Goal: Task Accomplishment & Management: Manage account settings

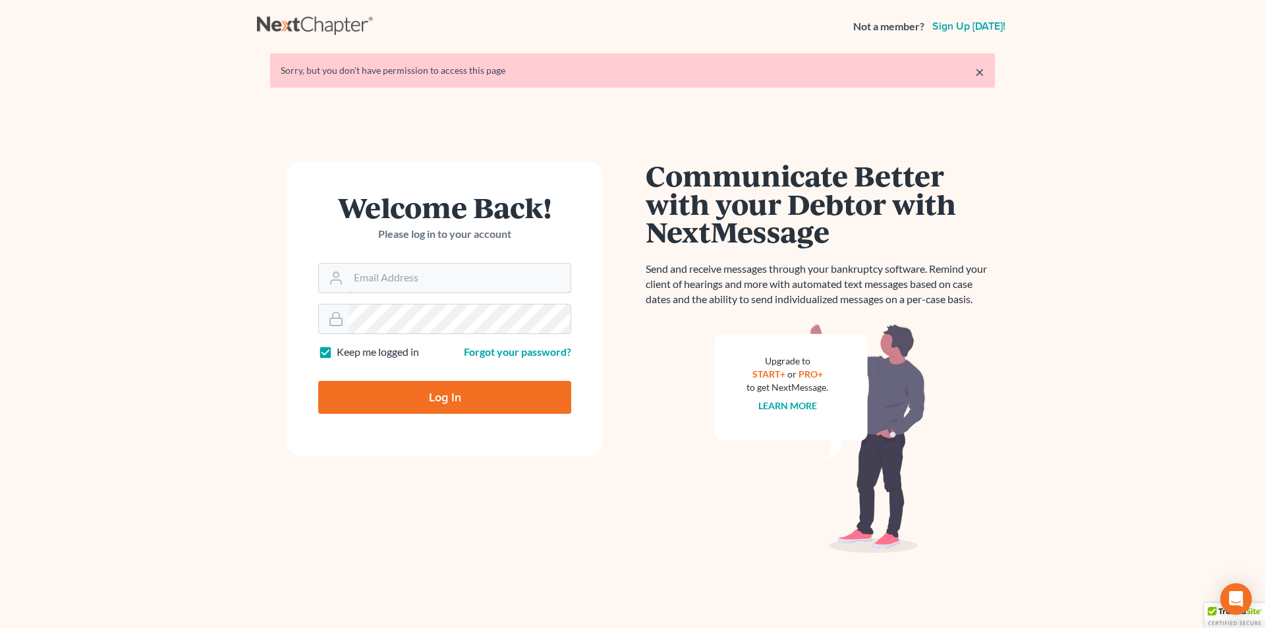
type input "skp@dimentfirm.com"
click at [436, 397] on input "Log In" at bounding box center [444, 397] width 253 height 33
type input "Thinking..."
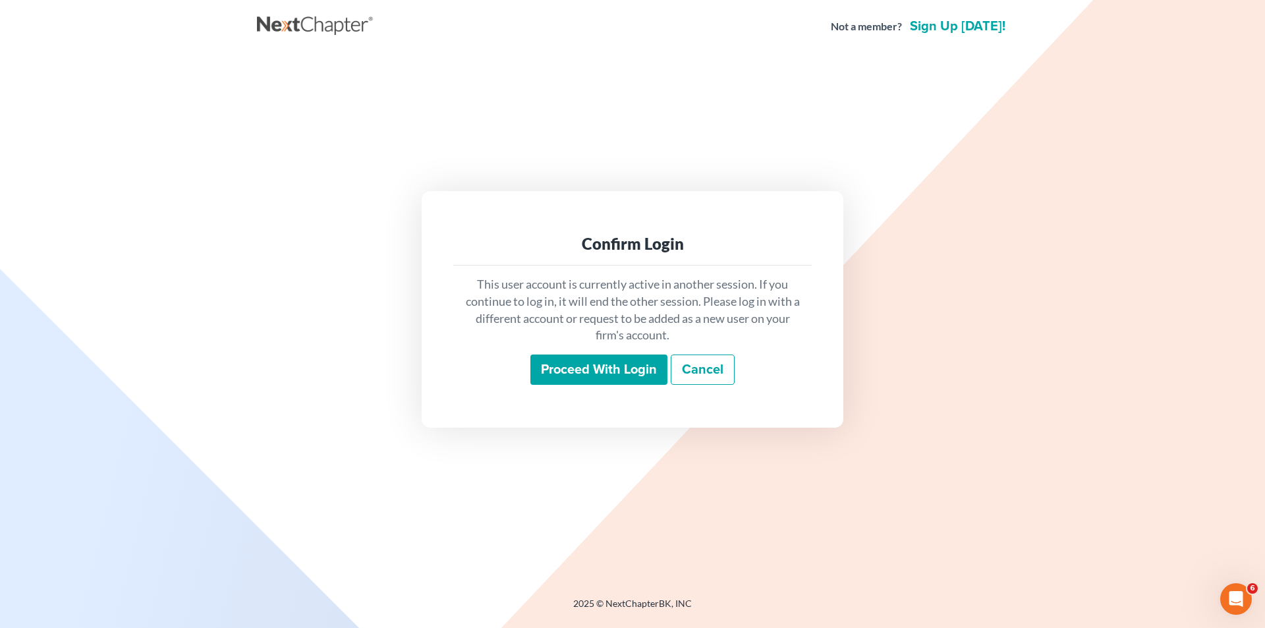
click at [585, 364] on input "Proceed with login" at bounding box center [598, 370] width 137 height 30
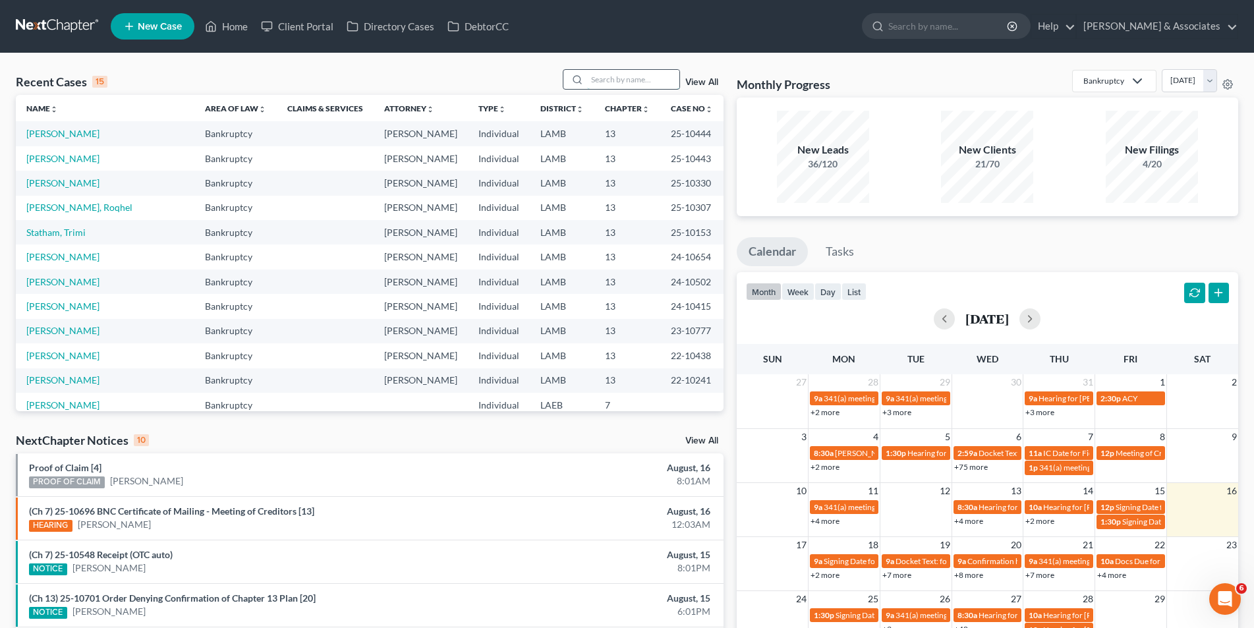
click at [650, 81] on input "search" at bounding box center [633, 79] width 92 height 19
type input "debose"
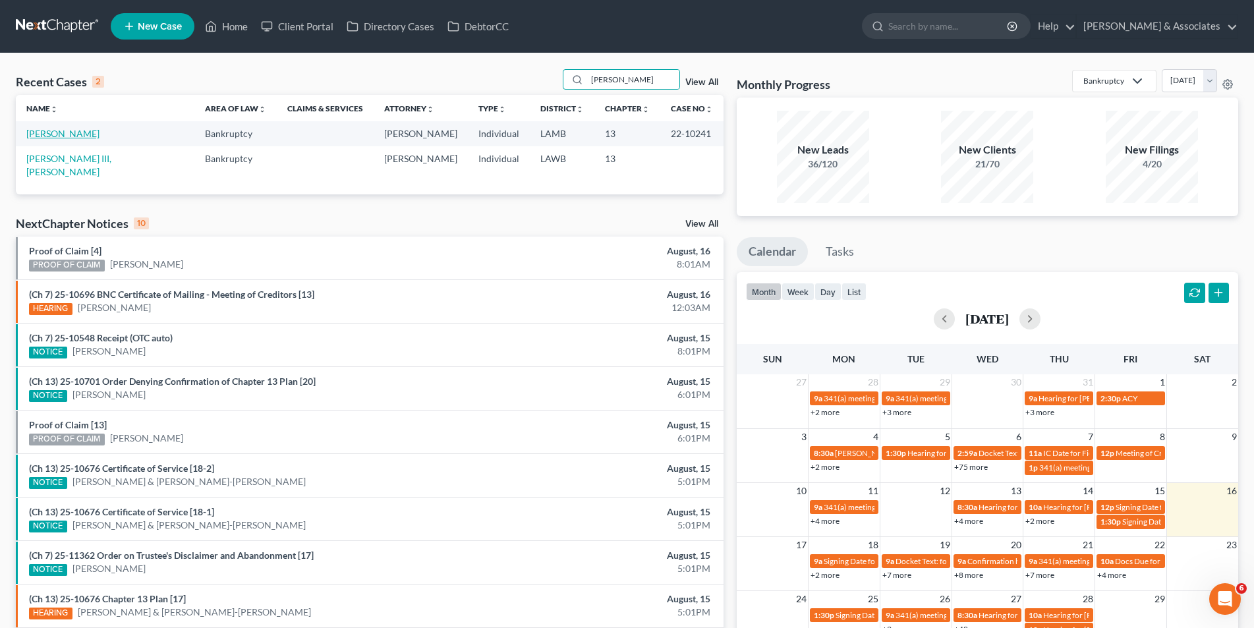
click at [69, 134] on link "DeBose, Willis" at bounding box center [62, 133] width 73 height 11
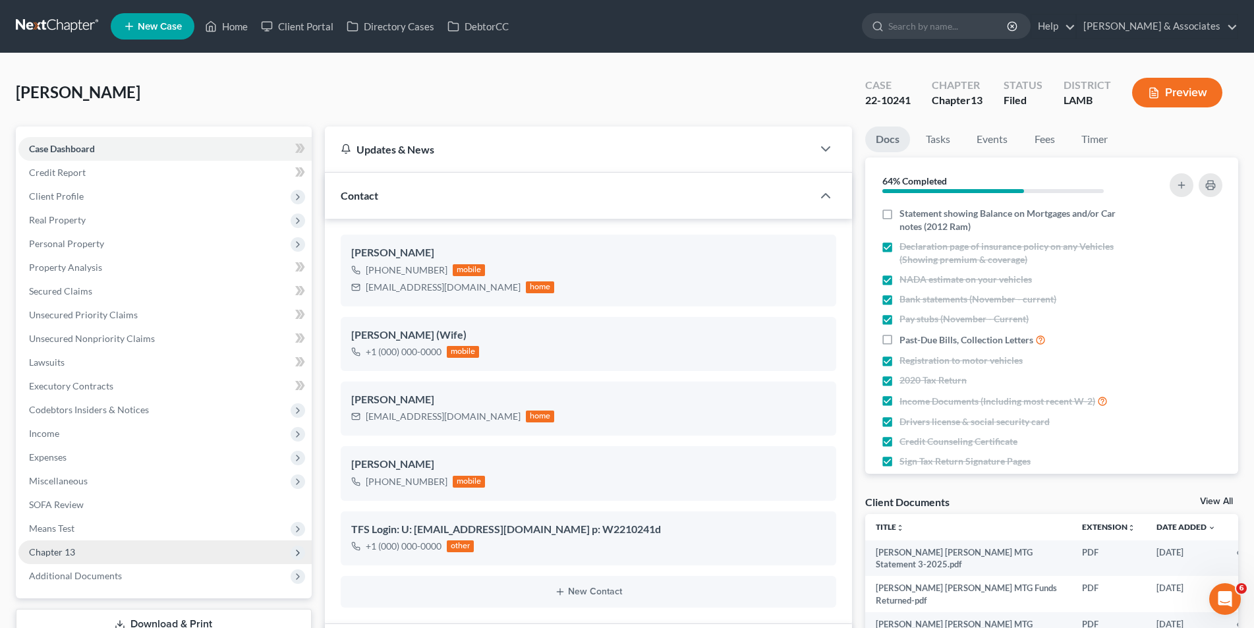
click at [157, 540] on span "Chapter 13" at bounding box center [164, 552] width 293 height 24
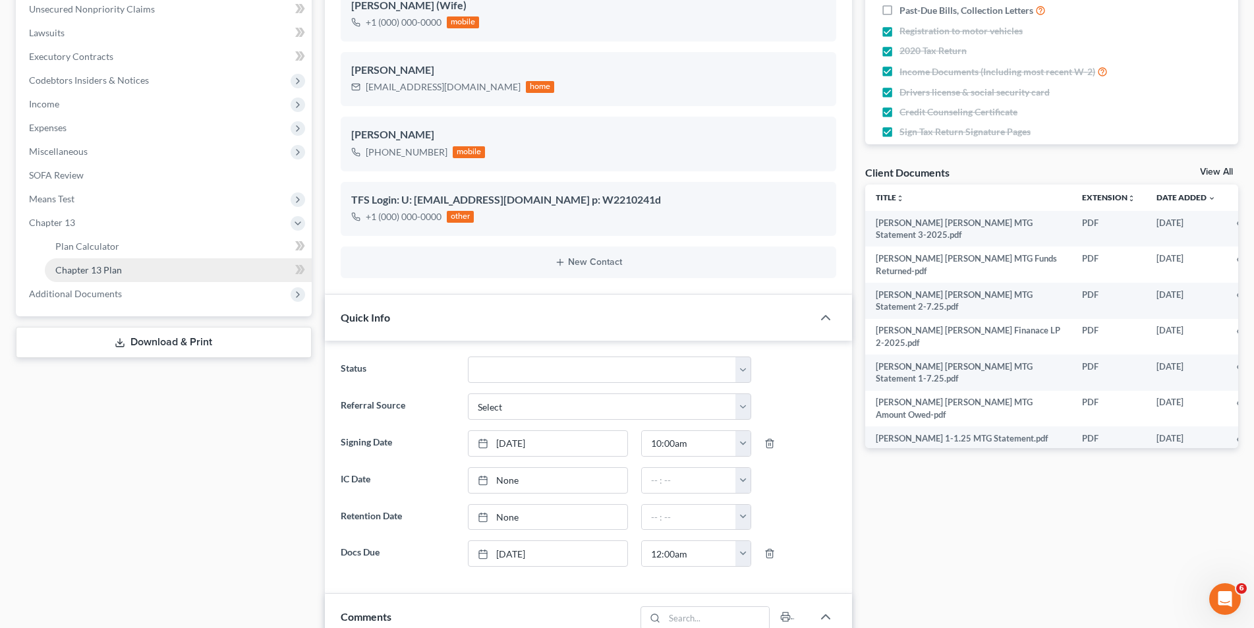
scroll to position [2319, 0]
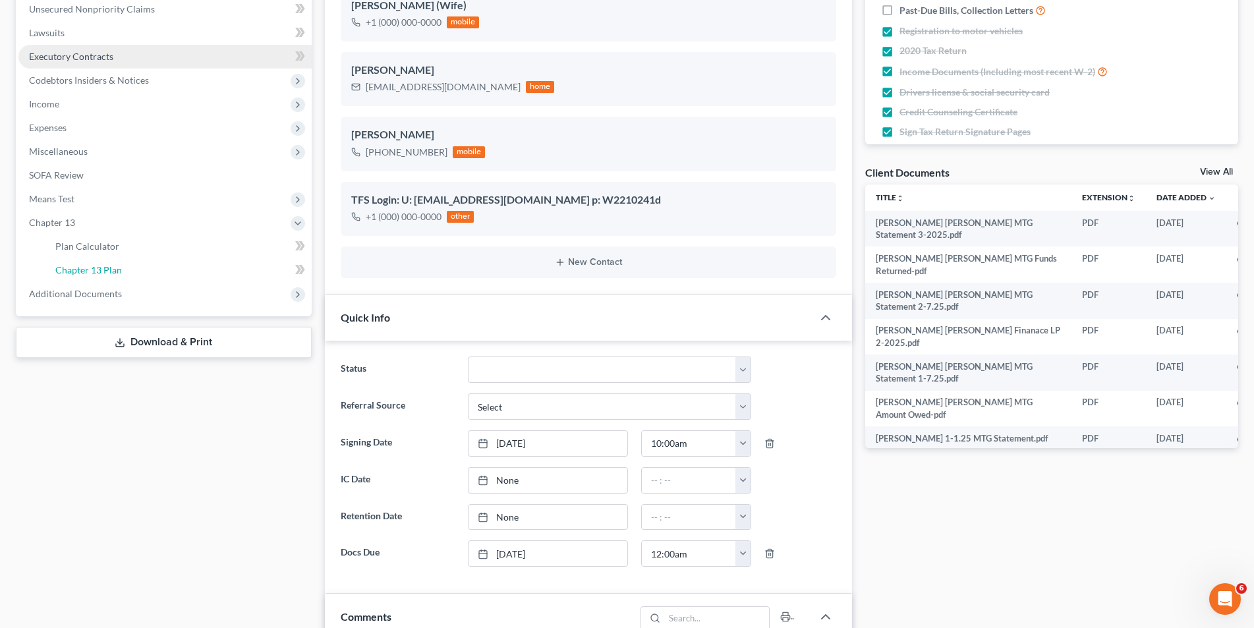
drag, startPoint x: 142, startPoint y: 279, endPoint x: 160, endPoint y: 285, distance: 18.6
click at [144, 279] on link "Chapter 13 Plan" at bounding box center [178, 270] width 267 height 24
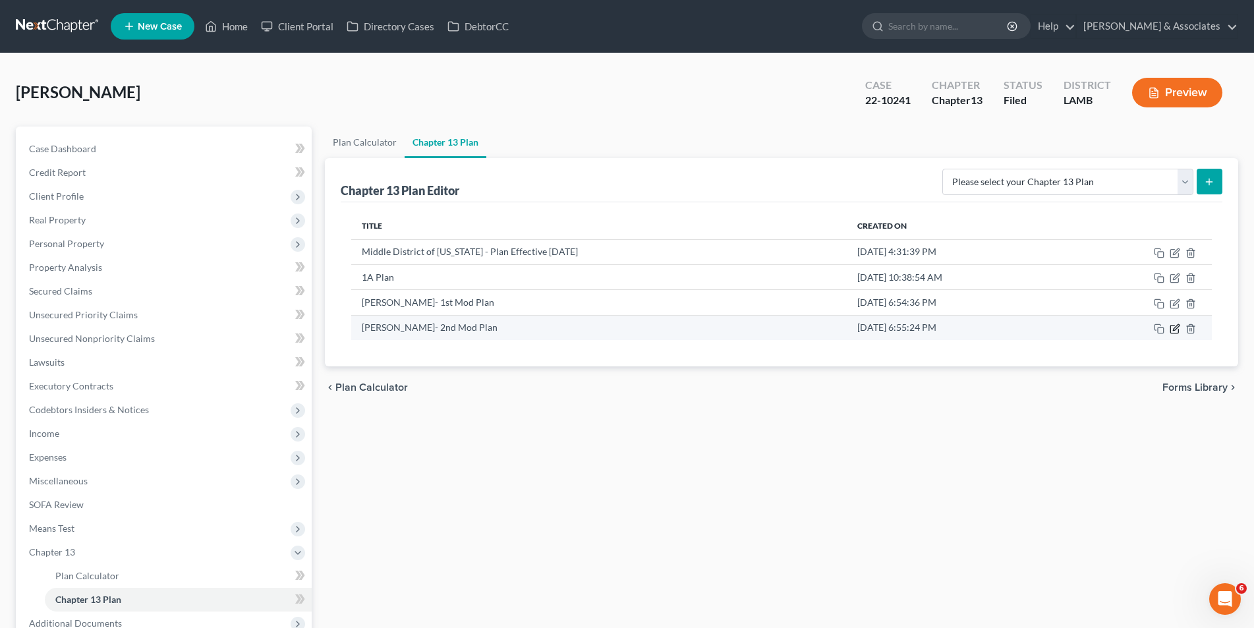
click at [1178, 327] on icon "button" at bounding box center [1175, 329] width 11 height 11
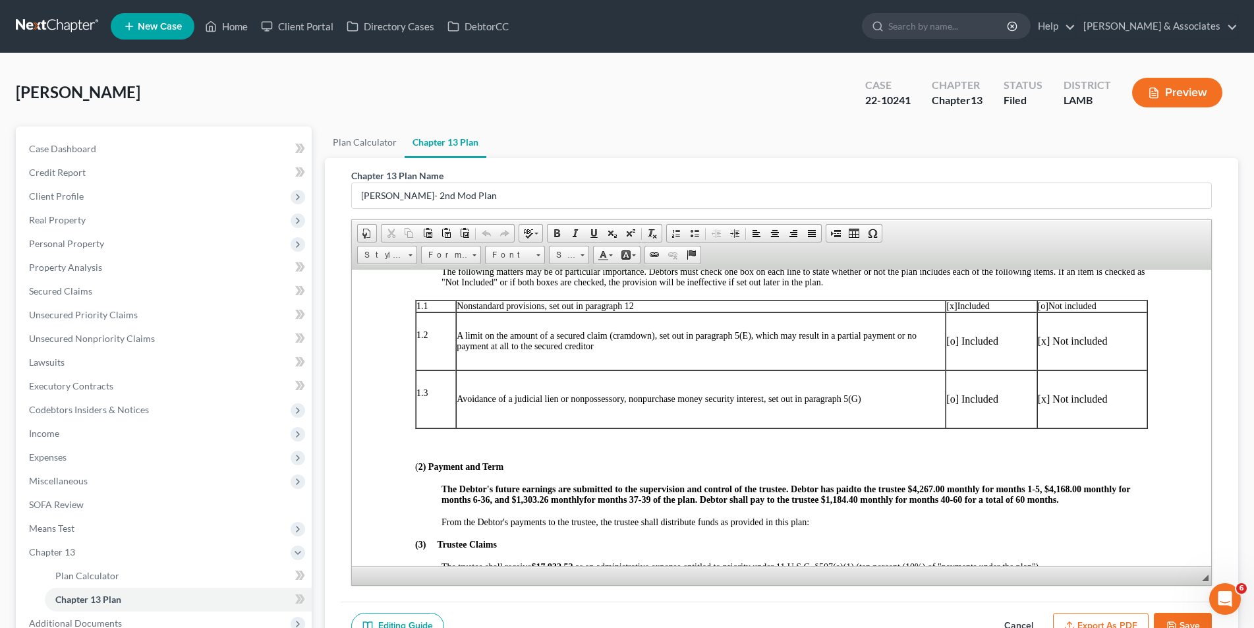
scroll to position [527, 0]
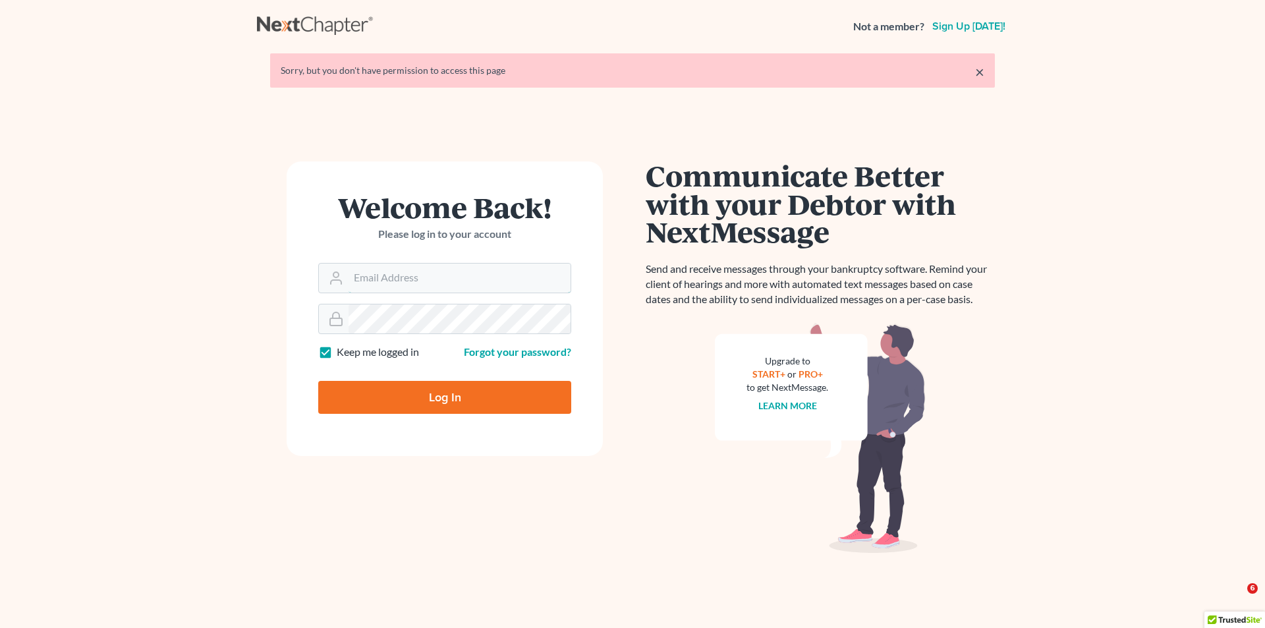
type input "[EMAIL_ADDRESS][DOMAIN_NAME]"
click at [385, 404] on input "Log In" at bounding box center [444, 397] width 253 height 33
type input "Thinking..."
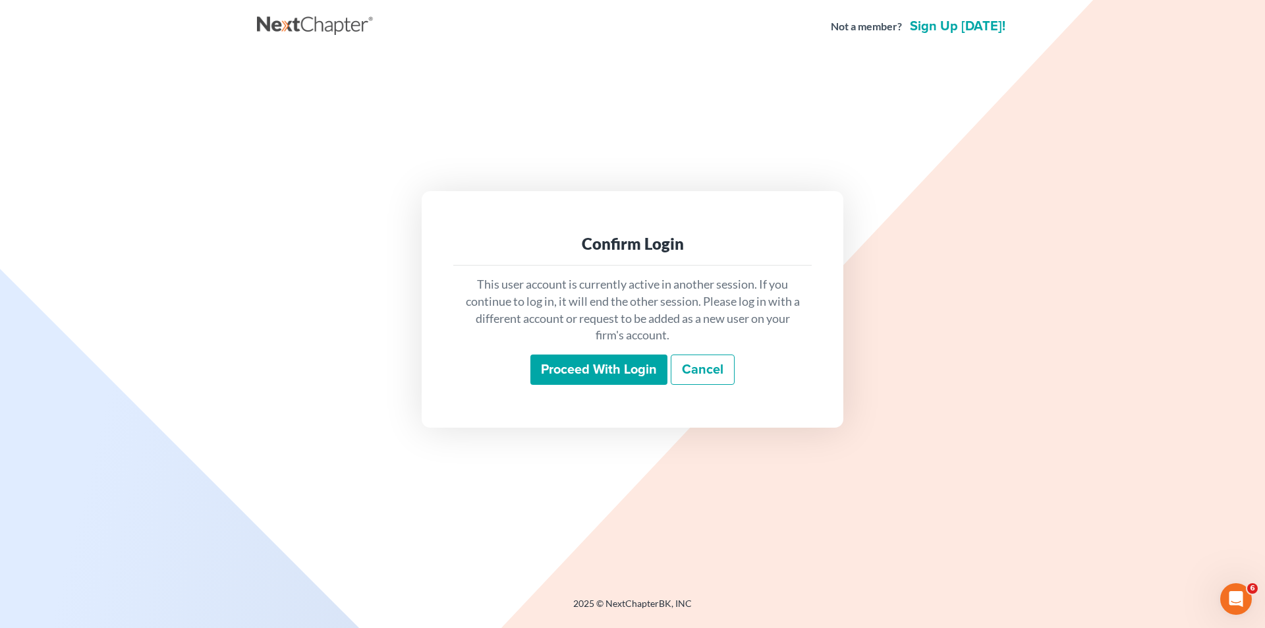
click at [578, 370] on input "Proceed with login" at bounding box center [598, 370] width 137 height 30
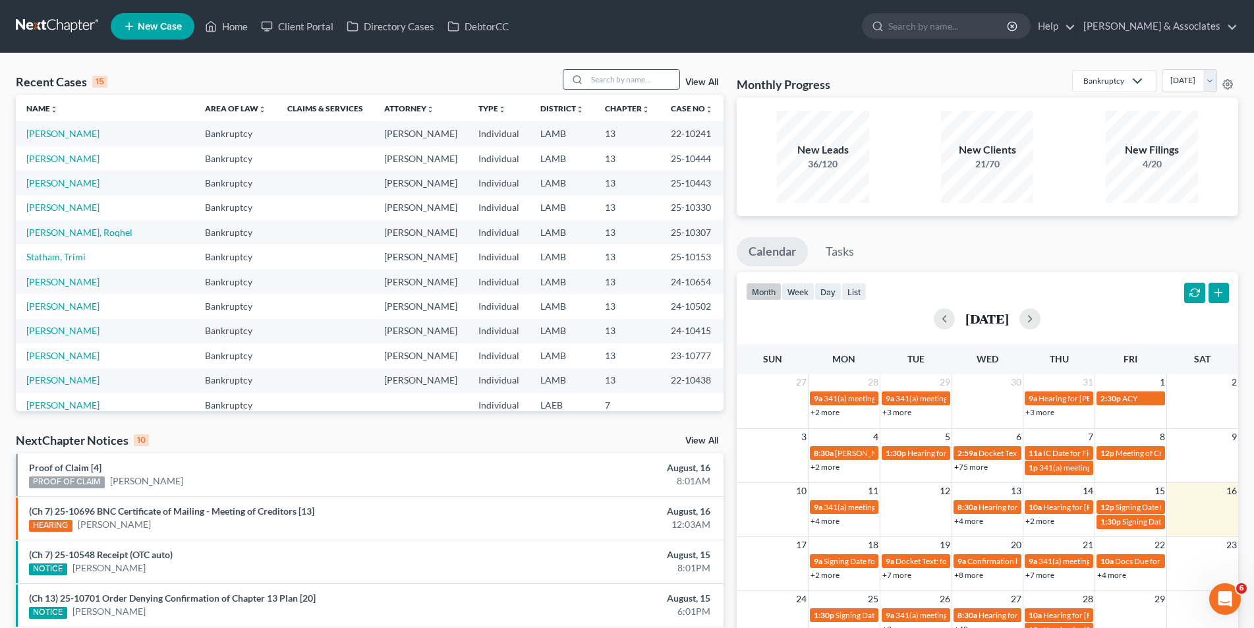
click at [607, 76] on input "search" at bounding box center [633, 79] width 92 height 19
type input "guillory"
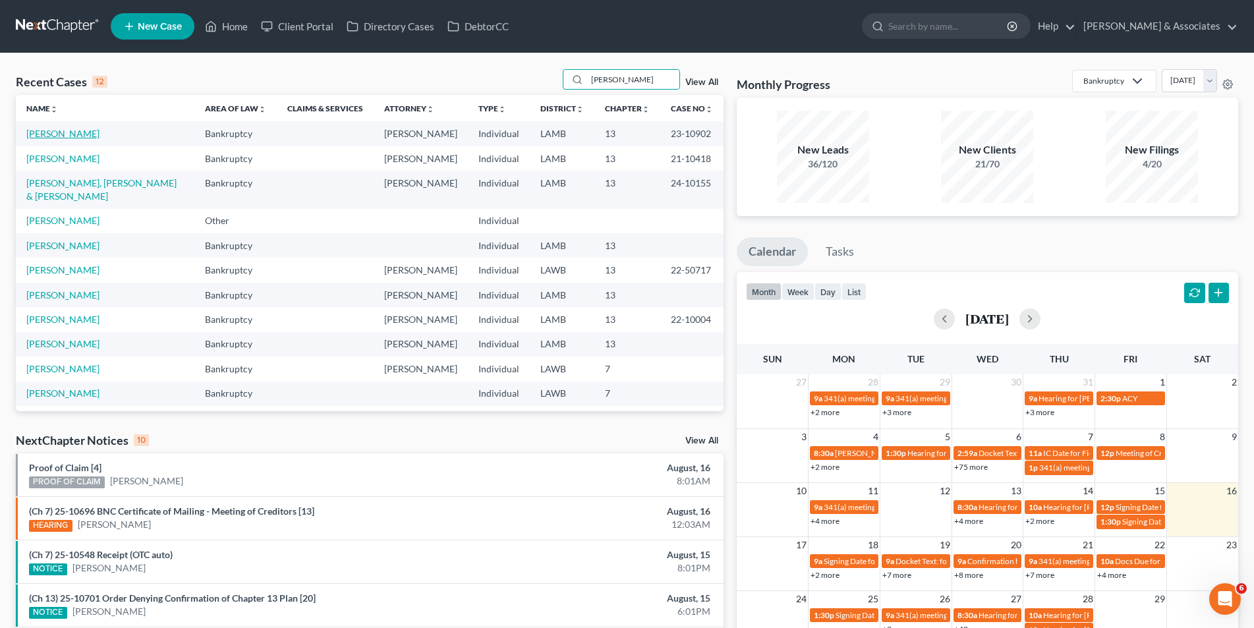
click at [56, 137] on link "Guillory, Starr" at bounding box center [62, 133] width 73 height 11
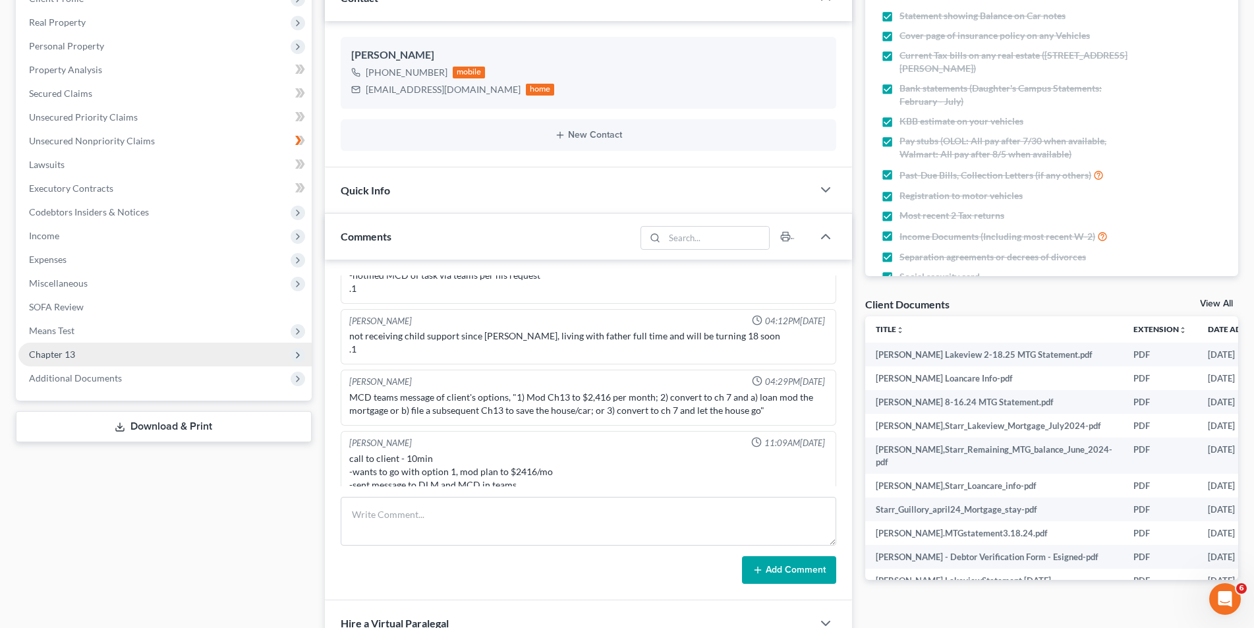
scroll to position [3005, 0]
click at [136, 356] on span "Chapter 13" at bounding box center [164, 355] width 293 height 24
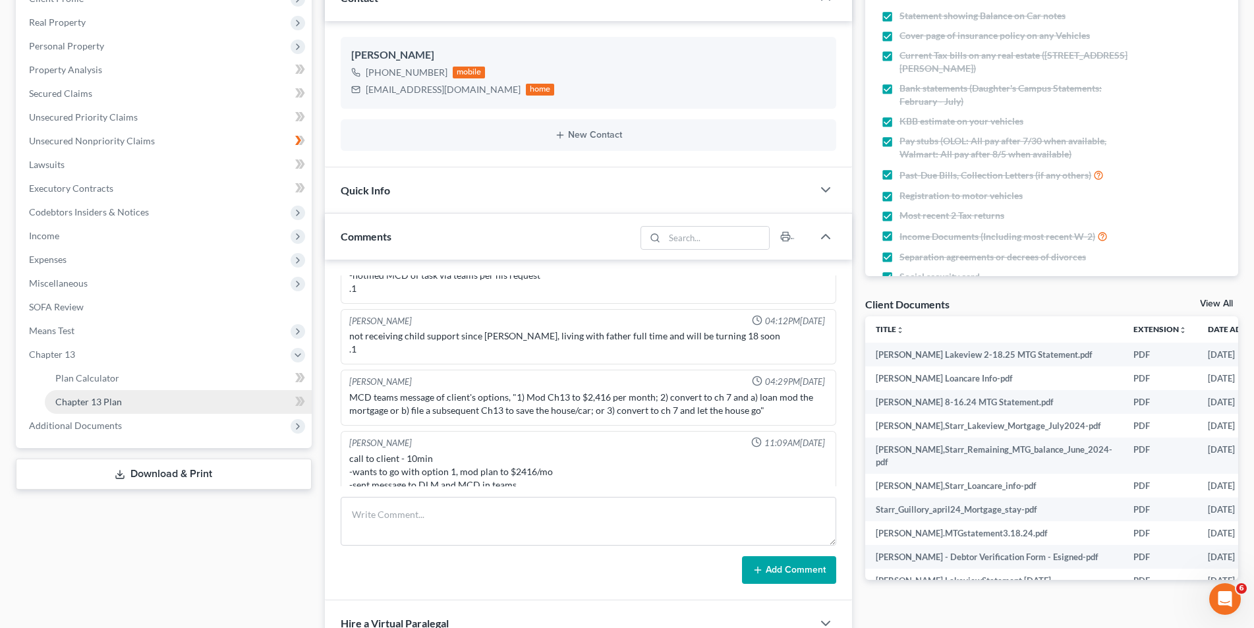
click at [127, 405] on link "Chapter 13 Plan" at bounding box center [178, 402] width 267 height 24
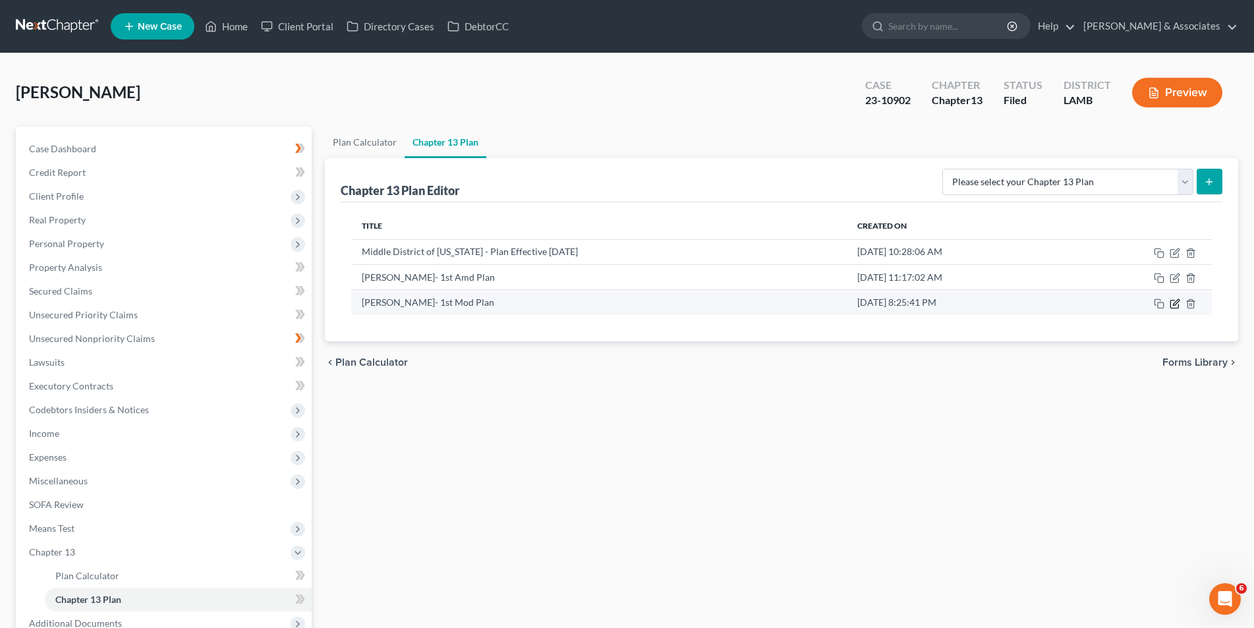
click at [1170, 302] on icon "button" at bounding box center [1175, 304] width 11 height 11
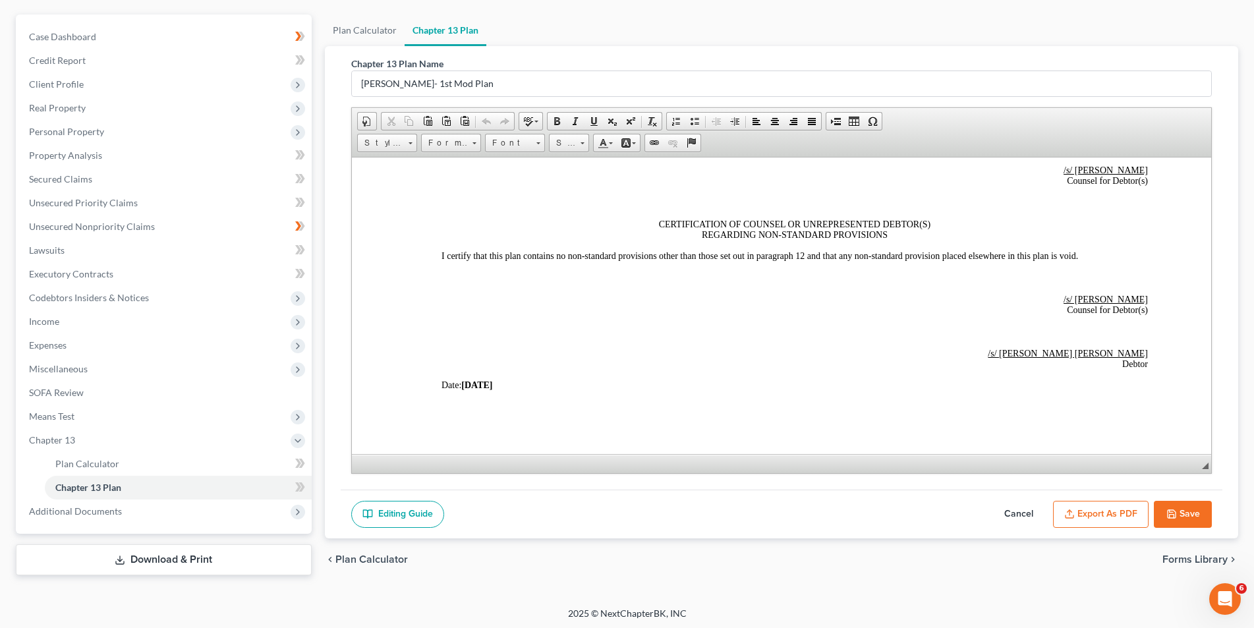
scroll to position [113, 0]
click at [1156, 508] on button "Save" at bounding box center [1183, 513] width 58 height 28
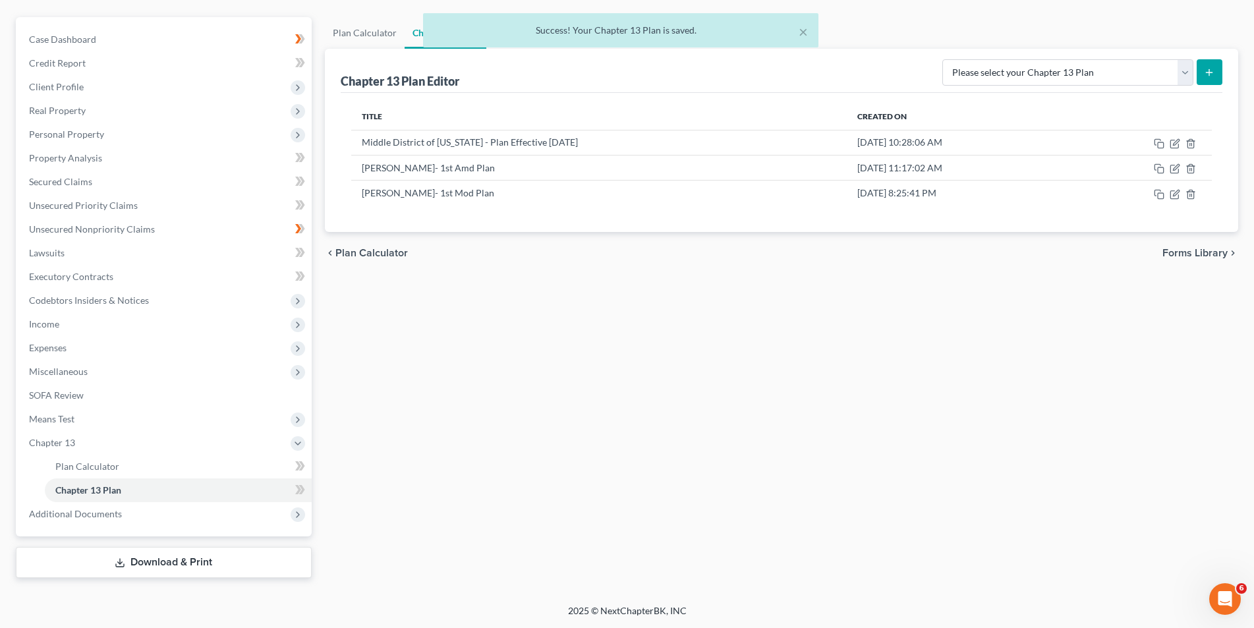
scroll to position [109, 0]
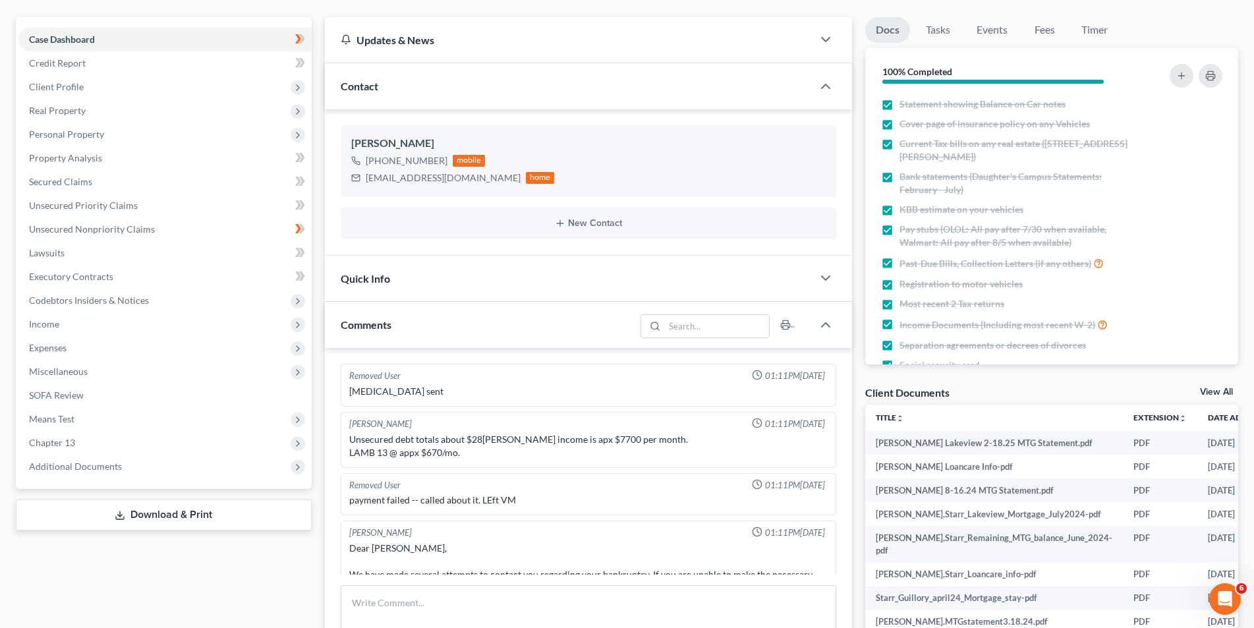
scroll to position [198, 0]
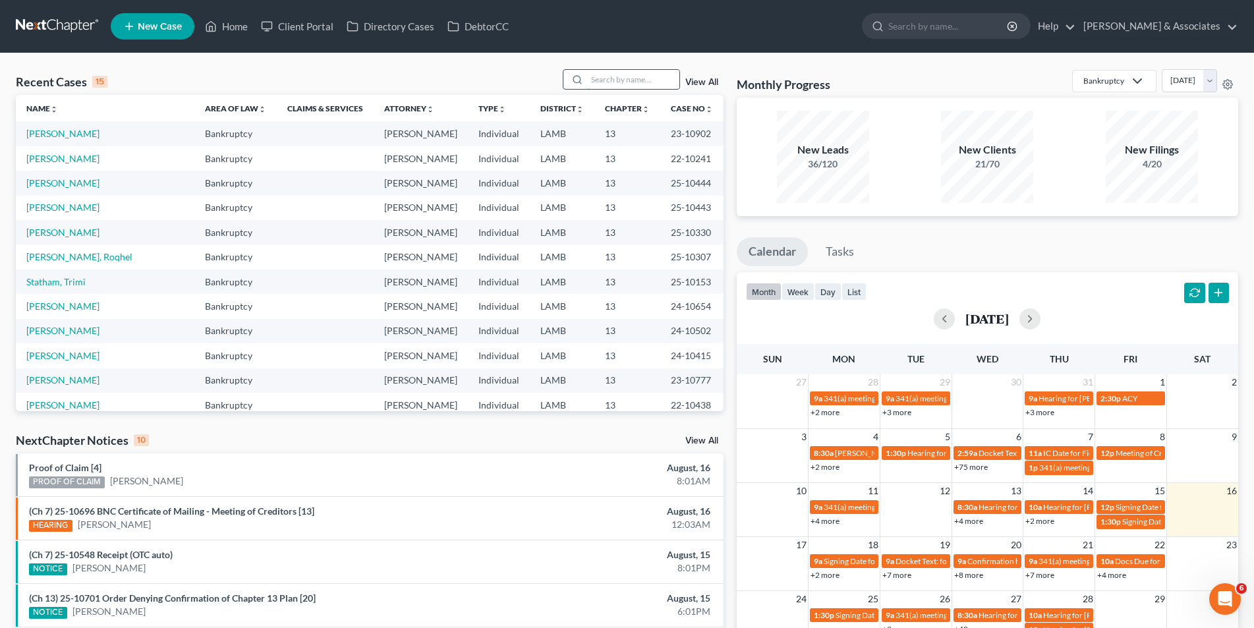
click at [636, 77] on input "search" at bounding box center [633, 79] width 92 height 19
type input "rogers"
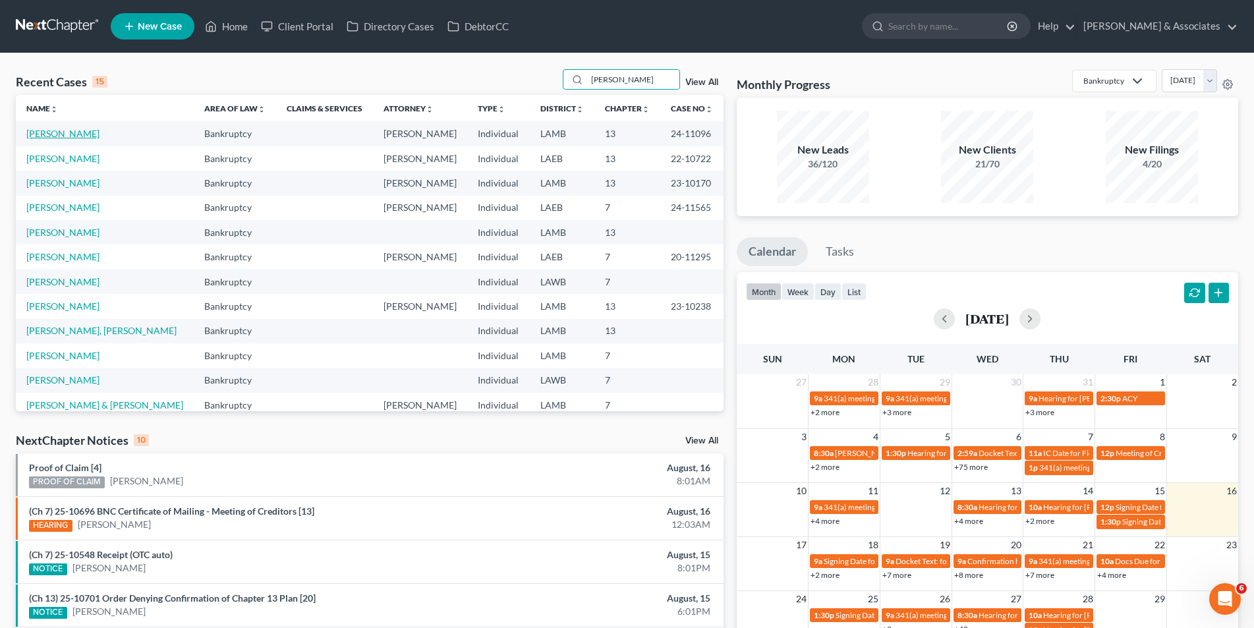
click at [60, 138] on link "[PERSON_NAME]" at bounding box center [62, 133] width 73 height 11
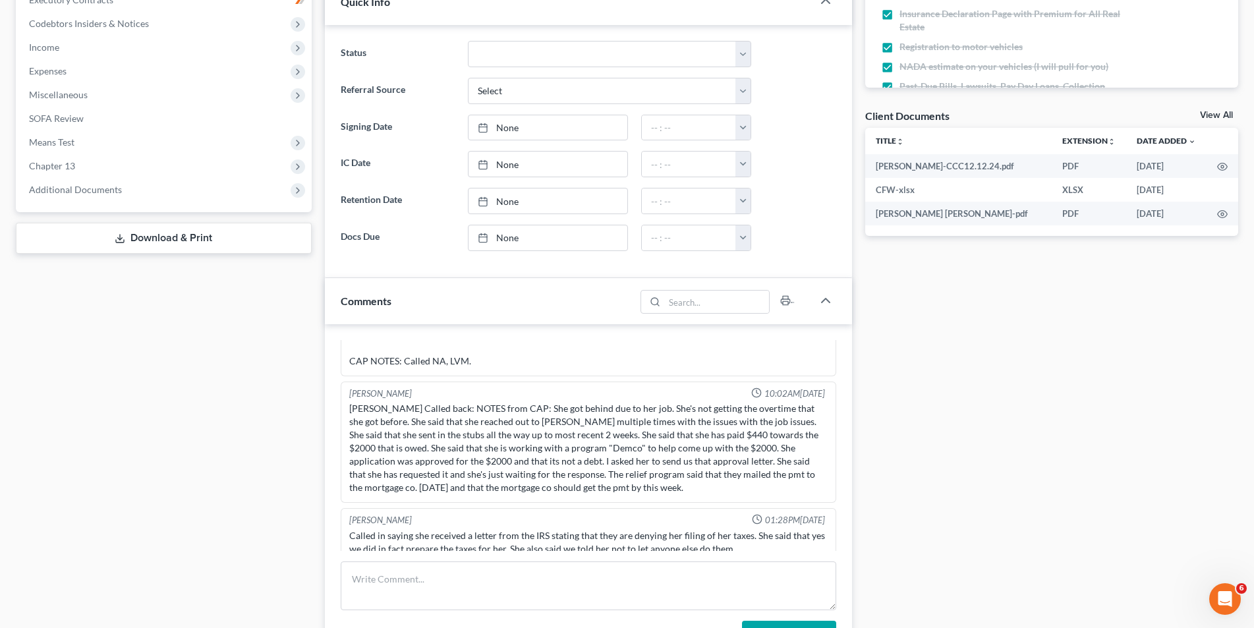
scroll to position [329, 0]
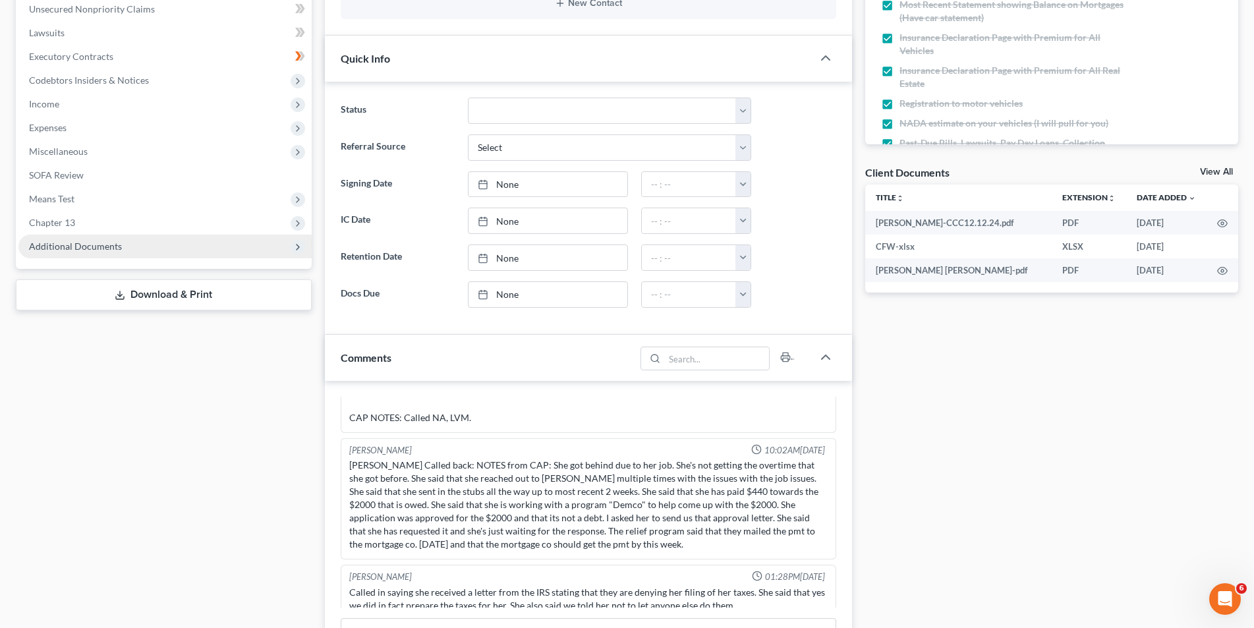
click at [122, 244] on span "Additional Documents" at bounding box center [164, 247] width 293 height 24
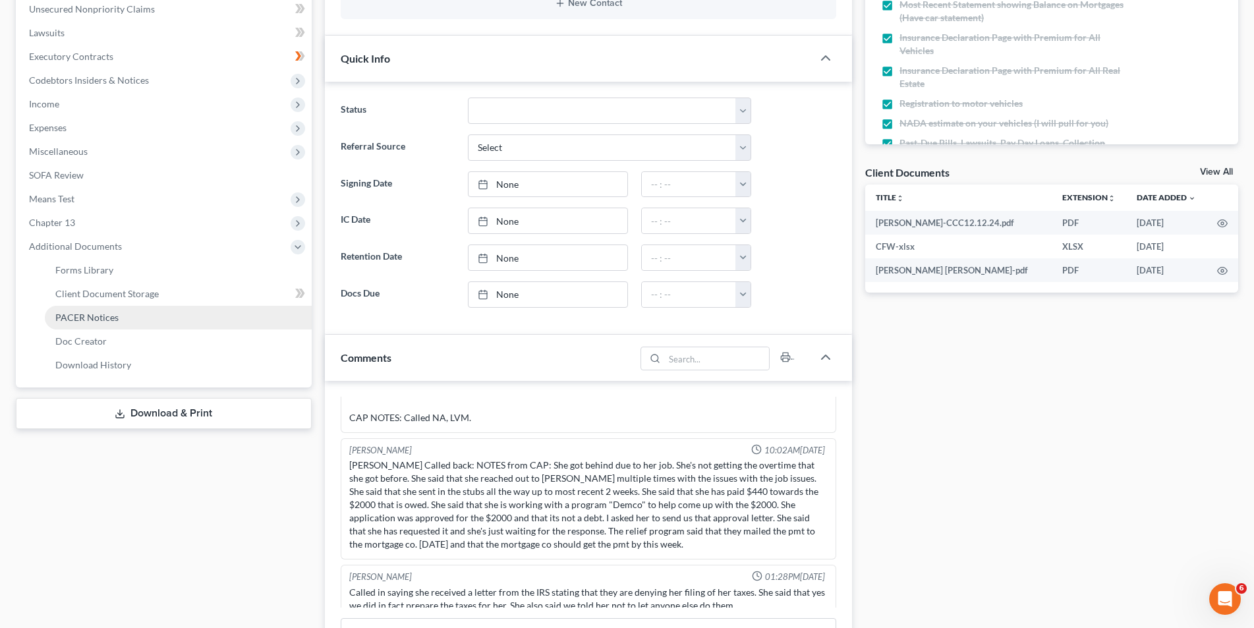
click at [96, 310] on link "PACER Notices" at bounding box center [178, 318] width 267 height 24
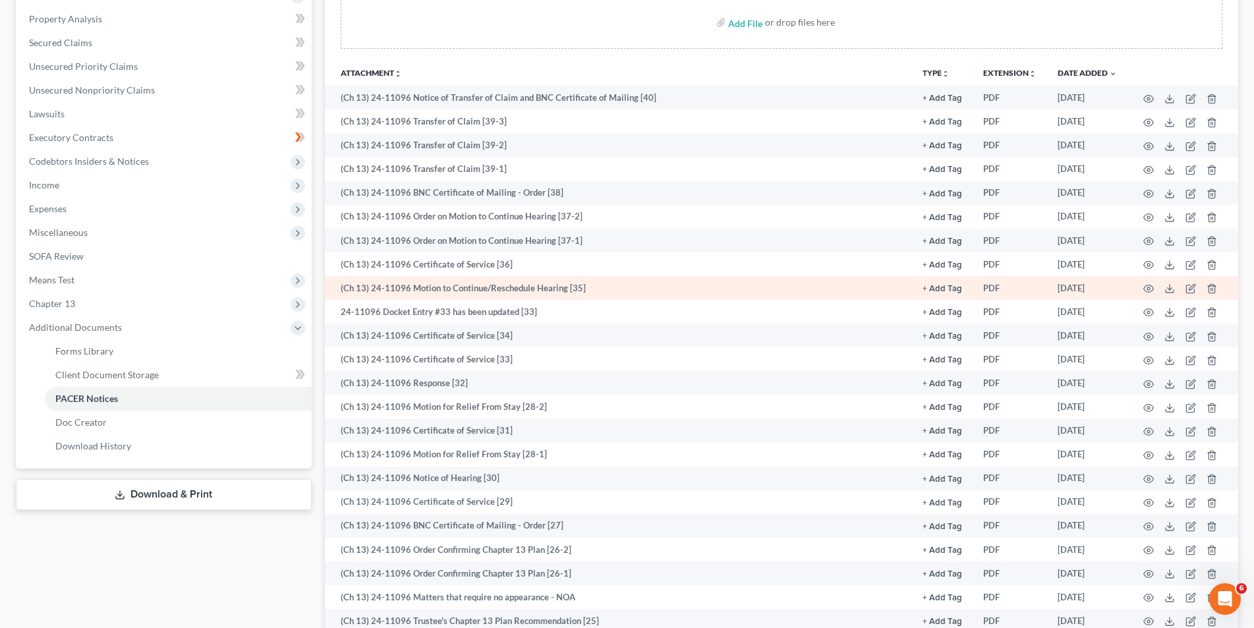
scroll to position [264, 0]
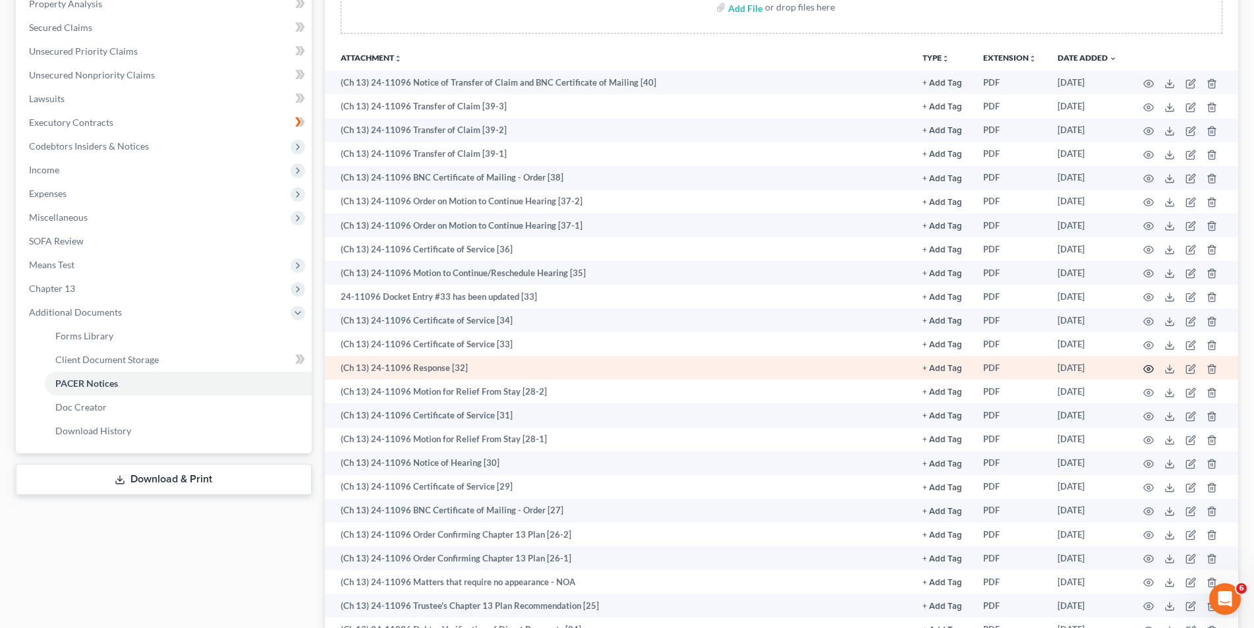
click at [1147, 370] on icon "button" at bounding box center [1148, 369] width 11 height 11
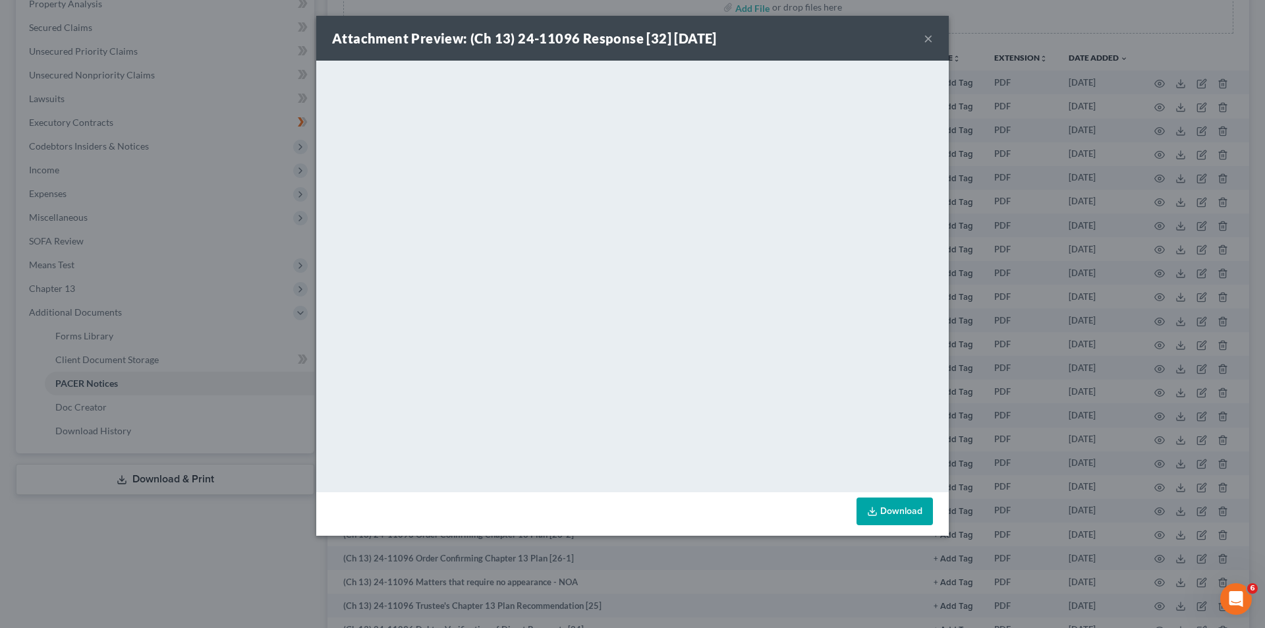
click at [926, 35] on button "×" at bounding box center [928, 38] width 9 height 16
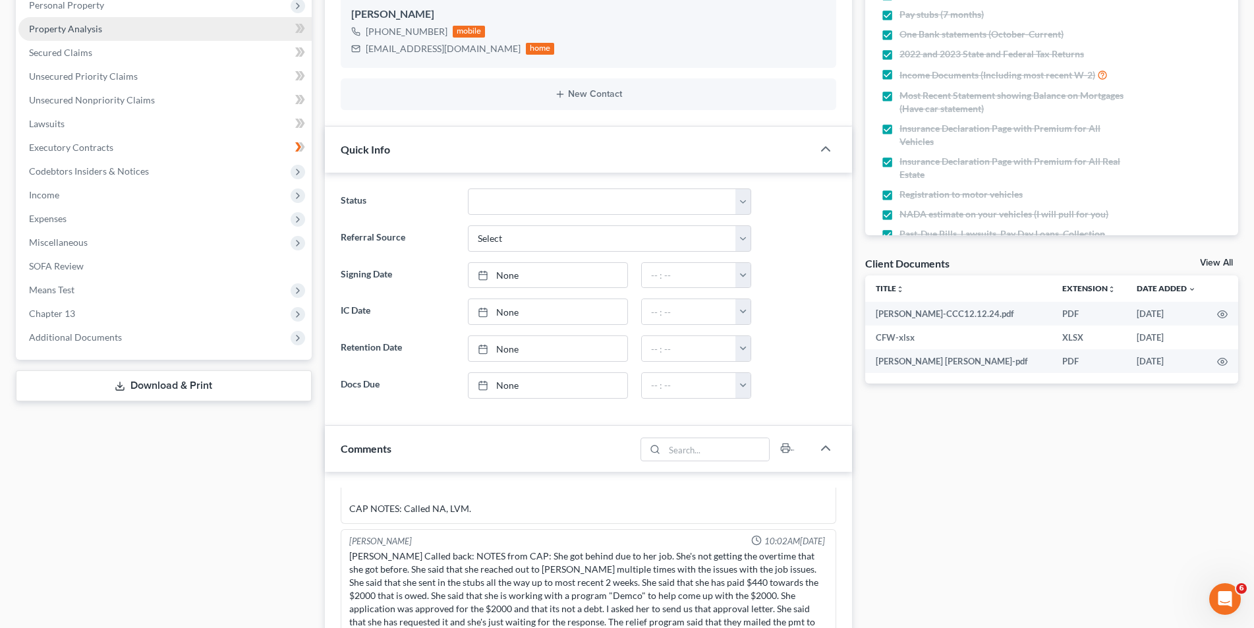
scroll to position [167, 0]
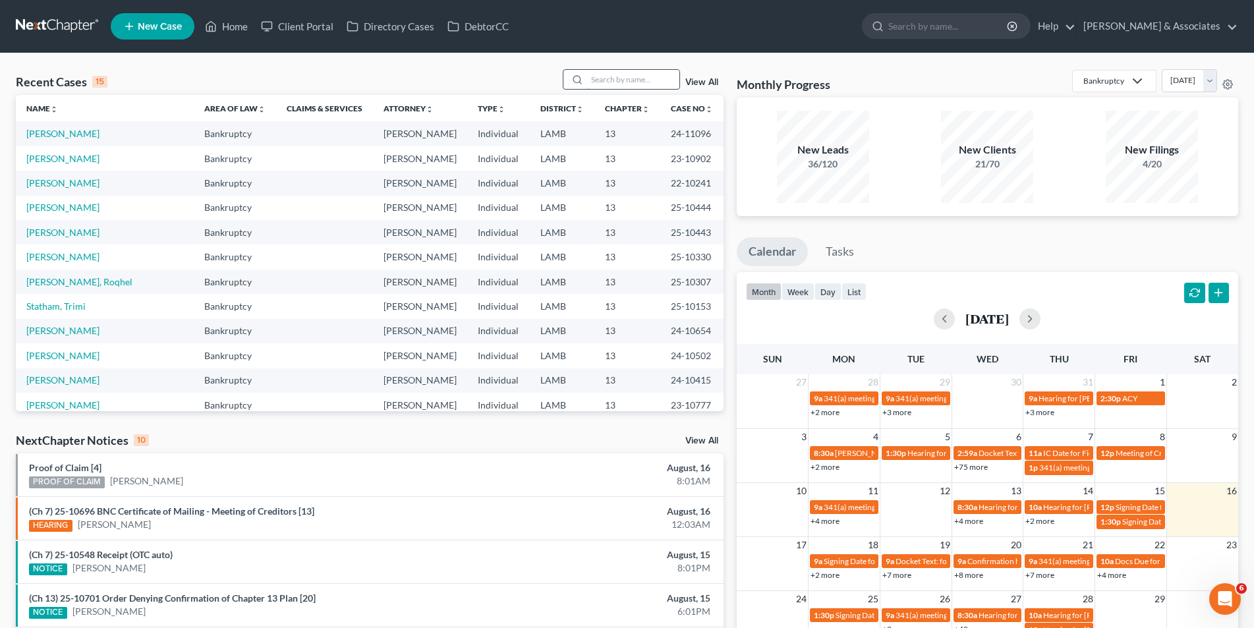
click at [614, 85] on input "search" at bounding box center [633, 79] width 92 height 19
type input "linton"
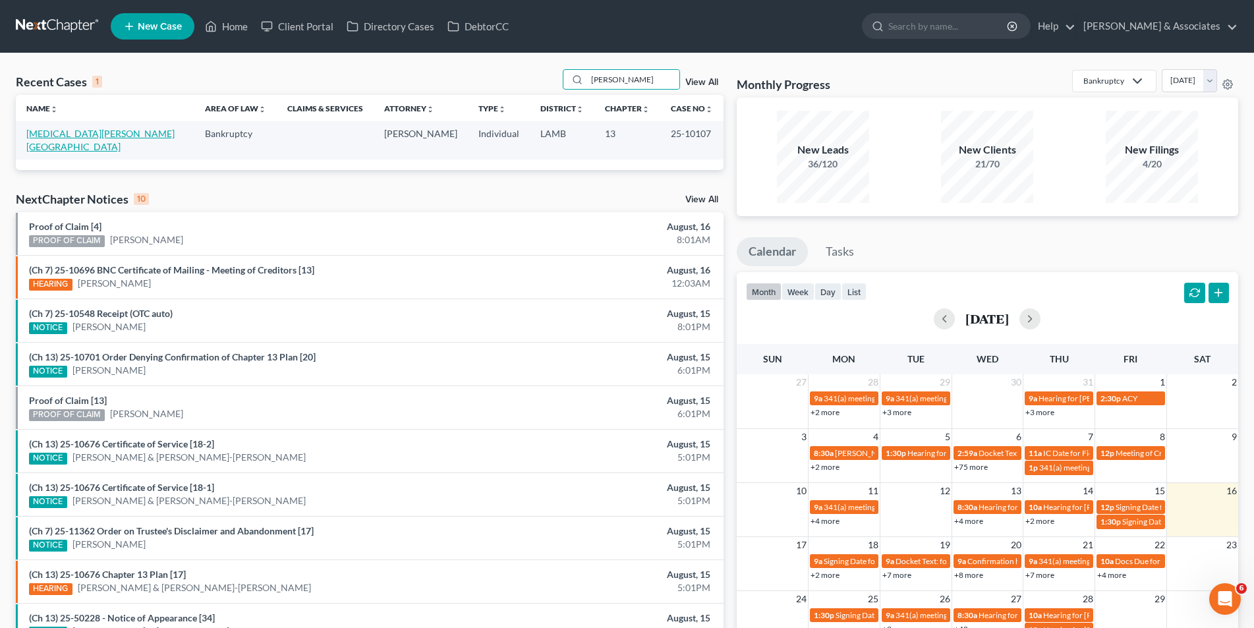
click at [65, 137] on link "[PERSON_NAME][GEOGRAPHIC_DATA]" at bounding box center [100, 140] width 148 height 24
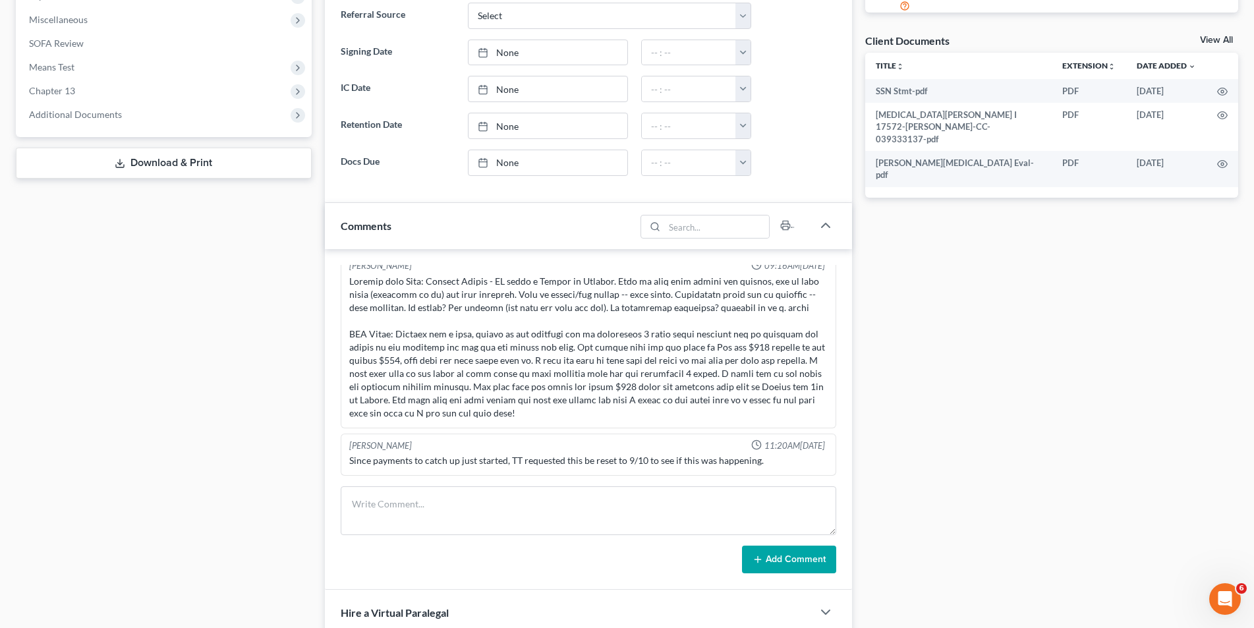
scroll to position [329, 0]
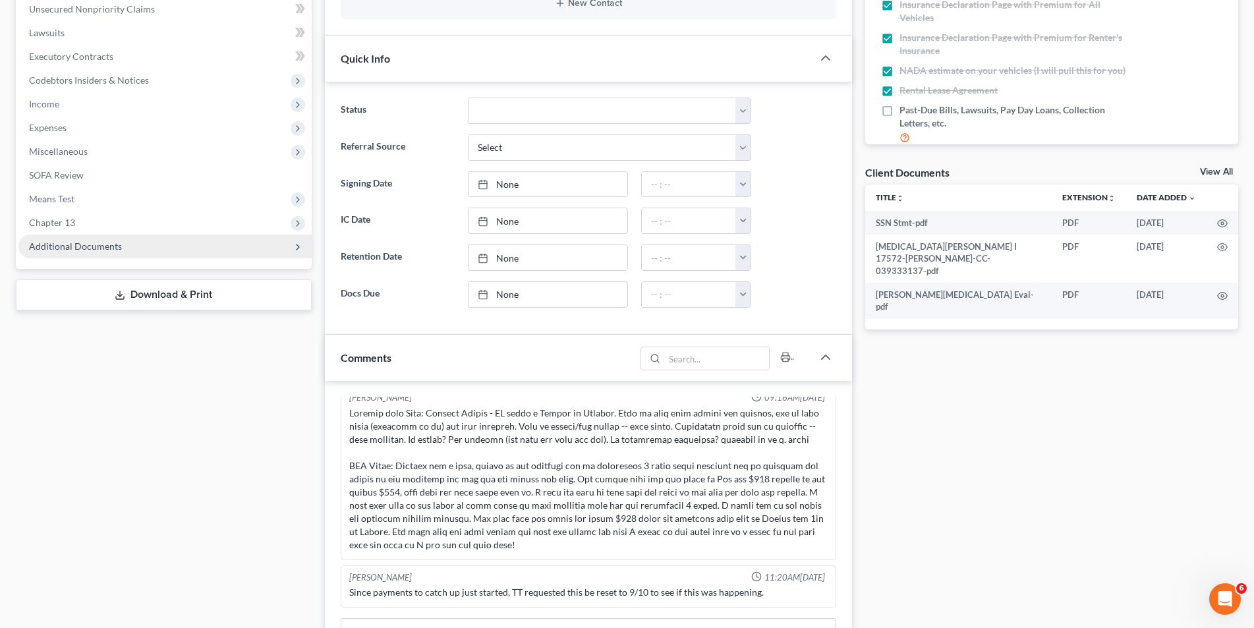
click at [150, 241] on span "Additional Documents" at bounding box center [164, 247] width 293 height 24
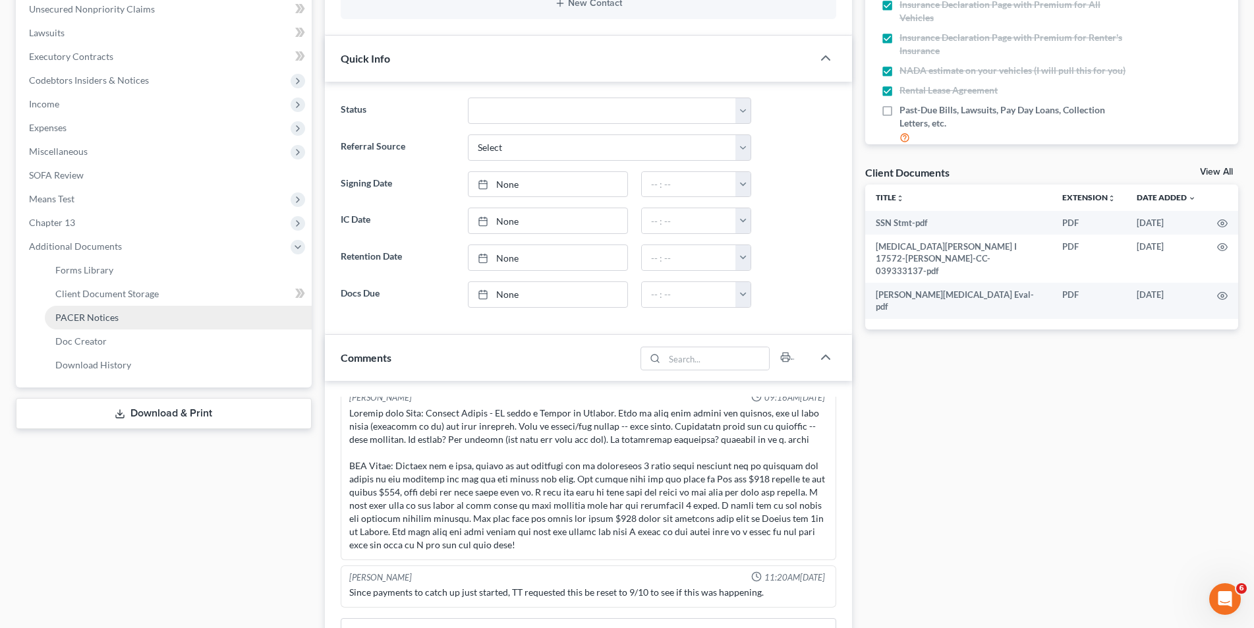
click at [117, 322] on span "PACER Notices" at bounding box center [86, 317] width 63 height 11
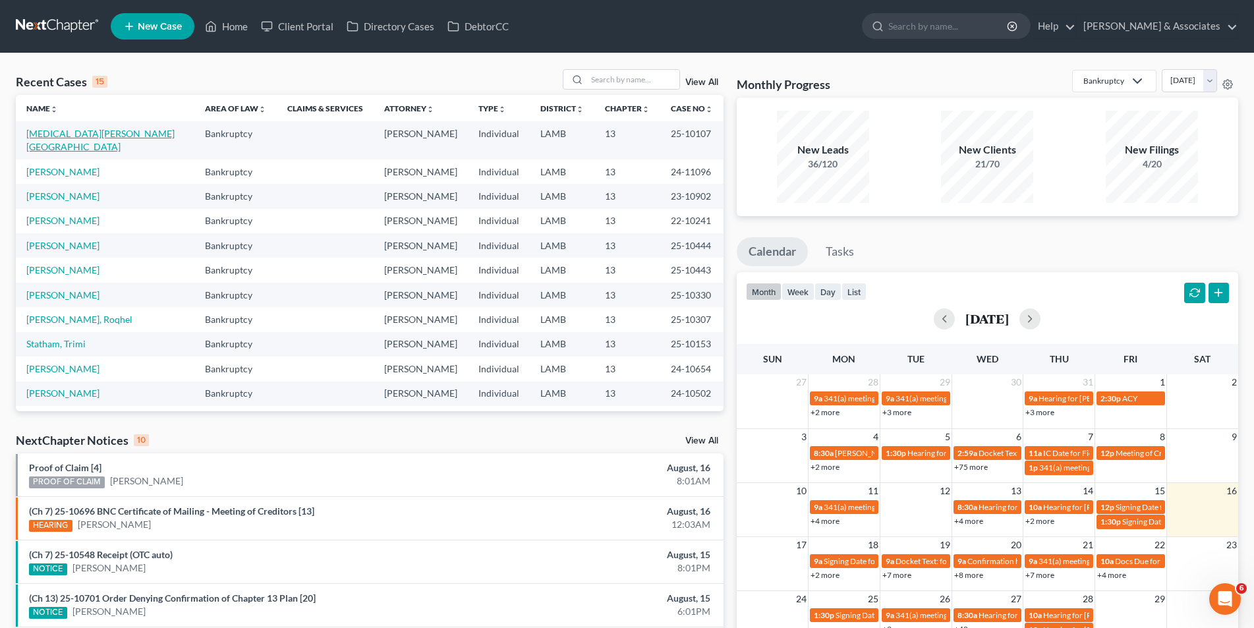
click at [53, 132] on link "[PERSON_NAME][GEOGRAPHIC_DATA]" at bounding box center [100, 140] width 148 height 24
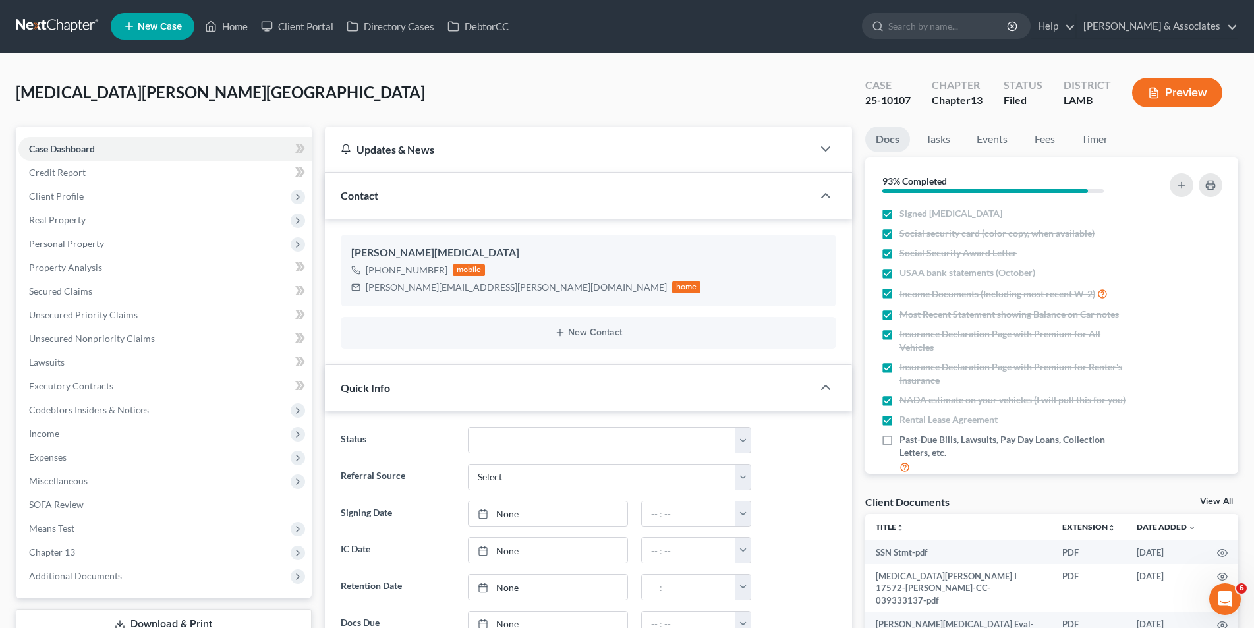
scroll to position [2302, 0]
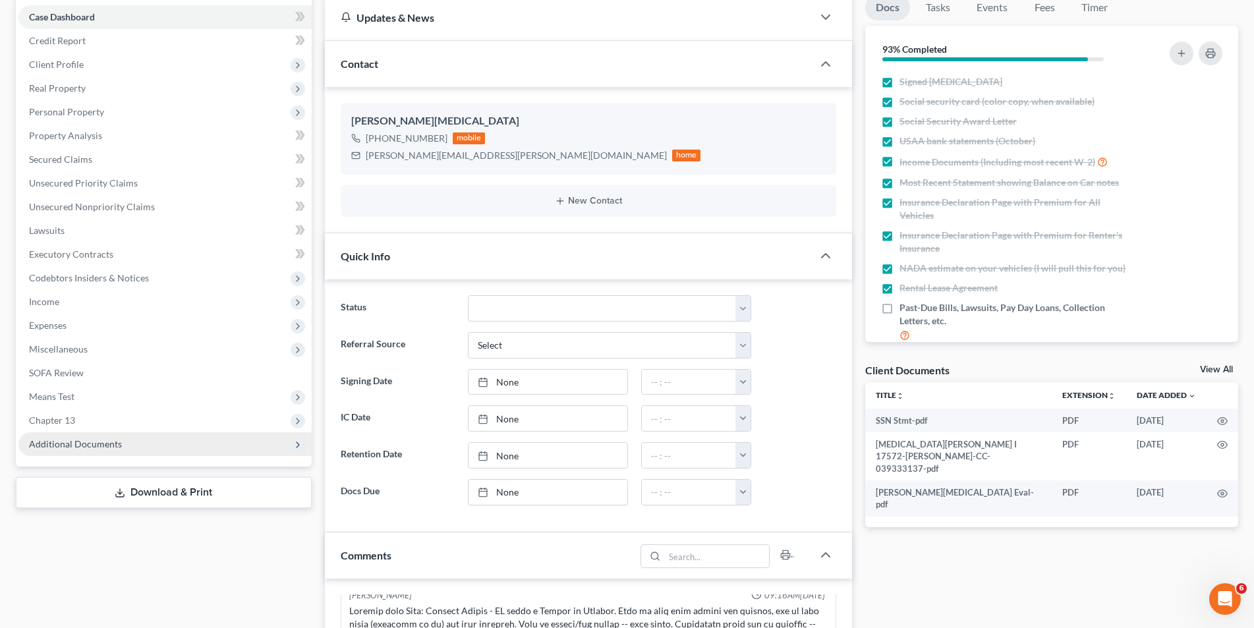
click at [90, 440] on span "Additional Documents" at bounding box center [75, 443] width 93 height 11
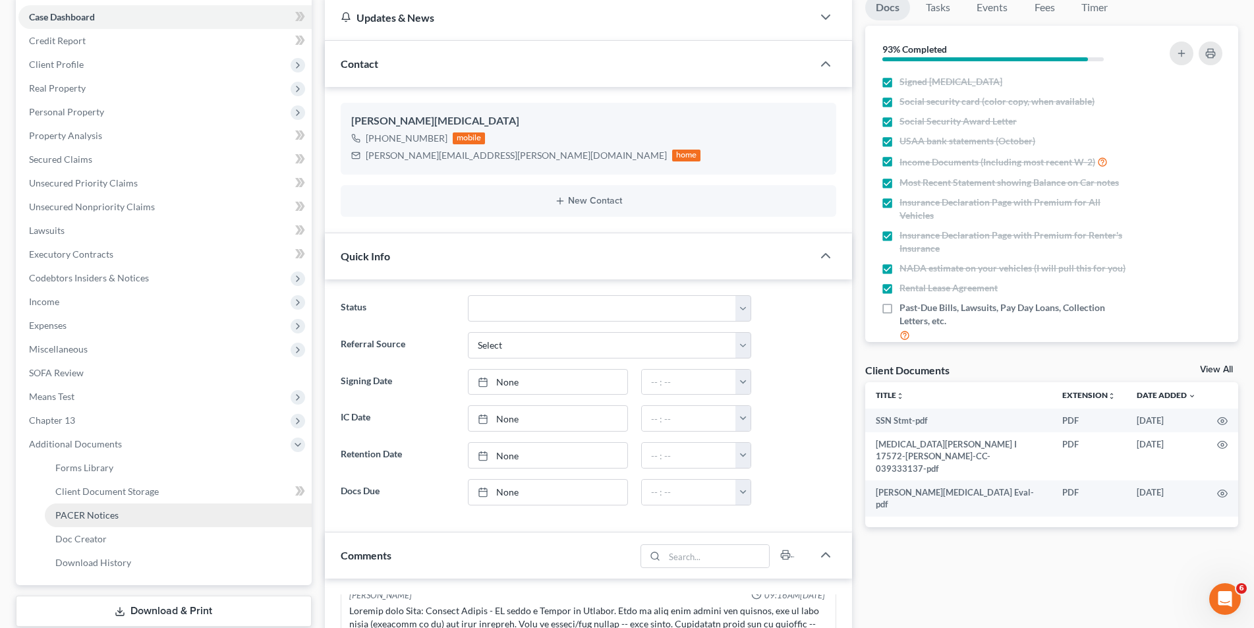
click at [86, 509] on span "PACER Notices" at bounding box center [86, 514] width 63 height 11
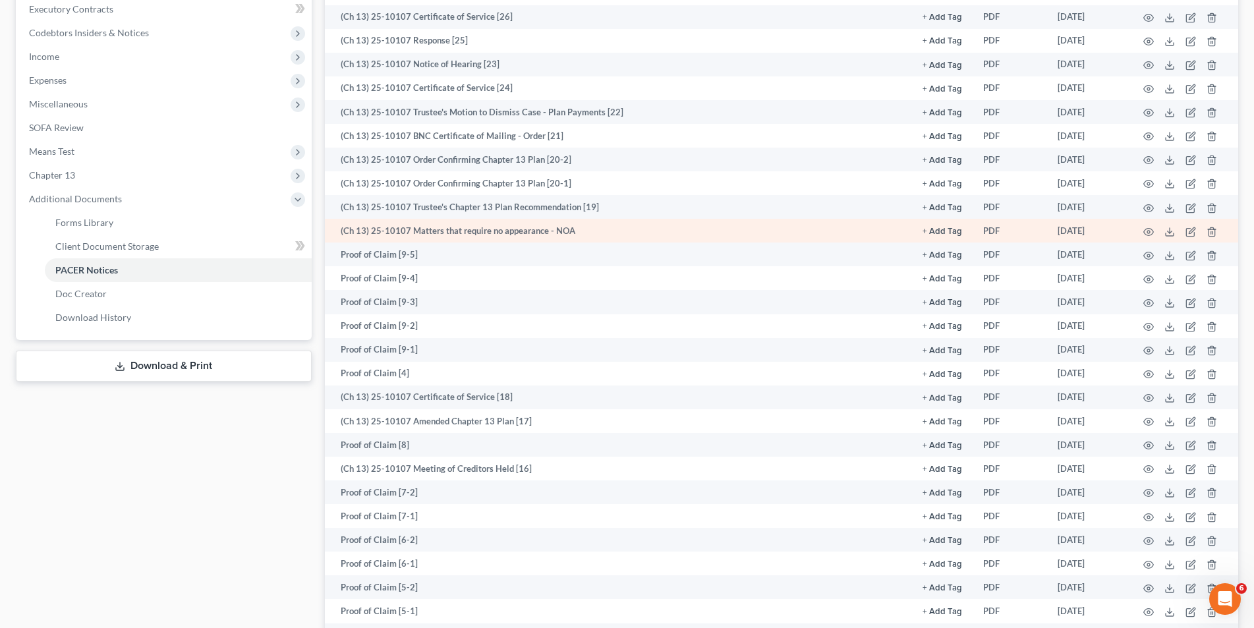
scroll to position [461, 0]
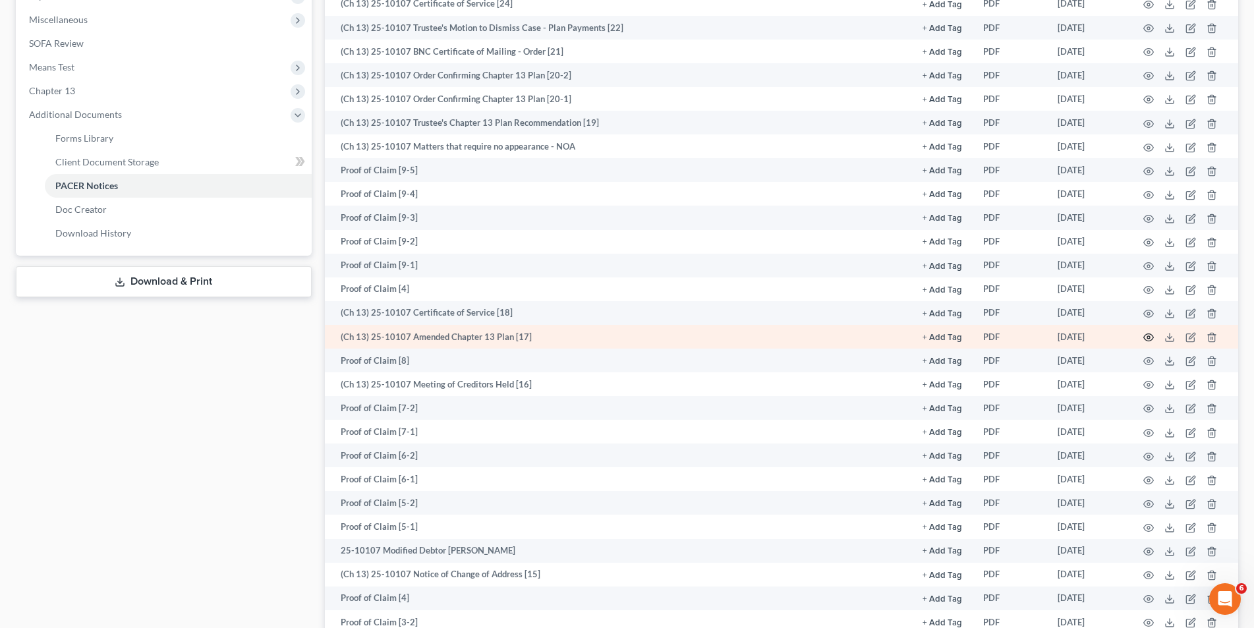
click at [1145, 336] on icon "button" at bounding box center [1148, 337] width 11 height 11
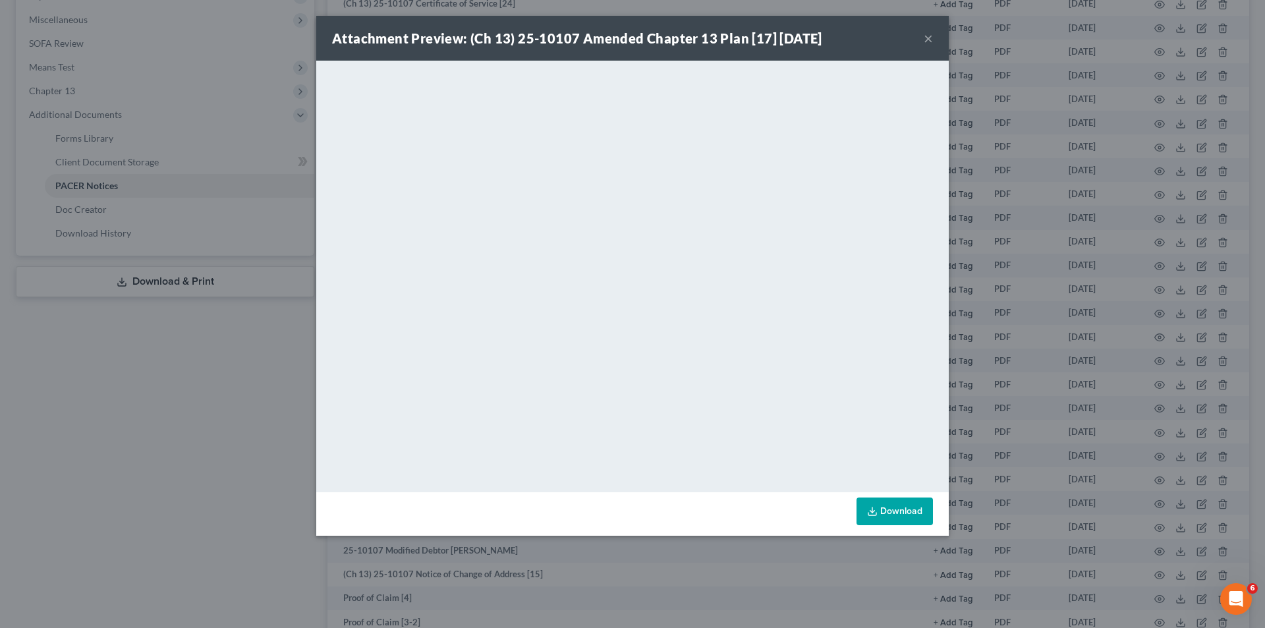
click at [927, 34] on button "×" at bounding box center [928, 38] width 9 height 16
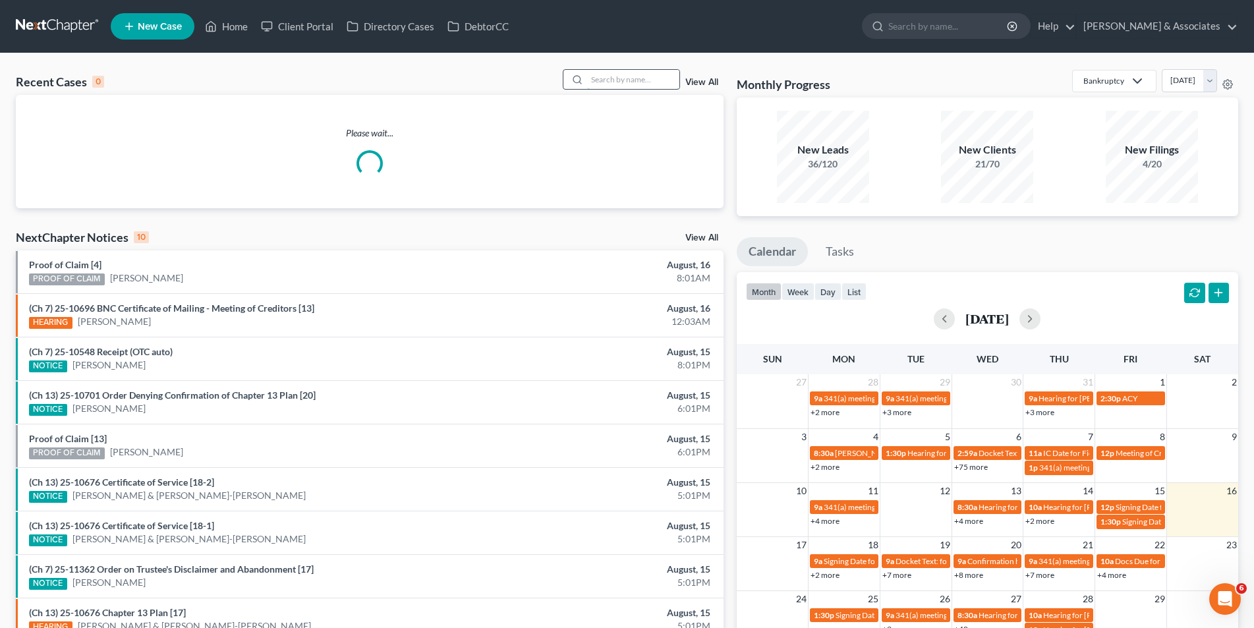
click at [617, 82] on input "search" at bounding box center [633, 79] width 92 height 19
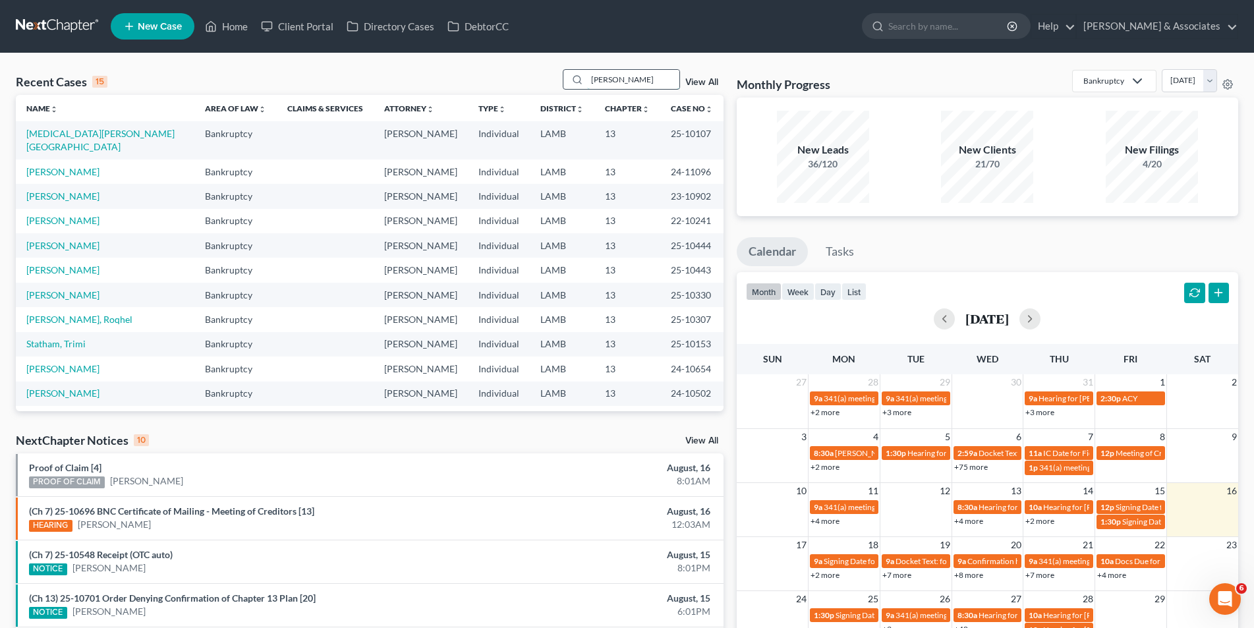
type input "cannon"
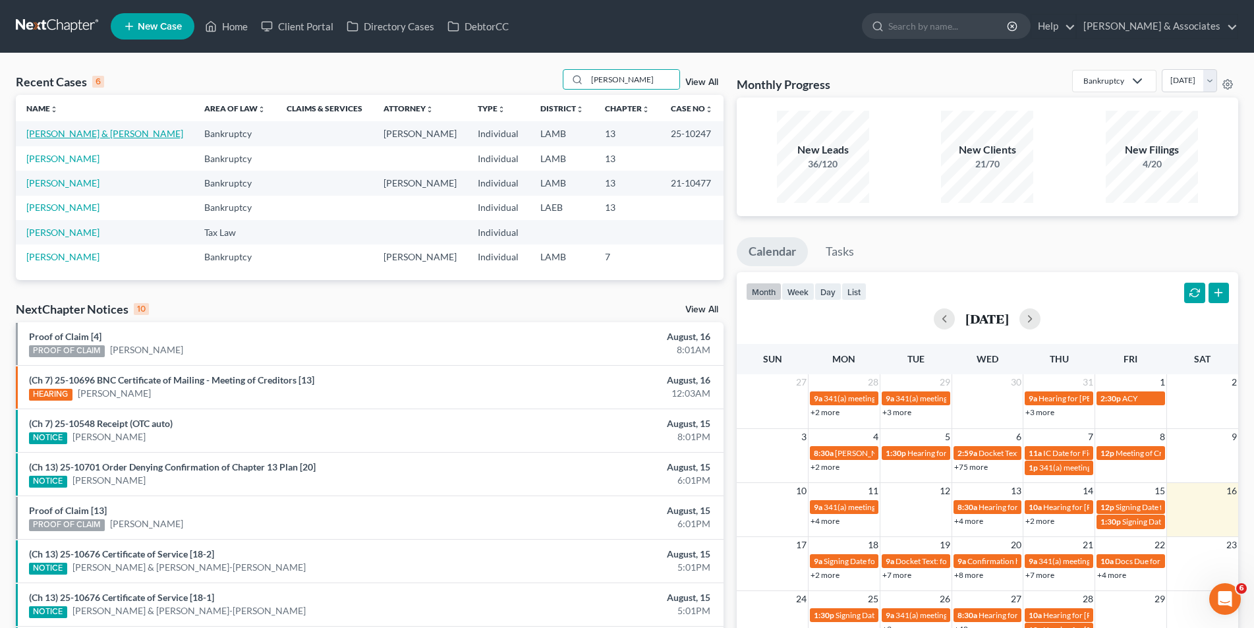
click at [83, 137] on link "[PERSON_NAME] & [PERSON_NAME]" at bounding box center [104, 133] width 157 height 11
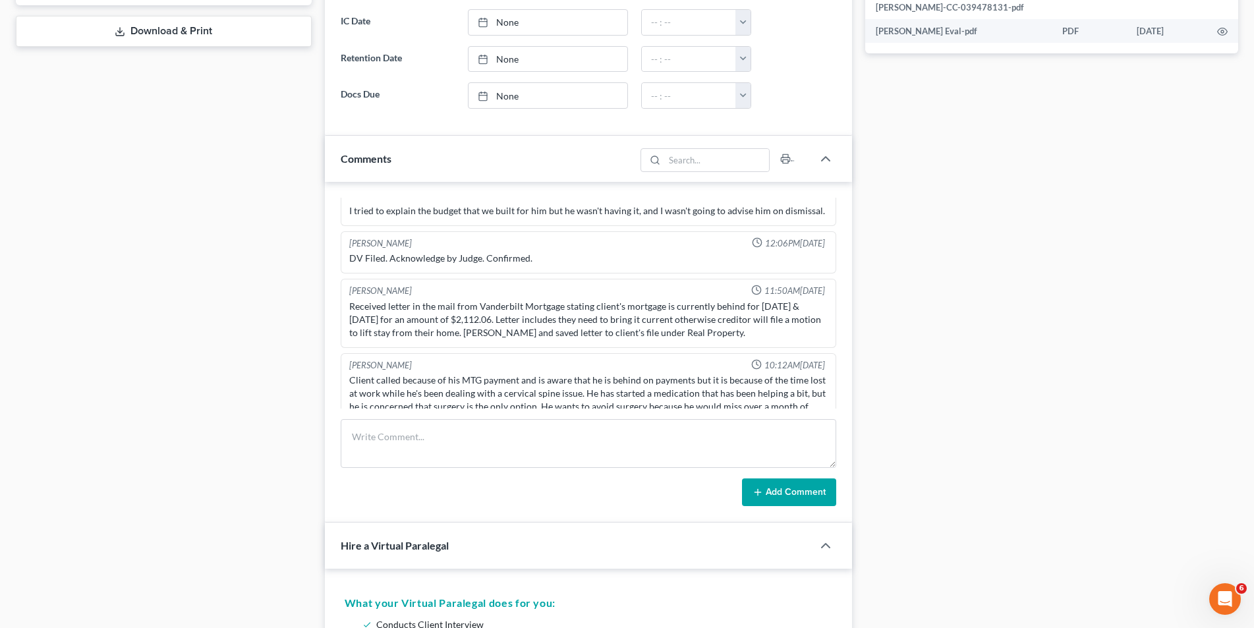
scroll to position [659, 0]
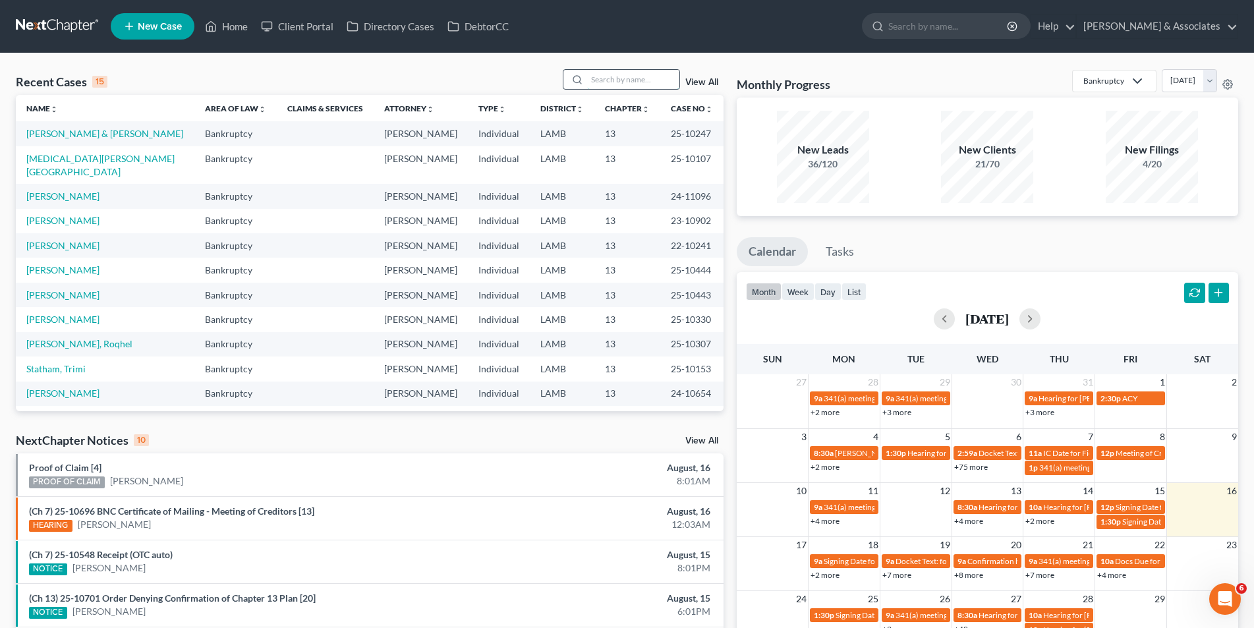
click at [603, 78] on input "search" at bounding box center [633, 79] width 92 height 19
type input "bernard"
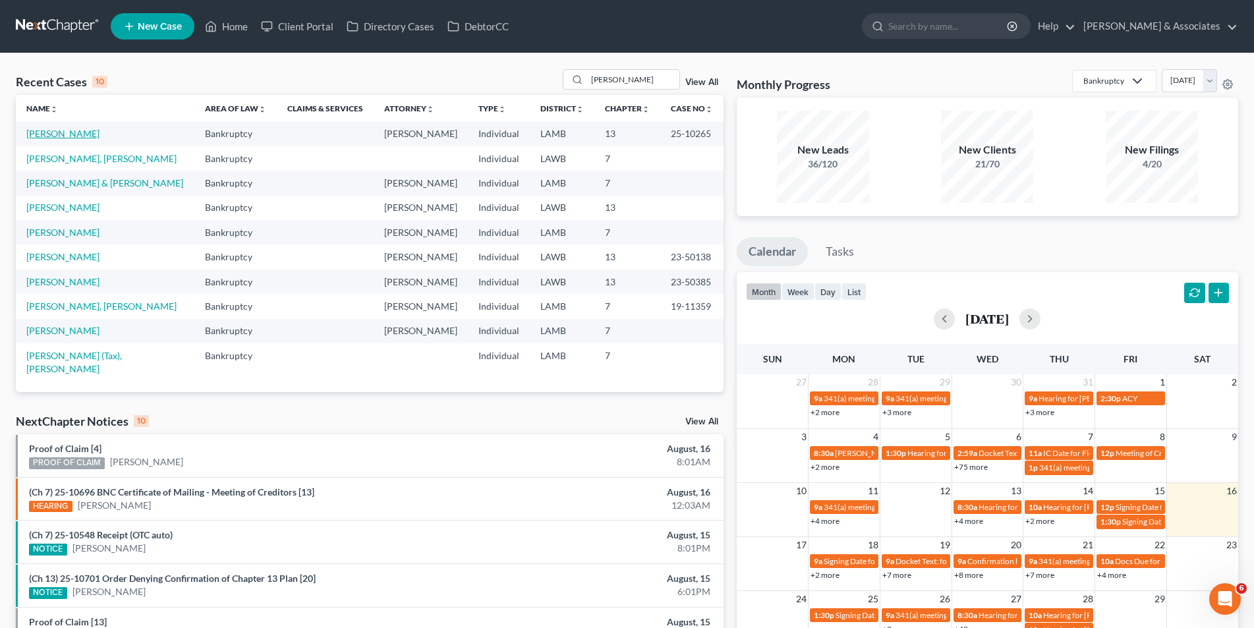
click at [49, 131] on link "[PERSON_NAME]" at bounding box center [62, 133] width 73 height 11
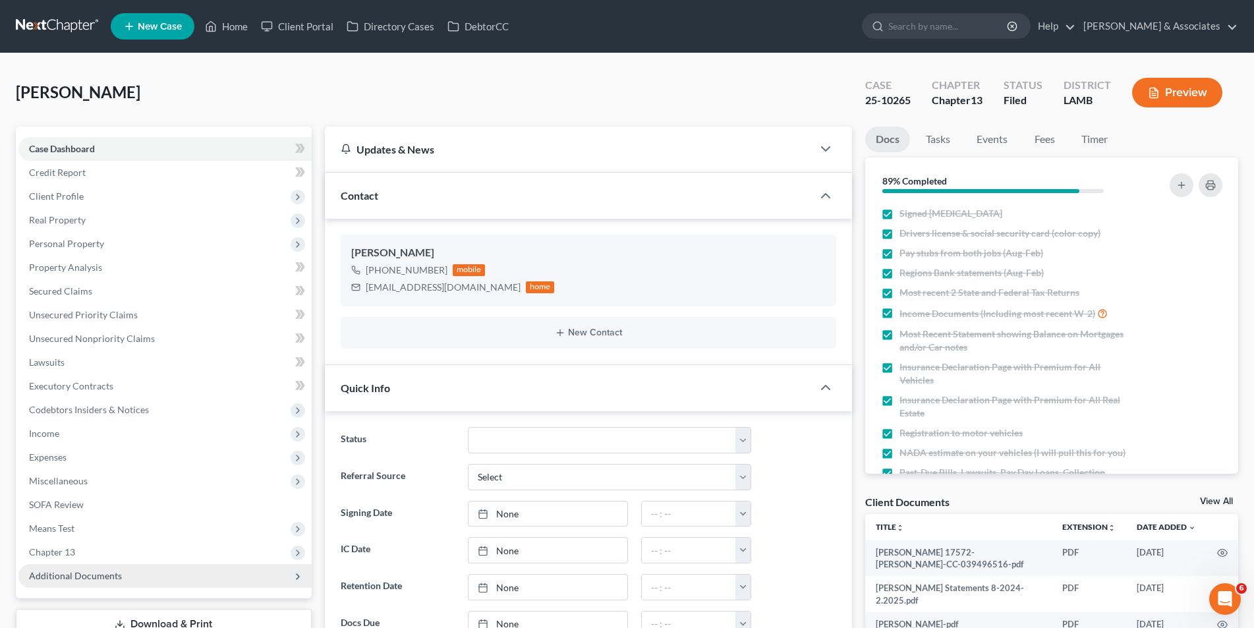
click at [139, 564] on span "Additional Documents" at bounding box center [164, 576] width 293 height 24
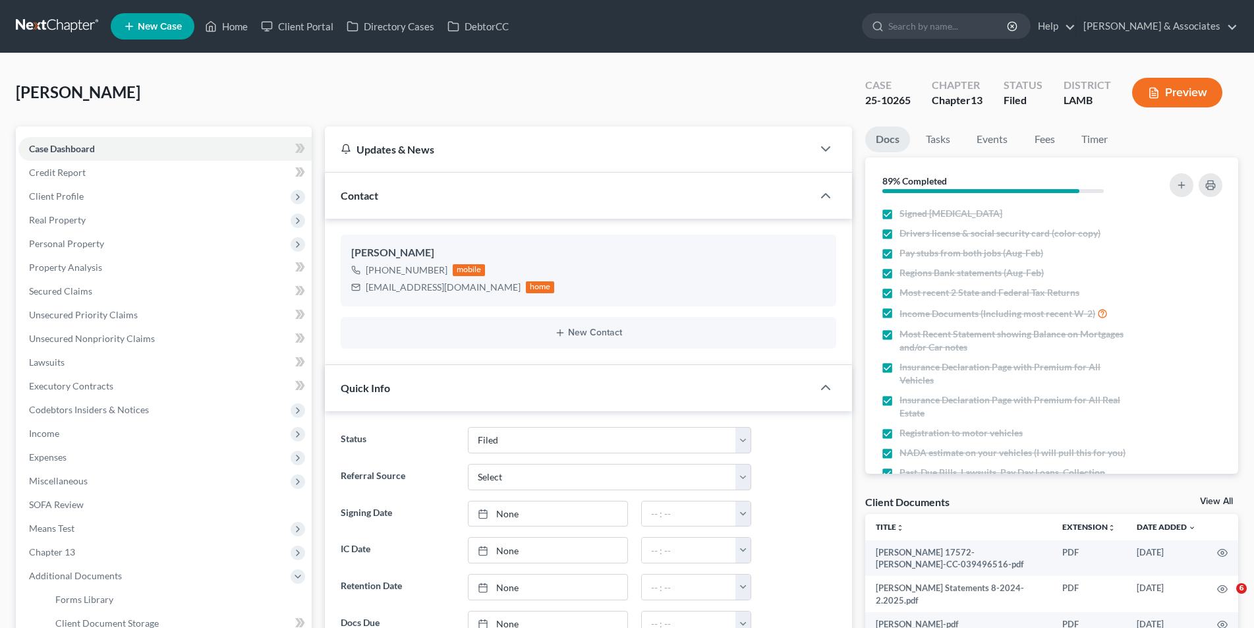
select select "8"
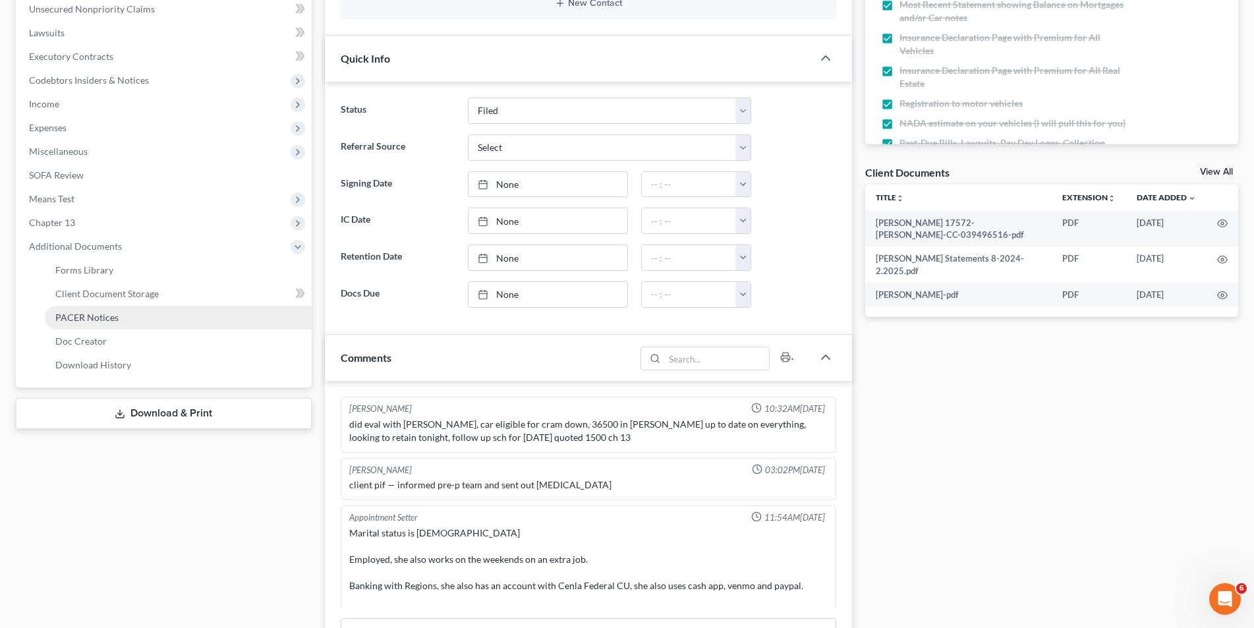
scroll to position [2439, 0]
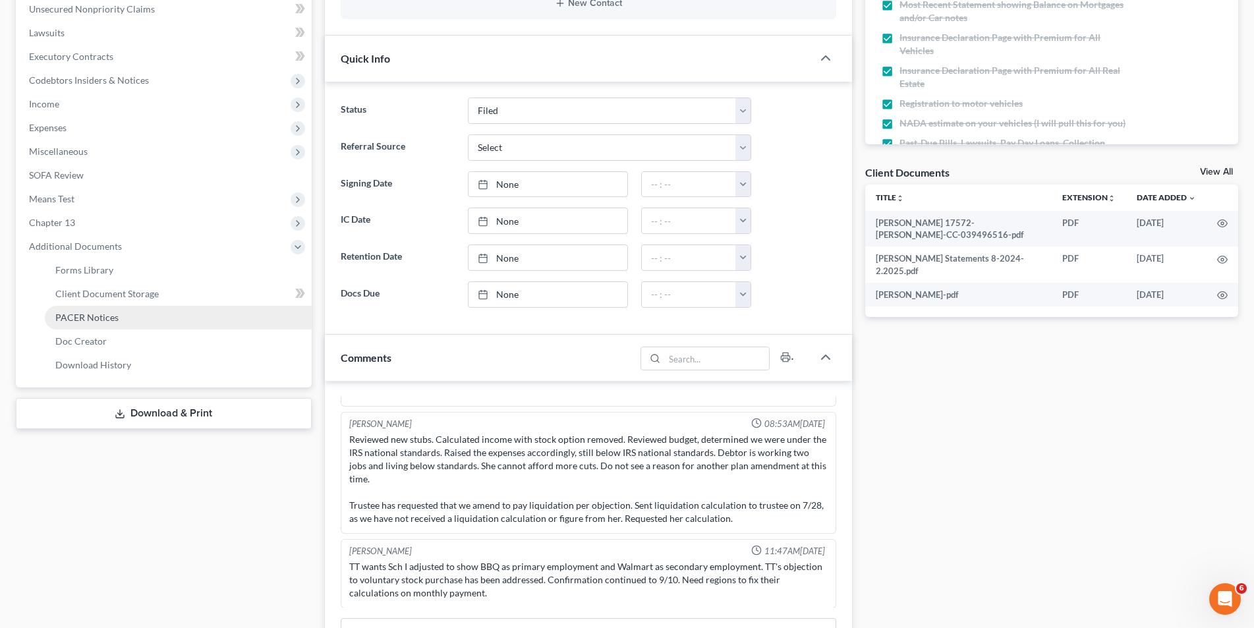
click at [121, 324] on link "PACER Notices" at bounding box center [178, 318] width 267 height 24
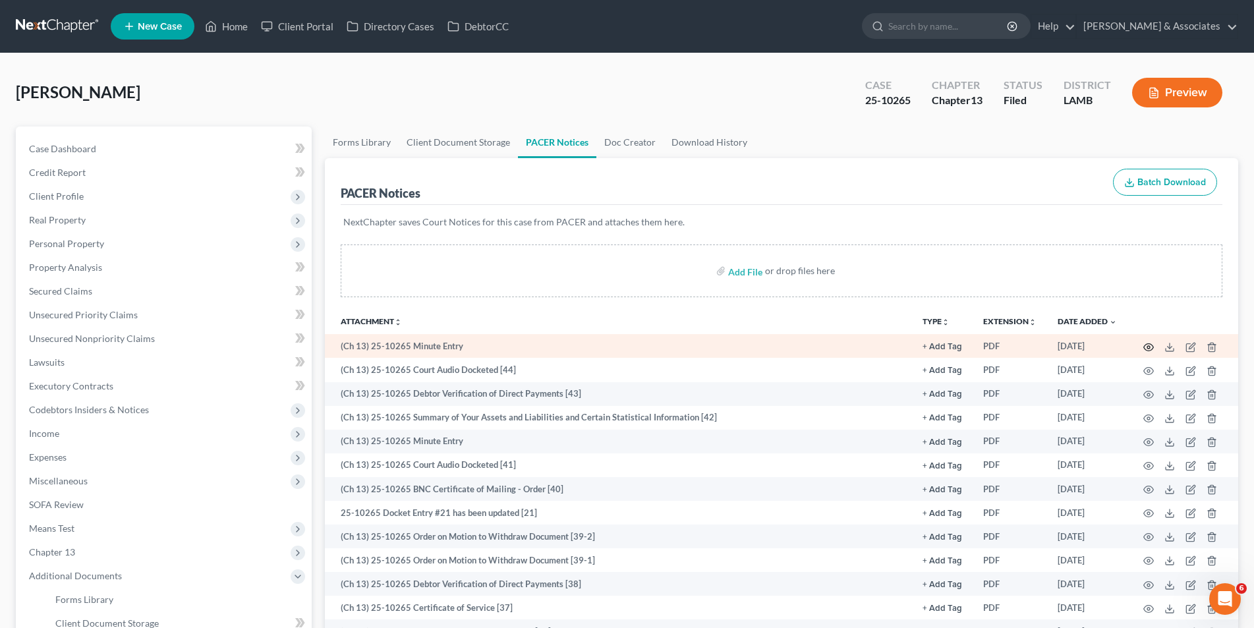
click at [1146, 345] on icon "button" at bounding box center [1148, 347] width 11 height 11
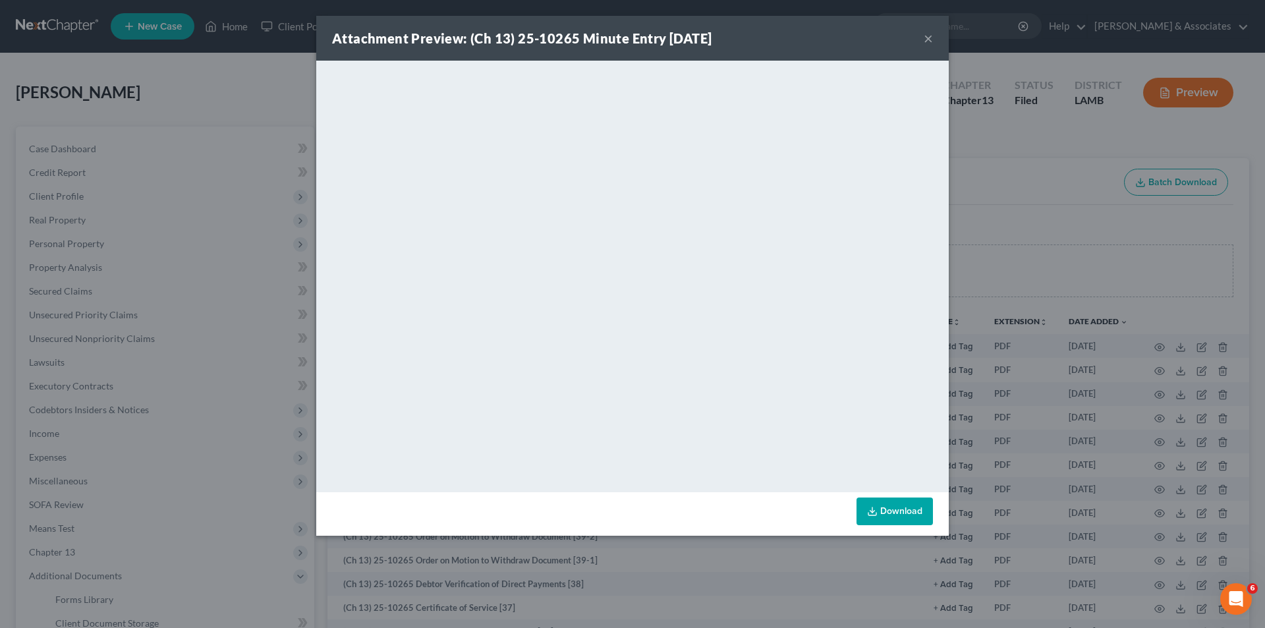
click at [927, 42] on button "×" at bounding box center [928, 38] width 9 height 16
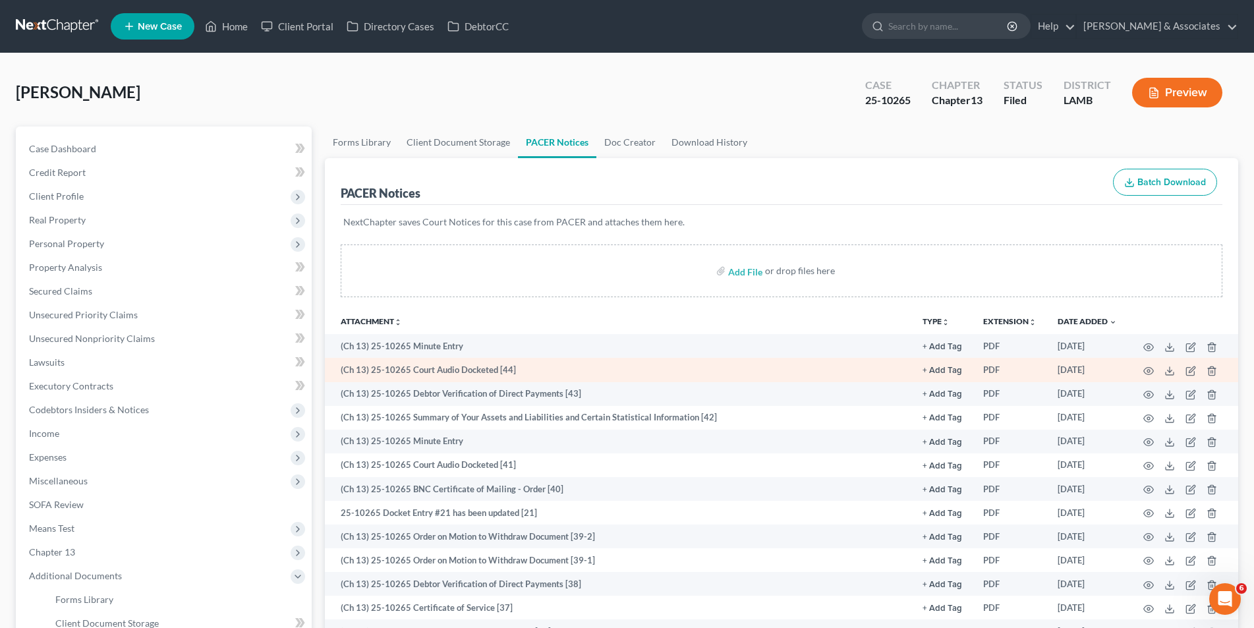
scroll to position [66, 0]
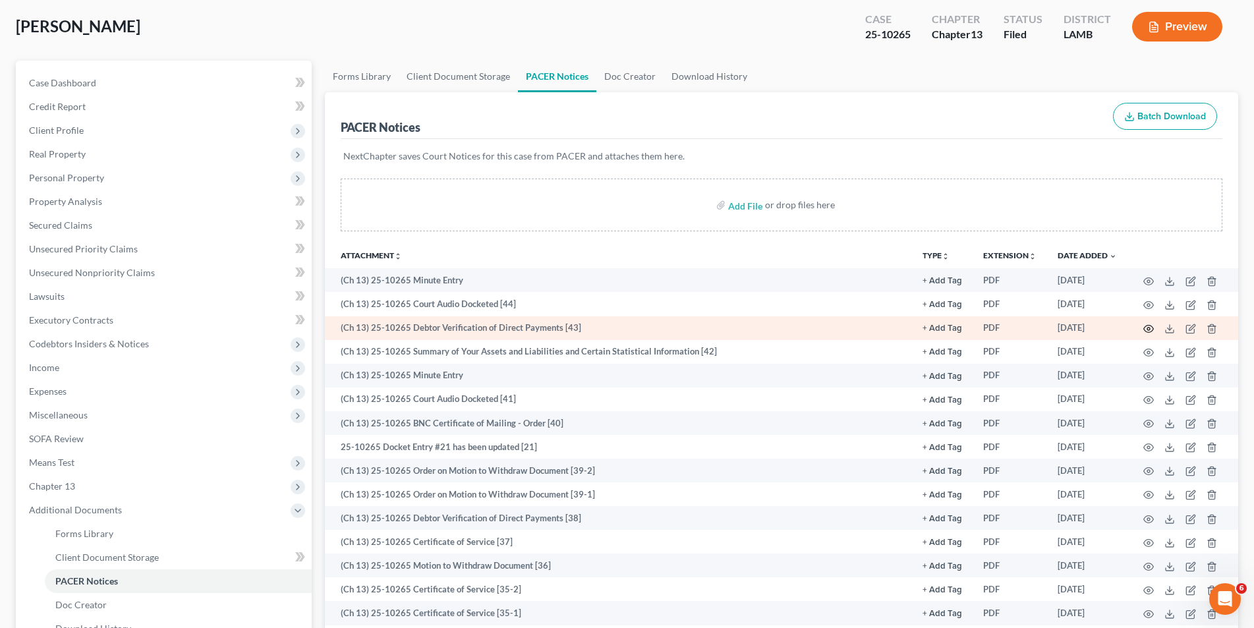
click at [1146, 329] on icon "button" at bounding box center [1148, 329] width 11 height 11
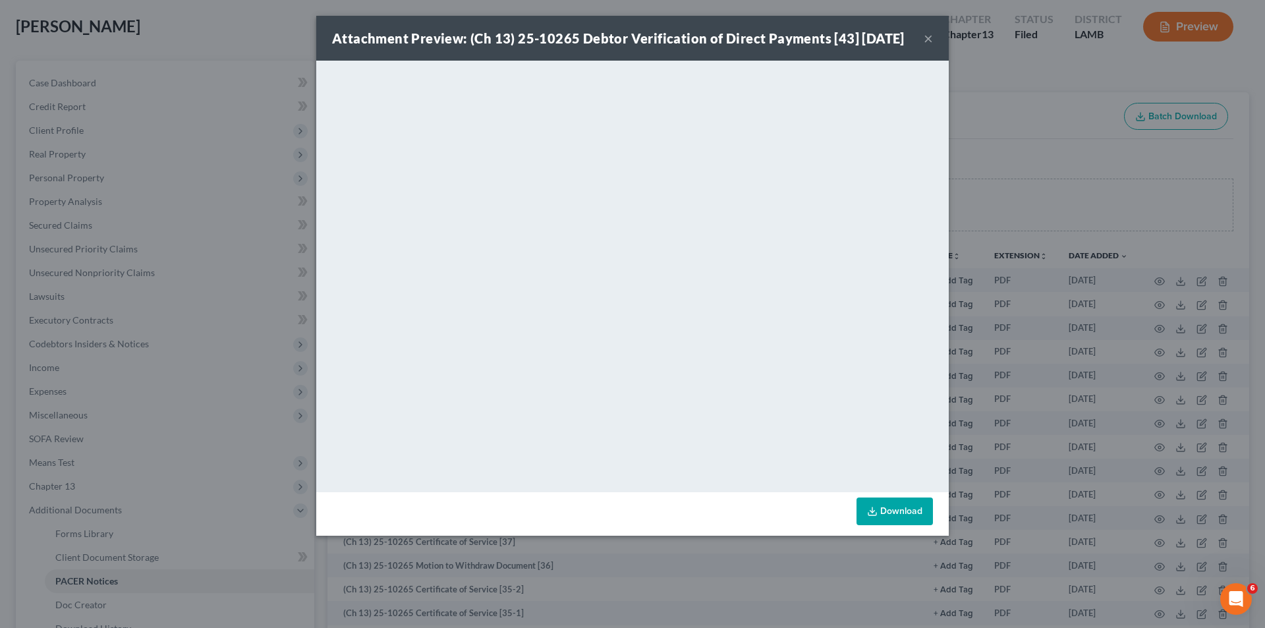
click at [929, 46] on button "×" at bounding box center [928, 38] width 9 height 16
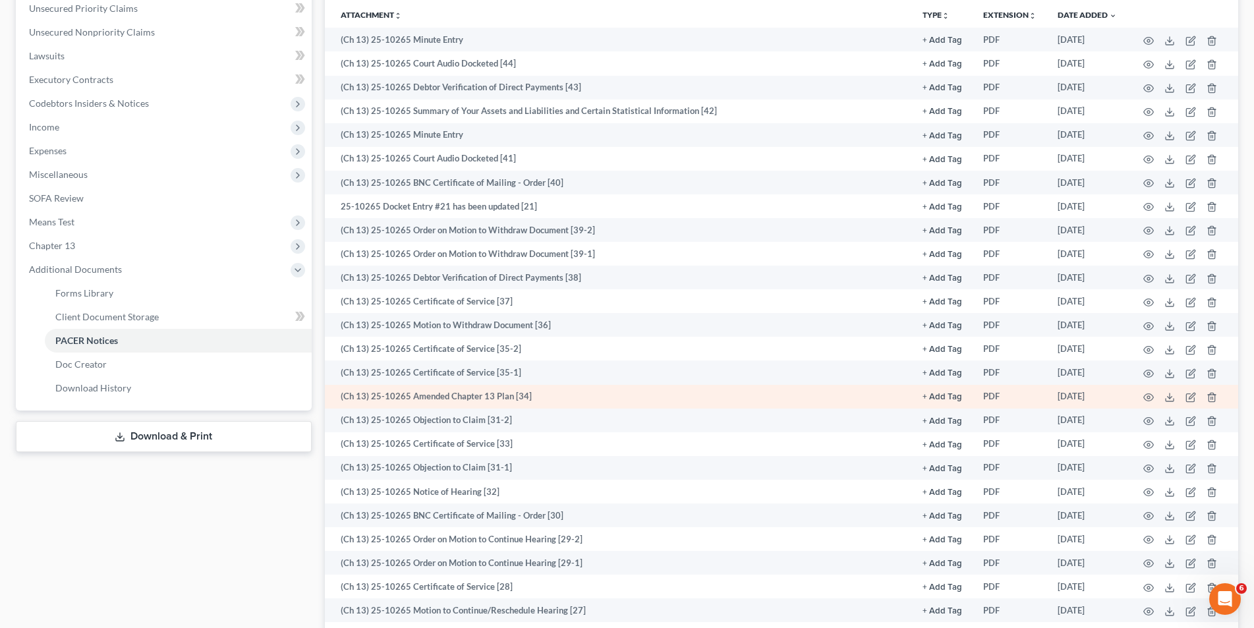
scroll to position [329, 0]
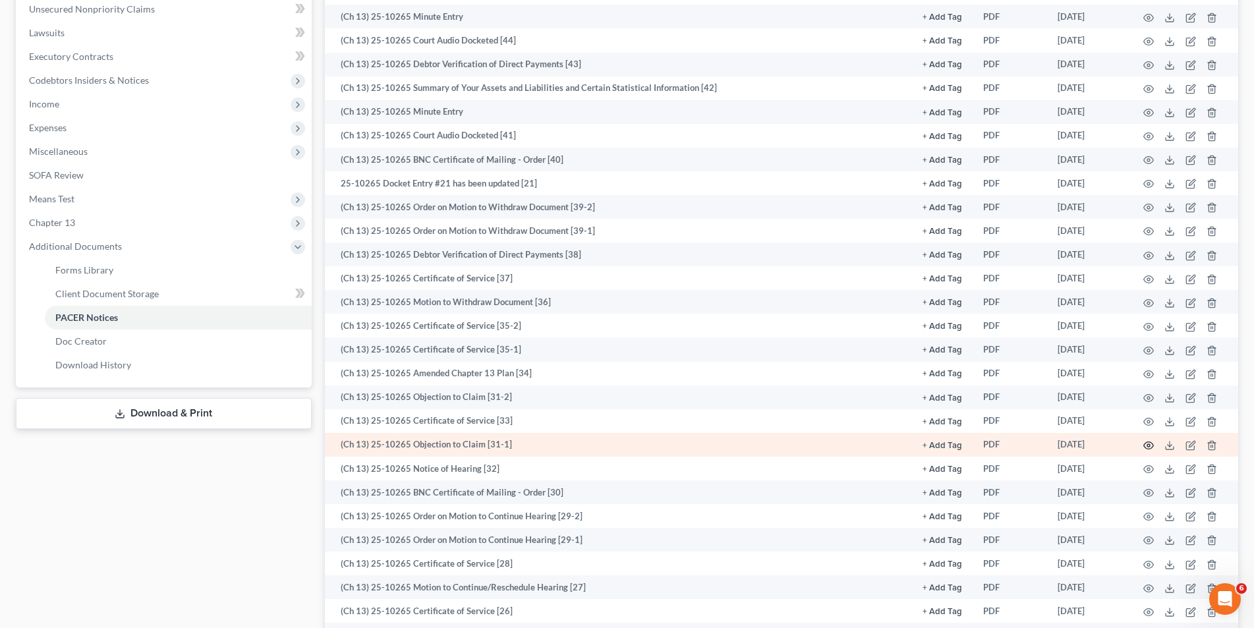
click at [1144, 442] on icon "button" at bounding box center [1148, 445] width 11 height 11
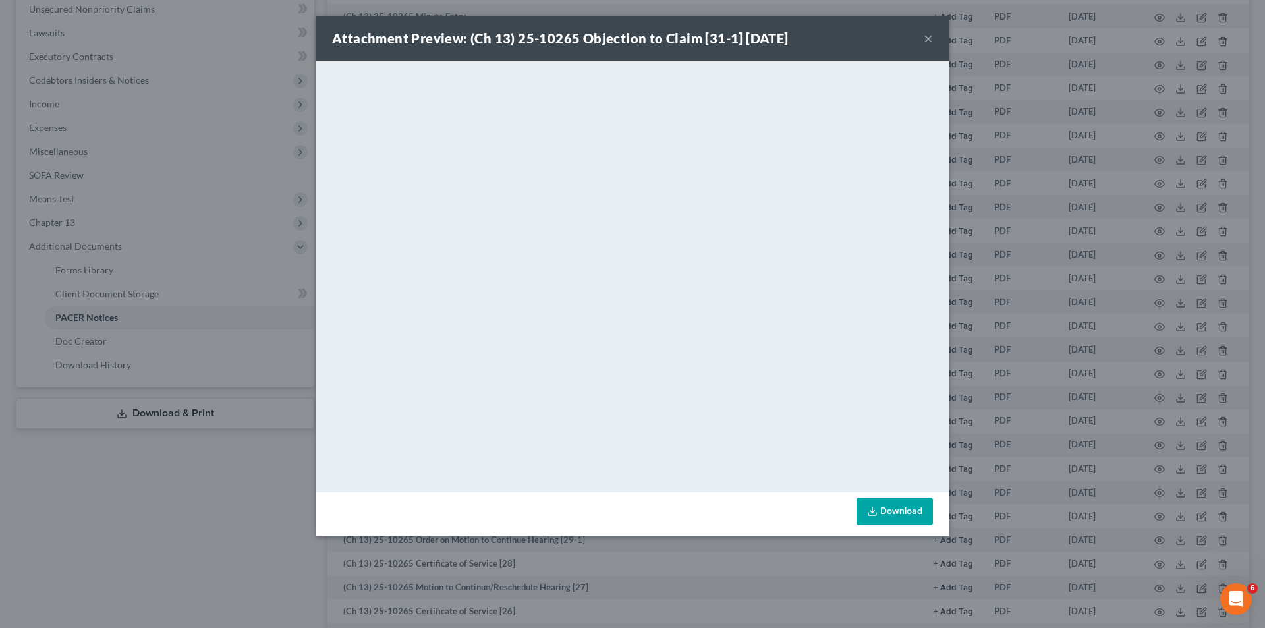
click at [928, 31] on button "×" at bounding box center [928, 38] width 9 height 16
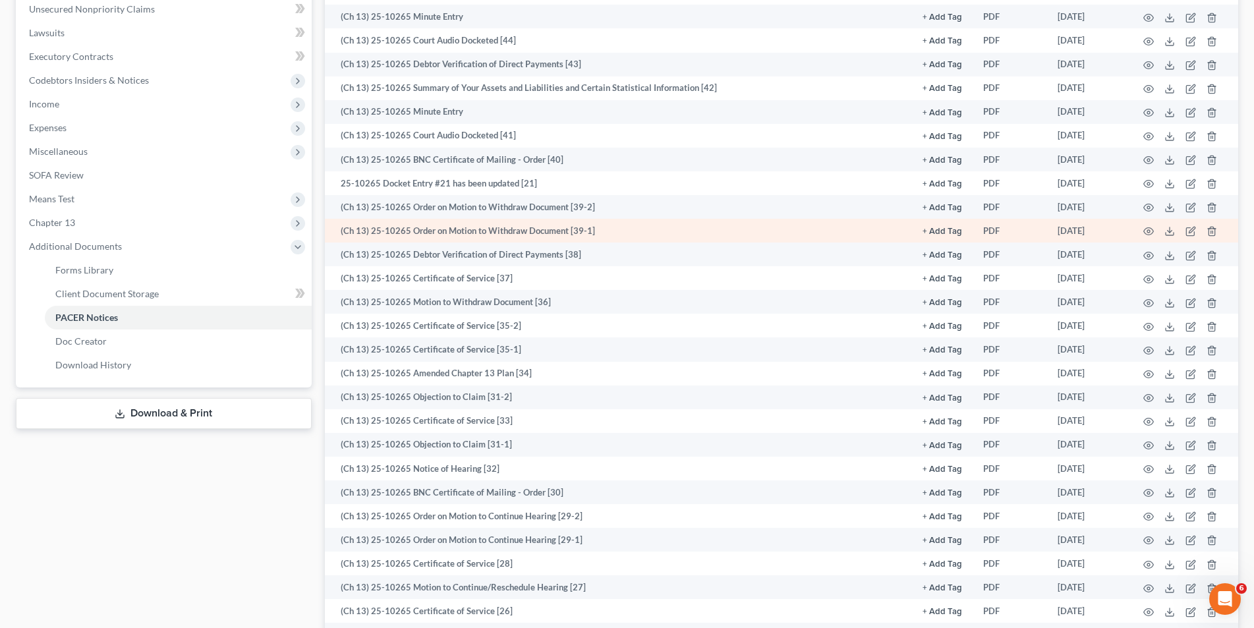
scroll to position [264, 0]
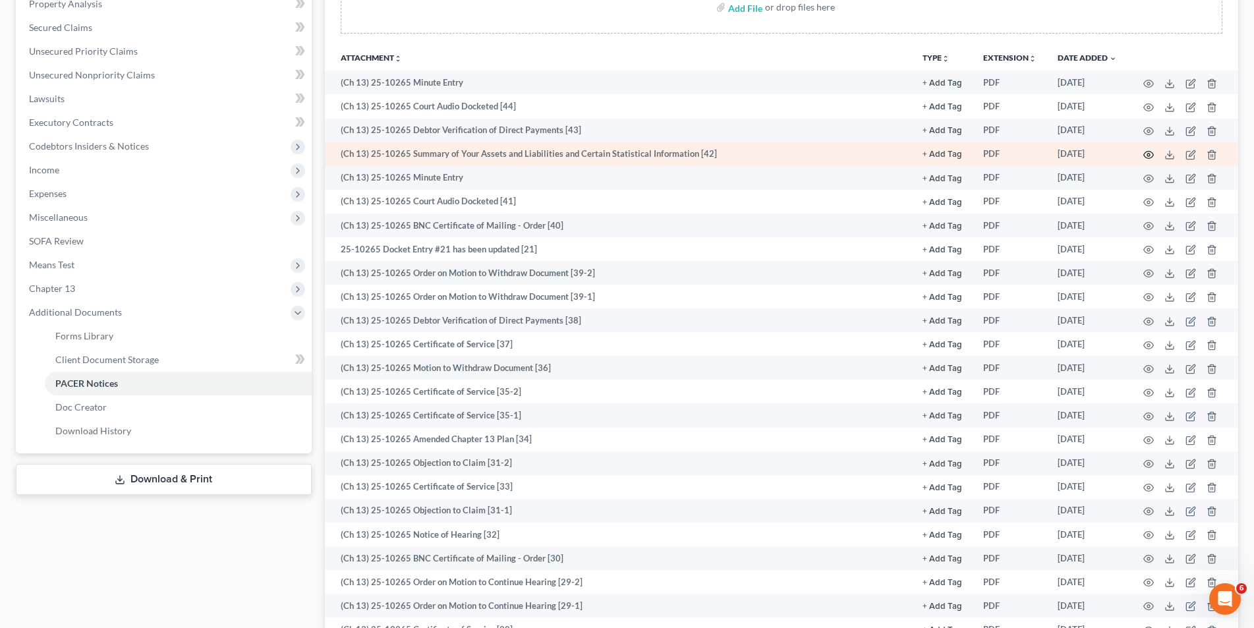
click at [1146, 156] on icon "button" at bounding box center [1148, 155] width 11 height 11
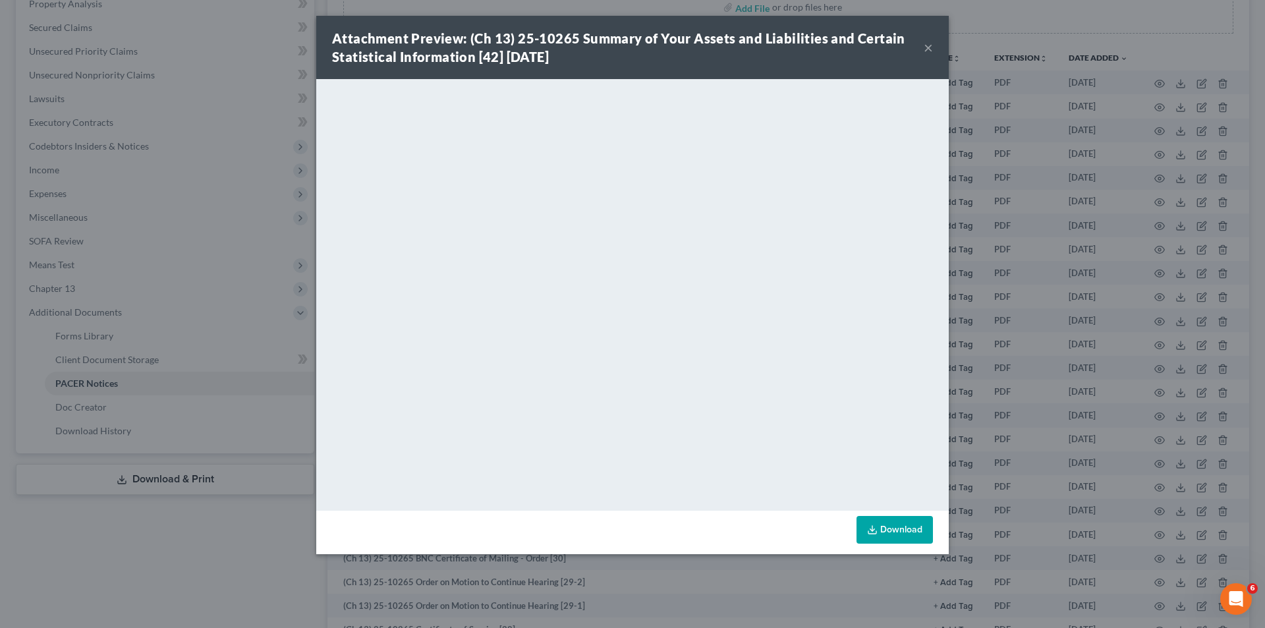
click at [928, 42] on button "×" at bounding box center [928, 48] width 9 height 16
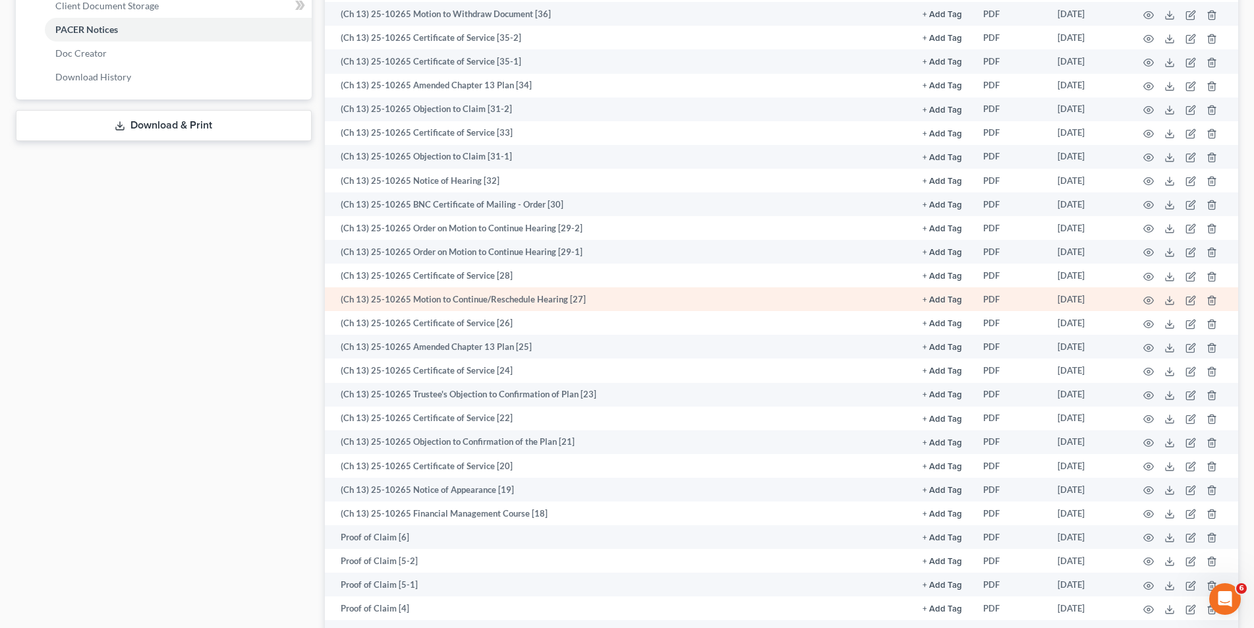
scroll to position [659, 0]
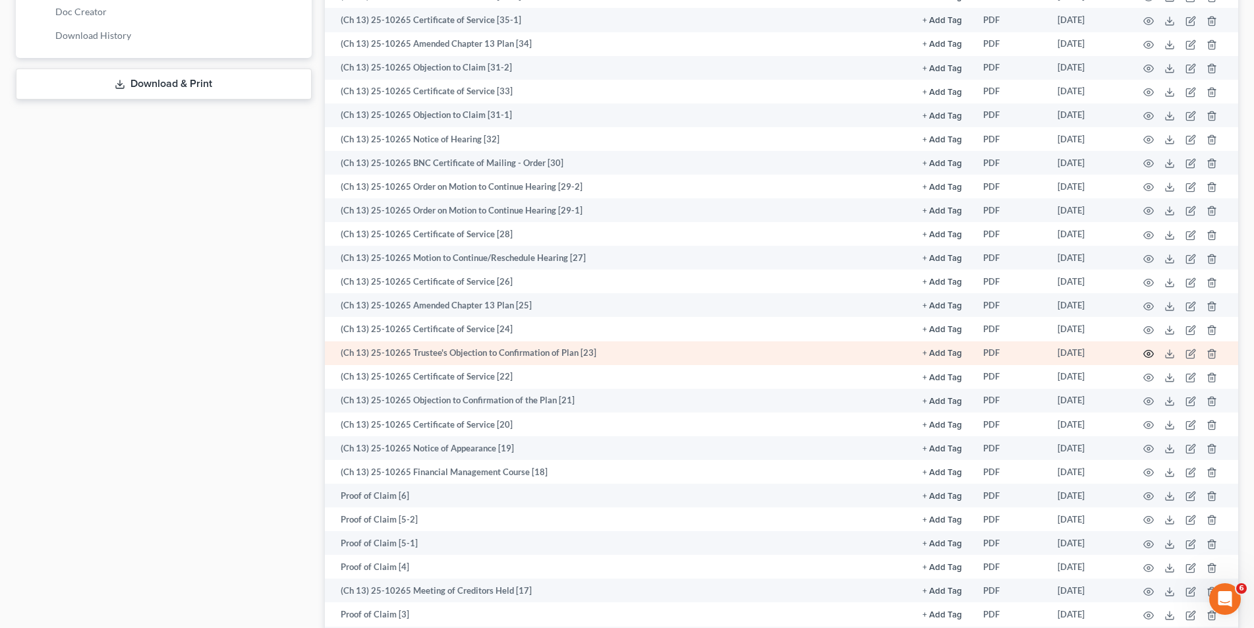
click at [1147, 351] on icon "button" at bounding box center [1148, 354] width 11 height 11
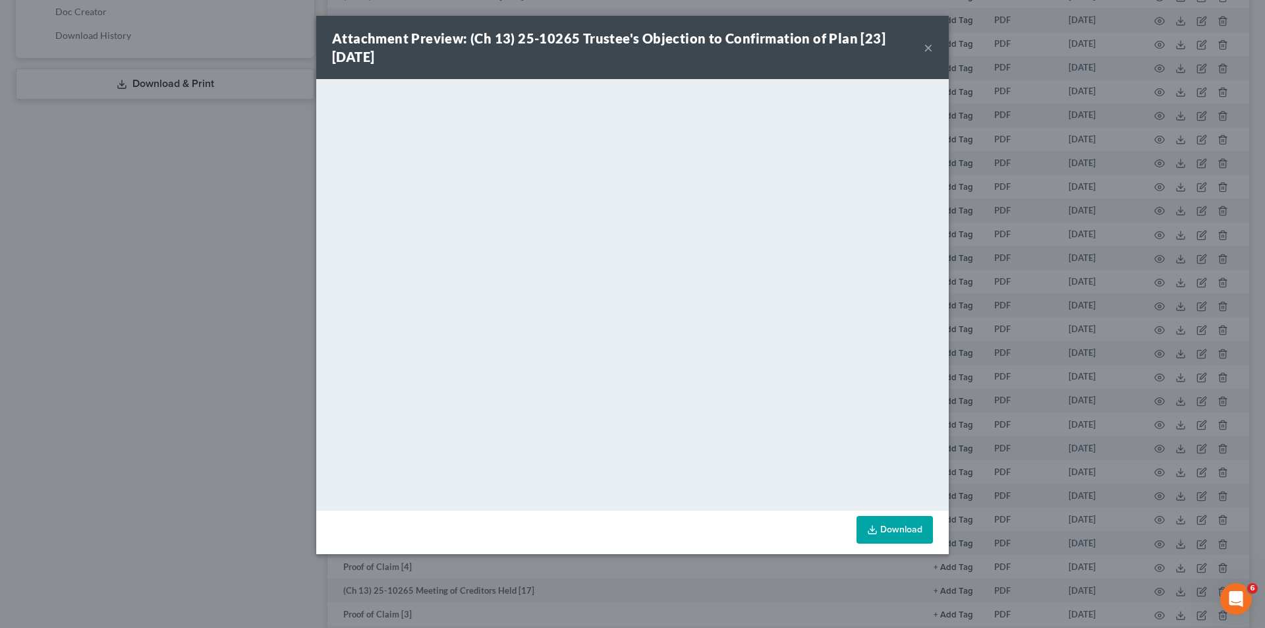
drag, startPoint x: 928, startPoint y: 46, endPoint x: 909, endPoint y: 86, distance: 44.2
click at [928, 47] on button "×" at bounding box center [928, 48] width 9 height 16
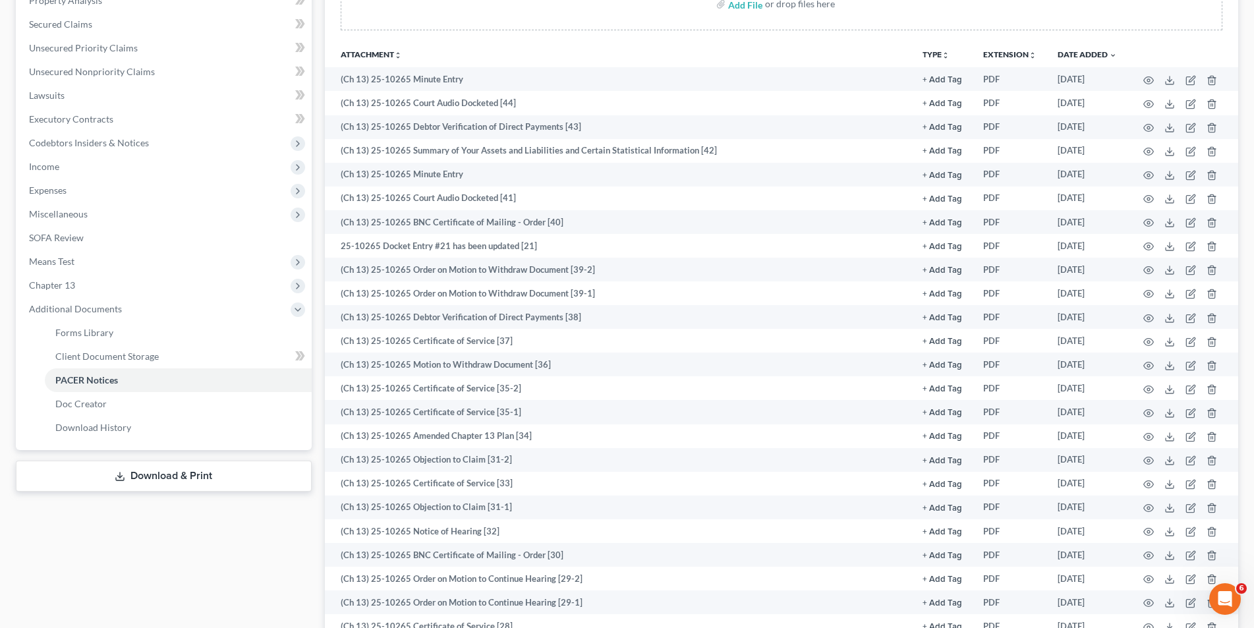
scroll to position [264, 0]
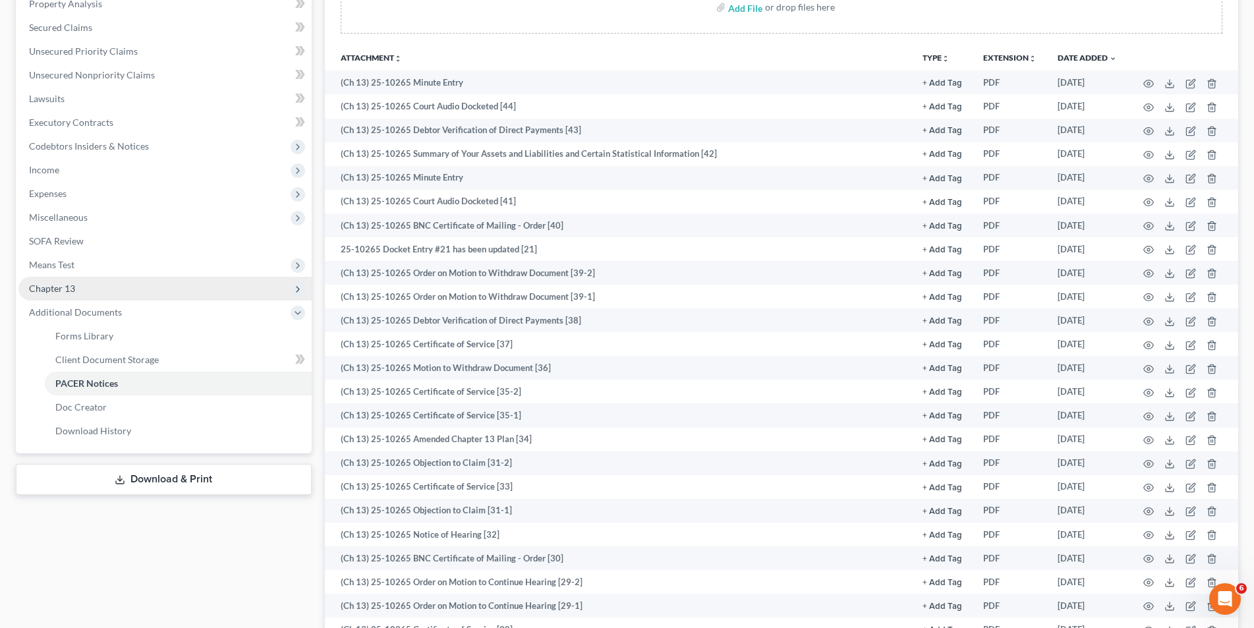
click at [91, 291] on span "Chapter 13" at bounding box center [164, 289] width 293 height 24
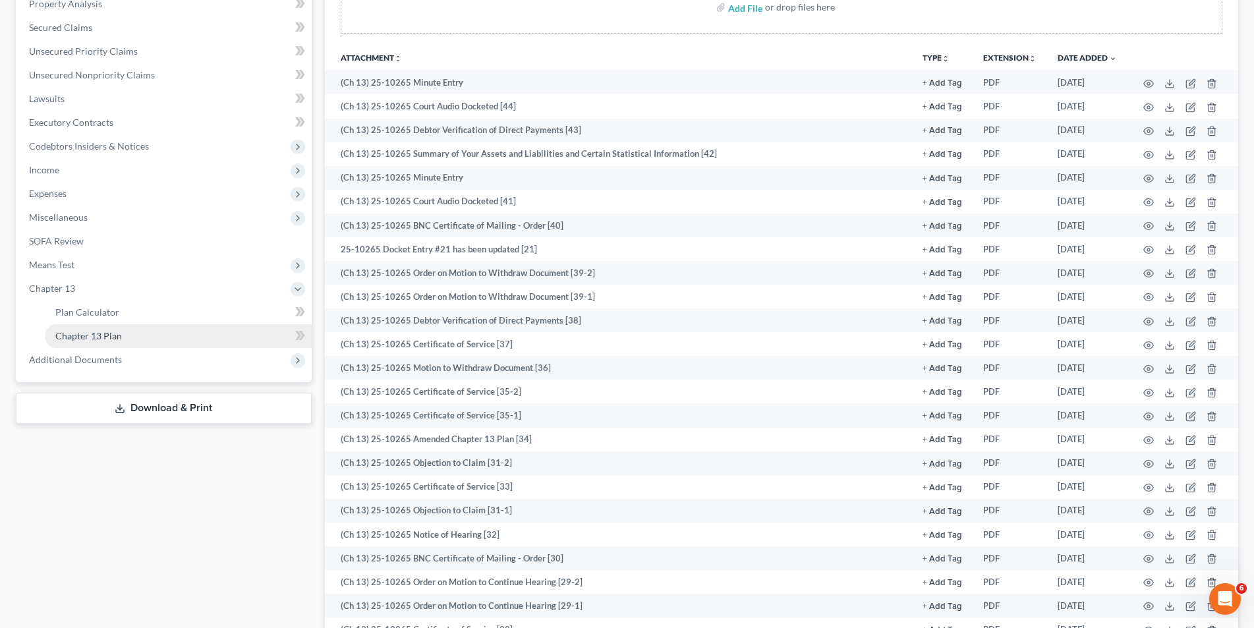
click at [86, 340] on span "Chapter 13 Plan" at bounding box center [88, 335] width 67 height 11
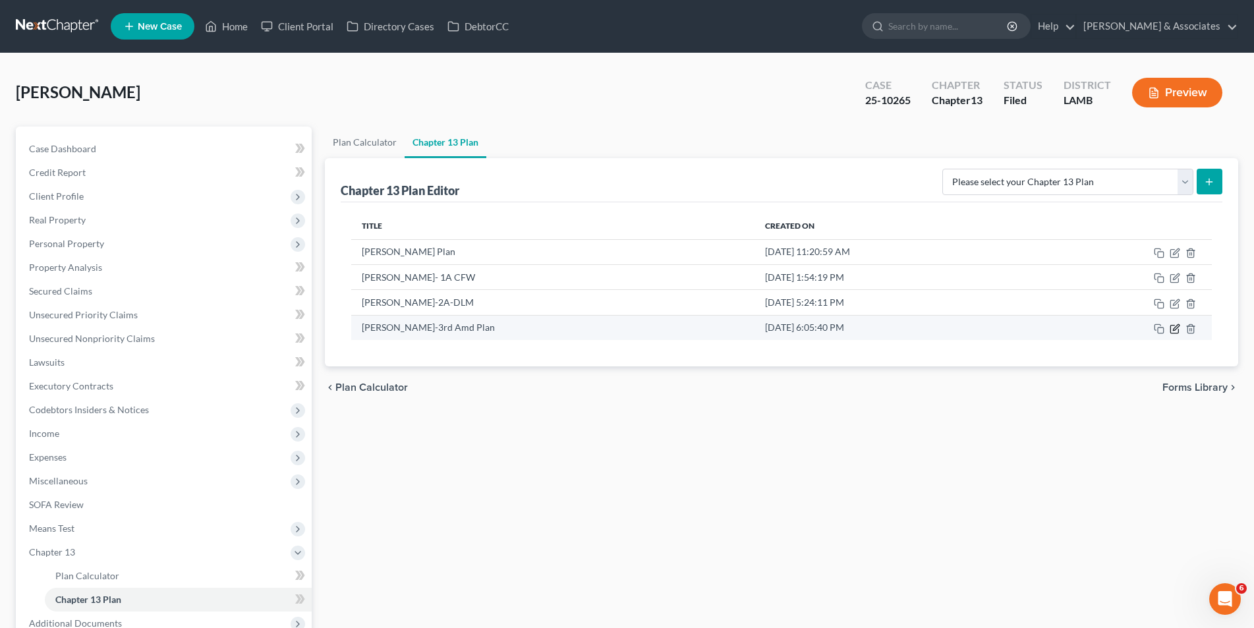
click at [1178, 331] on icon "button" at bounding box center [1174, 330] width 8 height 8
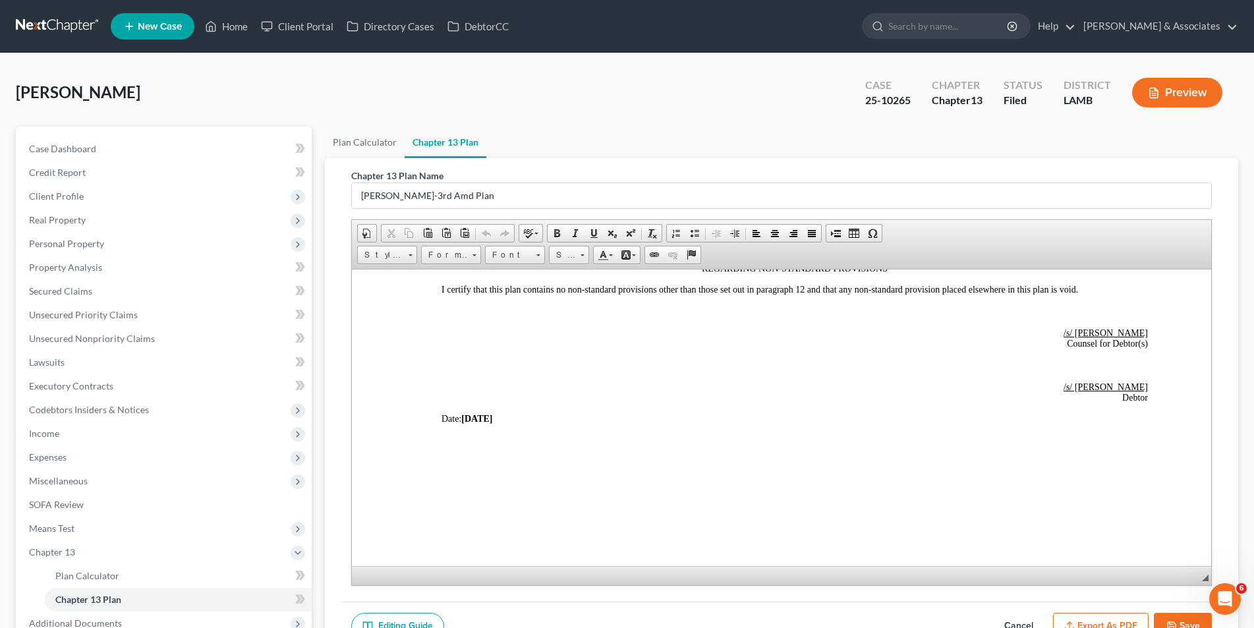
scroll to position [3150, 0]
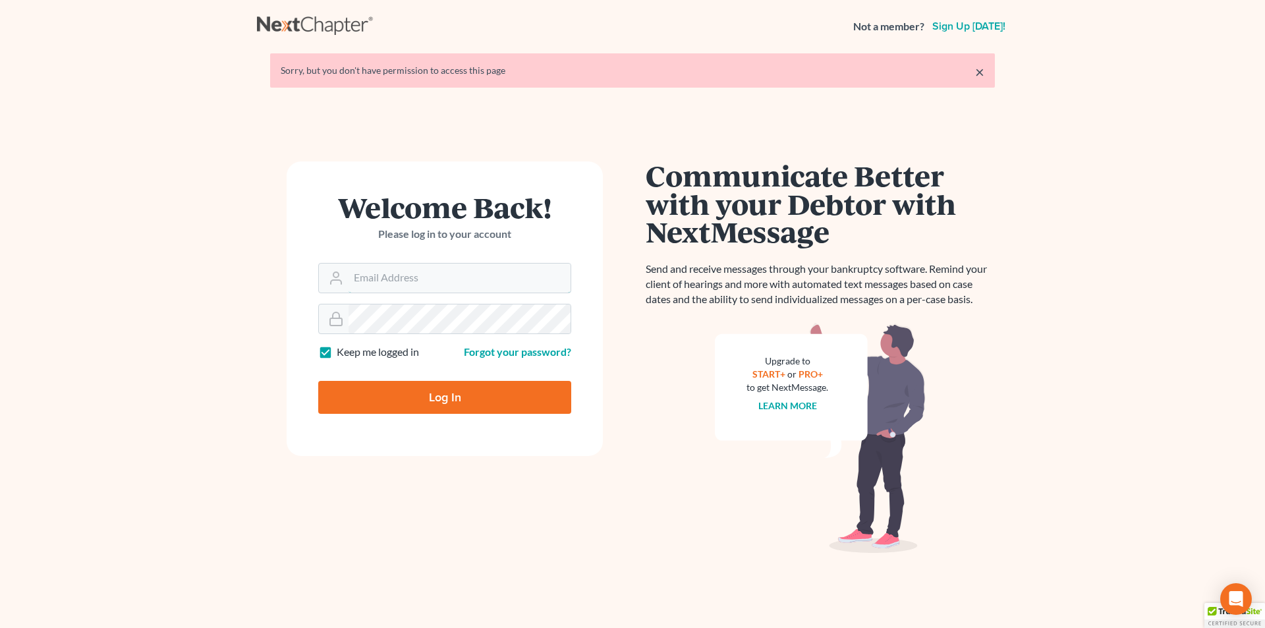
type input "[EMAIL_ADDRESS][DOMAIN_NAME]"
click at [404, 399] on input "Log In" at bounding box center [444, 397] width 253 height 33
type input "Thinking..."
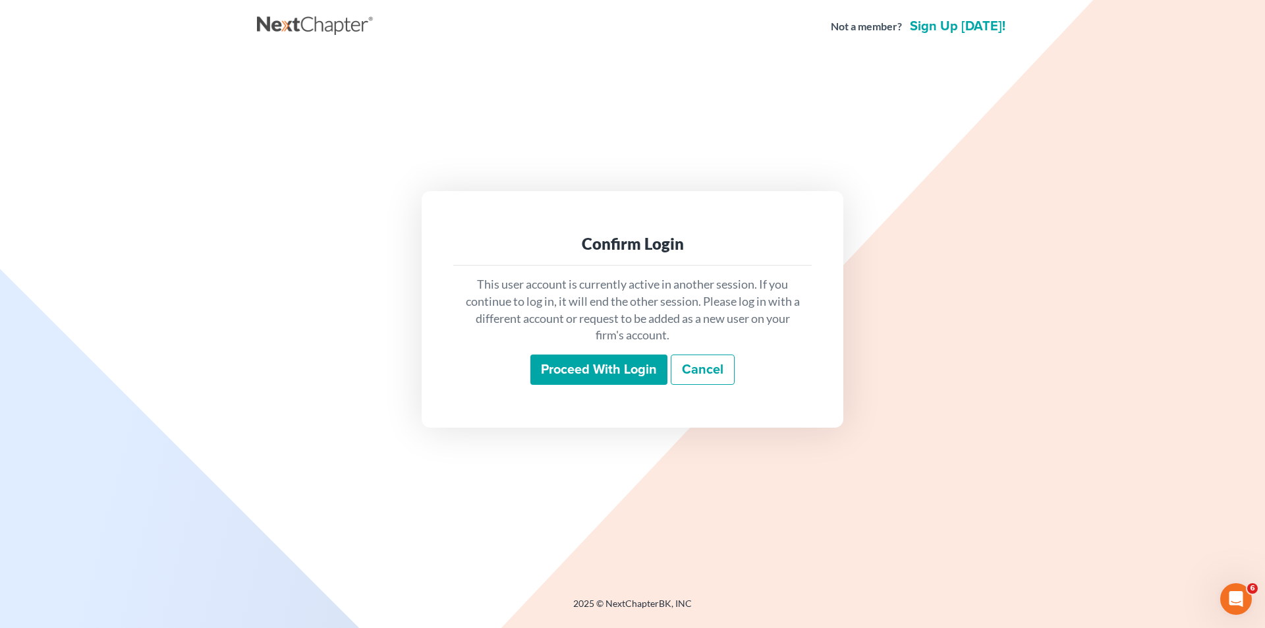
click at [628, 374] on input "Proceed with login" at bounding box center [598, 370] width 137 height 30
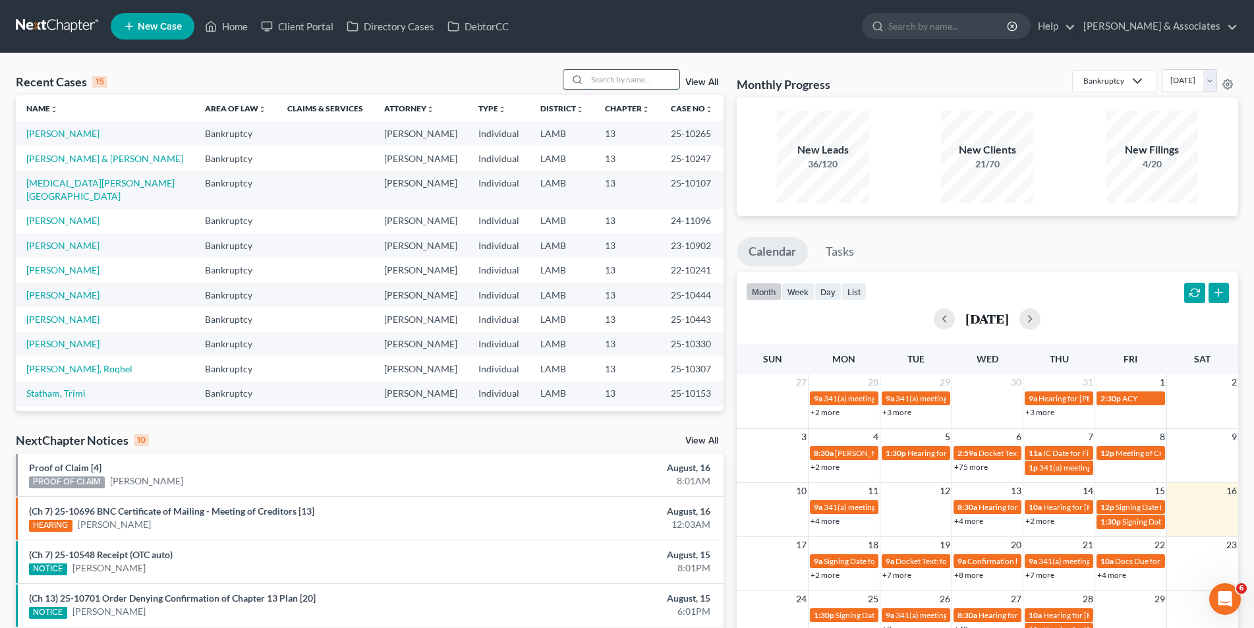
click at [624, 78] on input "search" at bounding box center [633, 79] width 92 height 19
type input "2"
type input "henderson"
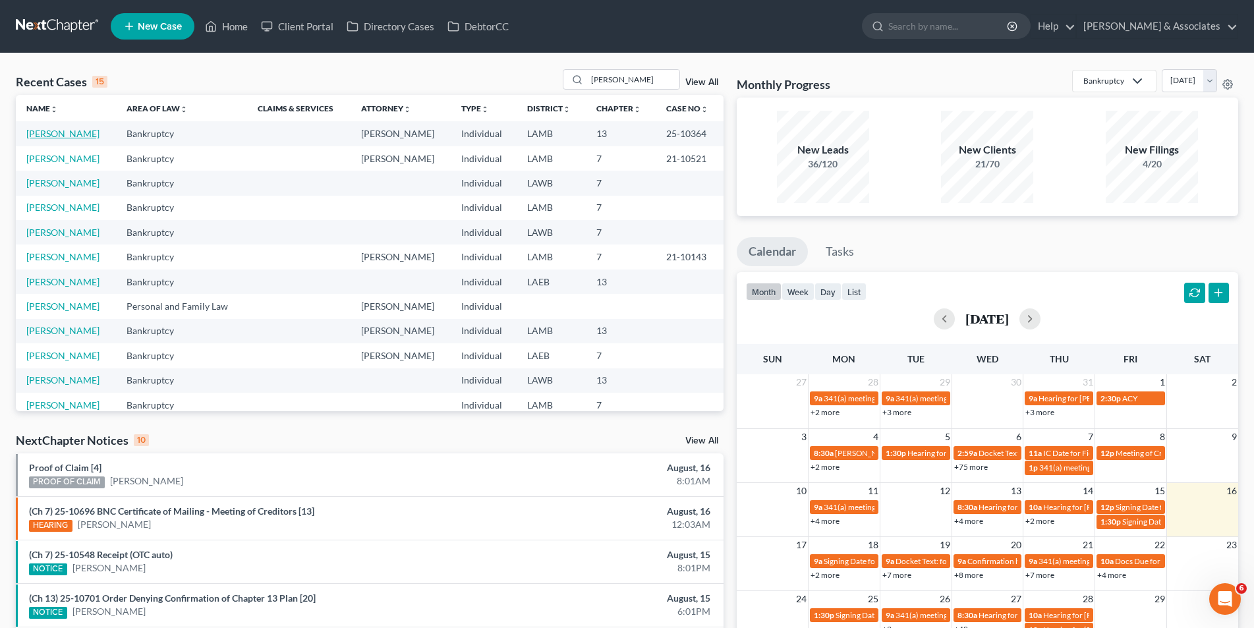
click at [78, 137] on link "Henderson, Sharon" at bounding box center [62, 133] width 73 height 11
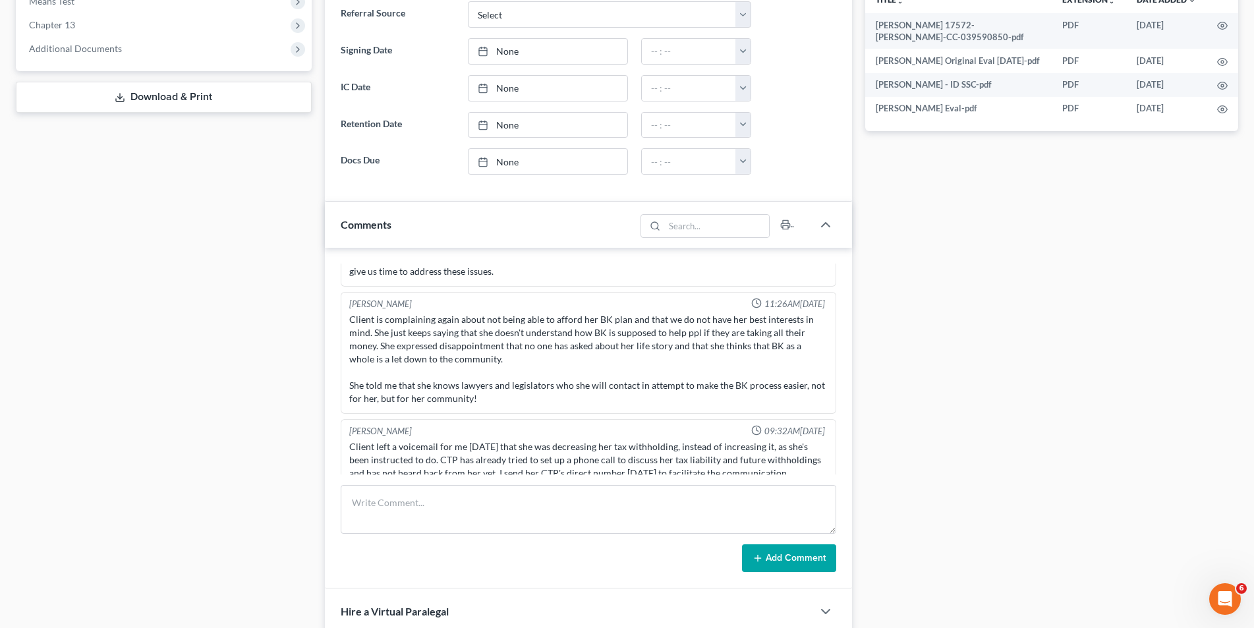
scroll to position [329, 0]
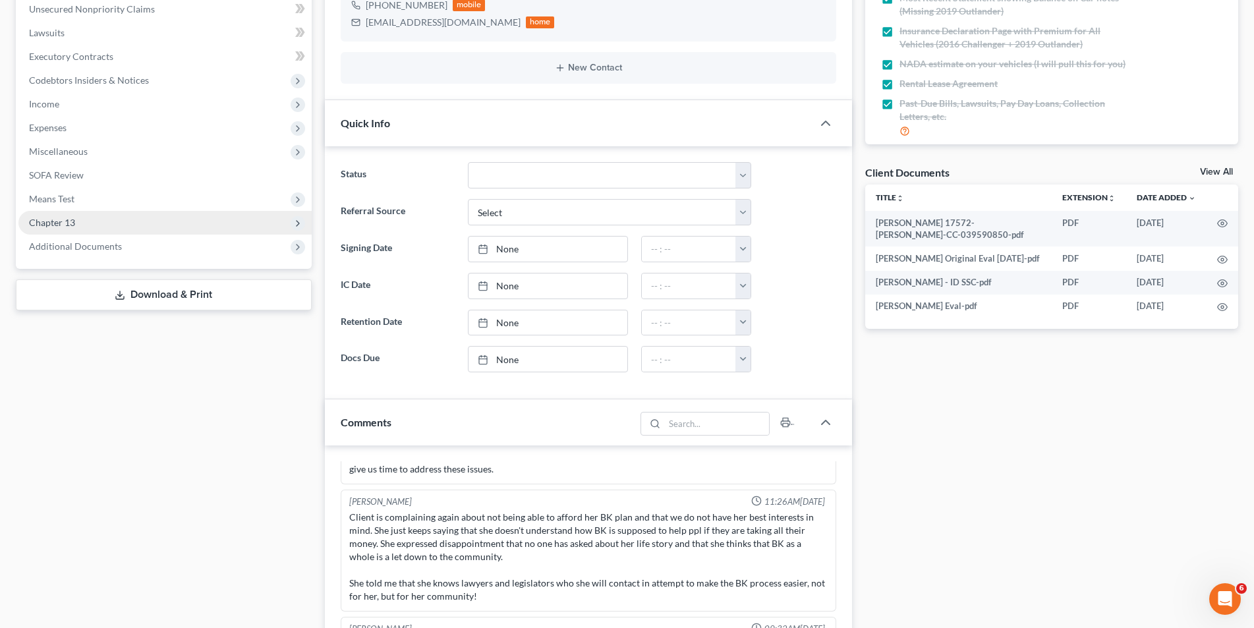
click at [154, 228] on span "Chapter 13" at bounding box center [164, 223] width 293 height 24
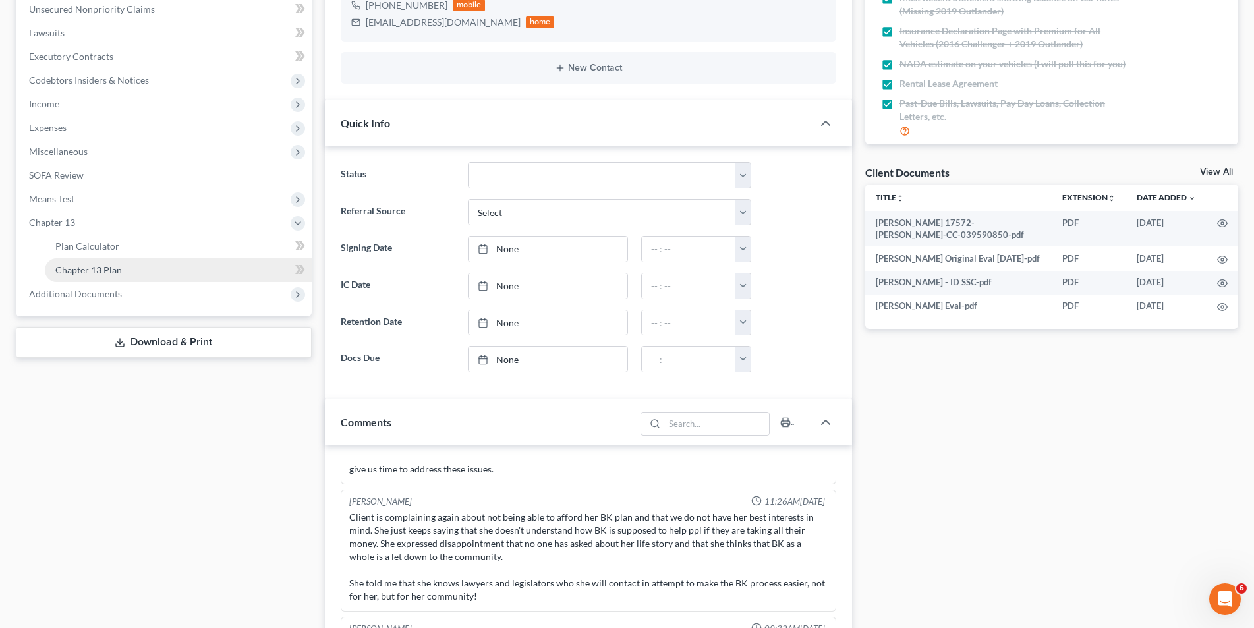
click at [137, 273] on link "Chapter 13 Plan" at bounding box center [178, 270] width 267 height 24
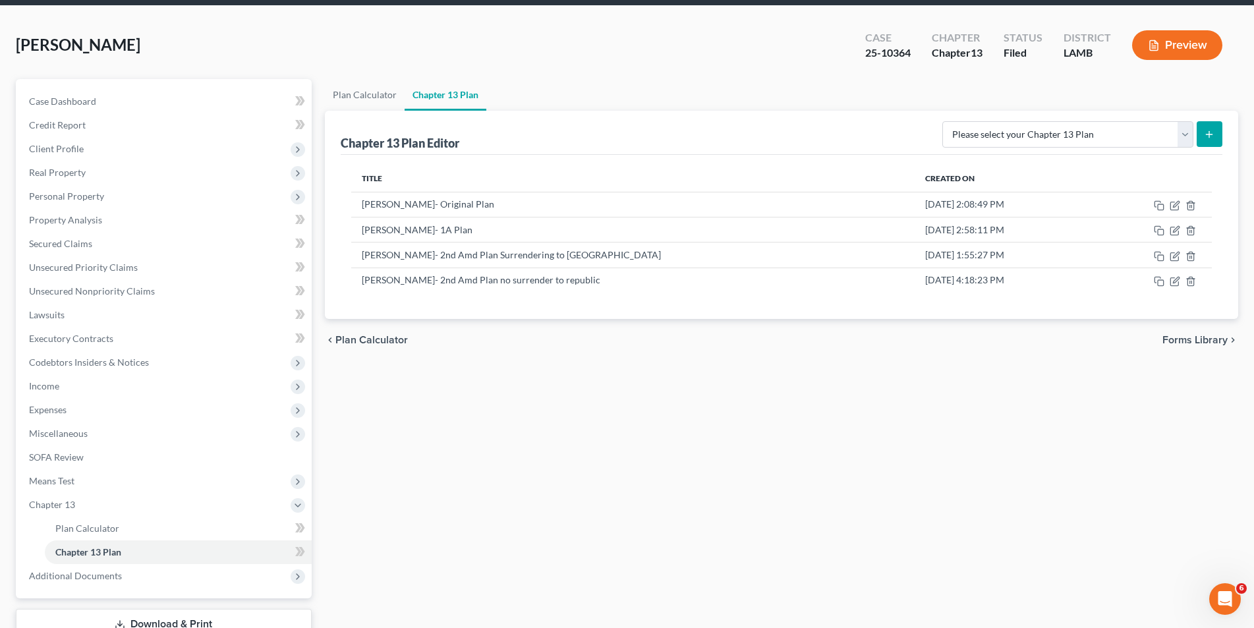
scroll to position [109, 0]
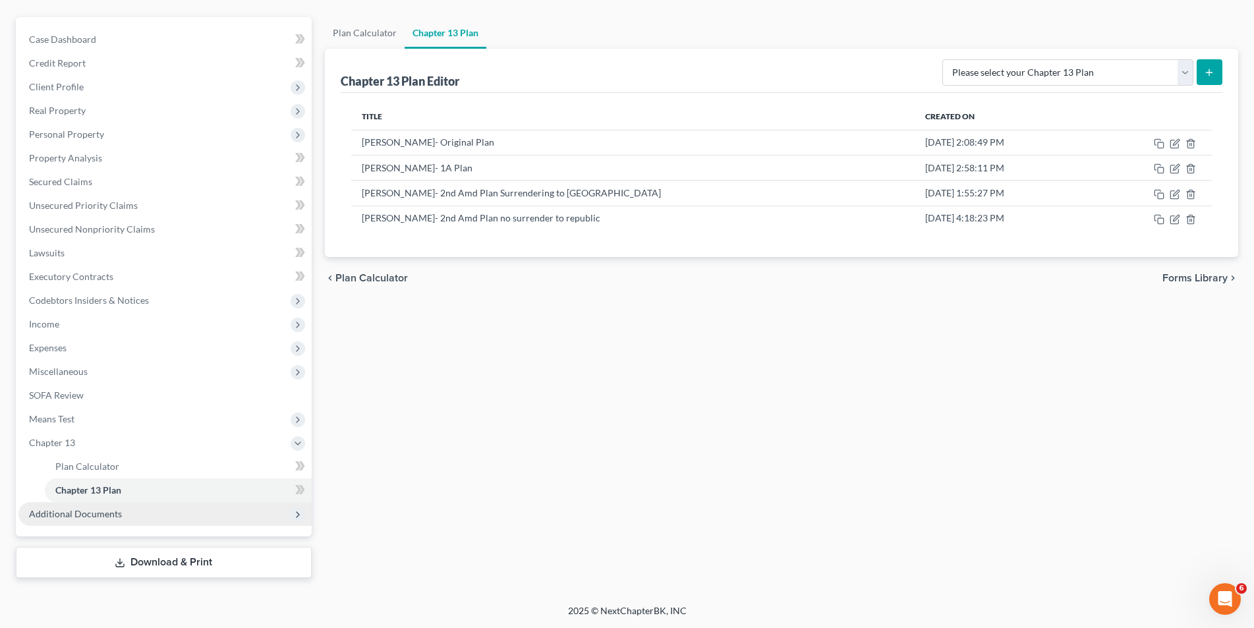
click at [121, 511] on span "Additional Documents" at bounding box center [164, 514] width 293 height 24
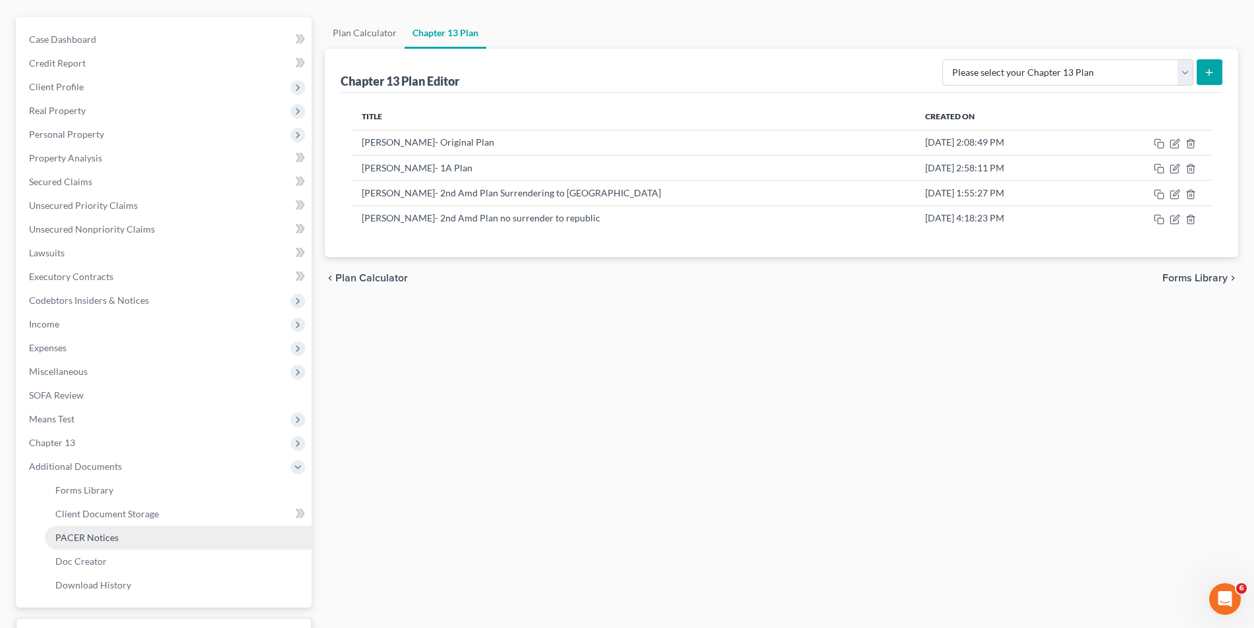
click at [111, 534] on span "PACER Notices" at bounding box center [86, 537] width 63 height 11
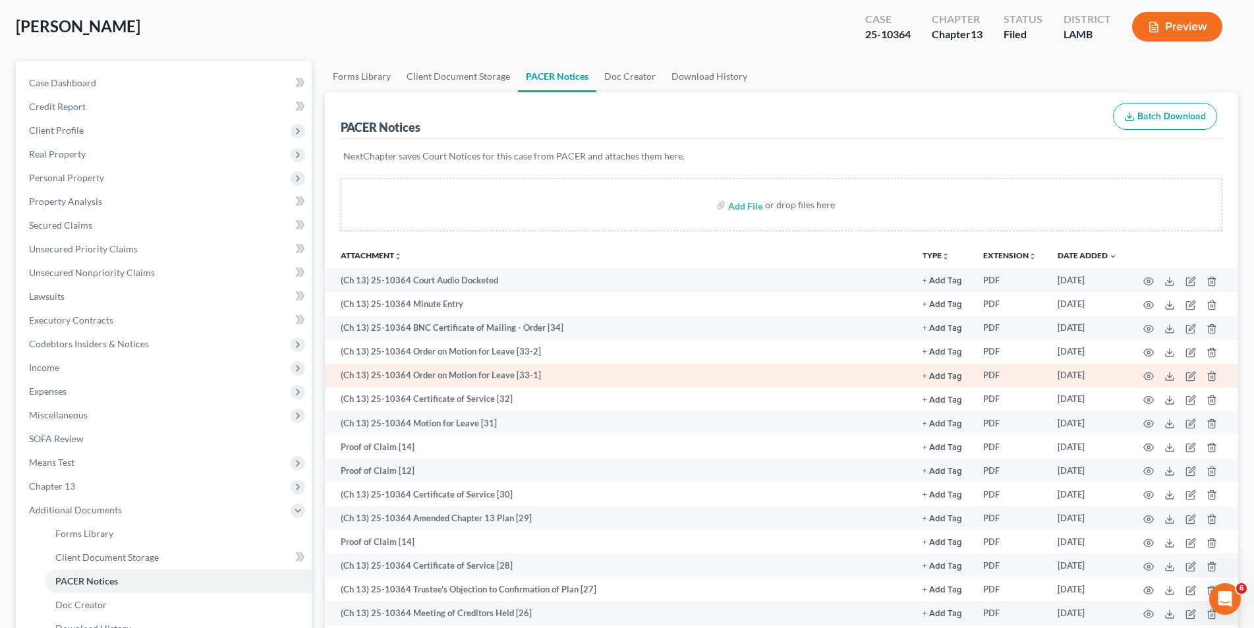
scroll to position [132, 0]
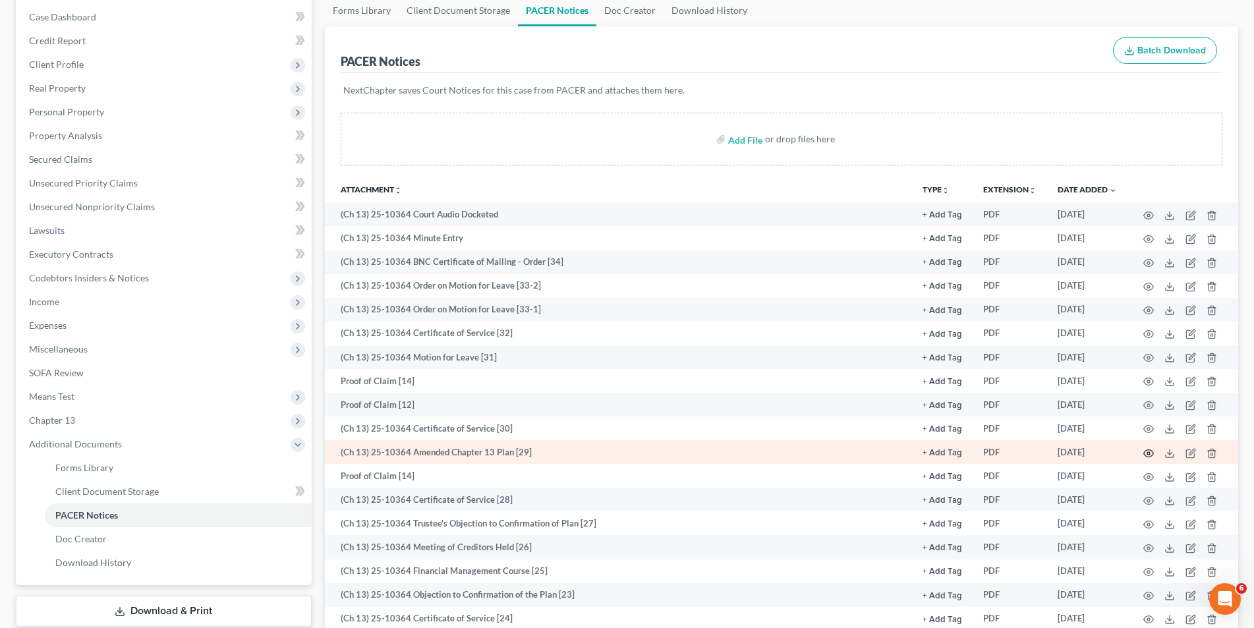
click at [1147, 449] on icon "button" at bounding box center [1148, 453] width 11 height 11
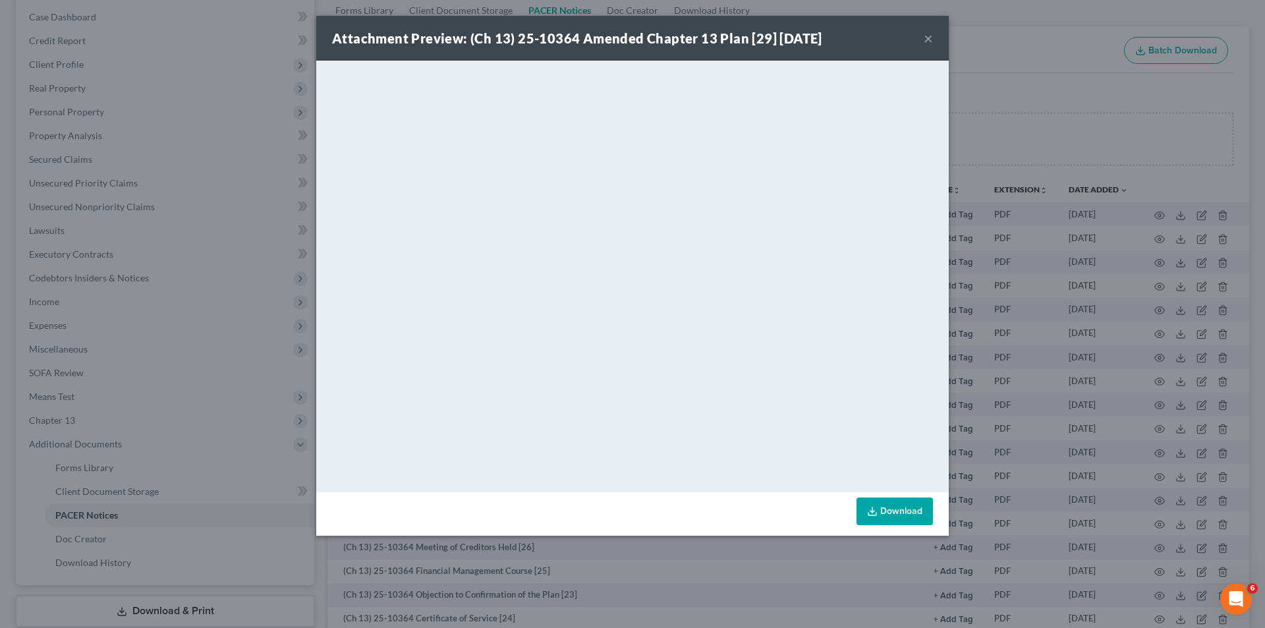
click at [932, 39] on button "×" at bounding box center [928, 38] width 9 height 16
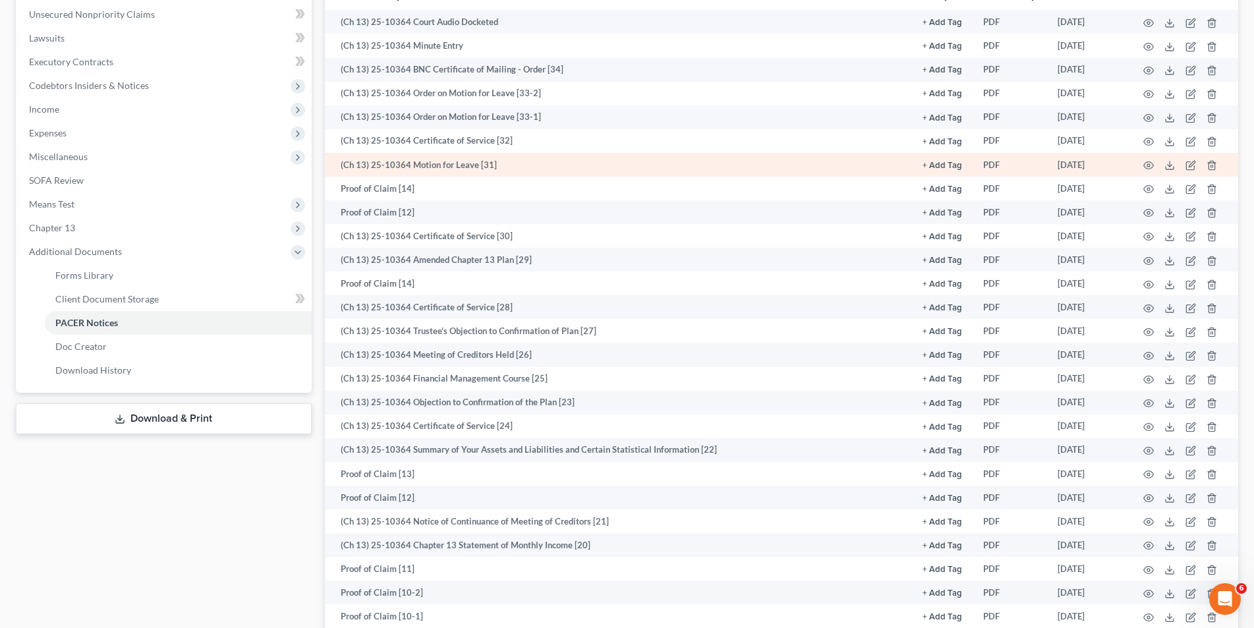
scroll to position [329, 0]
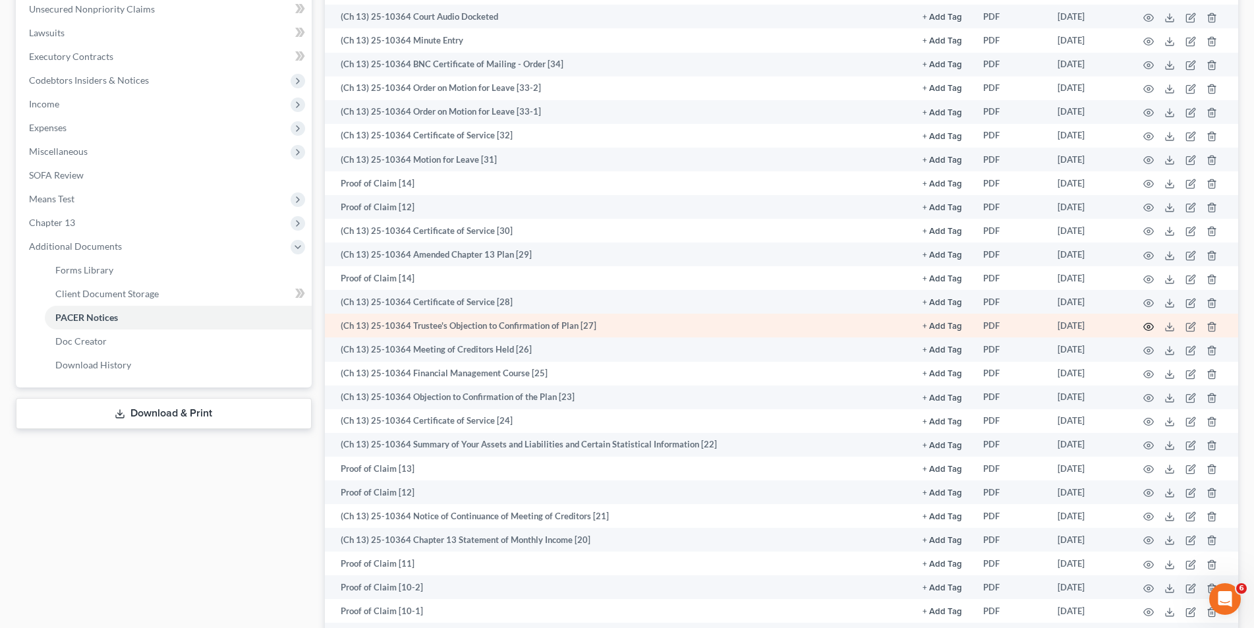
click at [1149, 330] on icon "button" at bounding box center [1149, 326] width 10 height 7
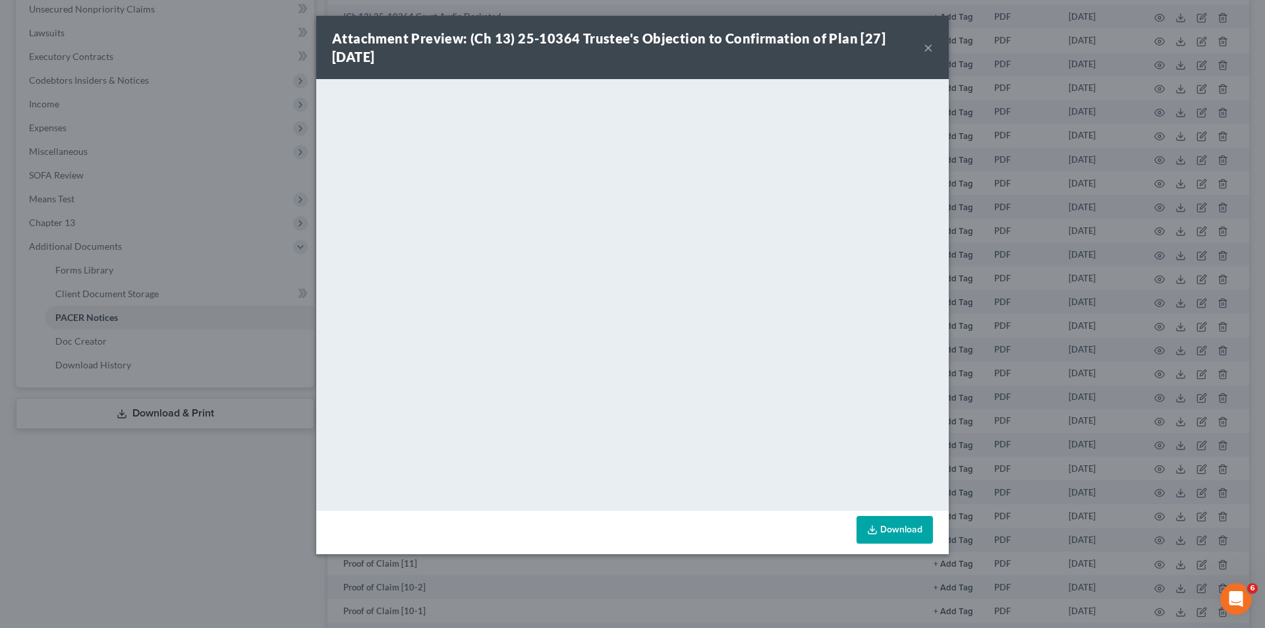
click at [925, 44] on button "×" at bounding box center [928, 48] width 9 height 16
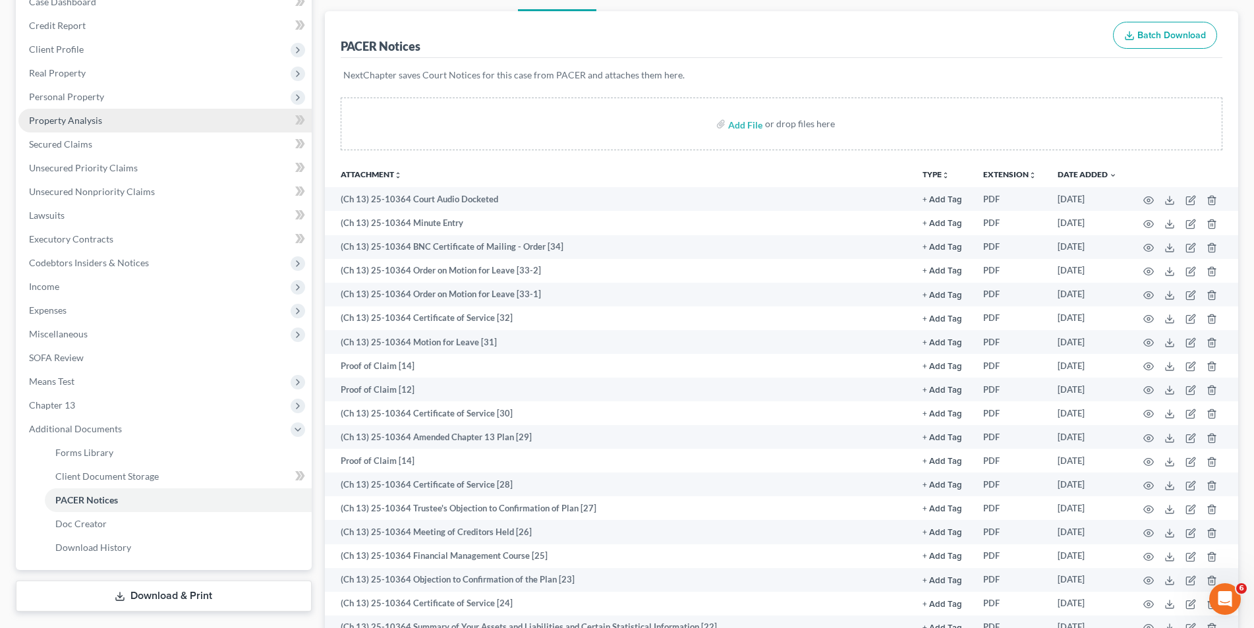
scroll to position [132, 0]
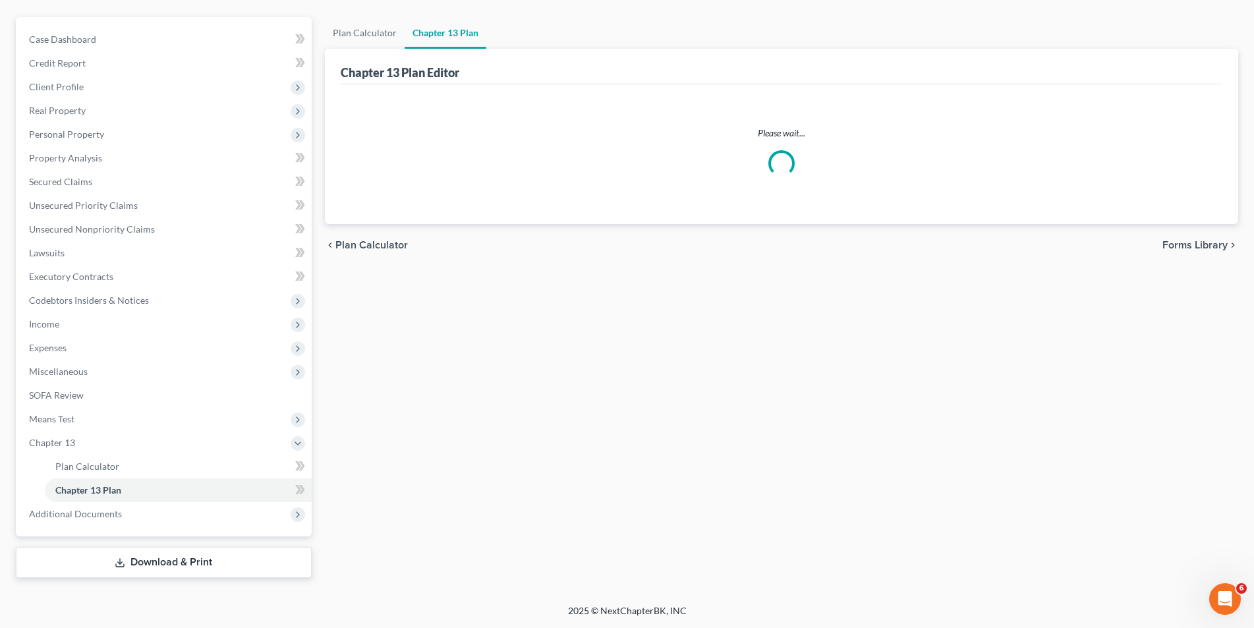
scroll to position [109, 0]
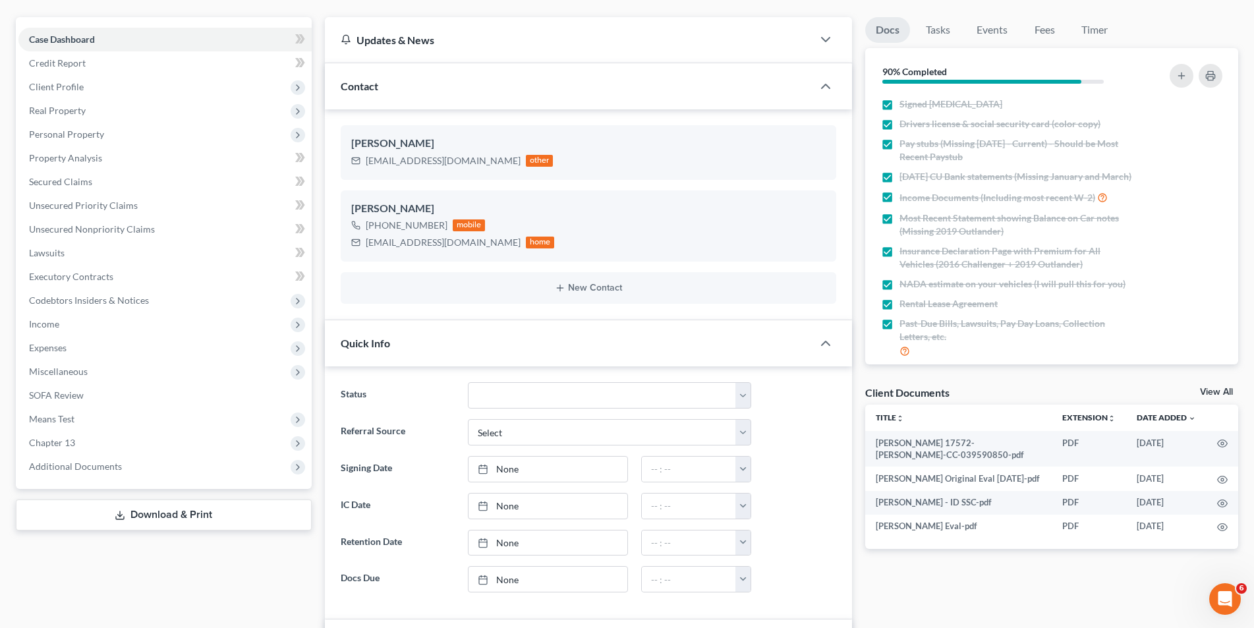
scroll to position [4165, 0]
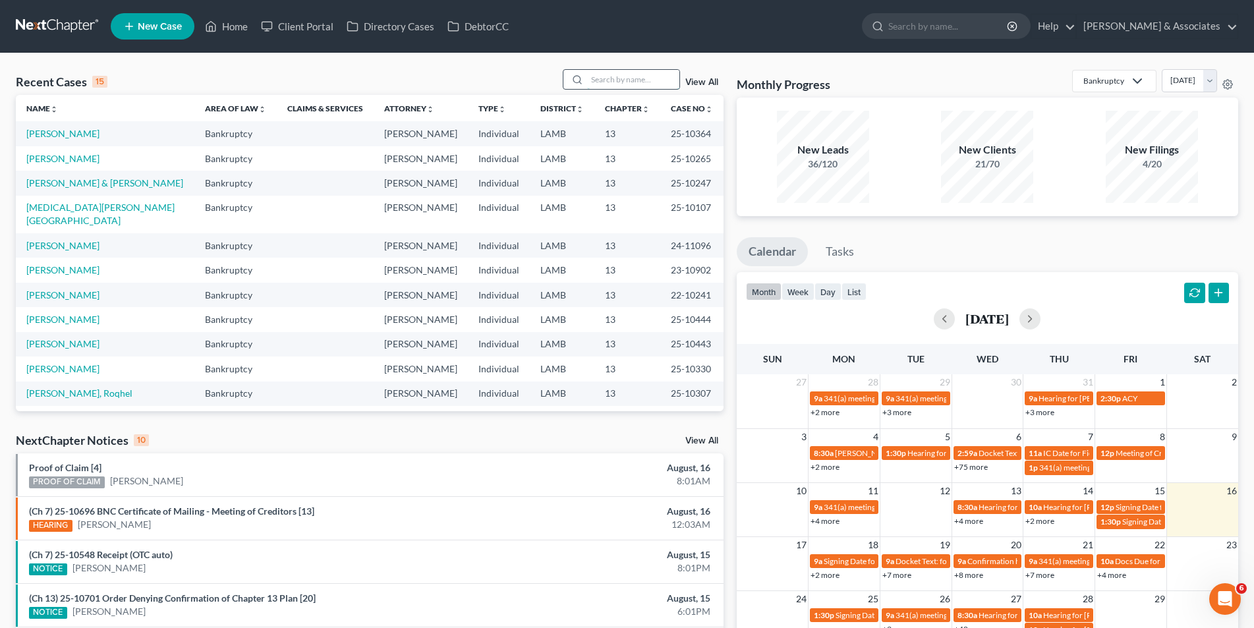
click at [596, 77] on input "search" at bounding box center [633, 79] width 92 height 19
type input "waite"
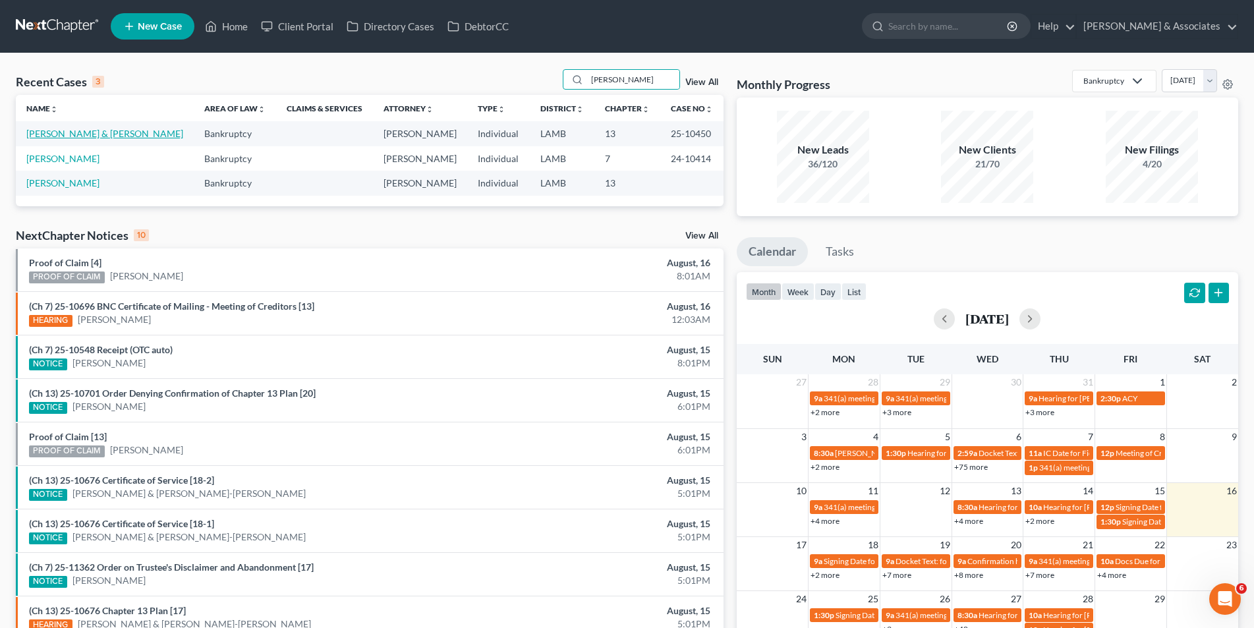
click at [102, 136] on link "[PERSON_NAME] & [PERSON_NAME]" at bounding box center [104, 133] width 157 height 11
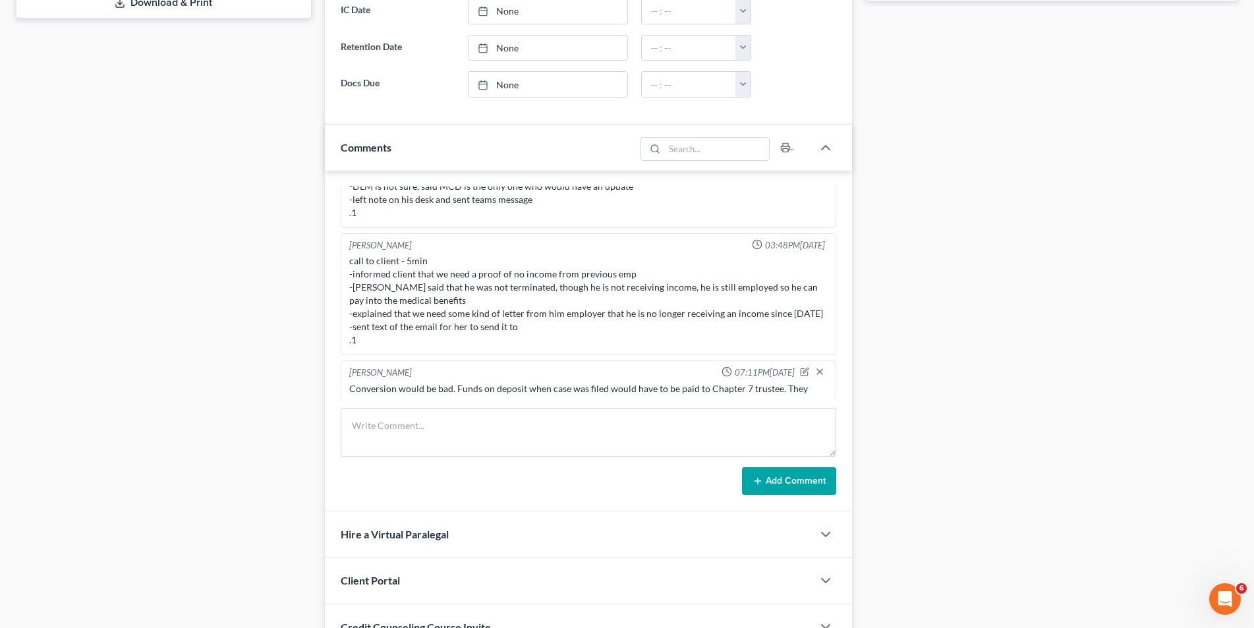
scroll to position [527, 0]
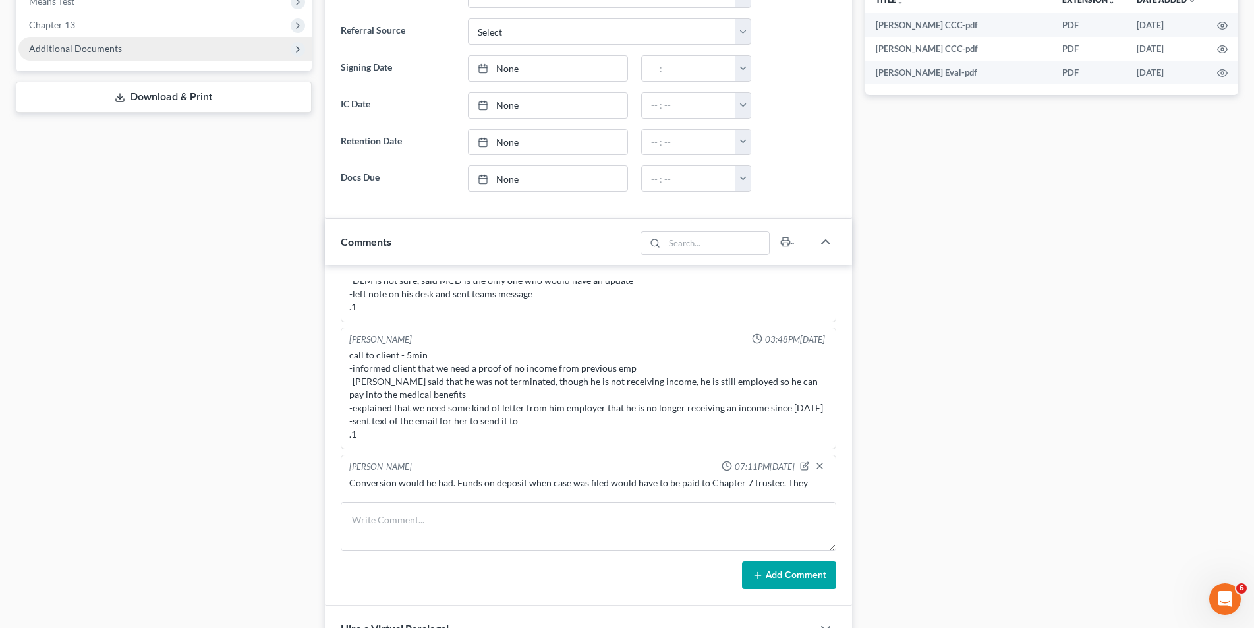
click at [42, 53] on span "Additional Documents" at bounding box center [75, 48] width 93 height 11
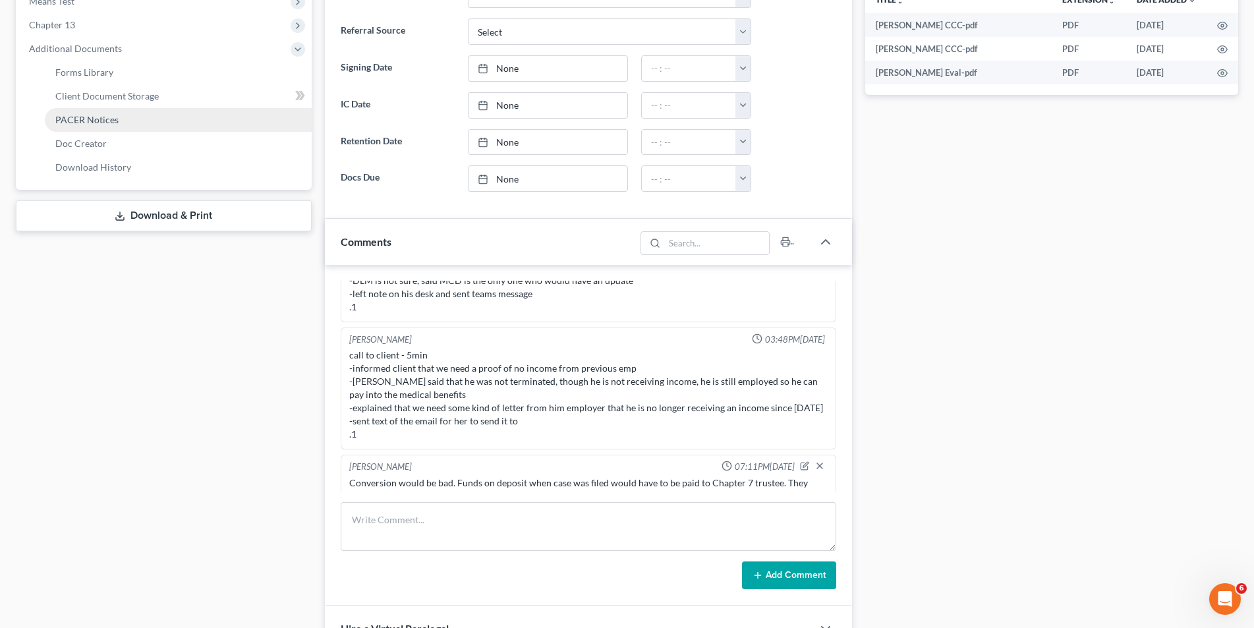
click at [71, 111] on link "PACER Notices" at bounding box center [178, 120] width 267 height 24
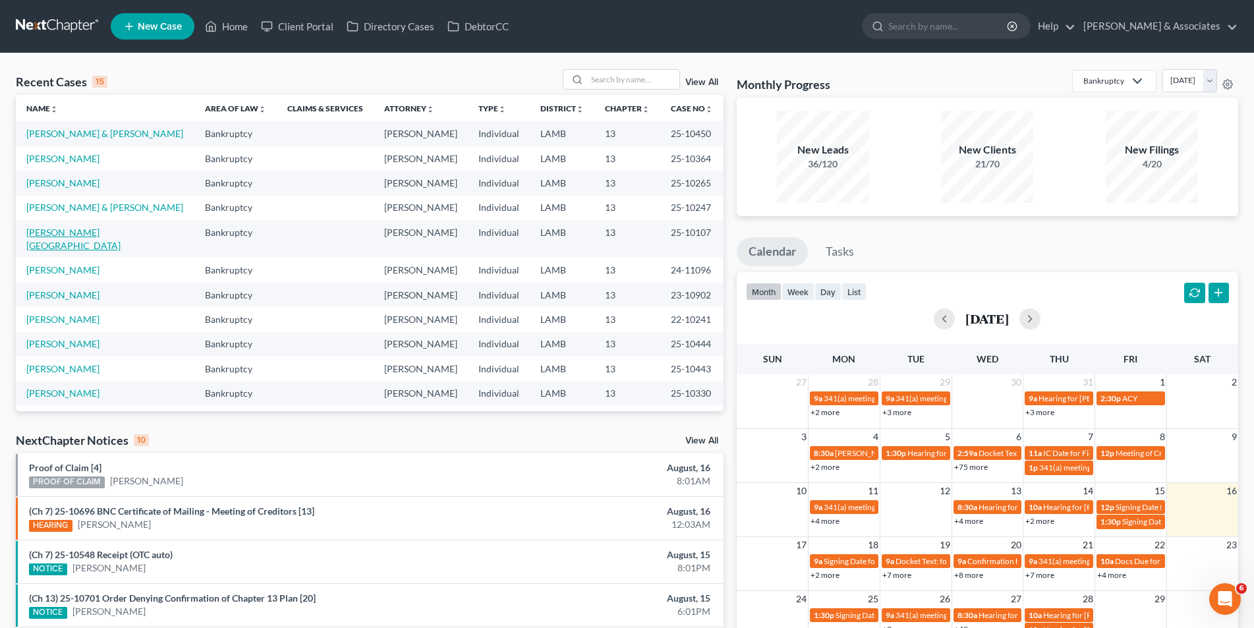
click at [69, 237] on link "[PERSON_NAME][GEOGRAPHIC_DATA]" at bounding box center [73, 239] width 94 height 24
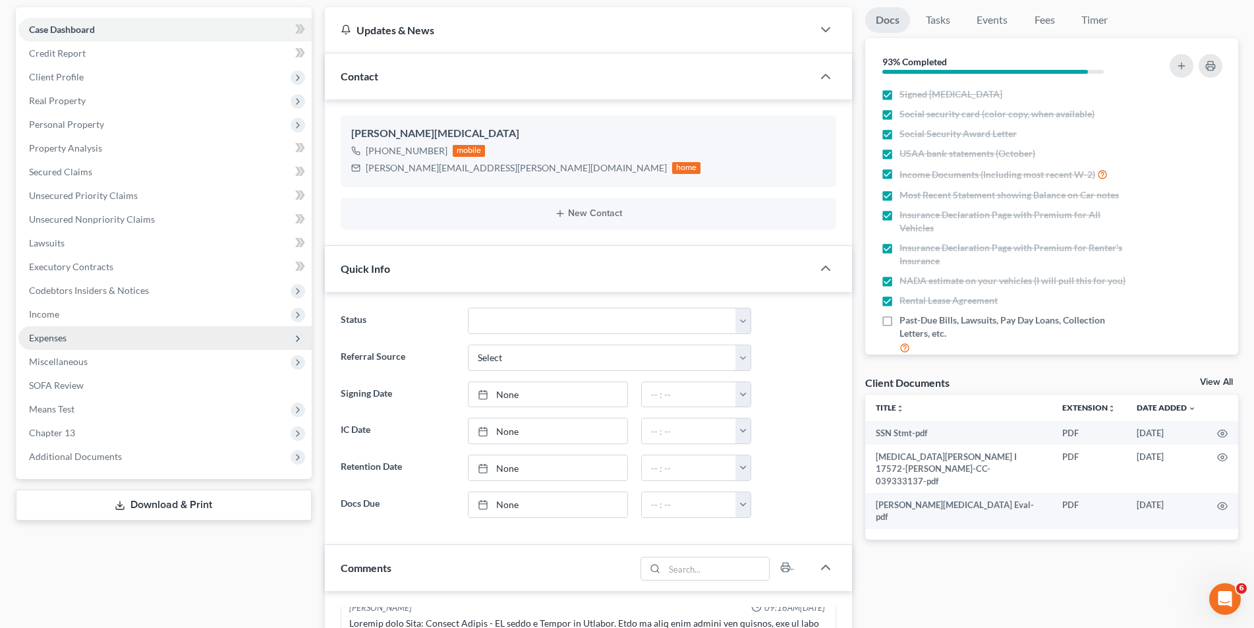
scroll to position [132, 0]
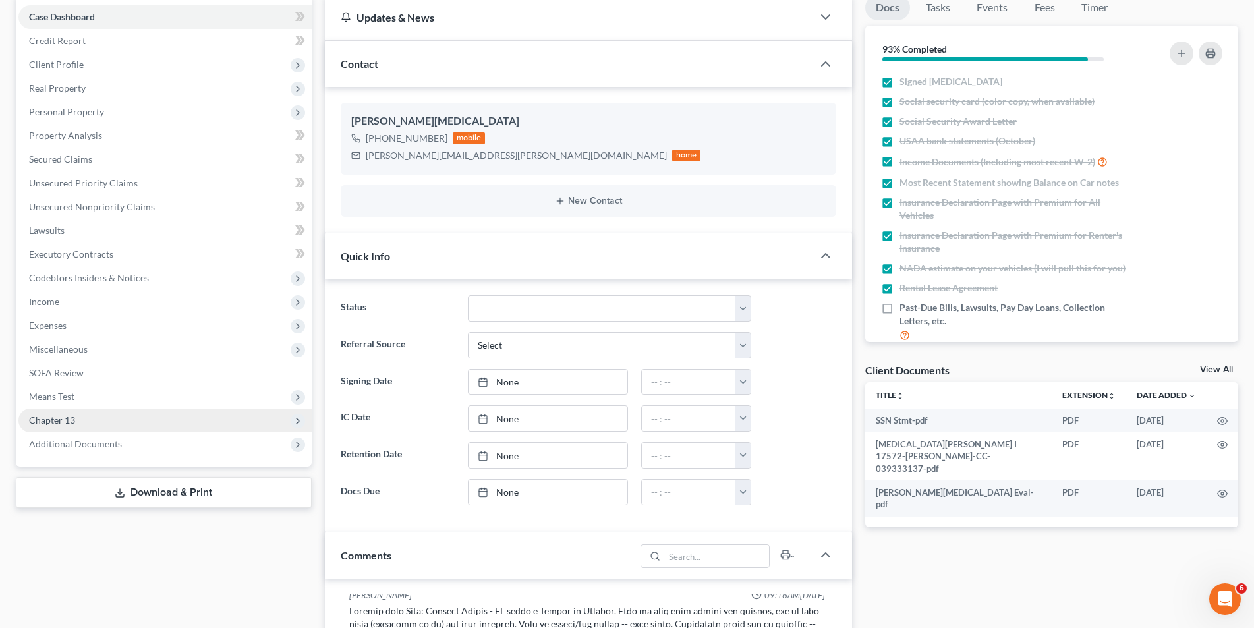
click at [69, 428] on span "Chapter 13" at bounding box center [164, 421] width 293 height 24
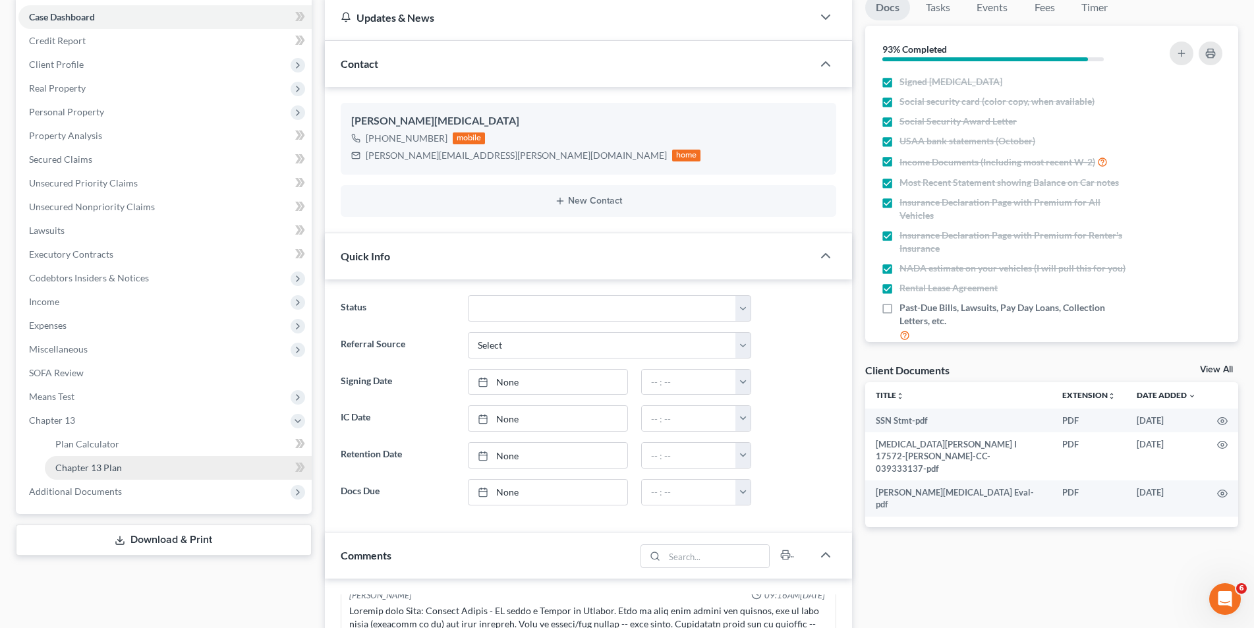
click at [90, 464] on span "Chapter 13 Plan" at bounding box center [88, 467] width 67 height 11
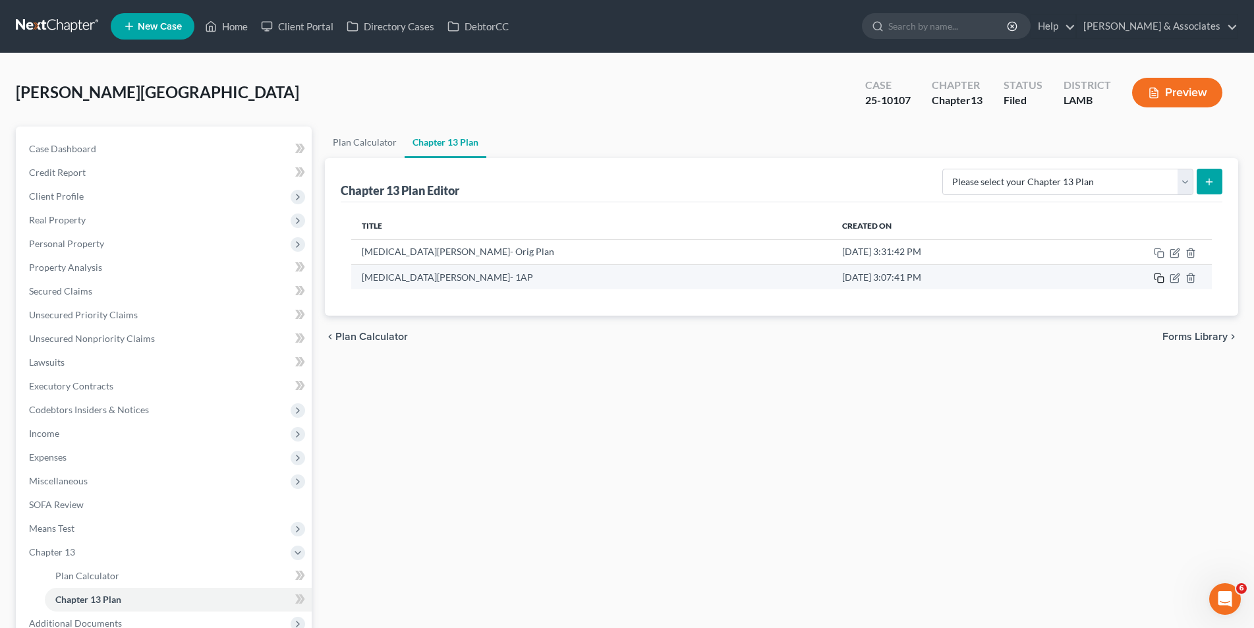
click at [1162, 280] on icon "button" at bounding box center [1159, 278] width 11 height 11
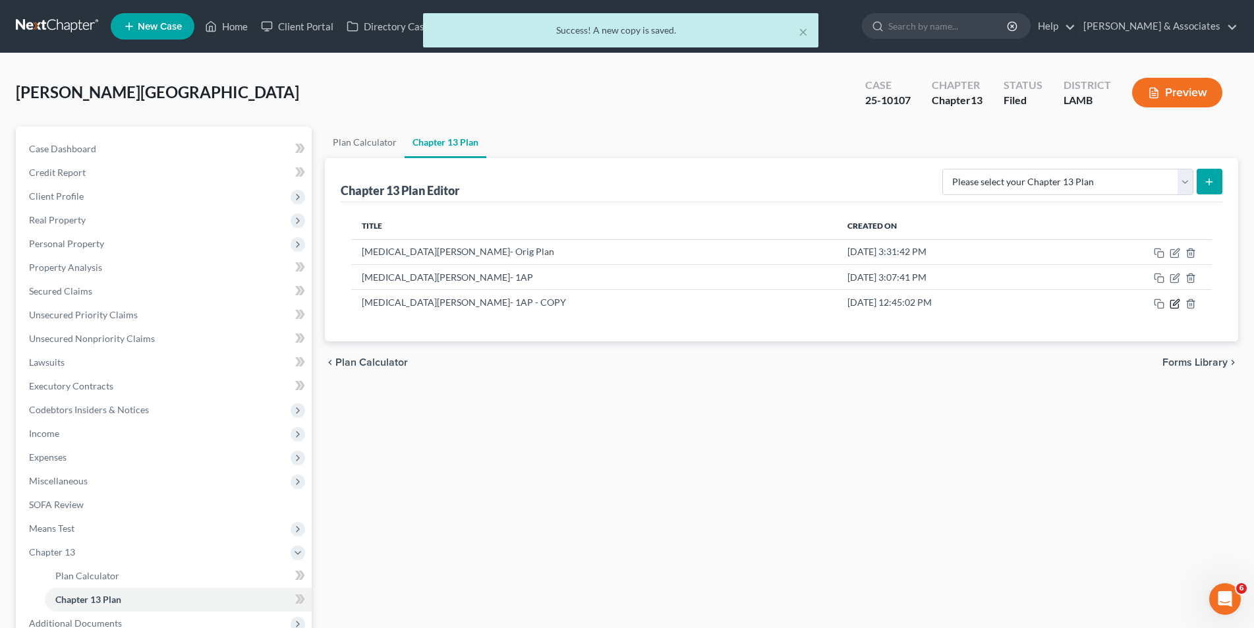
click at [1172, 306] on icon "button" at bounding box center [1175, 304] width 11 height 11
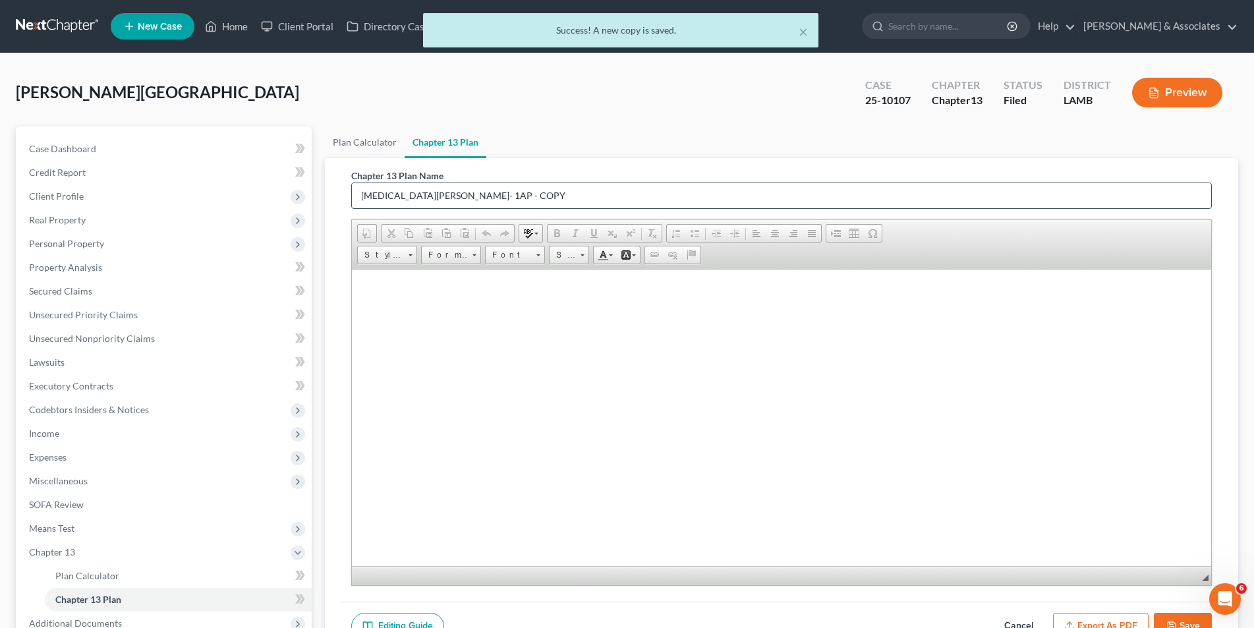
click at [505, 197] on input "[MEDICAL_DATA][PERSON_NAME]- 1AP - COPY" at bounding box center [781, 195] width 859 height 25
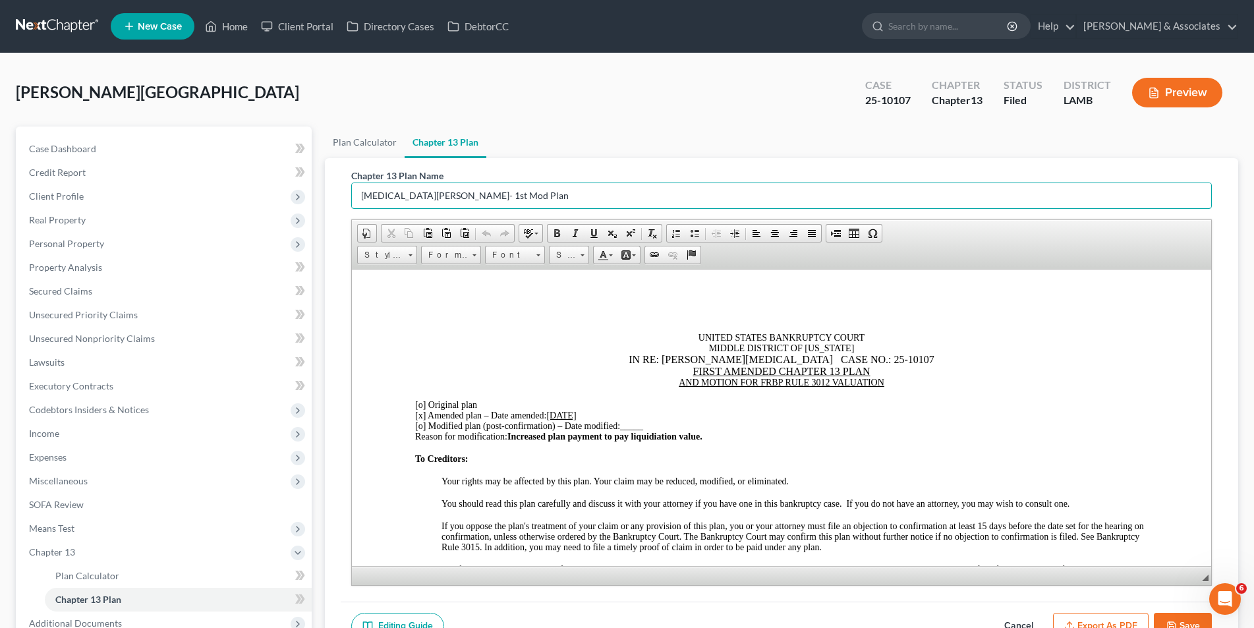
type input "[MEDICAL_DATA][PERSON_NAME]- 1st Mod Plan"
click at [892, 360] on div "IN RE: [PERSON_NAME][MEDICAL_DATA] CASE NO.: 25-10107" at bounding box center [780, 359] width 733 height 12
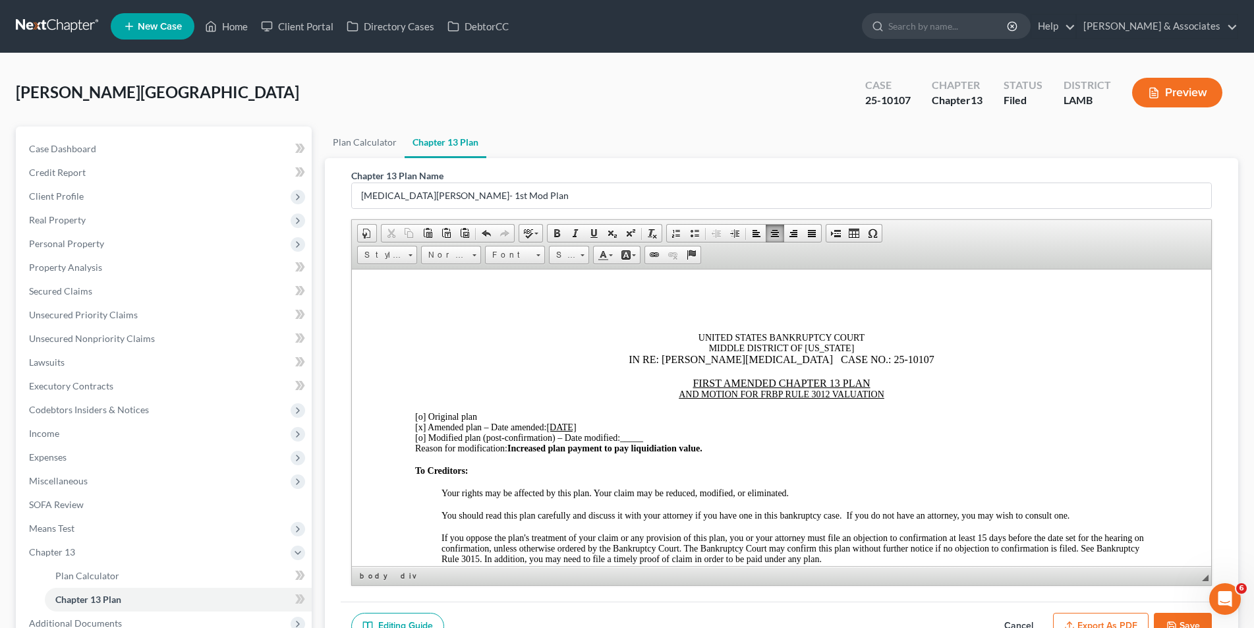
drag, startPoint x: 769, startPoint y: 384, endPoint x: 797, endPoint y: 374, distance: 30.0
click at [771, 384] on u "FIRST AMENDED CHAPTER 13 PLAN" at bounding box center [780, 382] width 177 height 11
click at [879, 392] on div "AND MOTION FOR FRBP RULE 3012 VALUATION" at bounding box center [780, 394] width 733 height 11
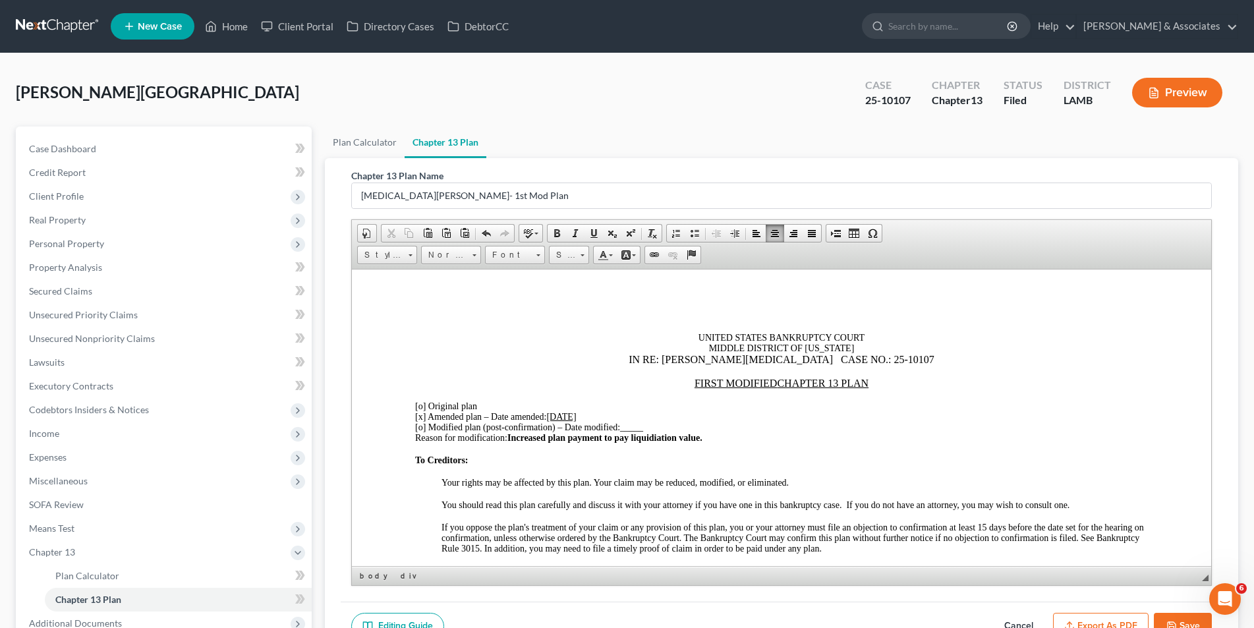
drag, startPoint x: 869, startPoint y: 380, endPoint x: 654, endPoint y: 371, distance: 215.6
click at [683, 382] on div "FIRST MODIFIED CHAPTER 13 PLAN ​" at bounding box center [780, 383] width 733 height 12
click at [554, 233] on span at bounding box center [557, 233] width 11 height 11
drag, startPoint x: 578, startPoint y: 305, endPoint x: 586, endPoint y: 349, distance: 44.9
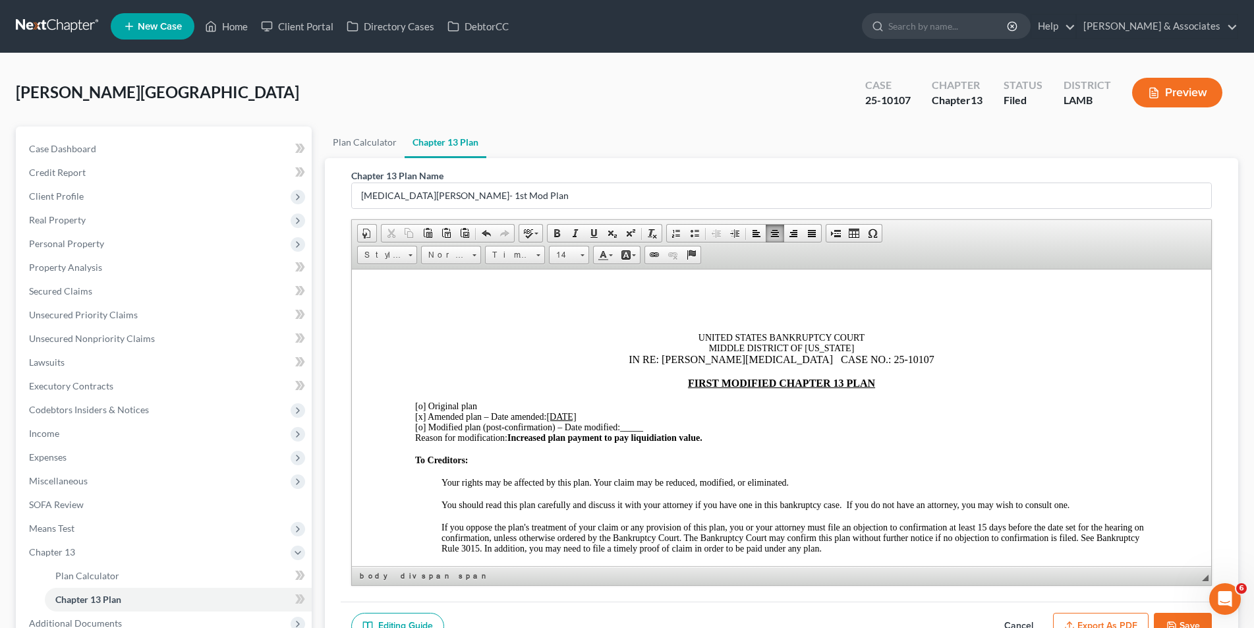
click at [422, 426] on span "[o]" at bounding box center [419, 427] width 11 height 10
click at [430, 426] on span "[x ] Modified plan (post-confirmation) – Date modified: _____" at bounding box center [528, 427] width 228 height 10
click at [670, 427] on div "[x ] First Modified plan (post-confirmation) – Date modified: _____" at bounding box center [780, 427] width 733 height 11
click at [710, 439] on div "Reason for modification: Increased plan payment to pay liquidiation value." at bounding box center [780, 437] width 733 height 11
click at [590, 413] on div "[x] Amended plan – Date amended: [DATE]" at bounding box center [780, 416] width 733 height 11
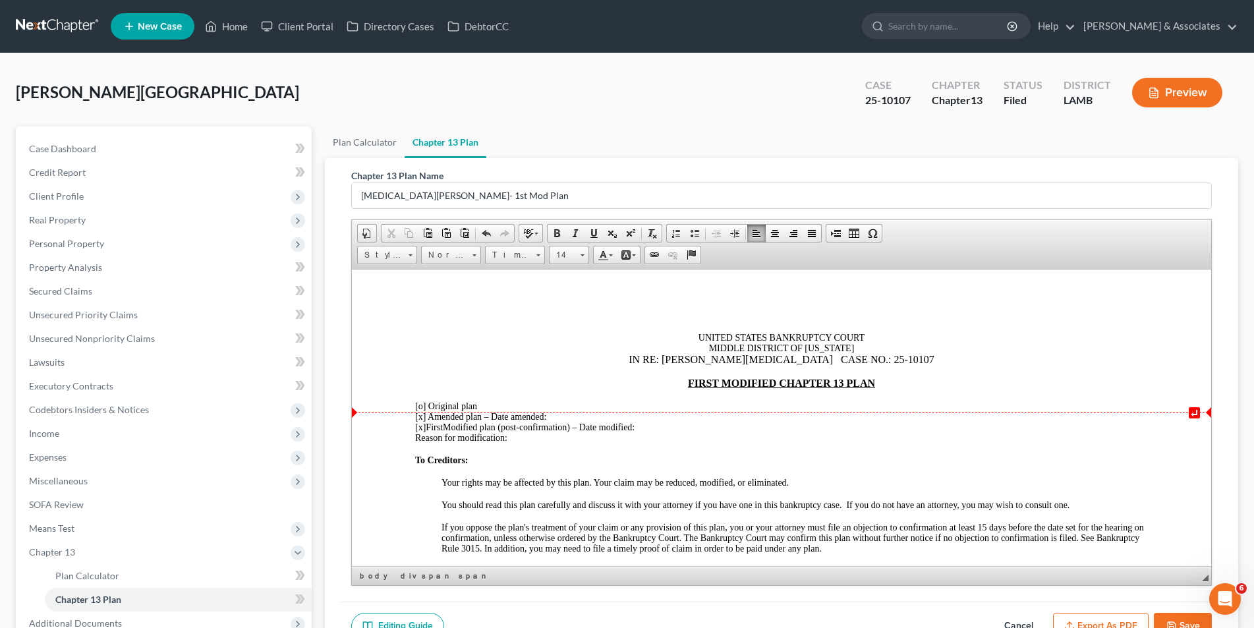
click at [424, 416] on span "[x]" at bounding box center [419, 416] width 11 height 10
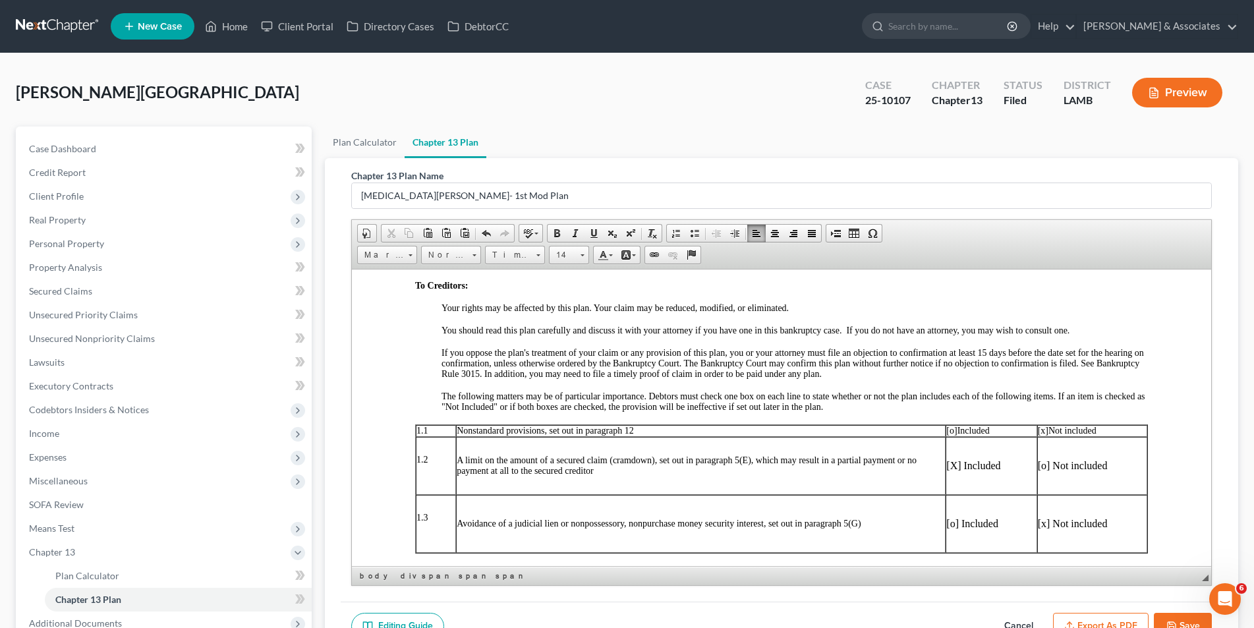
scroll to position [198, 0]
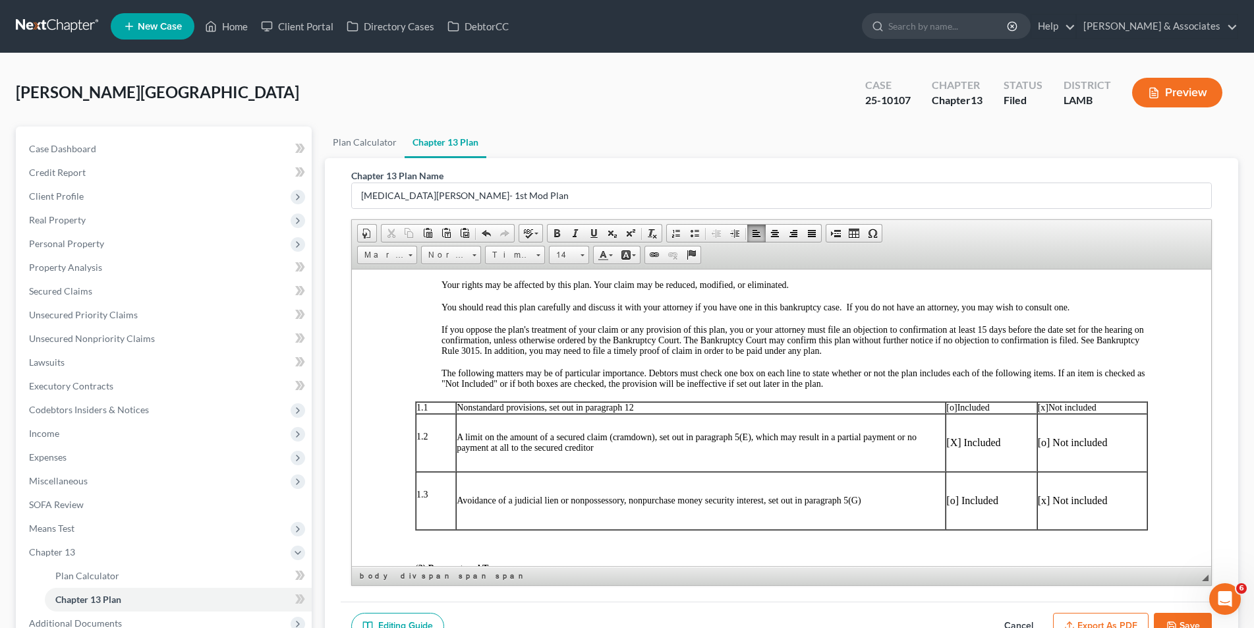
click at [950, 443] on p "[X] Included" at bounding box center [991, 442] width 90 height 12
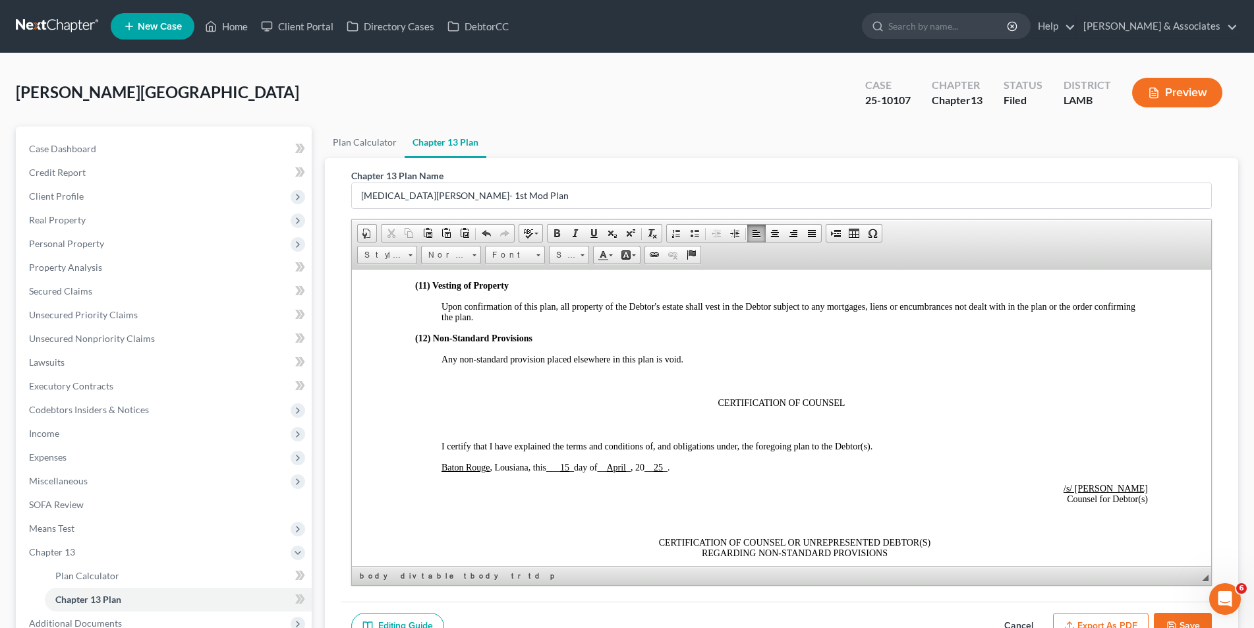
scroll to position [2636, 0]
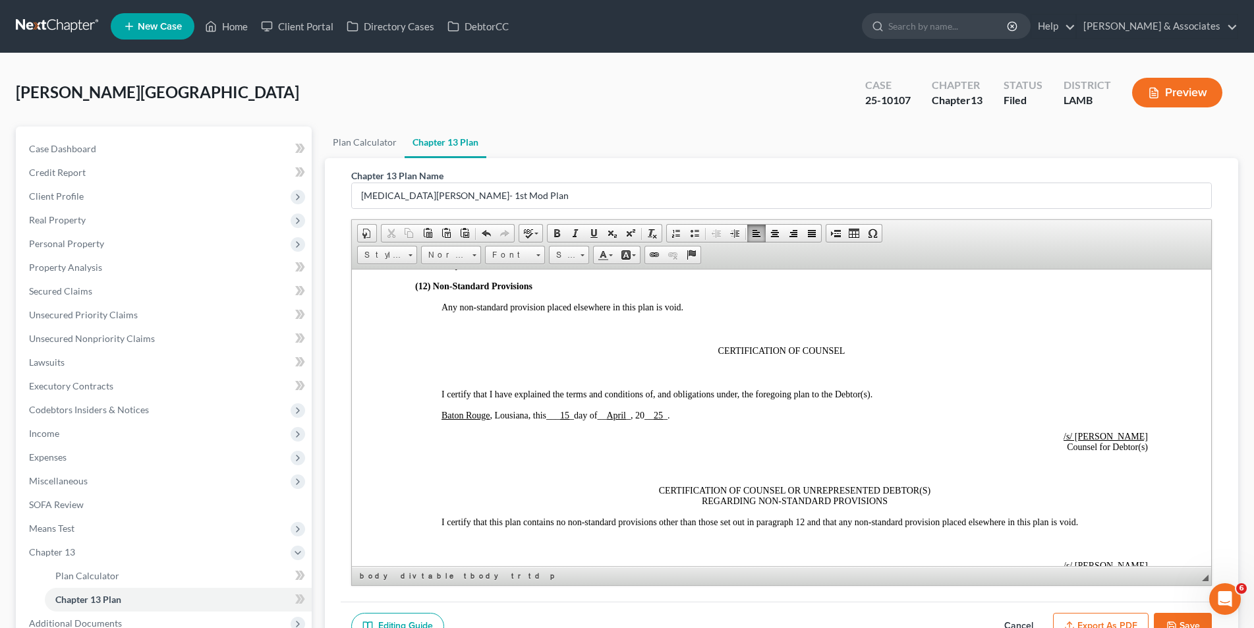
click at [685, 413] on p "Baton Rouge , Lousiana, this ___ 15 _ day of __ April _ , 20 __ 25 _ ." at bounding box center [794, 415] width 706 height 11
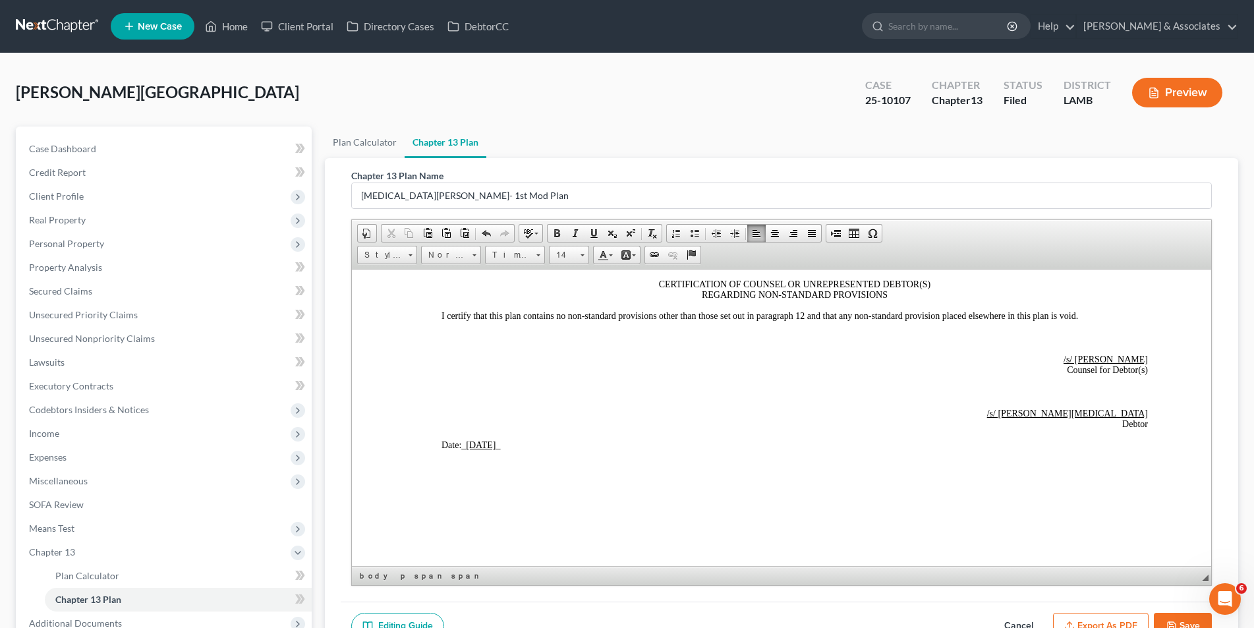
scroll to position [2857, 0]
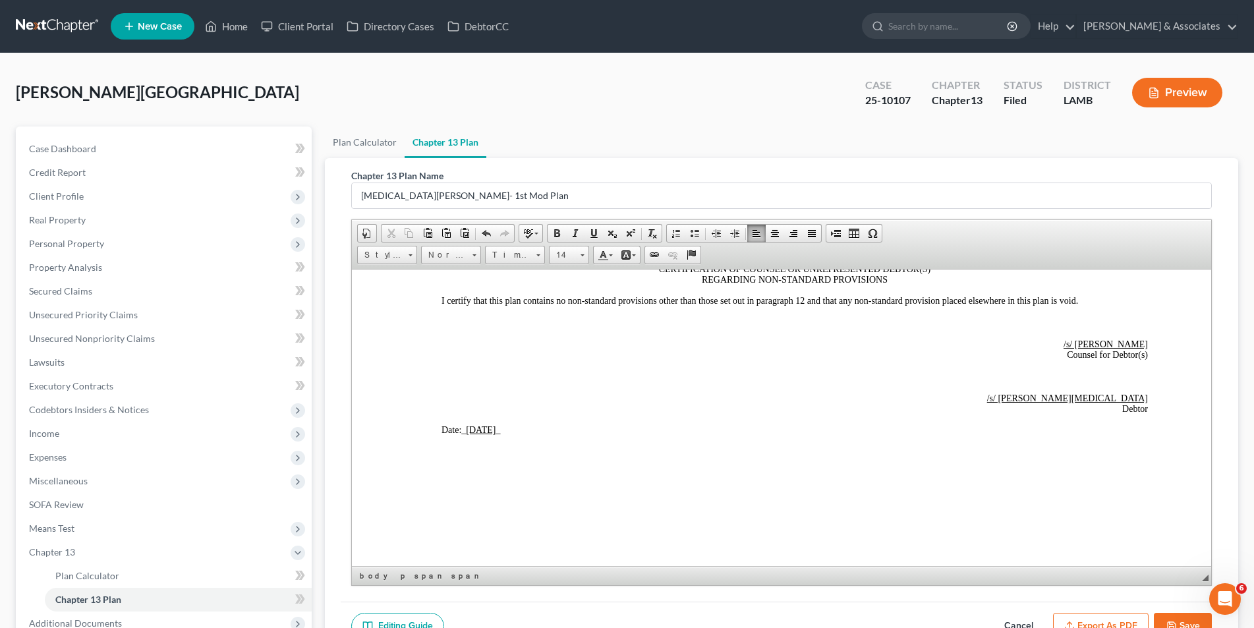
click at [513, 427] on p "Date: _ [DATE] _" at bounding box center [794, 429] width 706 height 11
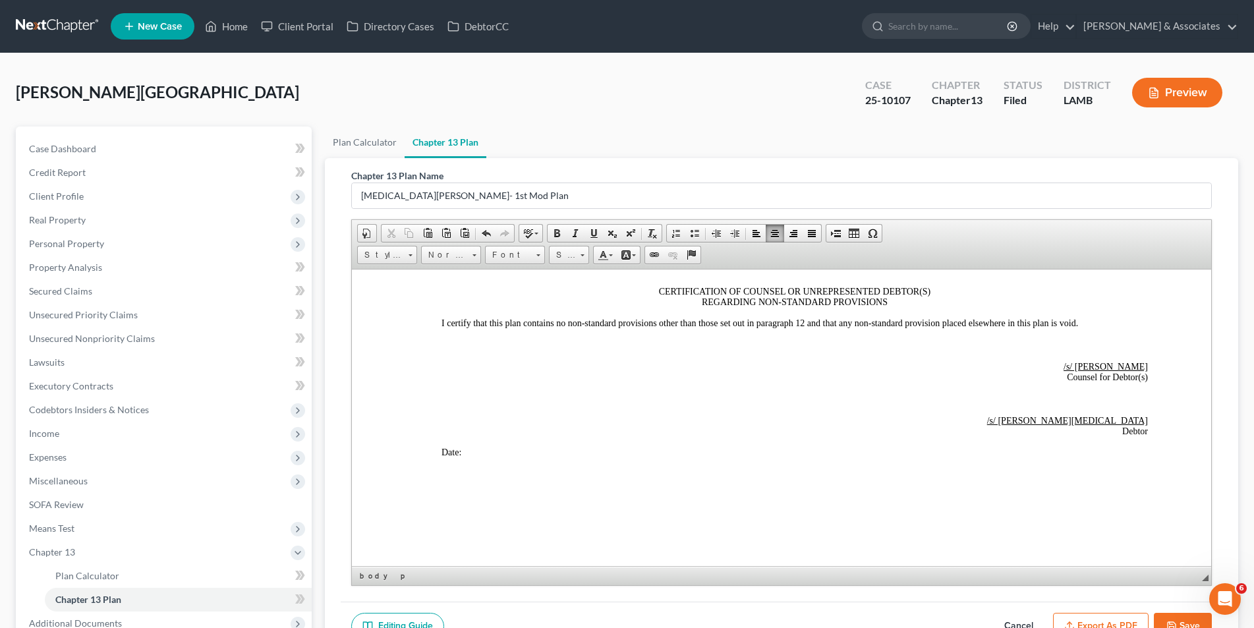
scroll to position [2812, 0]
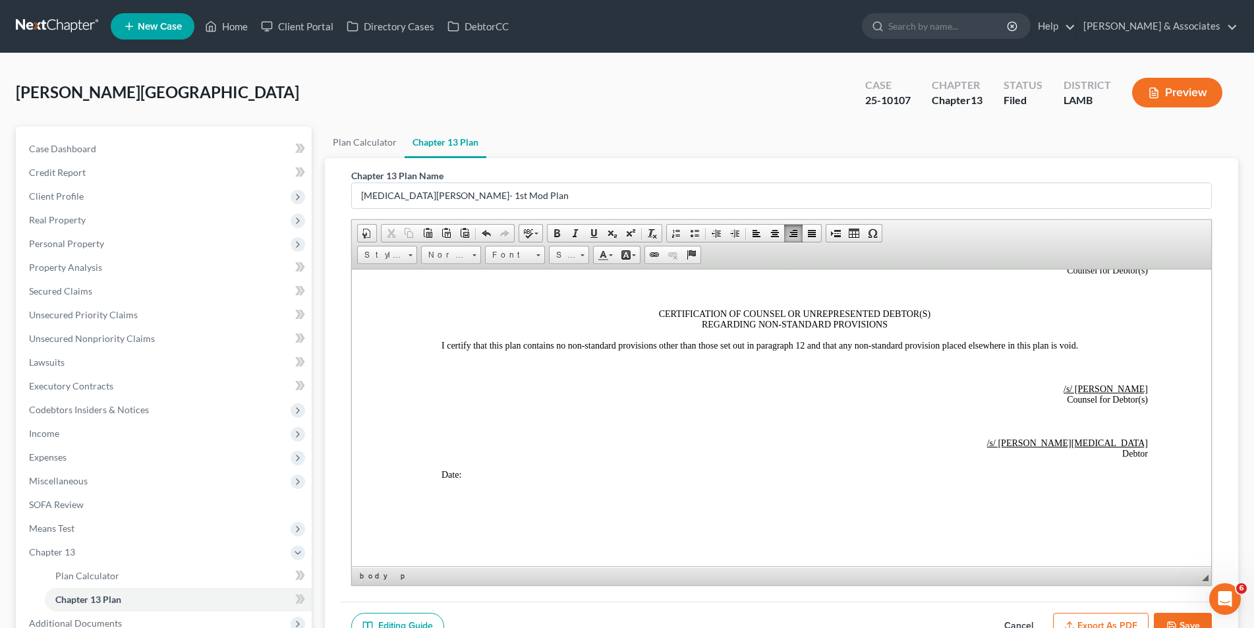
click at [1181, 615] on button "Save" at bounding box center [1183, 627] width 58 height 28
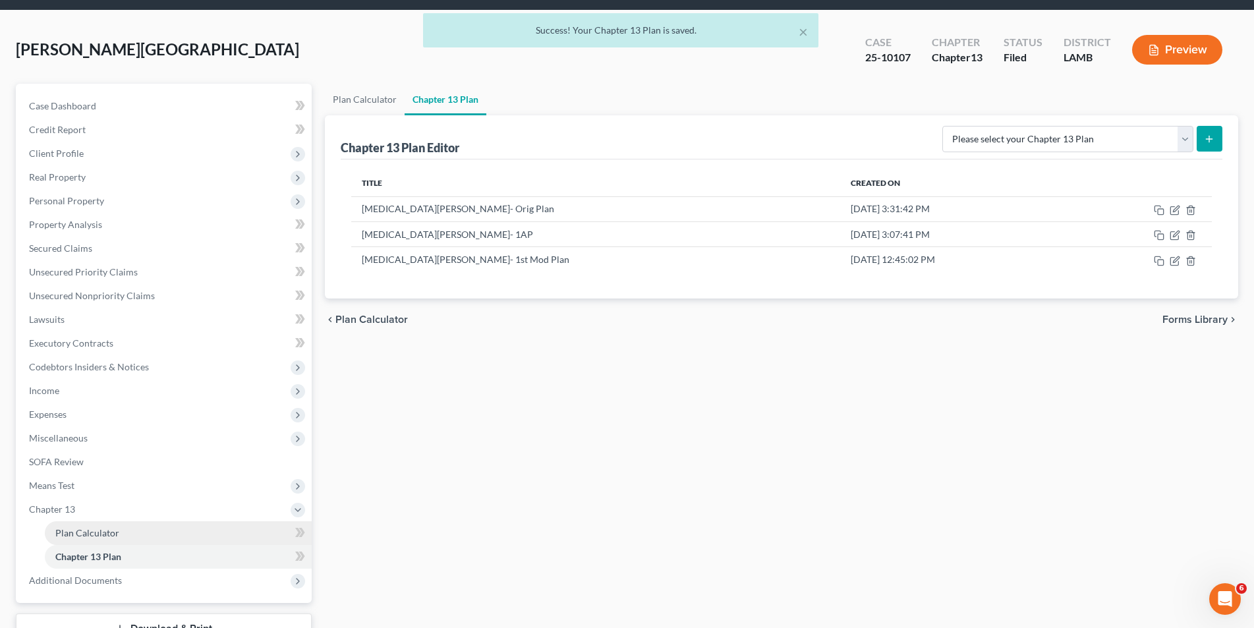
scroll to position [66, 0]
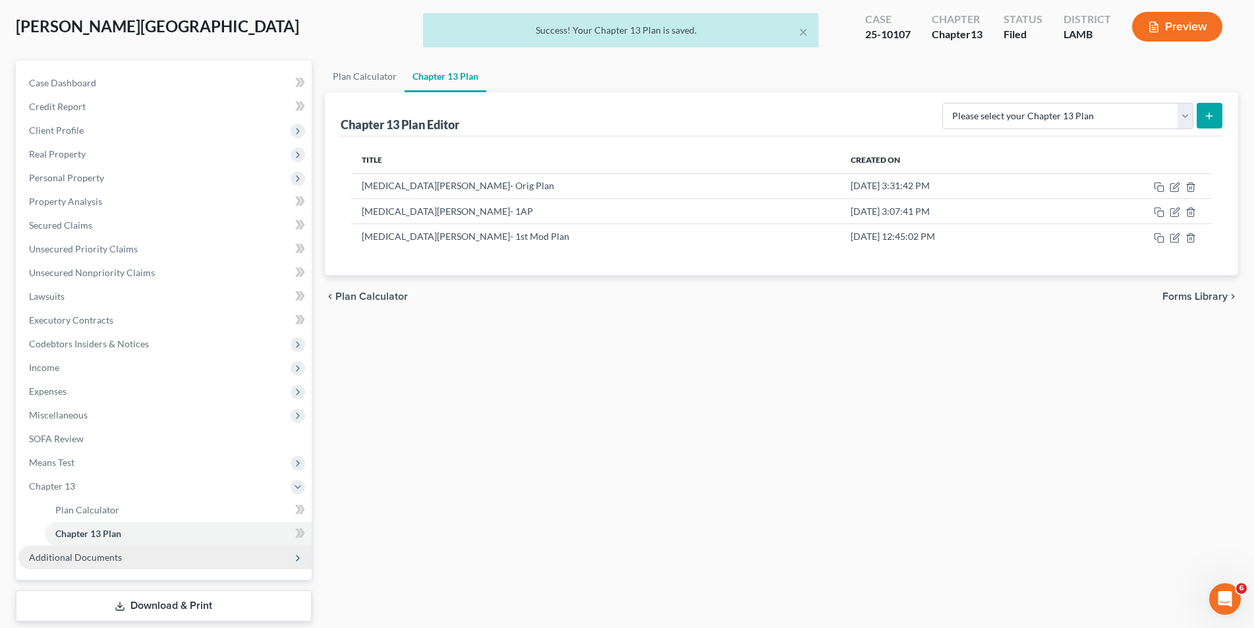
click at [92, 557] on span "Additional Documents" at bounding box center [75, 557] width 93 height 11
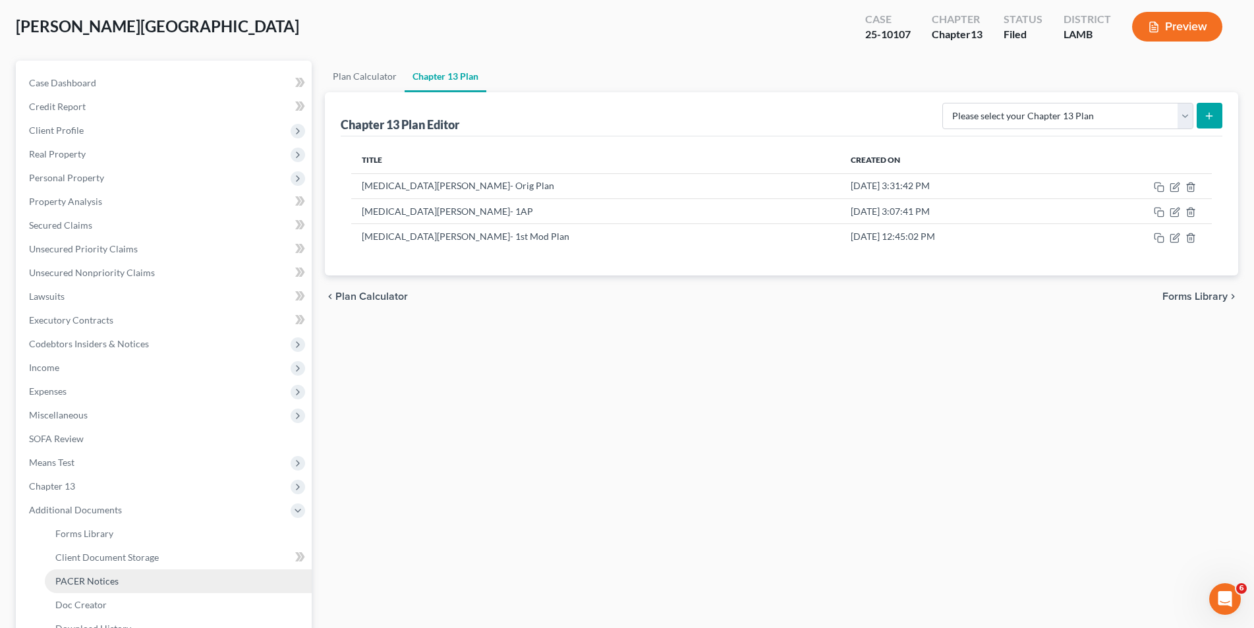
click at [89, 575] on span "PACER Notices" at bounding box center [86, 580] width 63 height 11
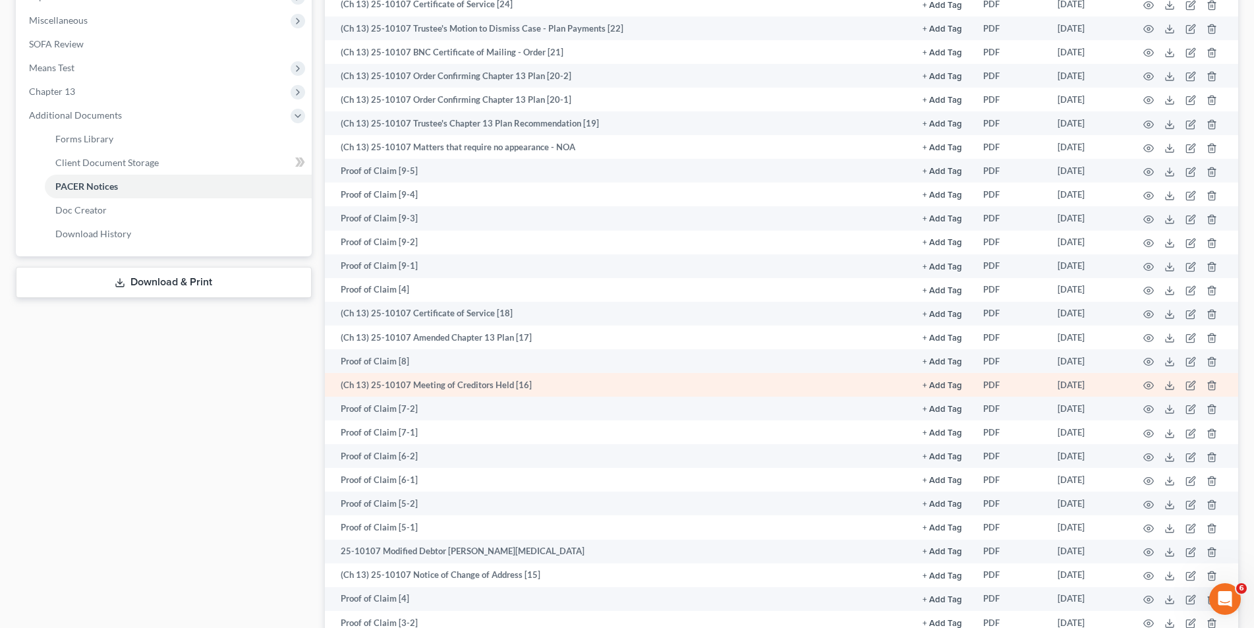
scroll to position [461, 0]
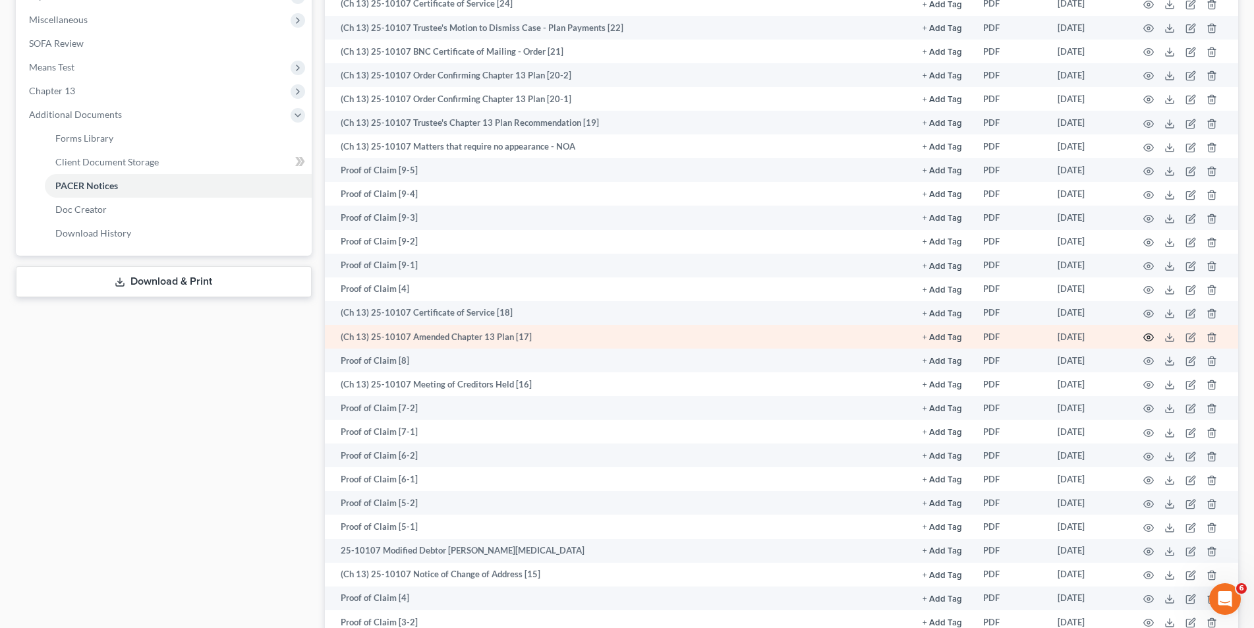
click at [1149, 339] on circle "button" at bounding box center [1148, 337] width 3 height 3
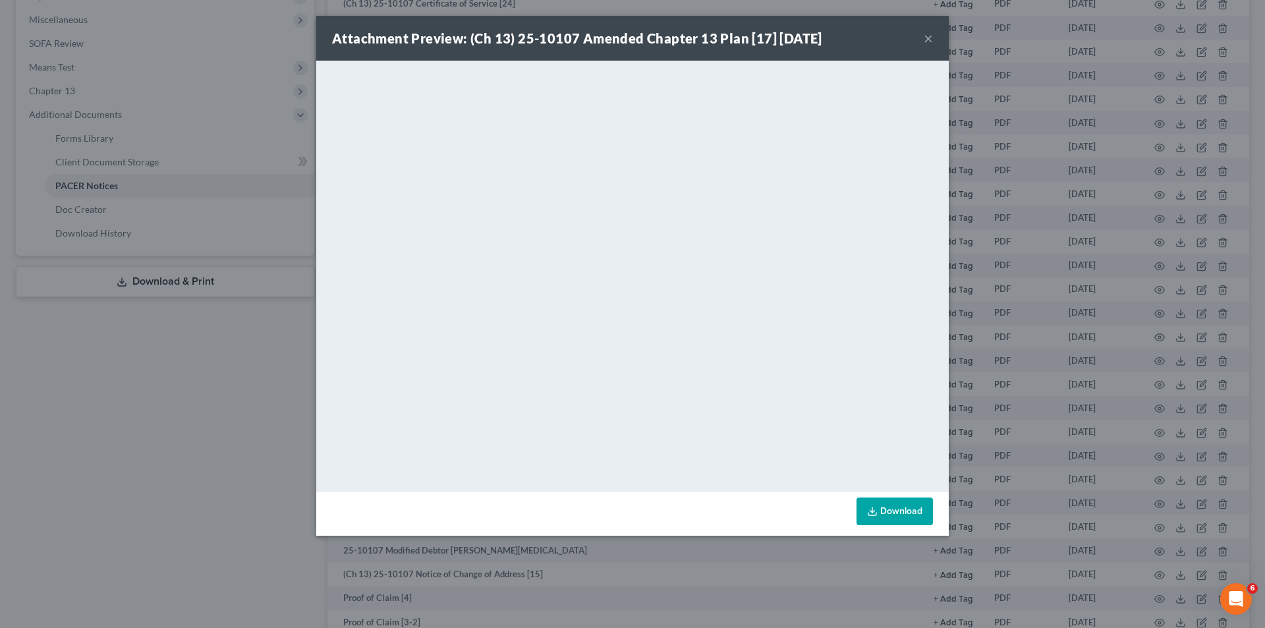
click at [924, 35] on button "×" at bounding box center [928, 38] width 9 height 16
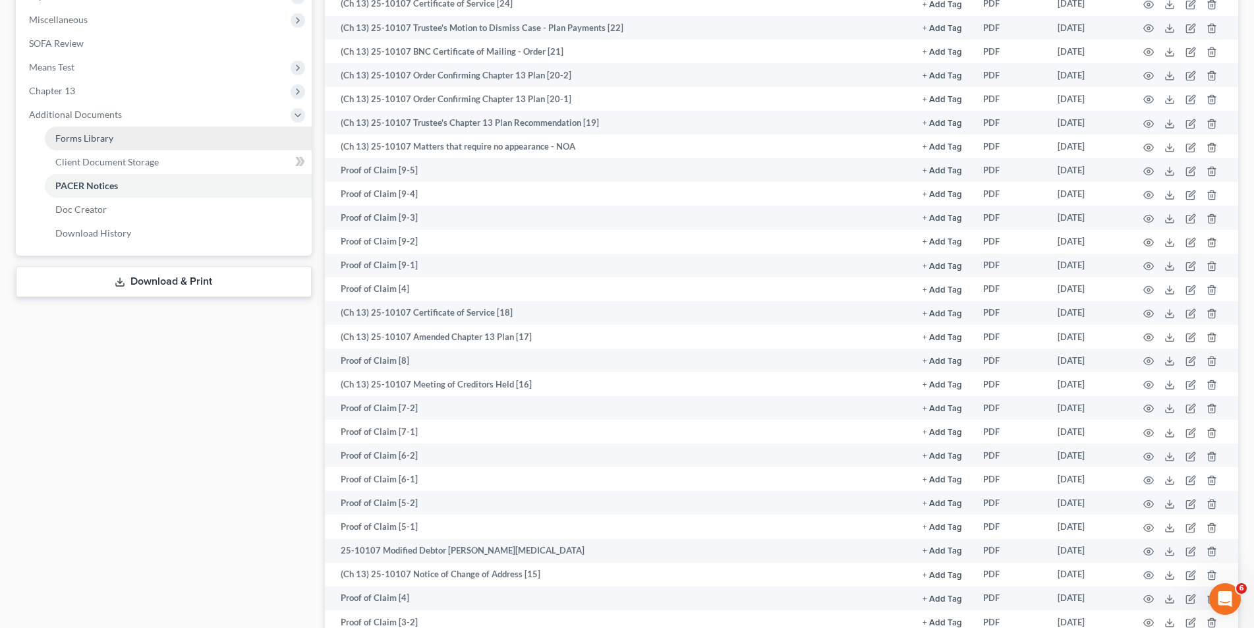
scroll to position [395, 0]
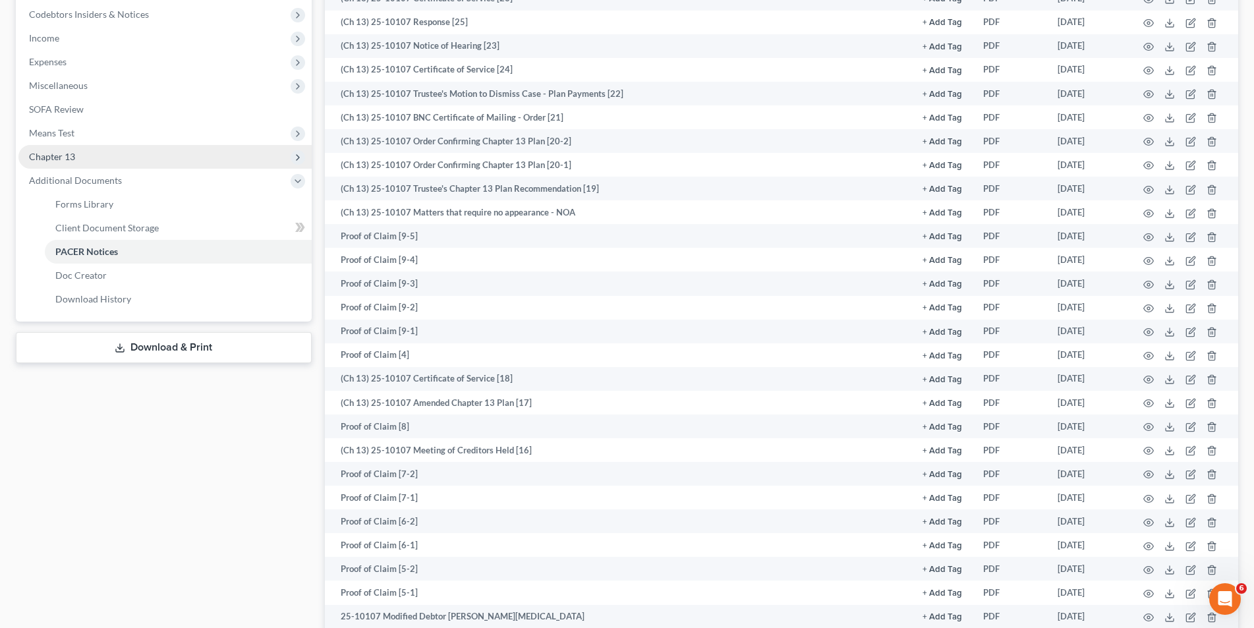
click at [161, 152] on span "Chapter 13" at bounding box center [164, 157] width 293 height 24
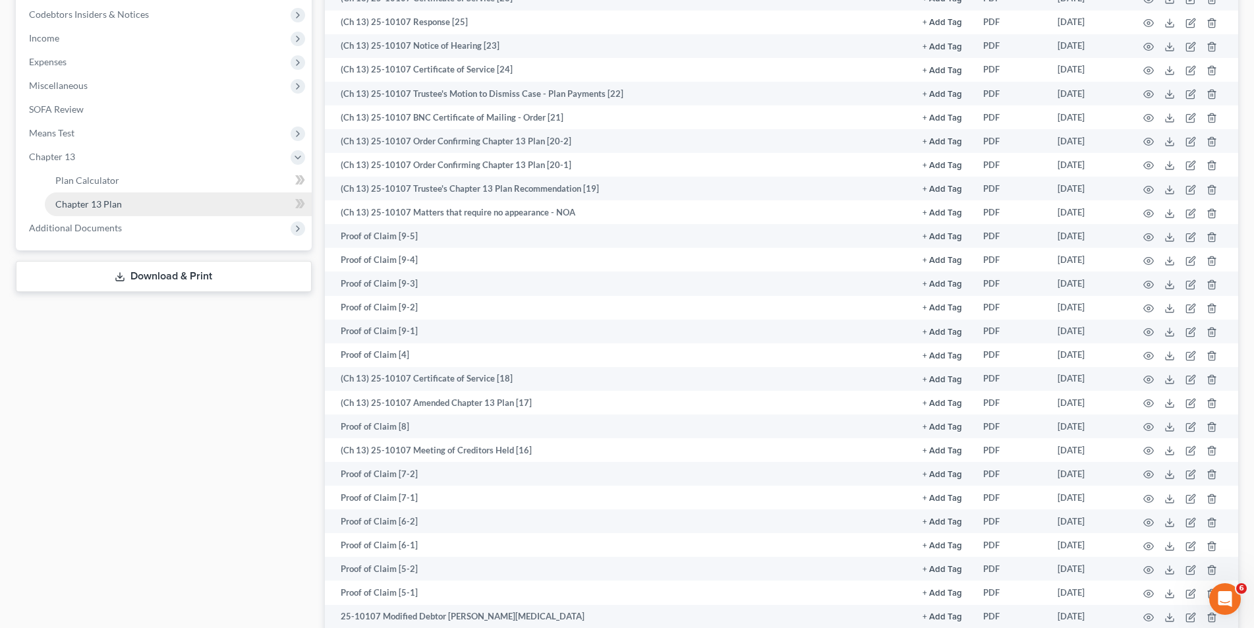
click at [148, 202] on link "Chapter 13 Plan" at bounding box center [178, 204] width 267 height 24
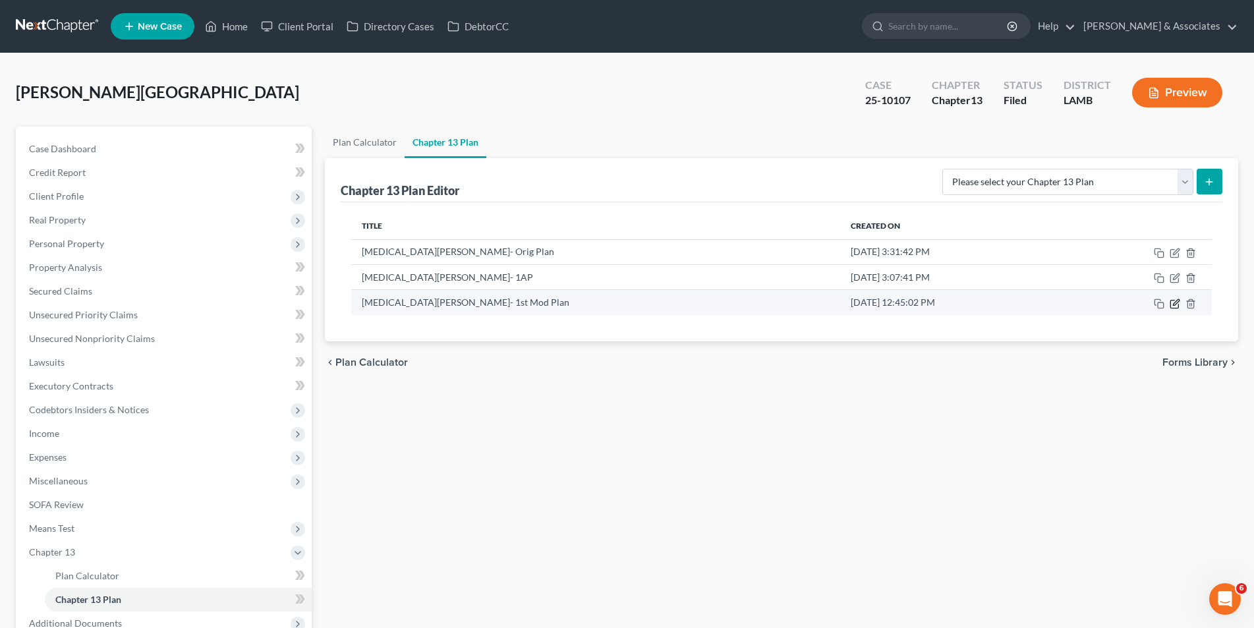
click at [1174, 305] on icon "button" at bounding box center [1176, 302] width 6 height 6
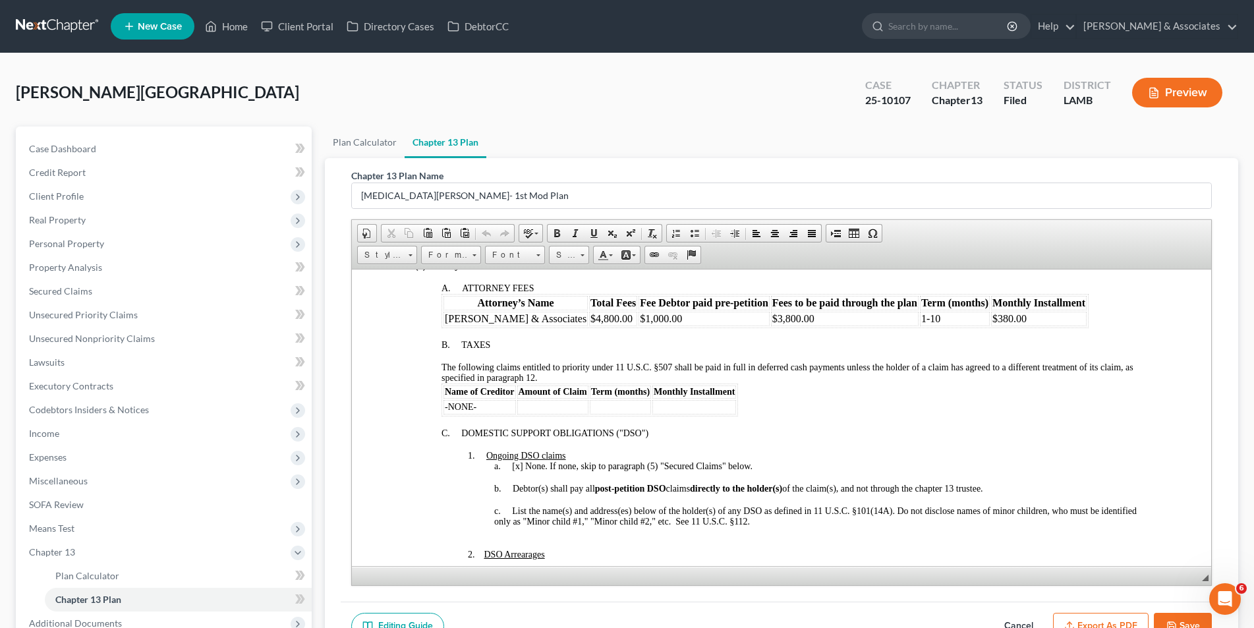
scroll to position [527, 0]
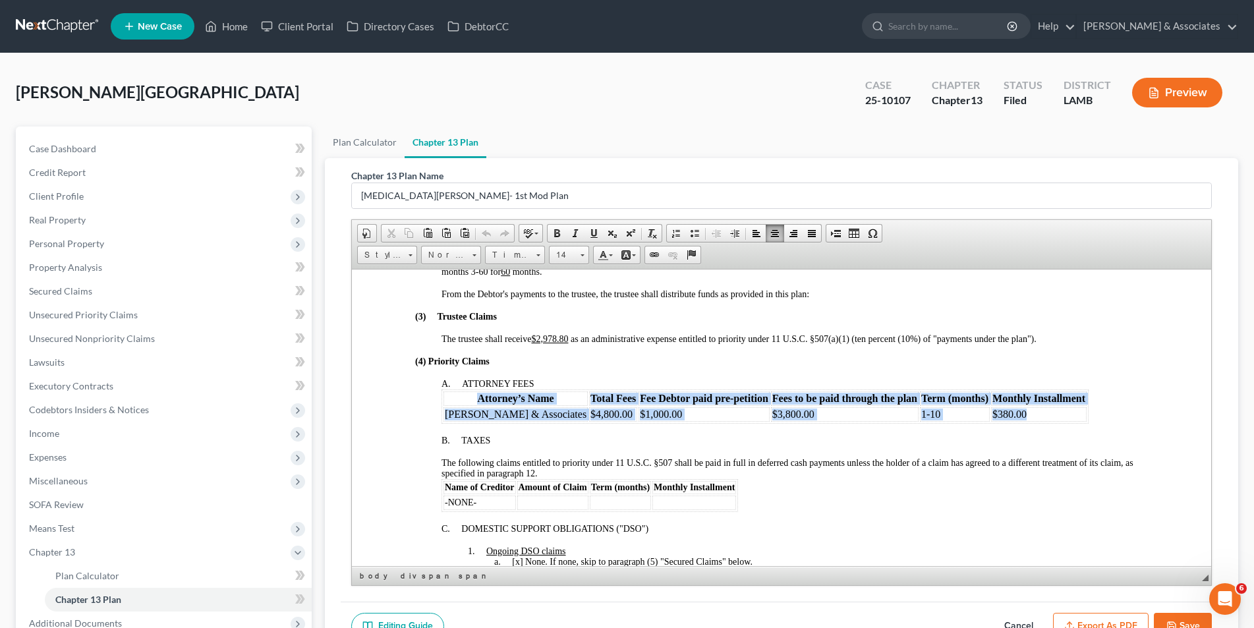
drag, startPoint x: 1028, startPoint y: 418, endPoint x: 408, endPoint y: 393, distance: 620.6
click at [441, 399] on table "Attorney’s Name Total Fees Fee Debtor paid pre-petition Fees to be paid through…" at bounding box center [764, 406] width 647 height 34
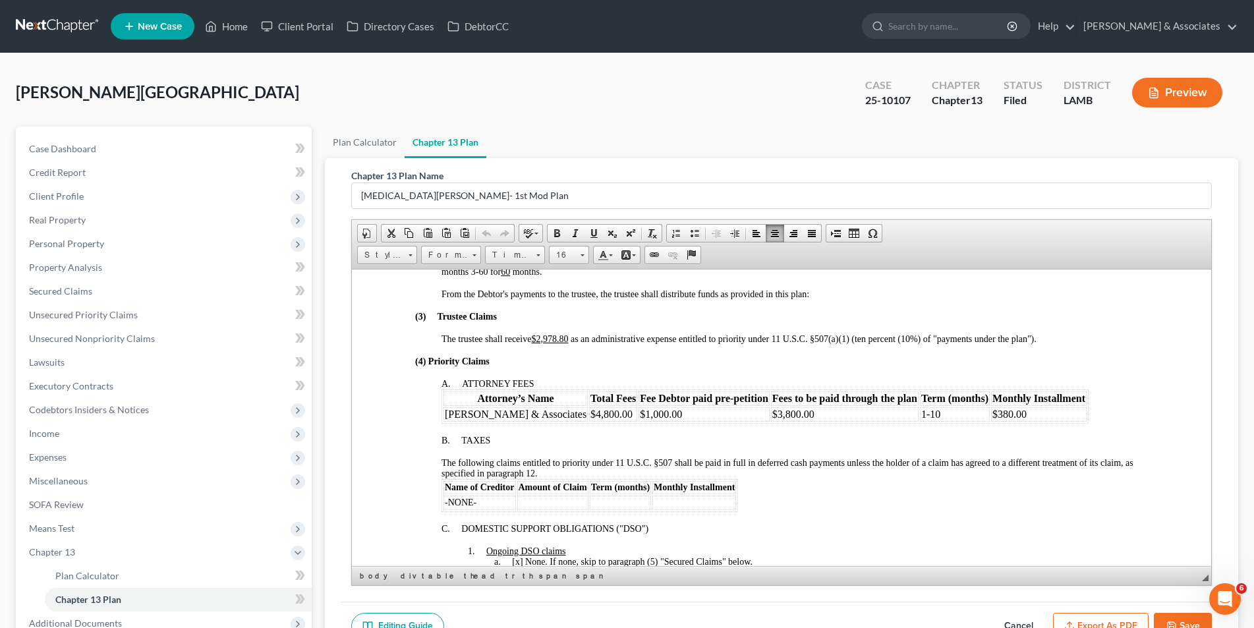
click at [630, 331] on div at bounding box center [780, 328] width 733 height 12
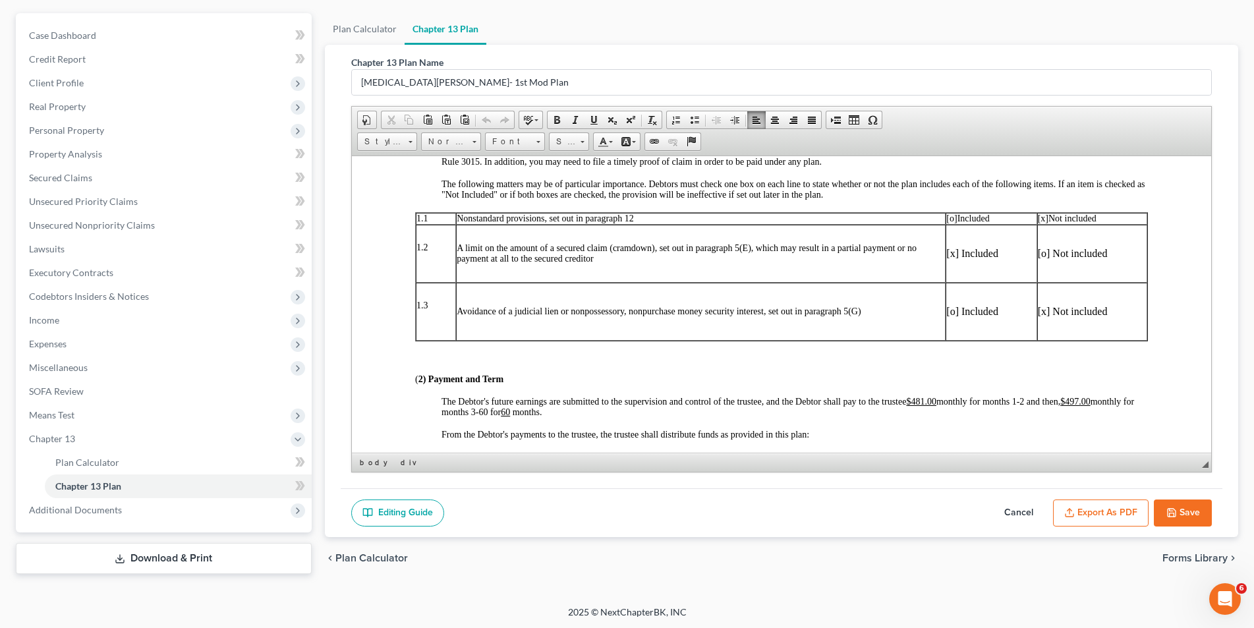
scroll to position [395, 0]
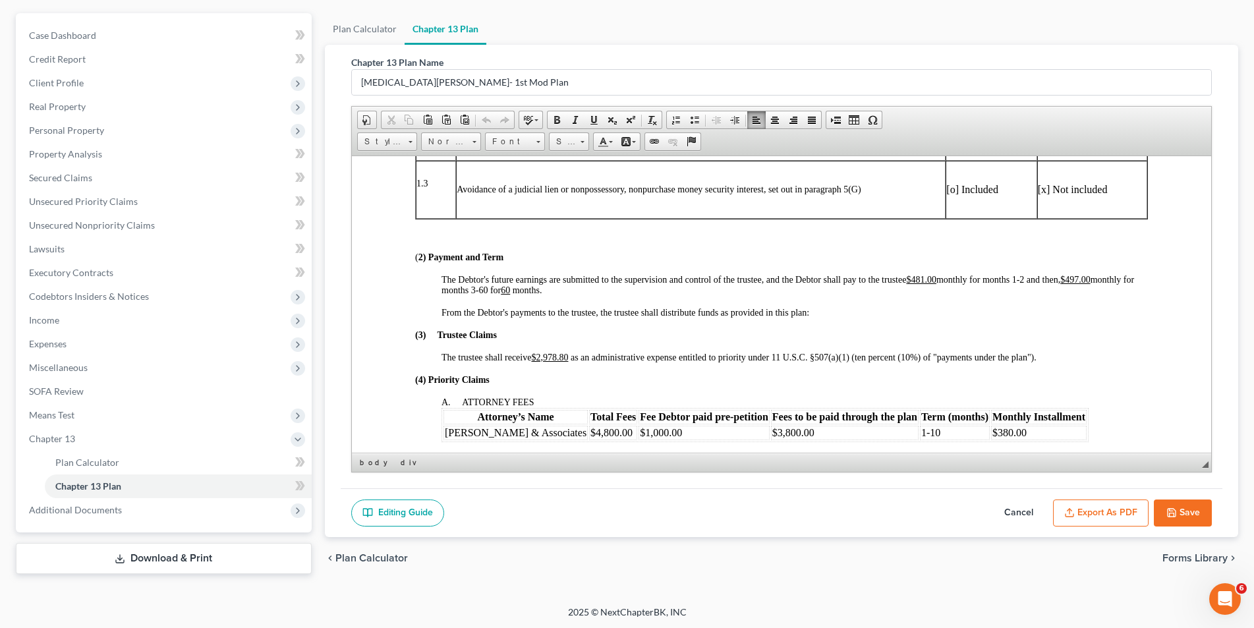
drag, startPoint x: 1028, startPoint y: 279, endPoint x: 1104, endPoint y: 285, distance: 76.0
click at [1028, 279] on span "The Debtor's future earnings are submitted to the supervision and control of th…" at bounding box center [787, 284] width 693 height 20
click at [461, 291] on u "$497.00" at bounding box center [474, 290] width 30 height 10
click at [459, 287] on u "$497.00" at bounding box center [469, 290] width 30 height 10
click at [474, 286] on span "The Debtor's future earnings are submitted to the supervision and control of th…" at bounding box center [775, 284] width 668 height 20
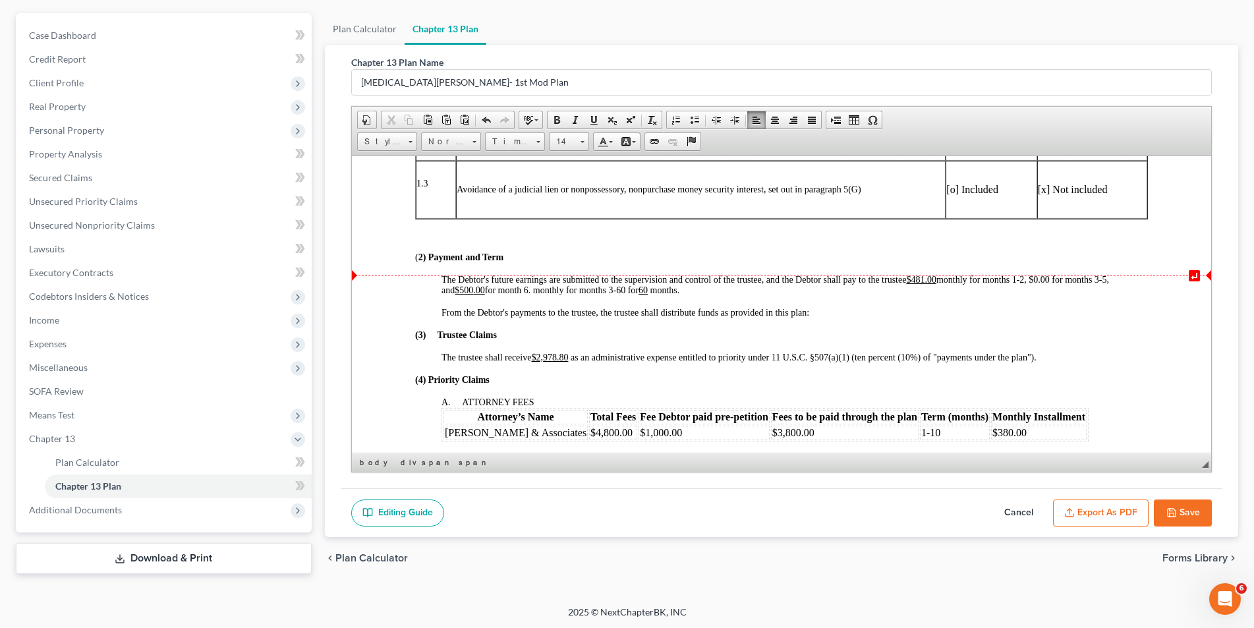
click at [797, 280] on span "The Debtor's future earnings are submitted to the supervision and control of th…" at bounding box center [775, 284] width 668 height 20
click at [826, 278] on span "The Debtor's future earnings are submitted to the supervision and control of th…" at bounding box center [787, 284] width 693 height 20
click at [520, 292] on span "The Debtor's future earnings are submitted to the supervision and control of th…" at bounding box center [784, 284] width 687 height 20
click at [673, 288] on span "The Debtor's future earnings are submitted to the supervision and control of th…" at bounding box center [784, 284] width 687 height 20
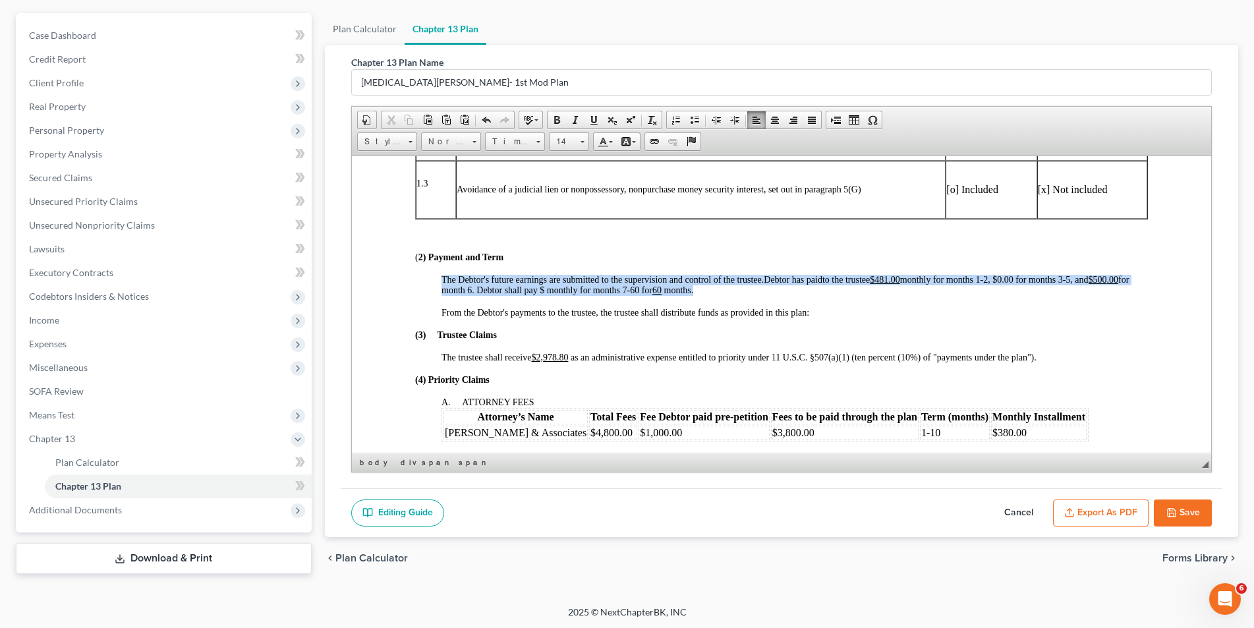
drag, startPoint x: 747, startPoint y: 291, endPoint x: 441, endPoint y: 280, distance: 306.0
click at [441, 280] on div "The Debtor's future earnings are submitted to the supervision and control of th…" at bounding box center [794, 284] width 706 height 21
click at [552, 123] on span at bounding box center [557, 120] width 11 height 11
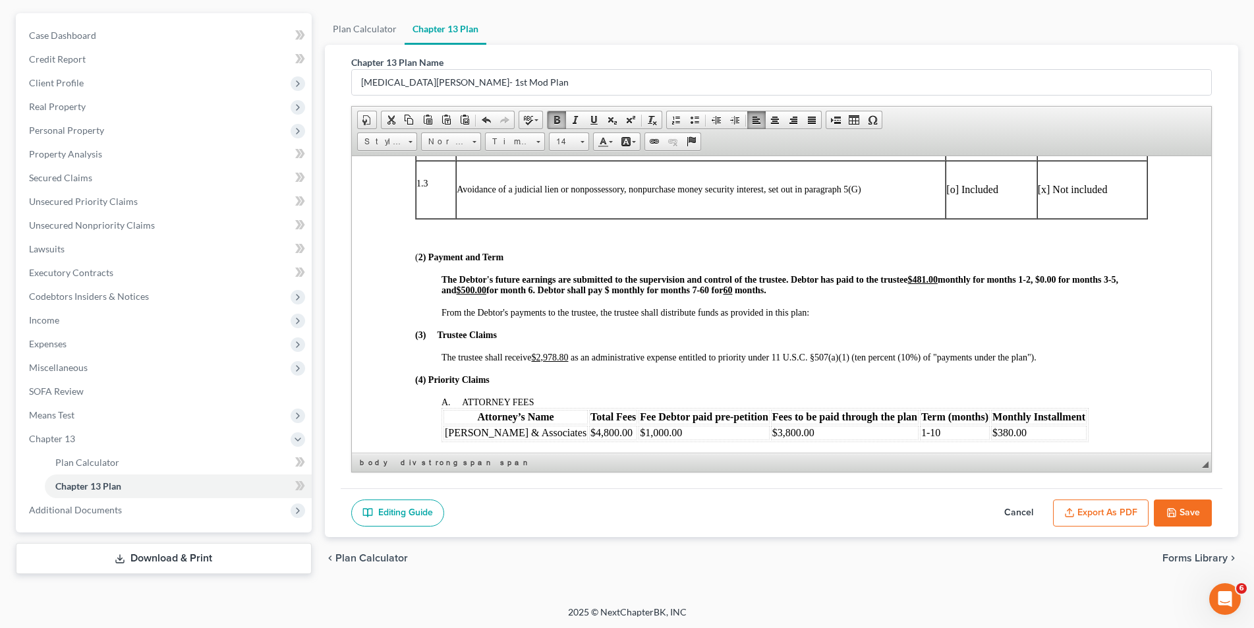
click at [593, 236] on p at bounding box center [780, 235] width 733 height 12
drag, startPoint x: 938, startPoint y: 276, endPoint x: 911, endPoint y: 278, distance: 27.7
click at [911, 278] on u "$481.00" at bounding box center [922, 279] width 30 height 10
click at [594, 117] on span at bounding box center [593, 120] width 11 height 11
click at [750, 198] on td "Avoidance of a judicial lien or nonpossessory, nonpurchase money security inter…" at bounding box center [700, 189] width 490 height 58
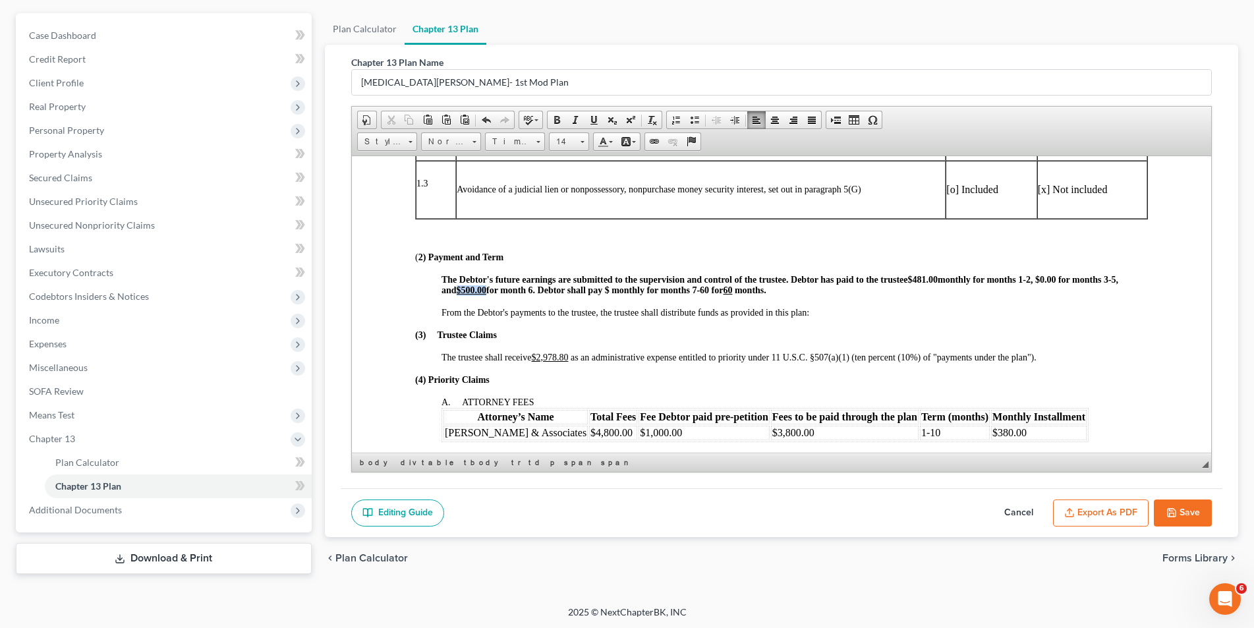
drag, startPoint x: 488, startPoint y: 291, endPoint x: 458, endPoint y: 291, distance: 29.7
click at [458, 291] on span "The Debtor's future earnings are submitted to the supervision and control of th…" at bounding box center [779, 284] width 677 height 20
click at [594, 119] on span at bounding box center [593, 120] width 11 height 11
click at [643, 239] on p at bounding box center [780, 235] width 733 height 12
drag, startPoint x: 738, startPoint y: 291, endPoint x: 729, endPoint y: 259, distance: 33.6
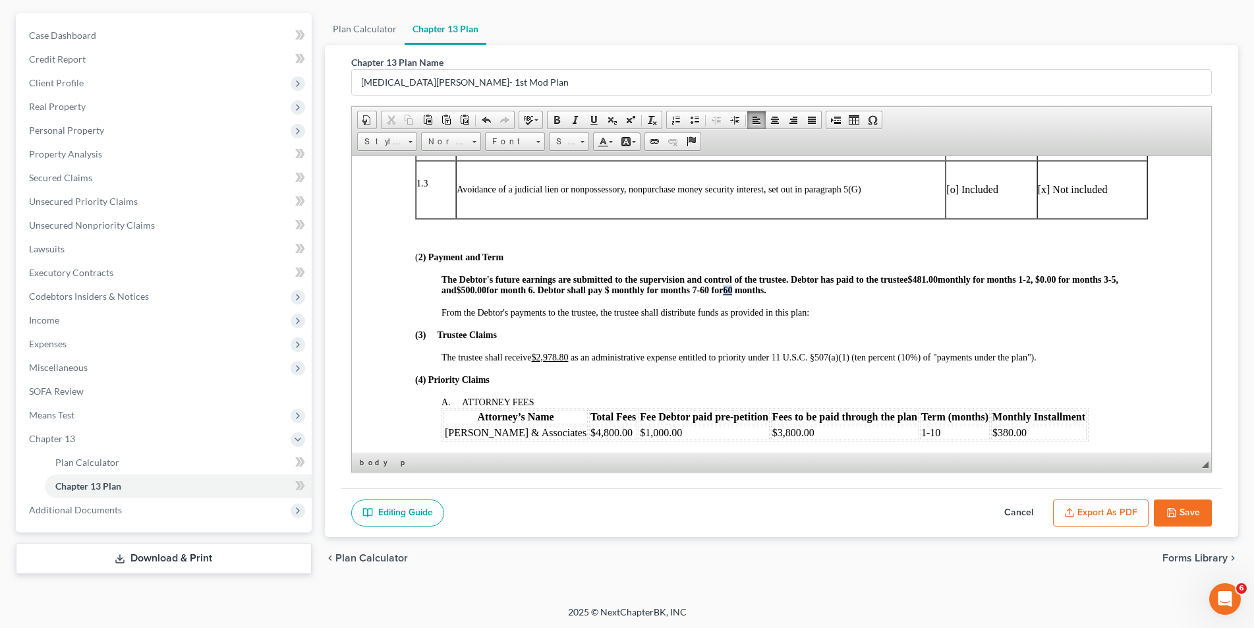
click at [729, 285] on span "The Debtor's future earnings are submitted to the supervision and control of th…" at bounding box center [779, 284] width 677 height 20
click at [589, 124] on span at bounding box center [593, 120] width 11 height 11
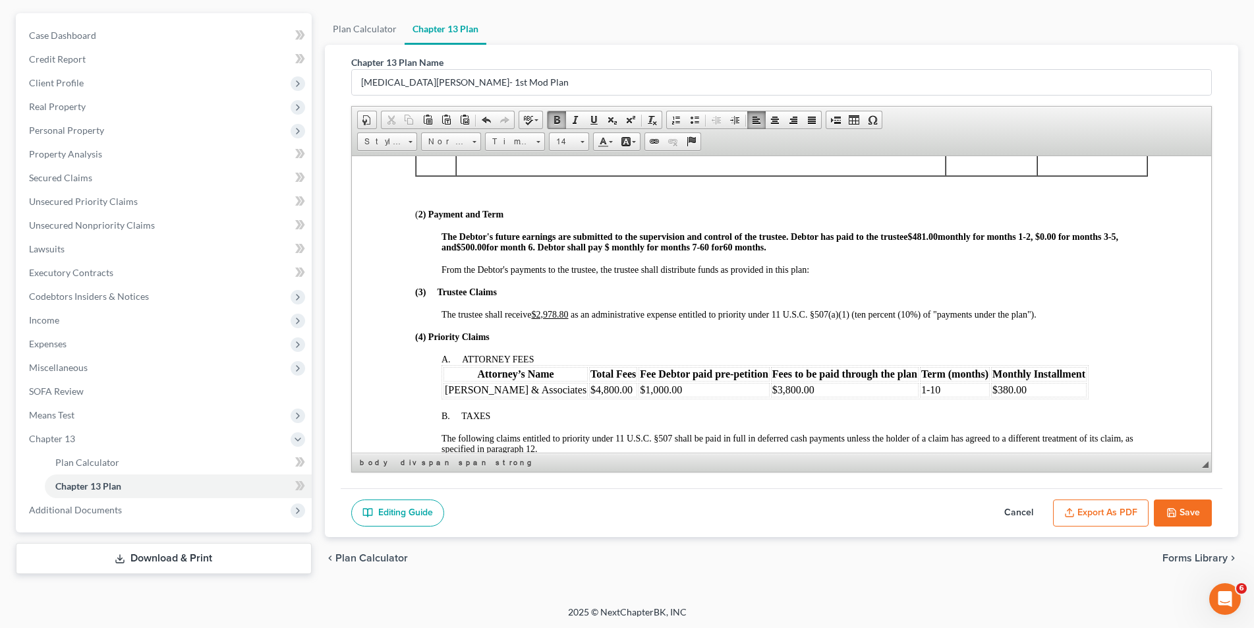
scroll to position [461, 0]
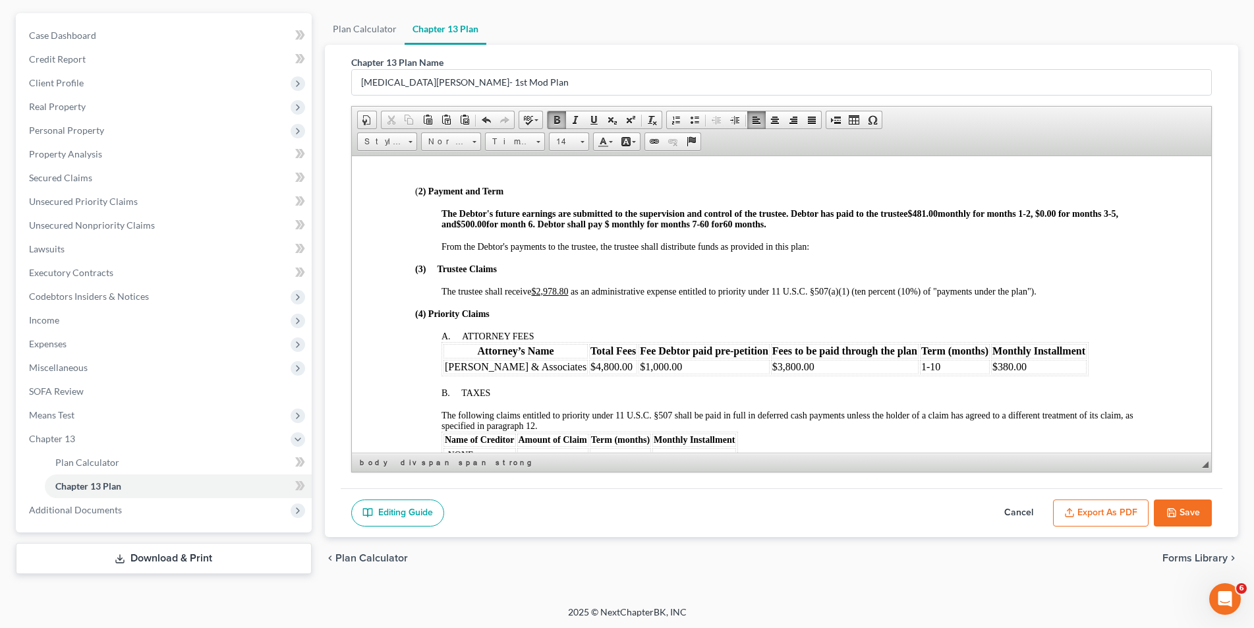
click at [613, 225] on span "The Debtor's future earnings are submitted to the supervision and control of th…" at bounding box center [779, 218] width 677 height 20
click at [921, 368] on span "1-10" at bounding box center [930, 365] width 19 height 11
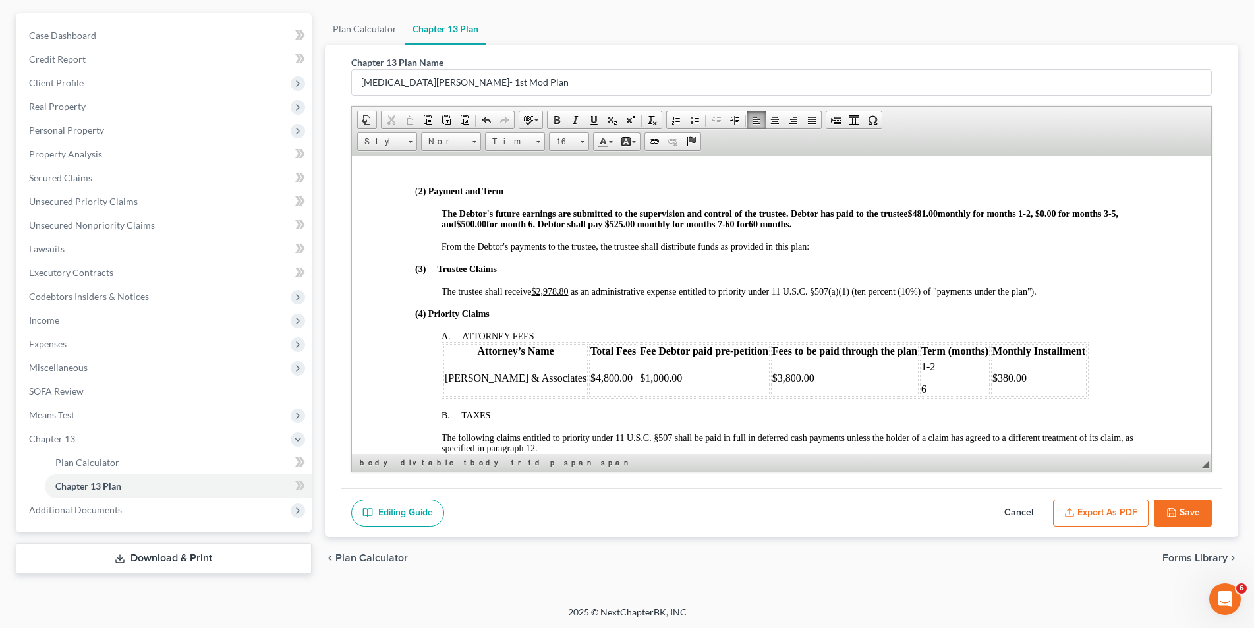
click at [990, 377] on td "$380.00" at bounding box center [1038, 377] width 96 height 37
click at [992, 389] on p "​$" at bounding box center [1038, 389] width 93 height 12
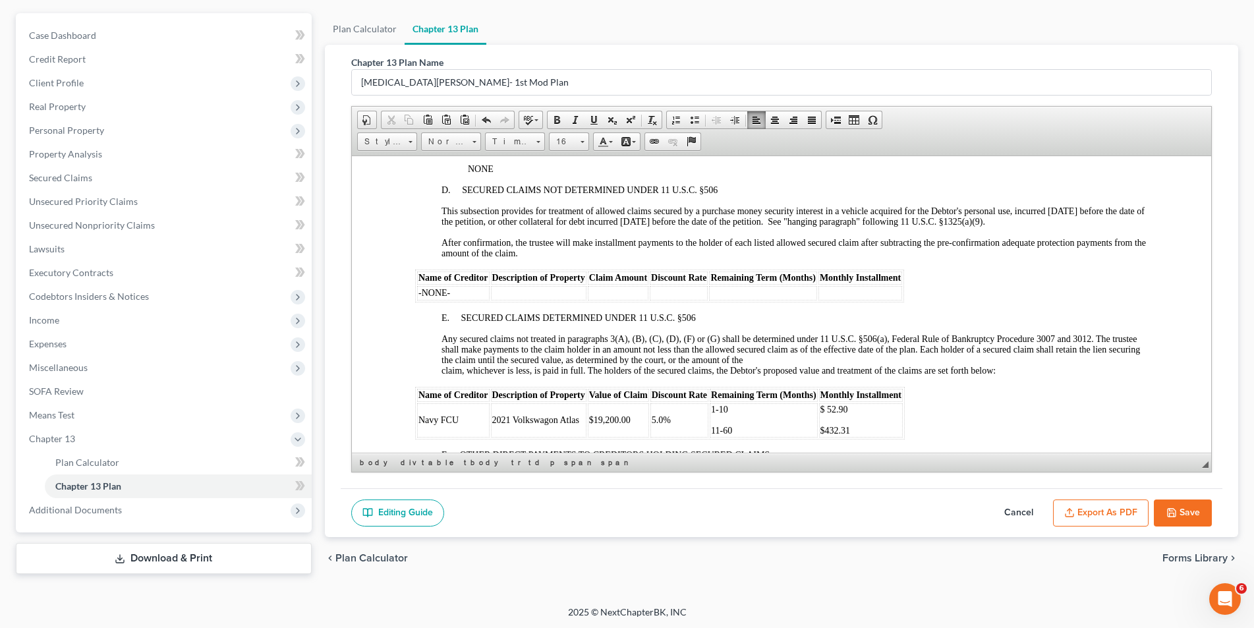
scroll to position [1647, 0]
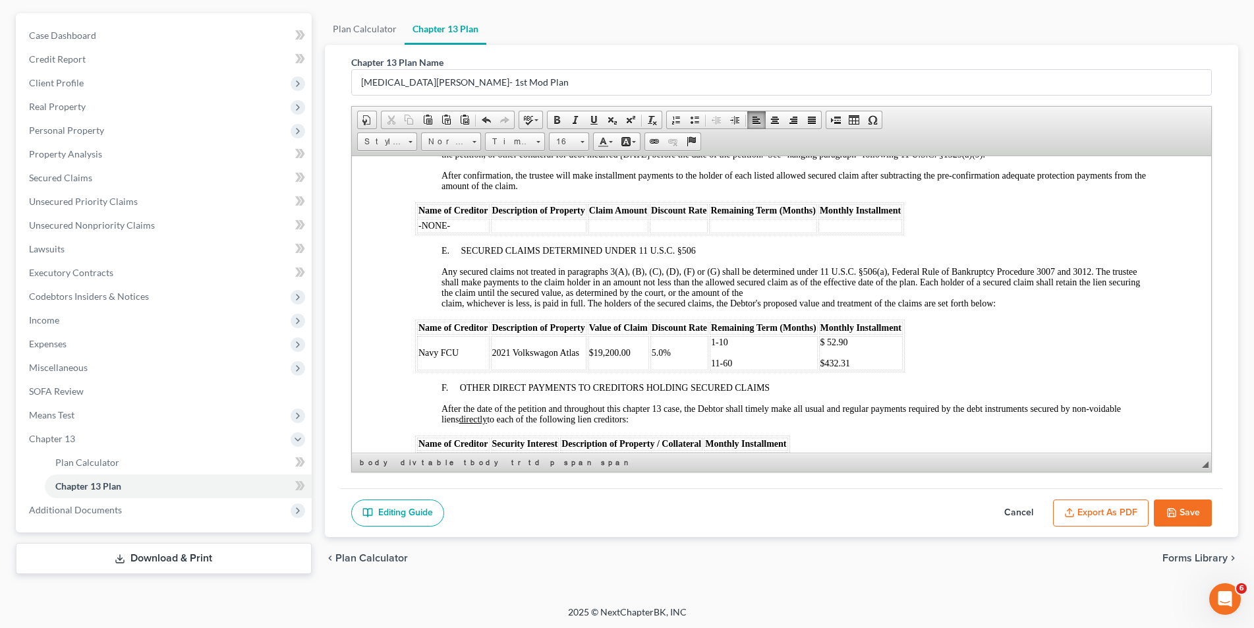
click at [729, 341] on p "1-10" at bounding box center [762, 342] width 105 height 11
click at [853, 360] on p "$432.31" at bounding box center [860, 363] width 81 height 11
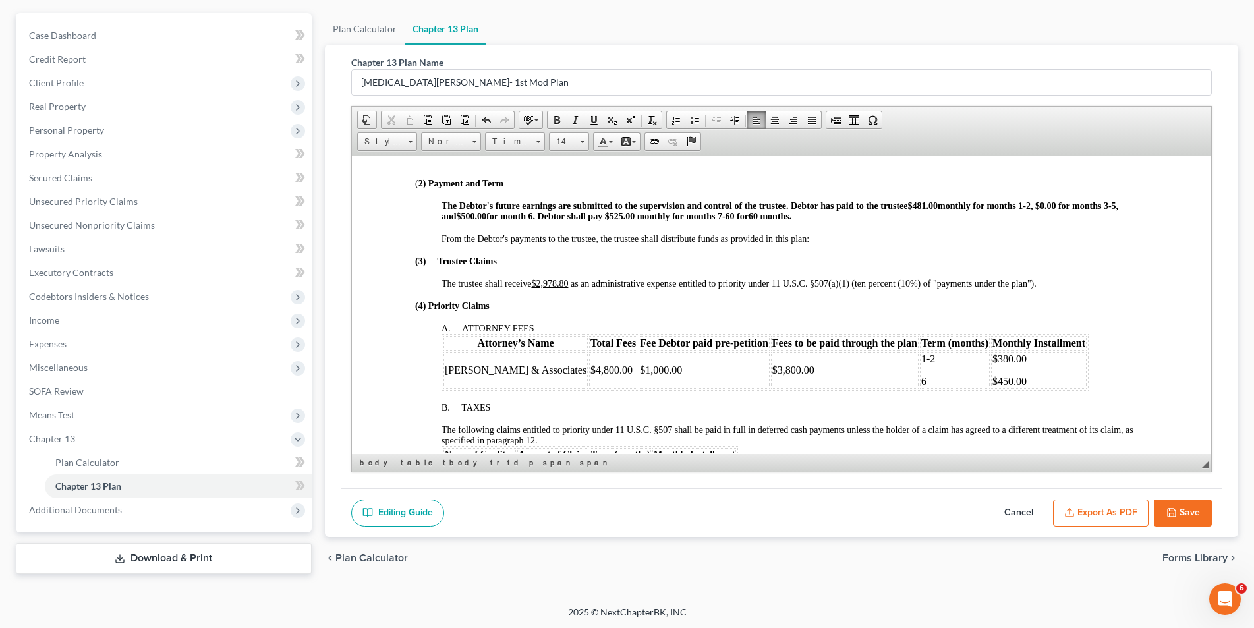
scroll to position [527, 0]
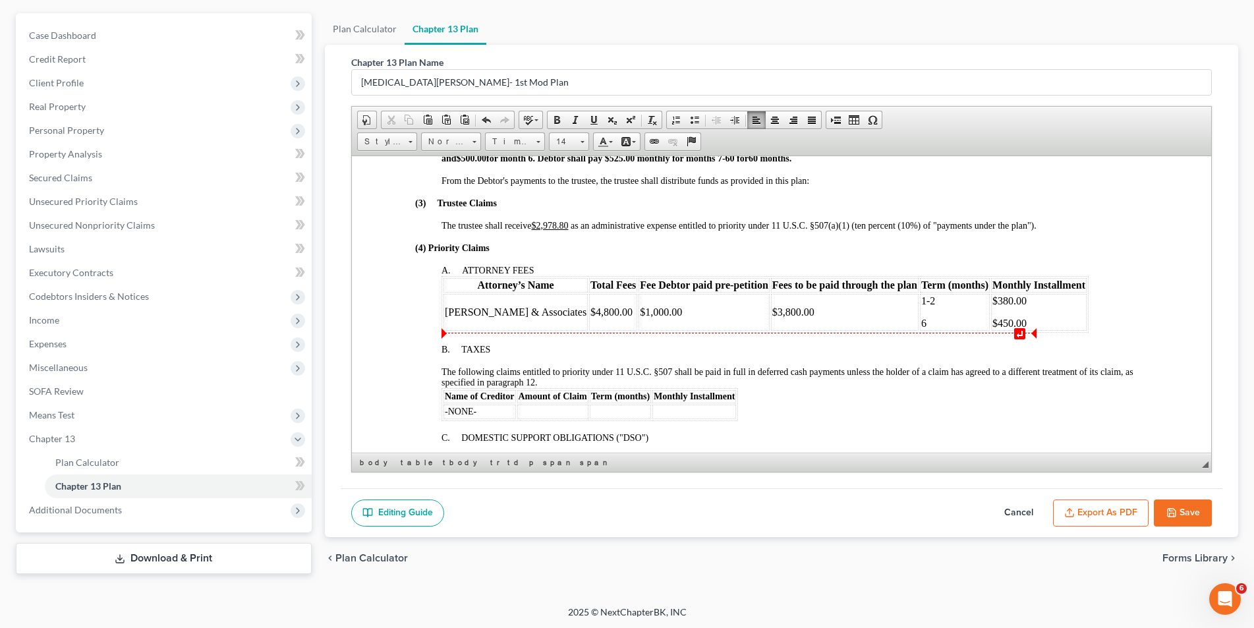
click at [921, 322] on p "6" at bounding box center [954, 323] width 67 height 12
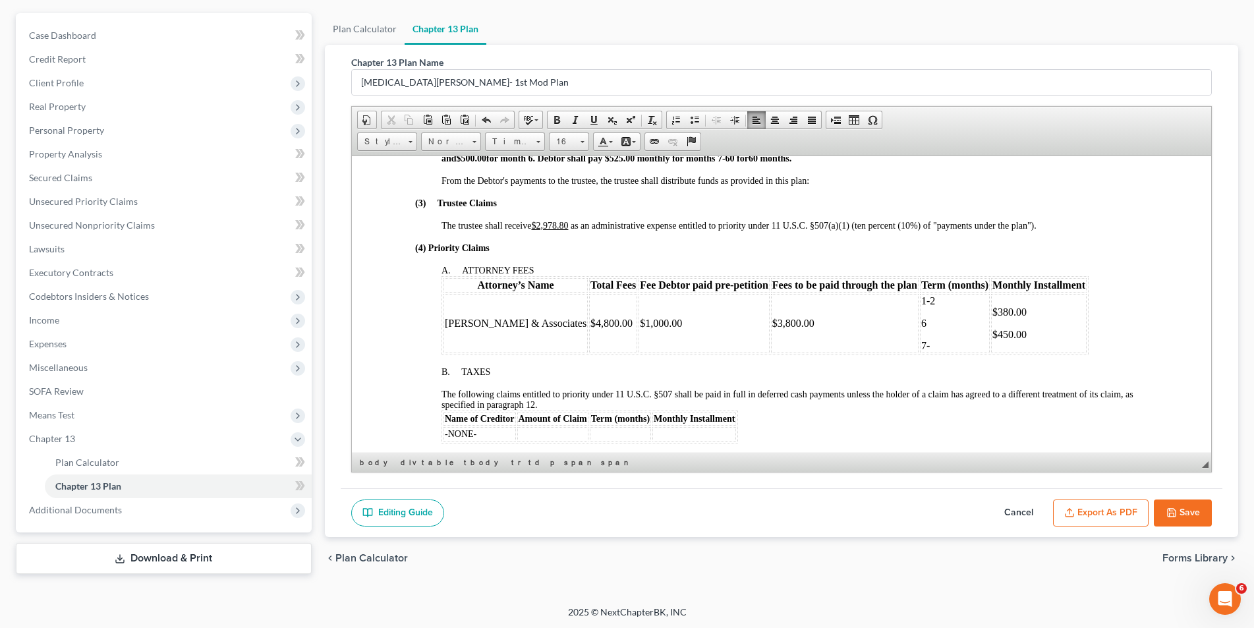
click at [992, 331] on p "$450.00" at bounding box center [1038, 334] width 93 height 12
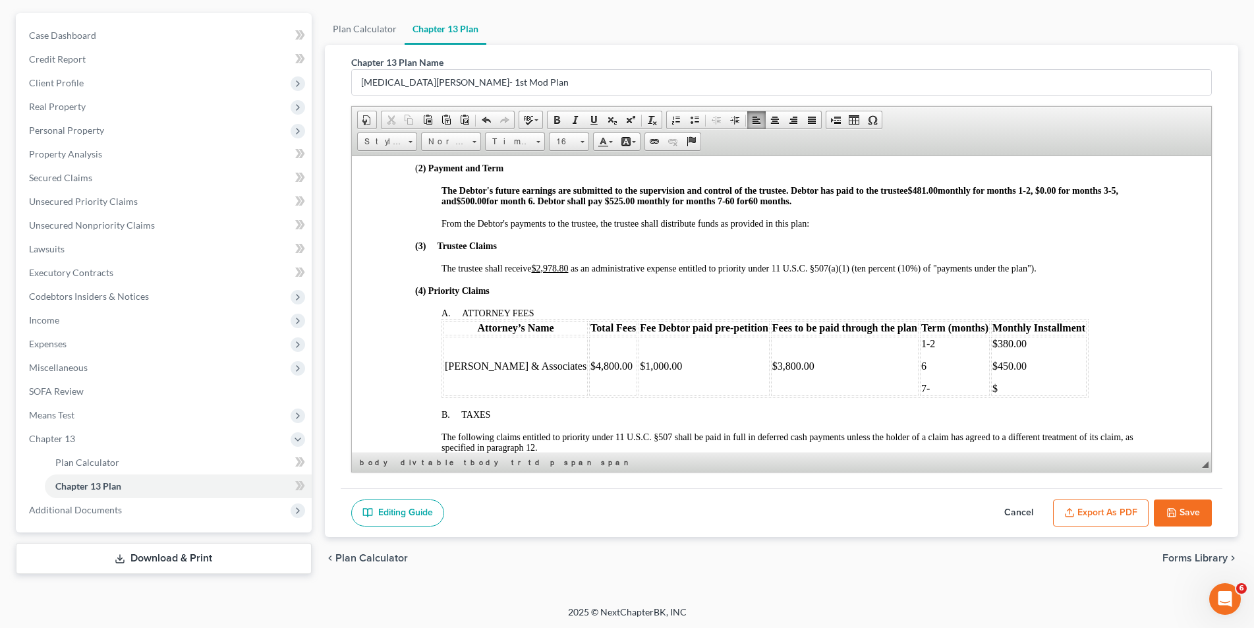
scroll to position [461, 0]
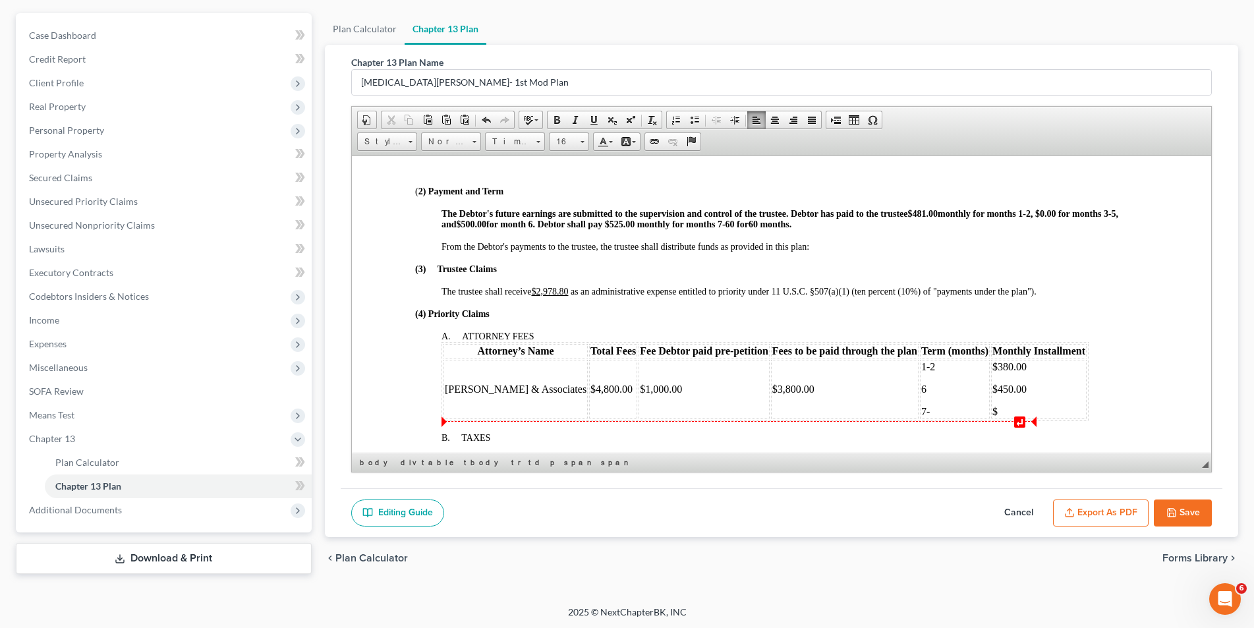
click at [921, 411] on p "7-" at bounding box center [954, 411] width 67 height 12
click at [992, 407] on p "$" at bounding box center [1038, 411] width 93 height 12
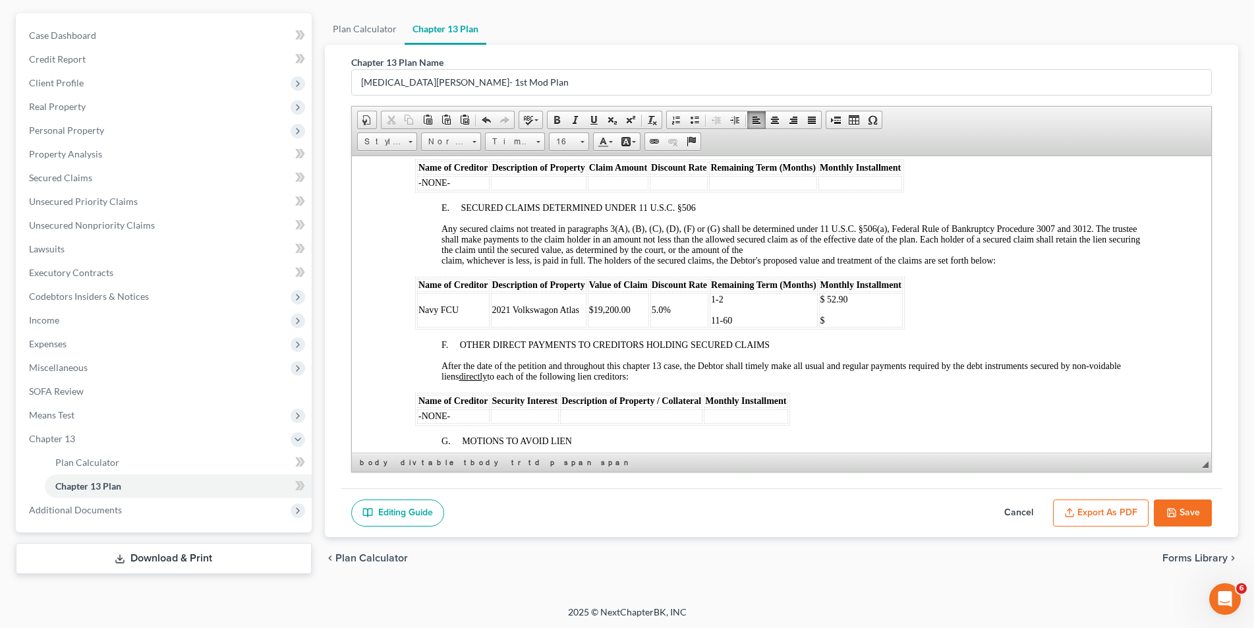
scroll to position [1713, 0]
click at [737, 303] on p "1-2" at bounding box center [762, 298] width 105 height 11
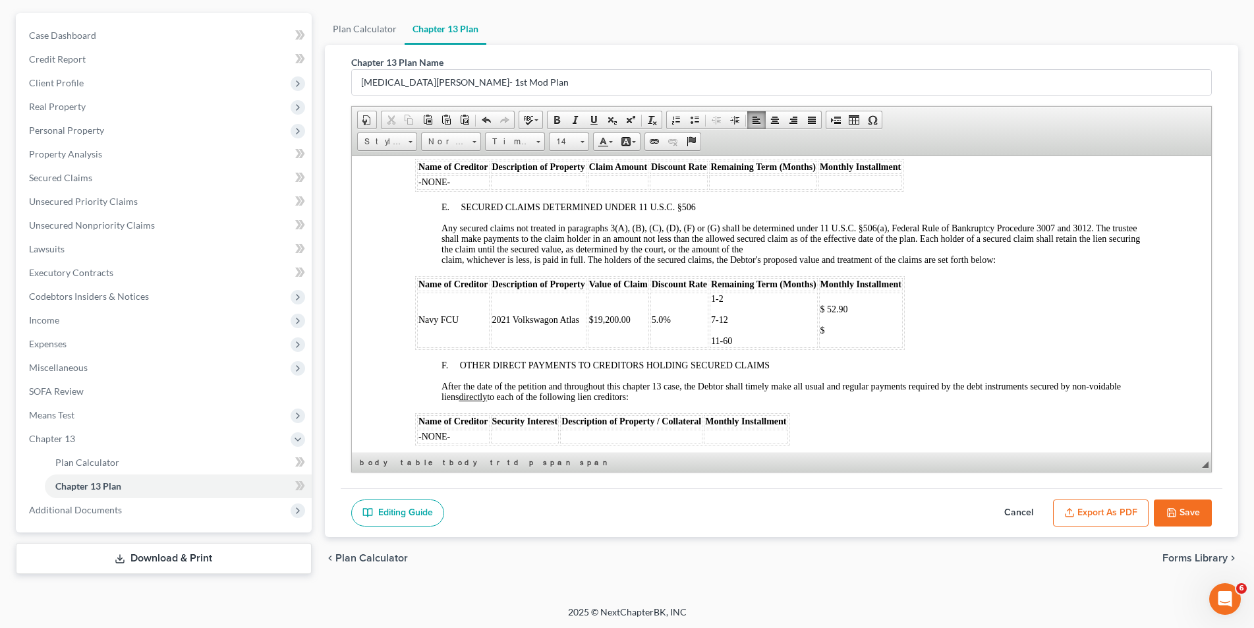
click at [718, 338] on span "11-60" at bounding box center [720, 340] width 21 height 10
click at [834, 329] on p "$" at bounding box center [860, 330] width 81 height 11
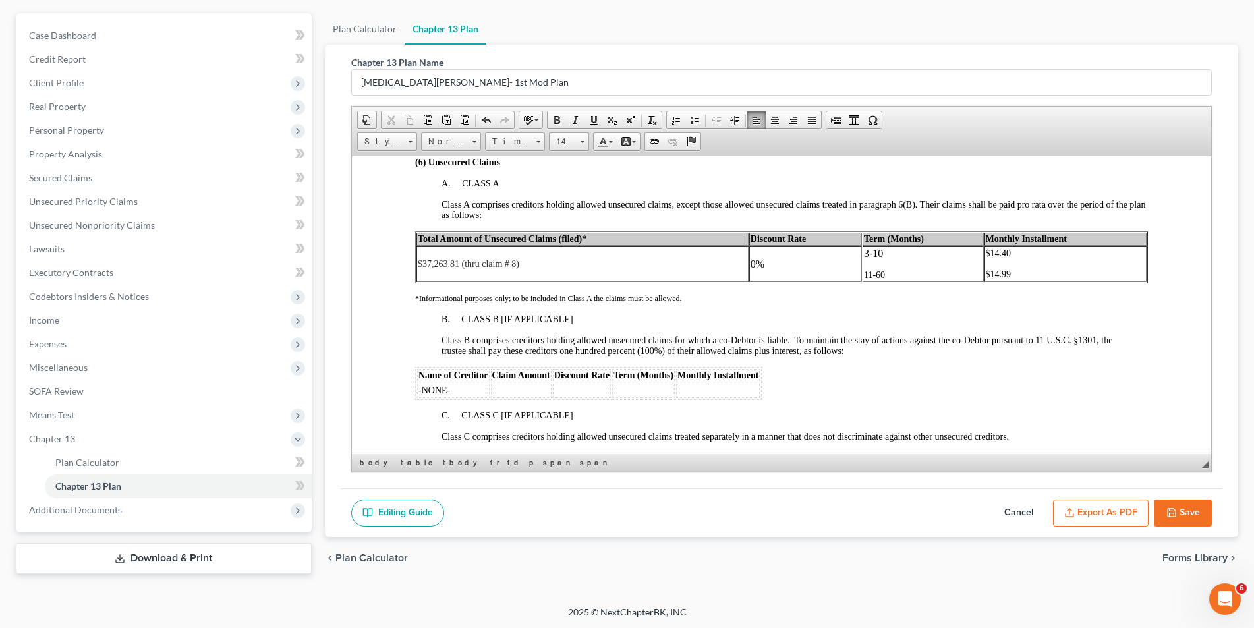
scroll to position [1977, 0]
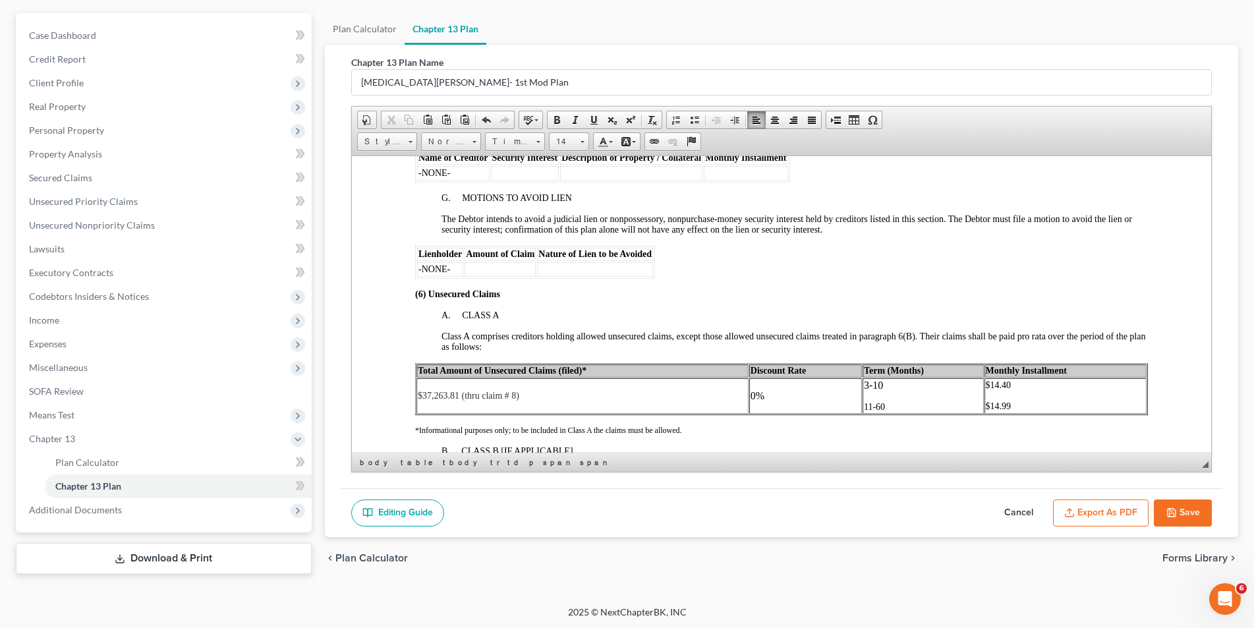
click at [889, 390] on p "3-10" at bounding box center [922, 385] width 119 height 12
click at [865, 405] on span "11-60" at bounding box center [873, 406] width 21 height 10
click at [1004, 406] on p "$14.99" at bounding box center [1064, 406] width 159 height 11
click at [886, 391] on td "13 -60" at bounding box center [922, 396] width 121 height 36
click at [863, 404] on span "13 -60" at bounding box center [874, 406] width 22 height 10
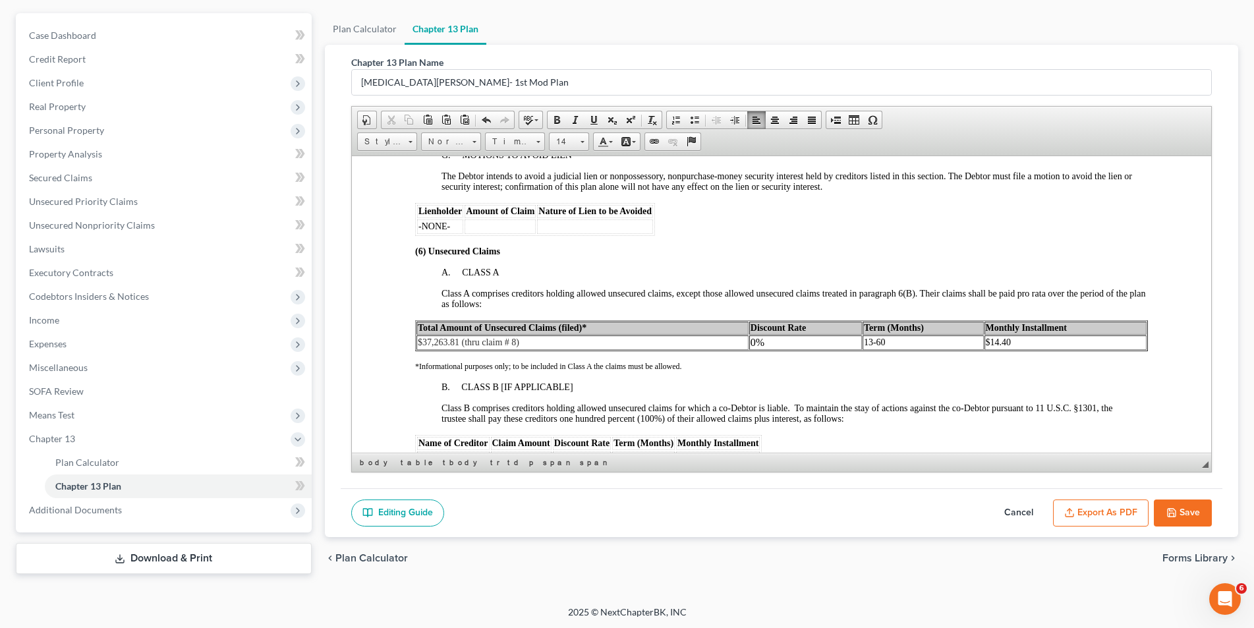
scroll to position [2043, 0]
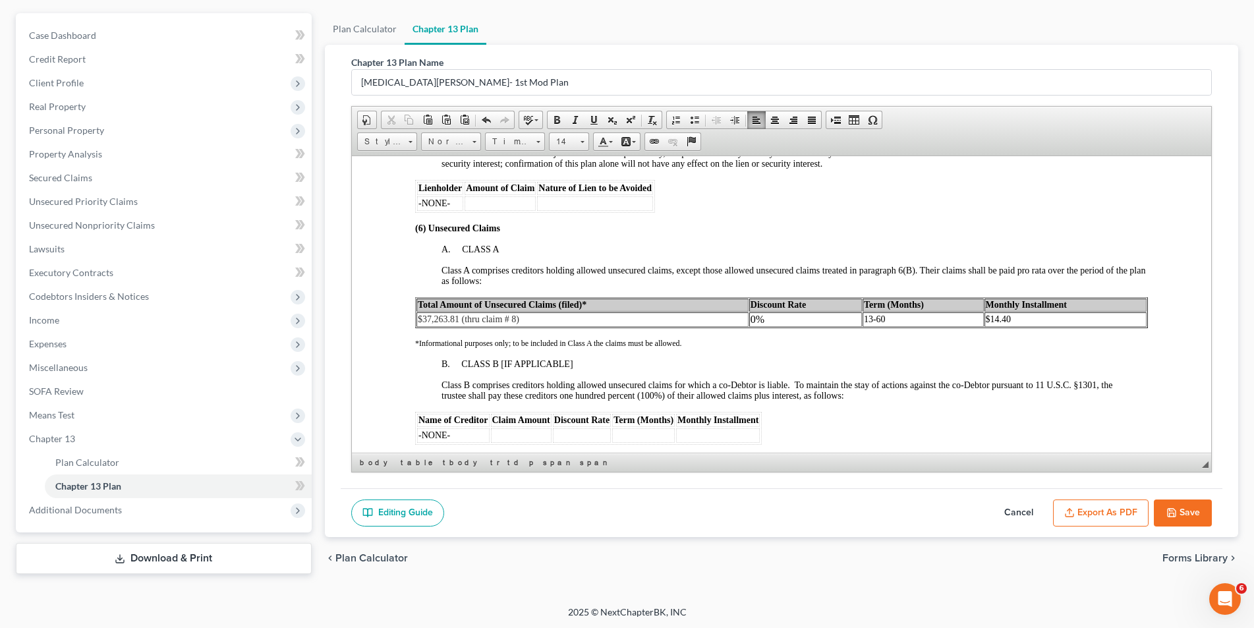
click at [1014, 322] on p "$14.40" at bounding box center [1064, 319] width 159 height 11
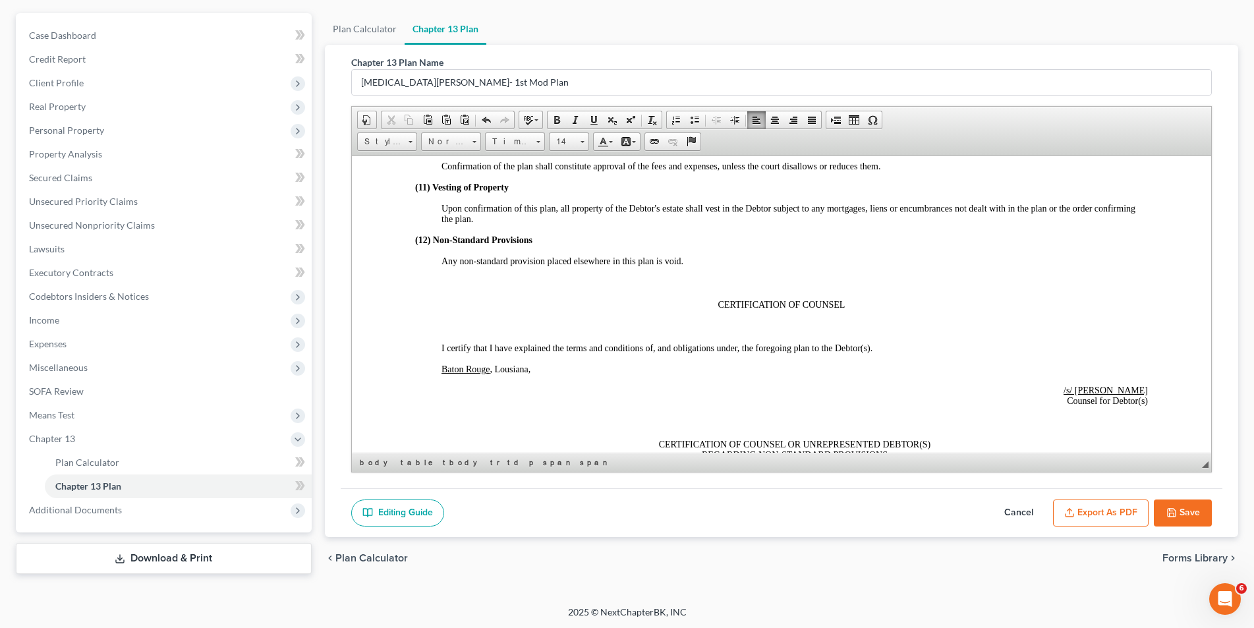
scroll to position [2636, 0]
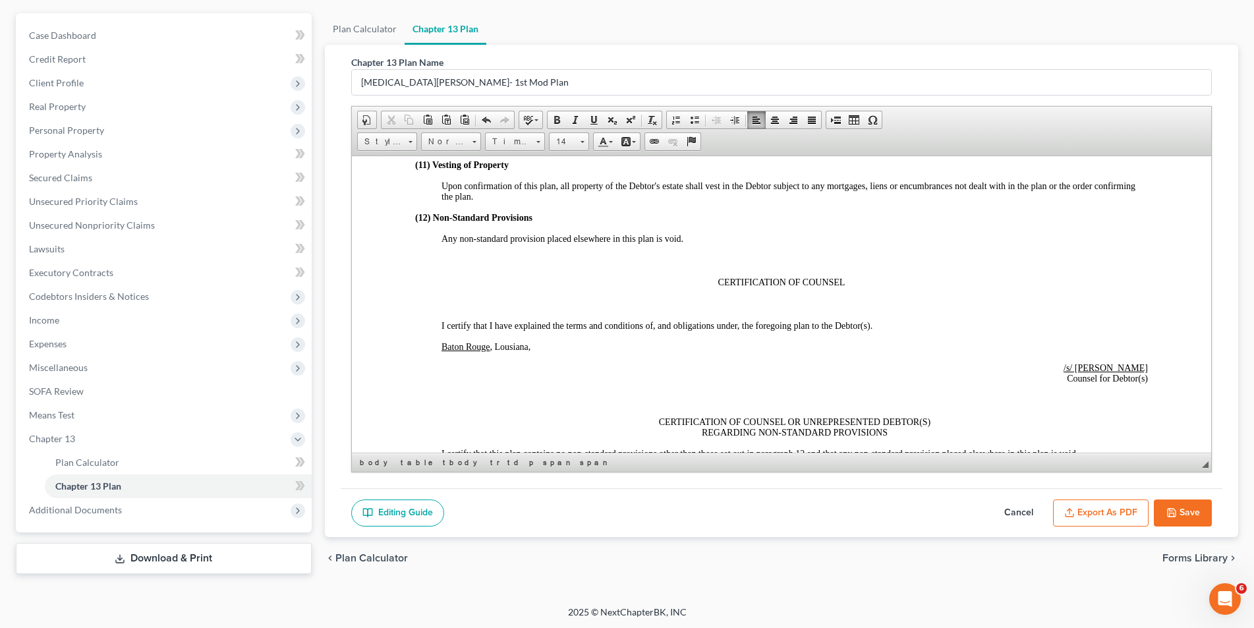
click at [544, 305] on p at bounding box center [780, 304] width 733 height 12
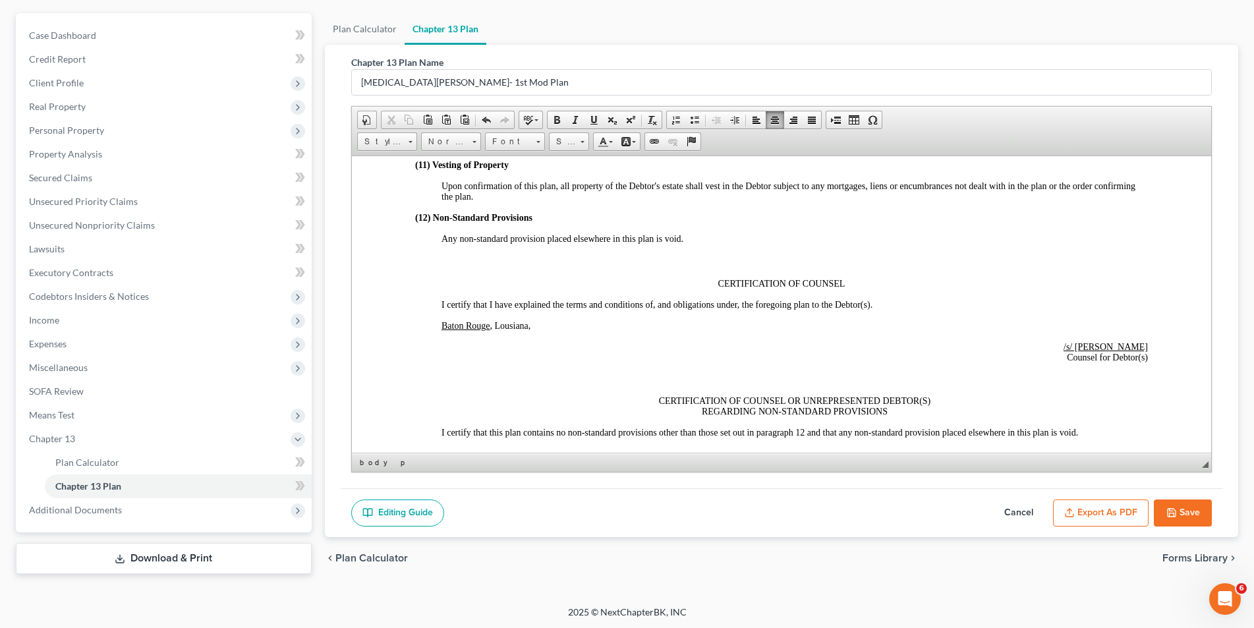
click at [511, 258] on p at bounding box center [794, 260] width 706 height 12
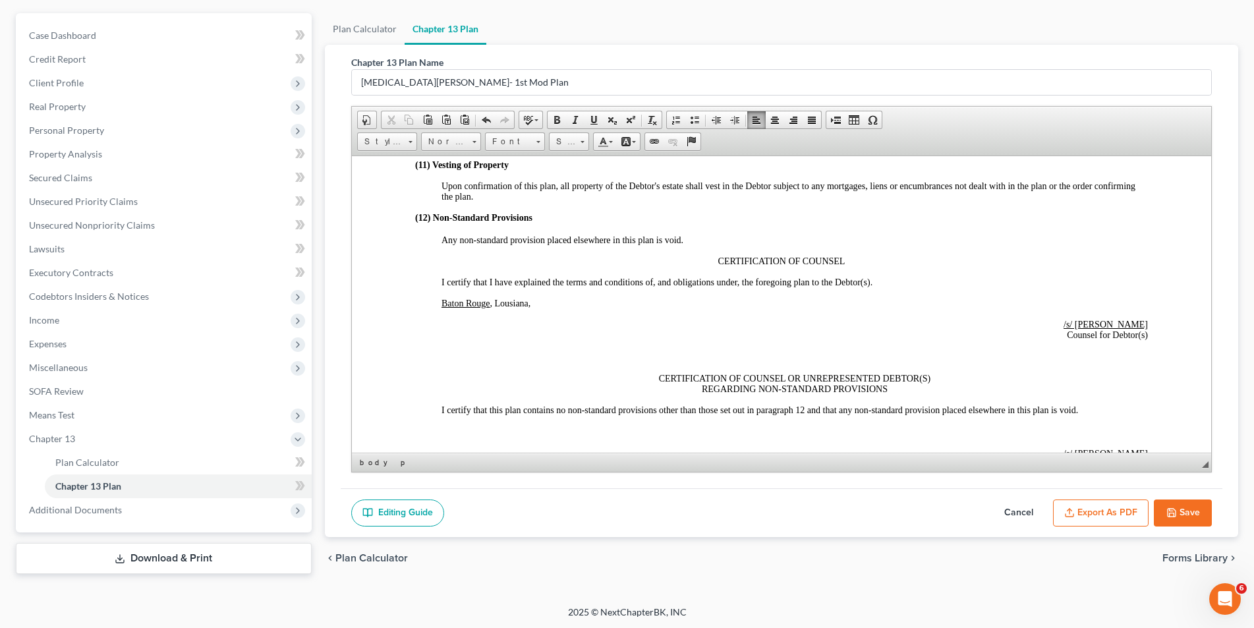
click at [739, 351] on p at bounding box center [794, 357] width 706 height 12
click at [744, 356] on p at bounding box center [794, 355] width 706 height 12
click at [847, 358] on p at bounding box center [794, 355] width 706 height 12
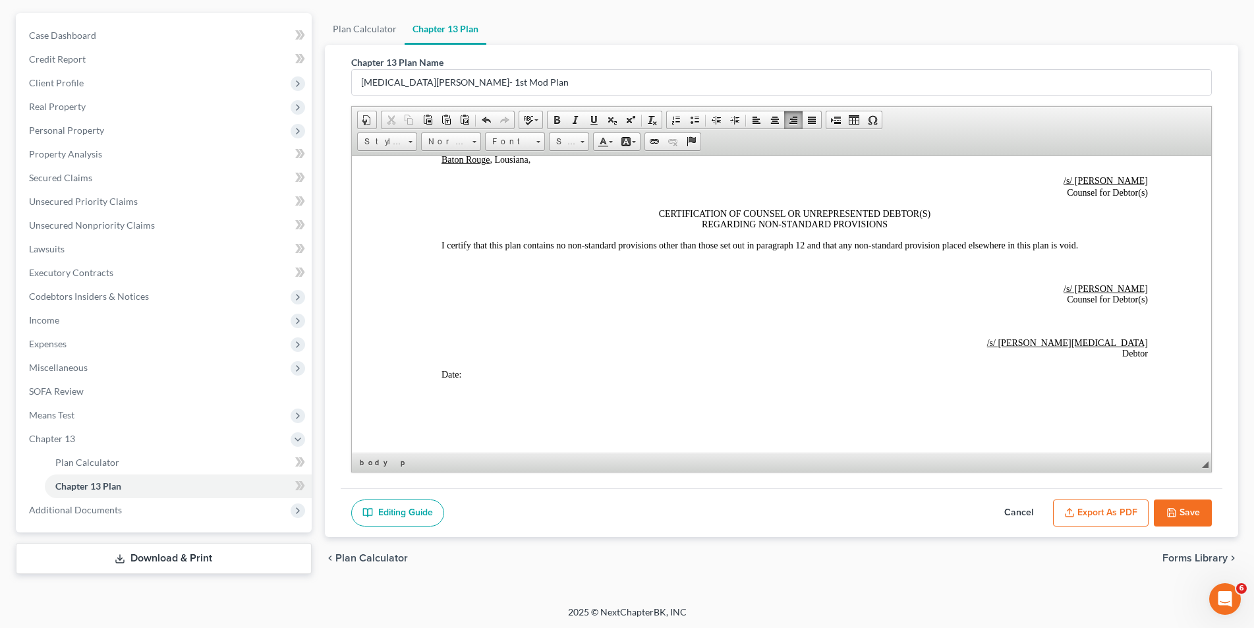
scroll to position [2791, 0]
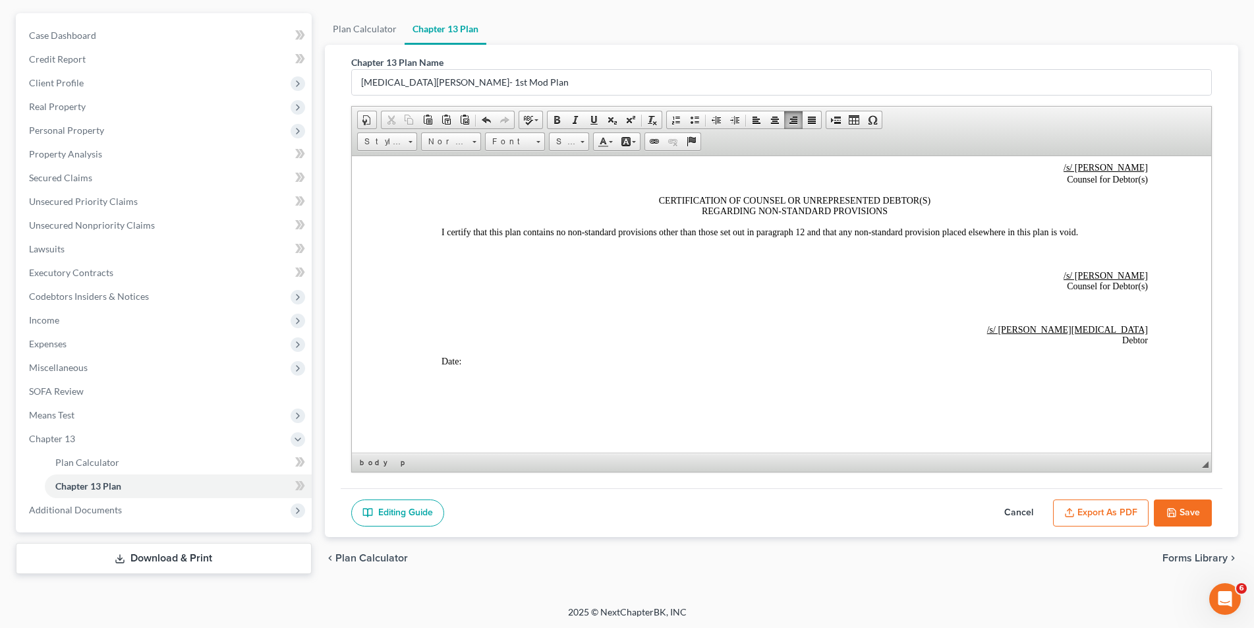
drag, startPoint x: 496, startPoint y: 356, endPoint x: 465, endPoint y: 360, distance: 31.1
click at [465, 360] on p "Date: [DATE]" at bounding box center [794, 361] width 706 height 11
click at [560, 127] on link "Bold" at bounding box center [557, 119] width 18 height 17
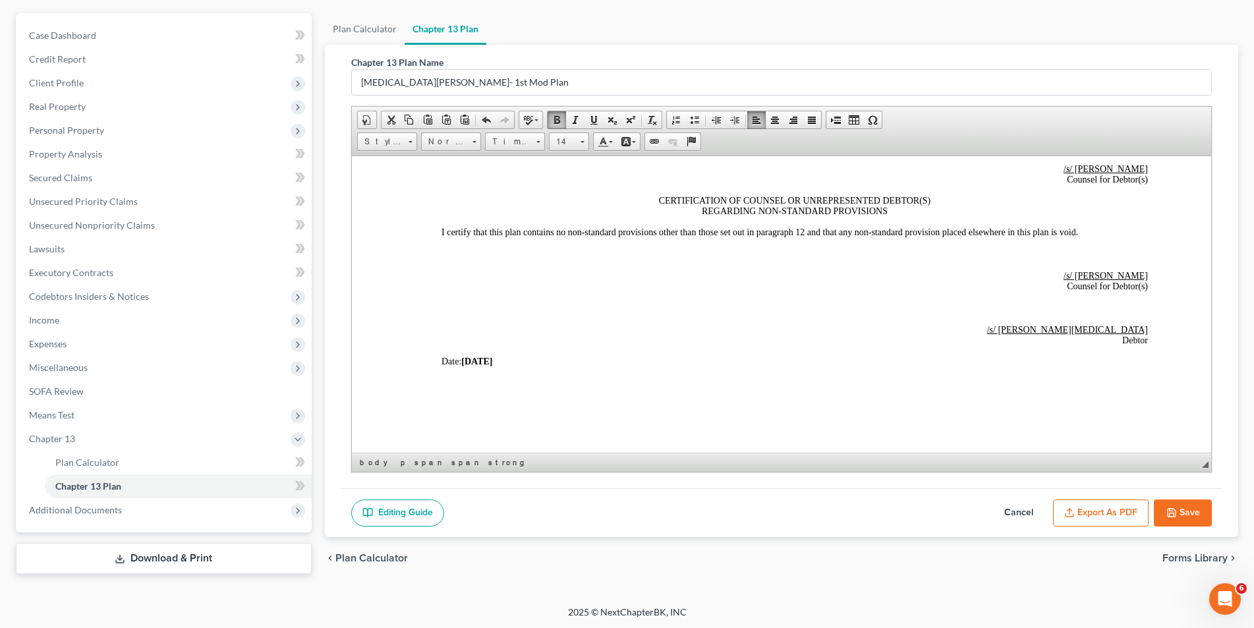
scroll to position [0, 0]
click at [533, 356] on p "Date: [DATE]" at bounding box center [794, 361] width 706 height 11
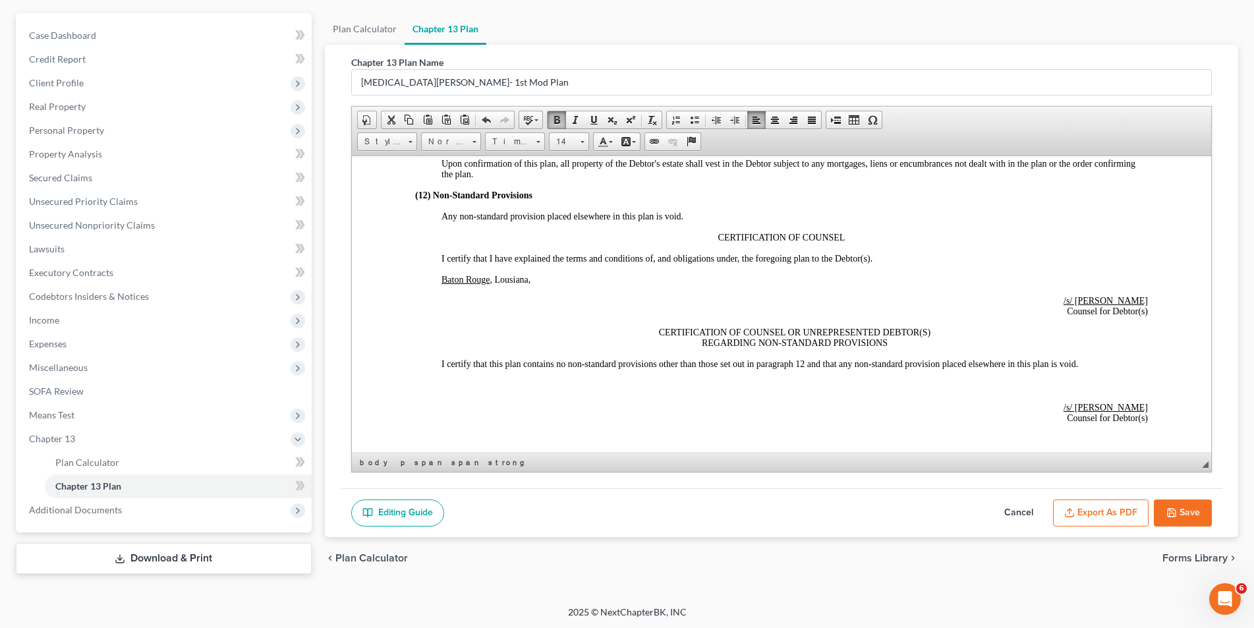
click at [536, 280] on p "Baton Rouge , Lousiana," at bounding box center [794, 279] width 706 height 11
drag, startPoint x: 566, startPoint y: 277, endPoint x: 534, endPoint y: 266, distance: 33.6
click at [534, 279] on p "Baton Rouge , Lousiana, [DATE]" at bounding box center [794, 279] width 706 height 11
click at [561, 125] on span at bounding box center [557, 120] width 11 height 11
click at [687, 190] on p "(12) Non-Standard Provisions" at bounding box center [780, 195] width 733 height 11
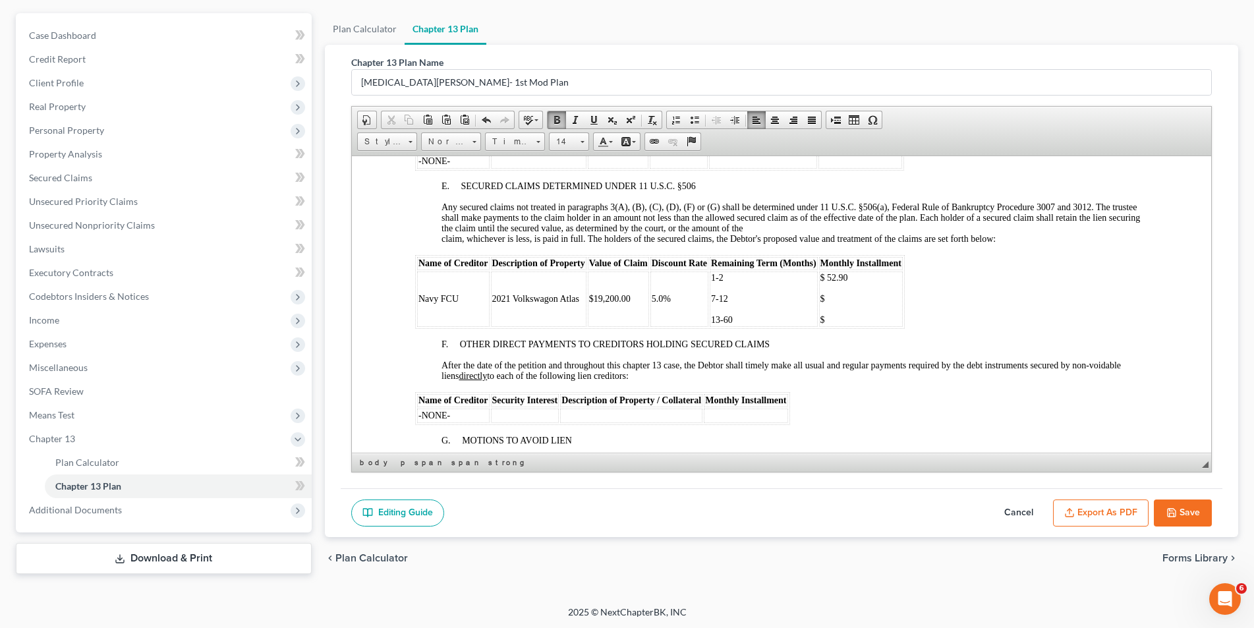
scroll to position [1736, 0]
click at [840, 292] on p "$" at bounding box center [860, 297] width 81 height 11
click at [823, 296] on span "$40.83" at bounding box center [833, 297] width 26 height 10
drag, startPoint x: 825, startPoint y: 319, endPoint x: 850, endPoint y: 314, distance: 25.6
click at [826, 319] on p "$" at bounding box center [860, 318] width 81 height 11
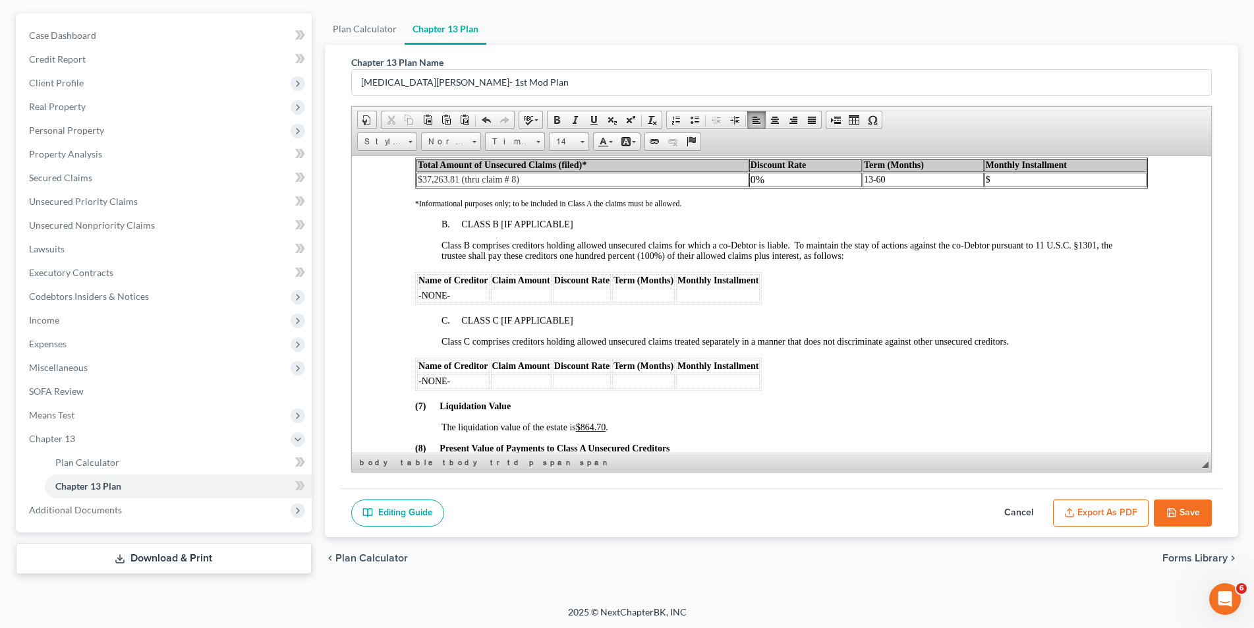
scroll to position [2197, 0]
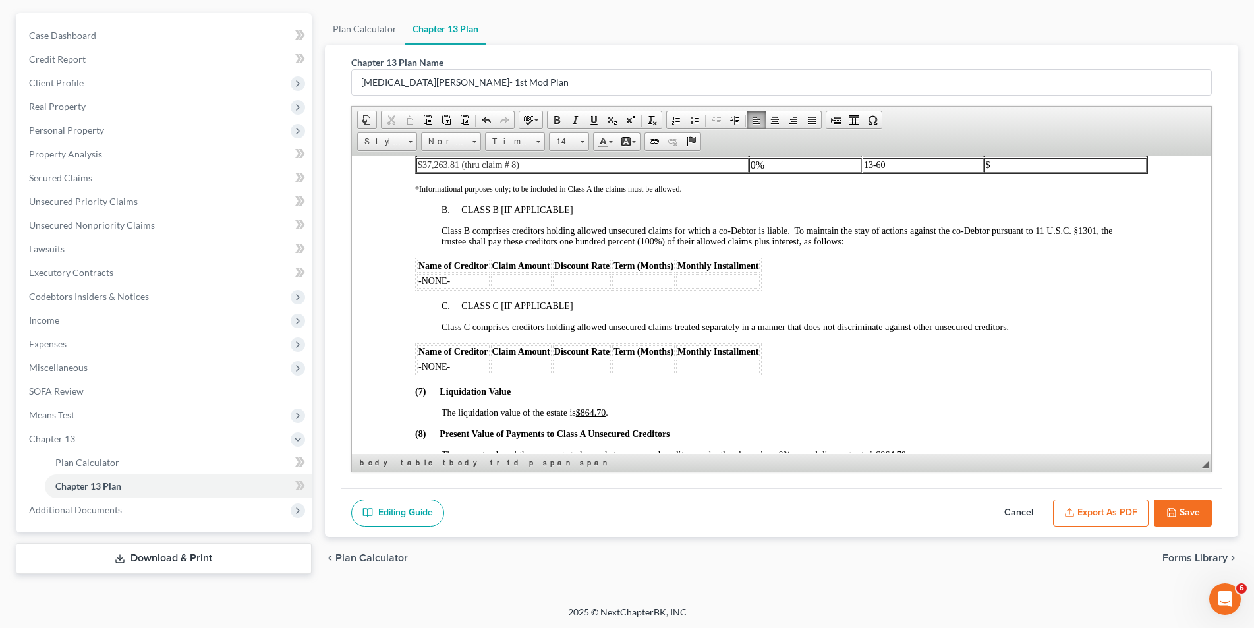
click at [1035, 165] on p "$" at bounding box center [1064, 164] width 159 height 11
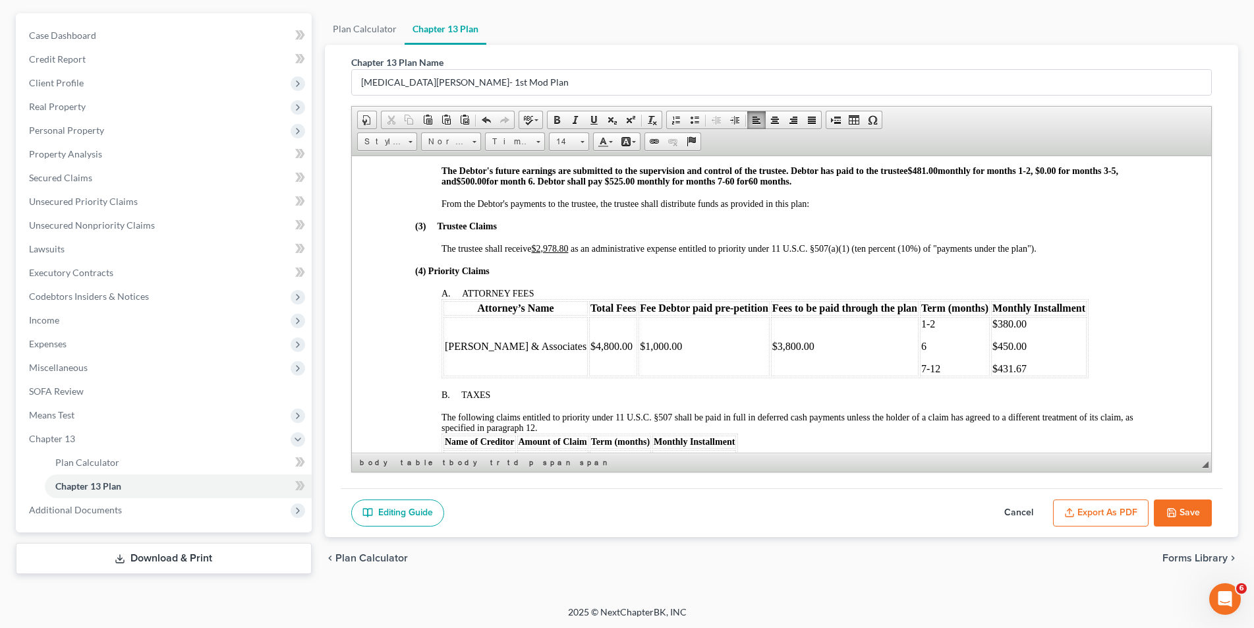
scroll to position [482, 0]
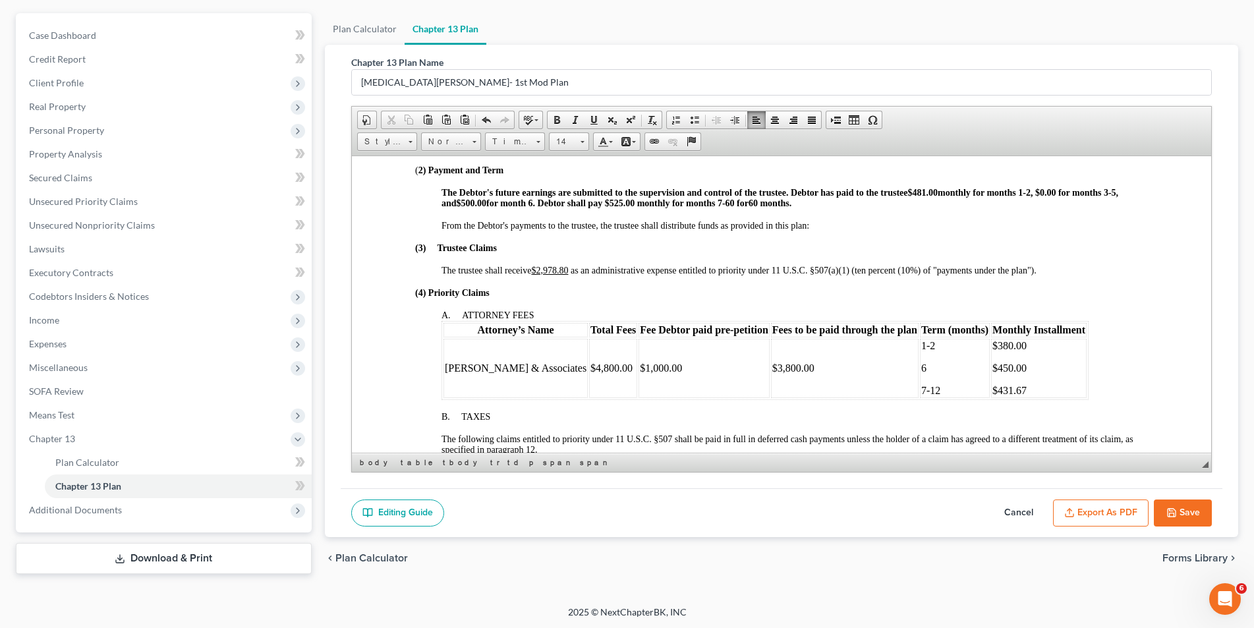
click at [627, 206] on span "The Debtor's future earnings are submitted to the supervision and control of th…" at bounding box center [779, 197] width 677 height 20
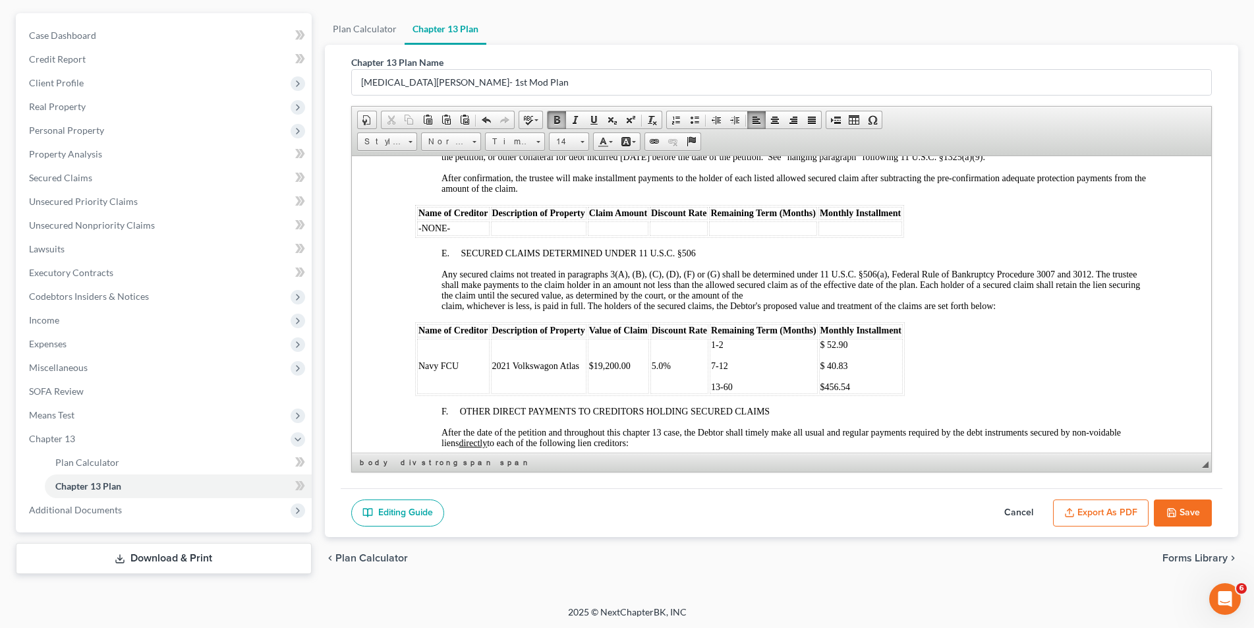
scroll to position [1668, 0]
click at [846, 364] on span "$ 40.83" at bounding box center [834, 364] width 28 height 10
click at [861, 388] on p "$456.54" at bounding box center [860, 385] width 81 height 11
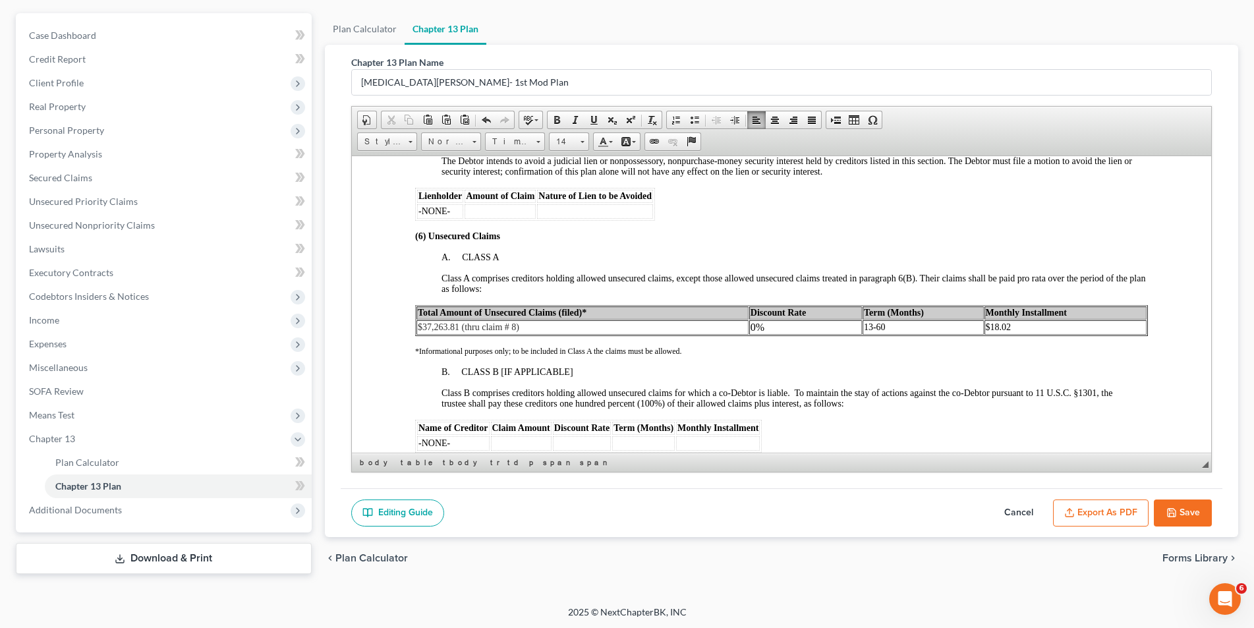
scroll to position [2130, 0]
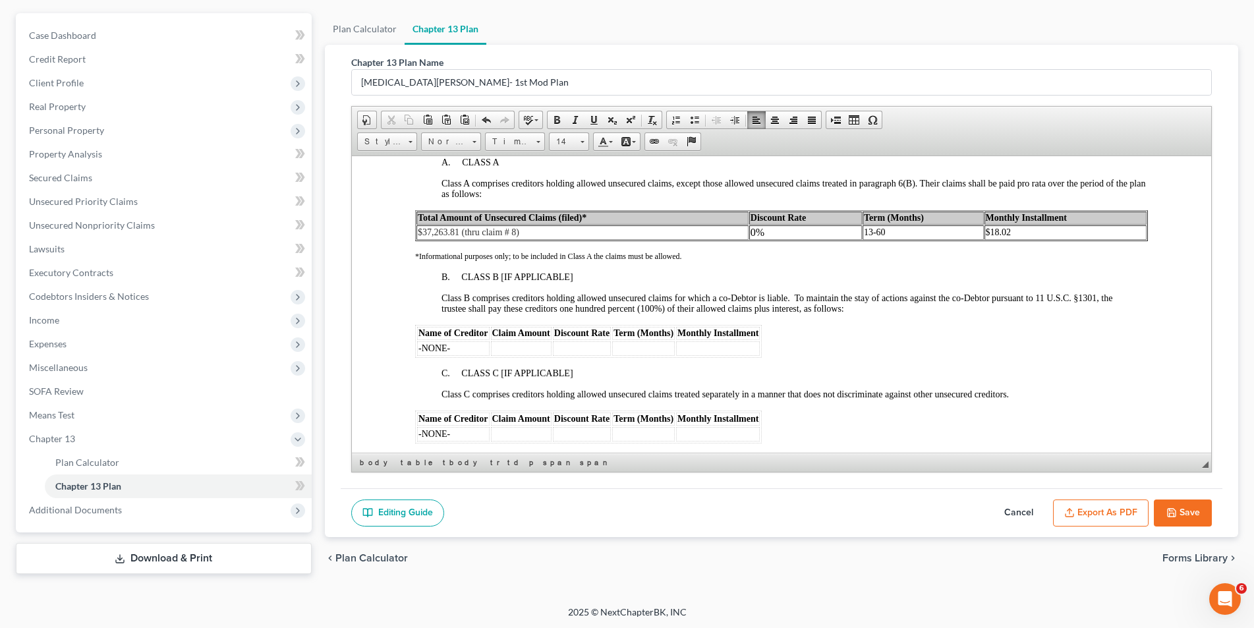
click at [1005, 237] on td "$18.02" at bounding box center [1065, 232] width 162 height 14
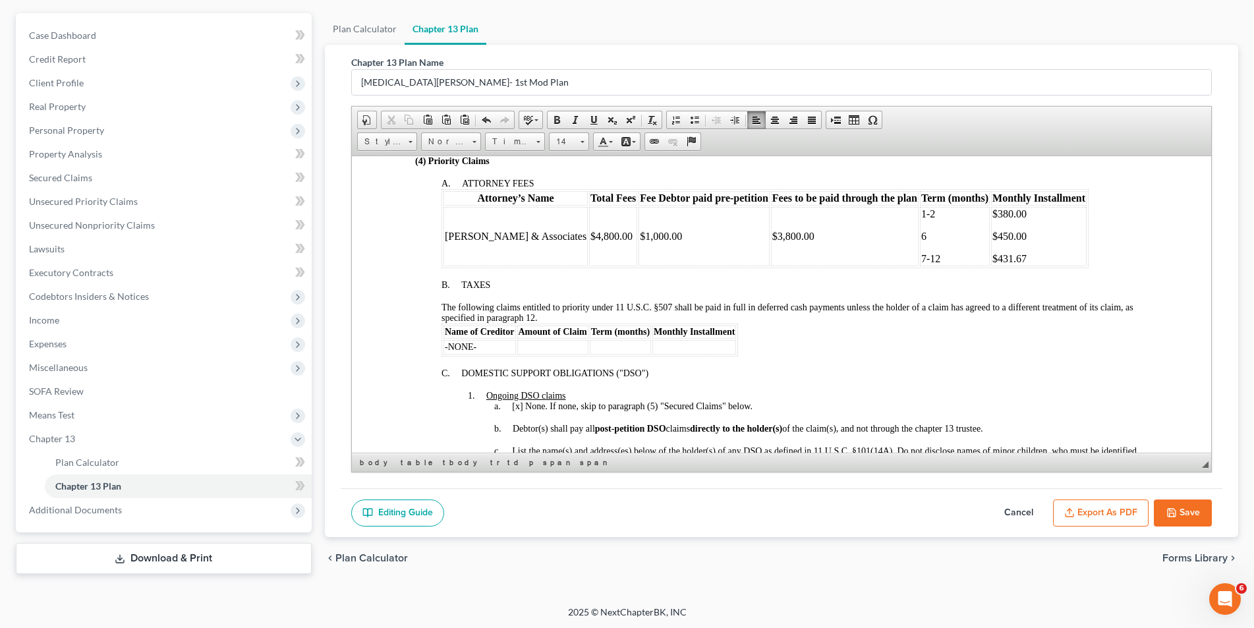
scroll to position [416, 0]
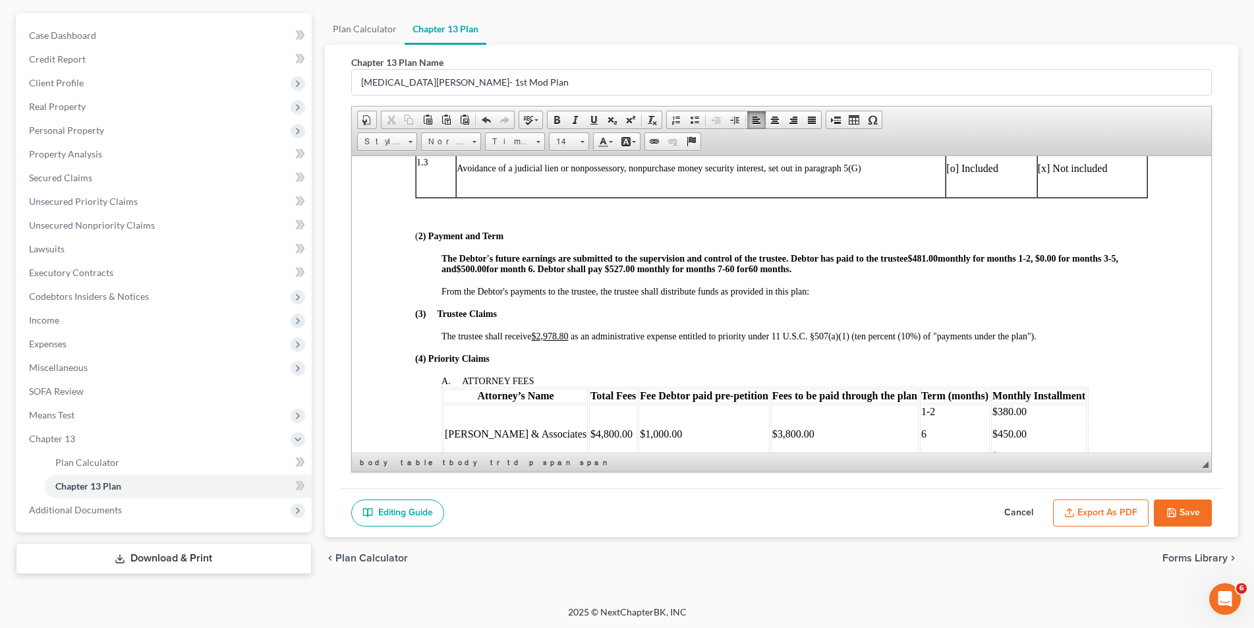
click at [625, 270] on span "The Debtor's future earnings are submitted to the supervision and control of th…" at bounding box center [779, 263] width 677 height 20
click at [635, 268] on span "The Debtor's future earnings are submitted to the supervision and control of th…" at bounding box center [779, 263] width 677 height 20
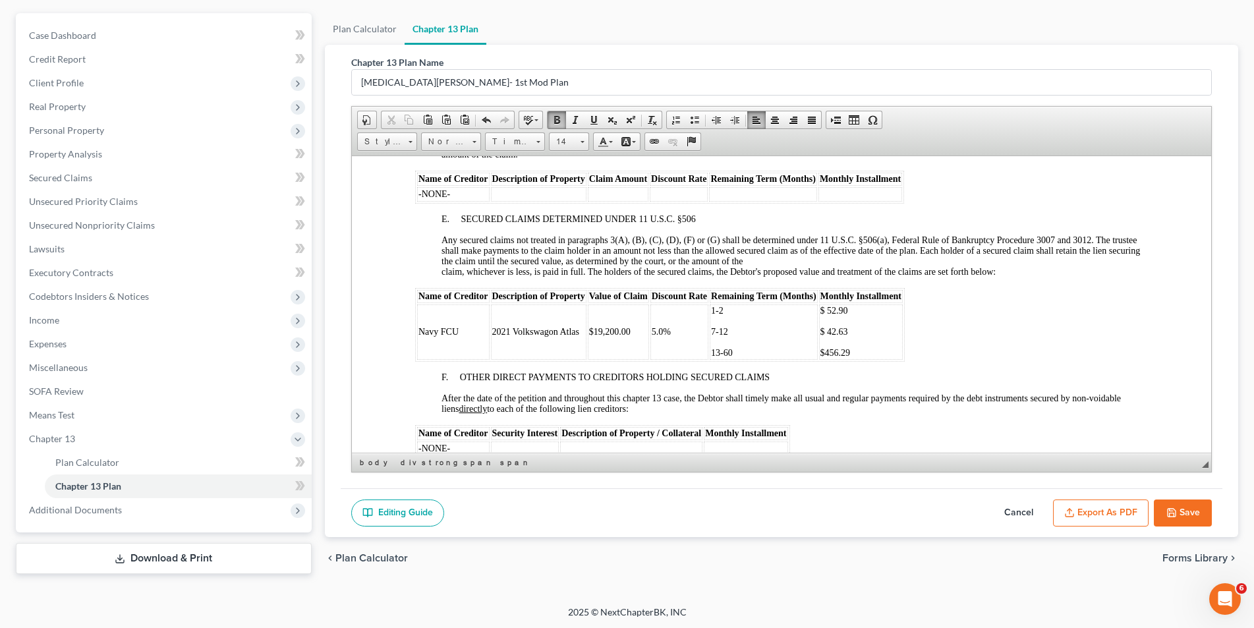
scroll to position [1734, 0]
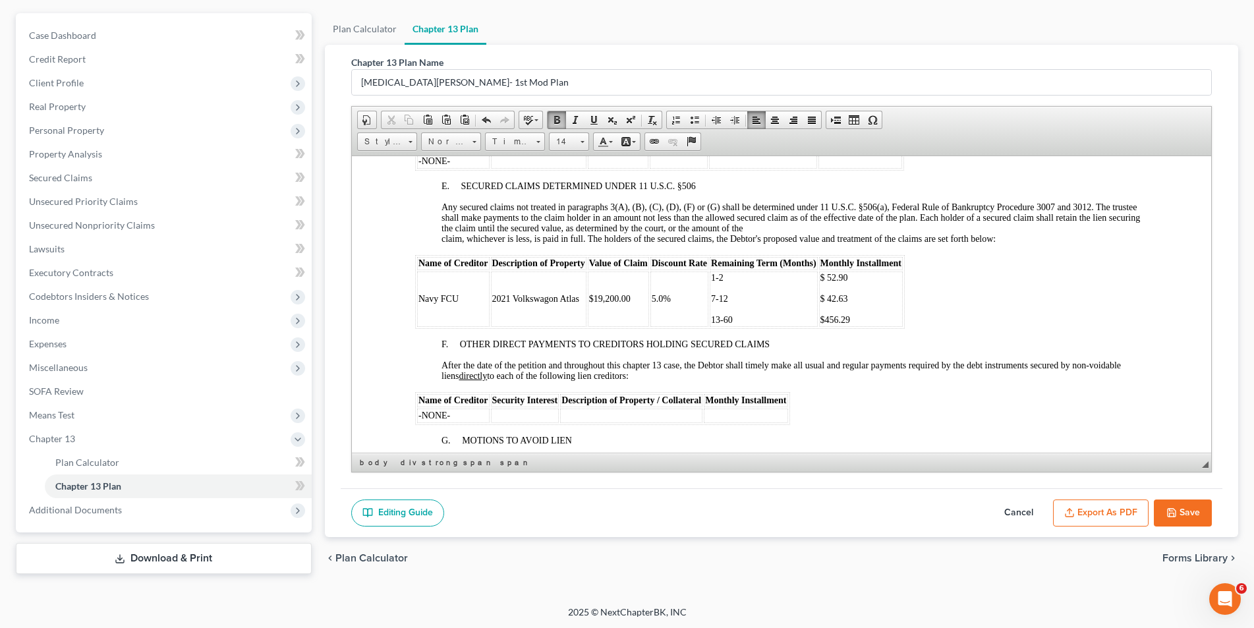
click at [845, 299] on span "$ 42.63" at bounding box center [834, 298] width 28 height 10
click at [855, 317] on p "$456.29" at bounding box center [860, 319] width 81 height 11
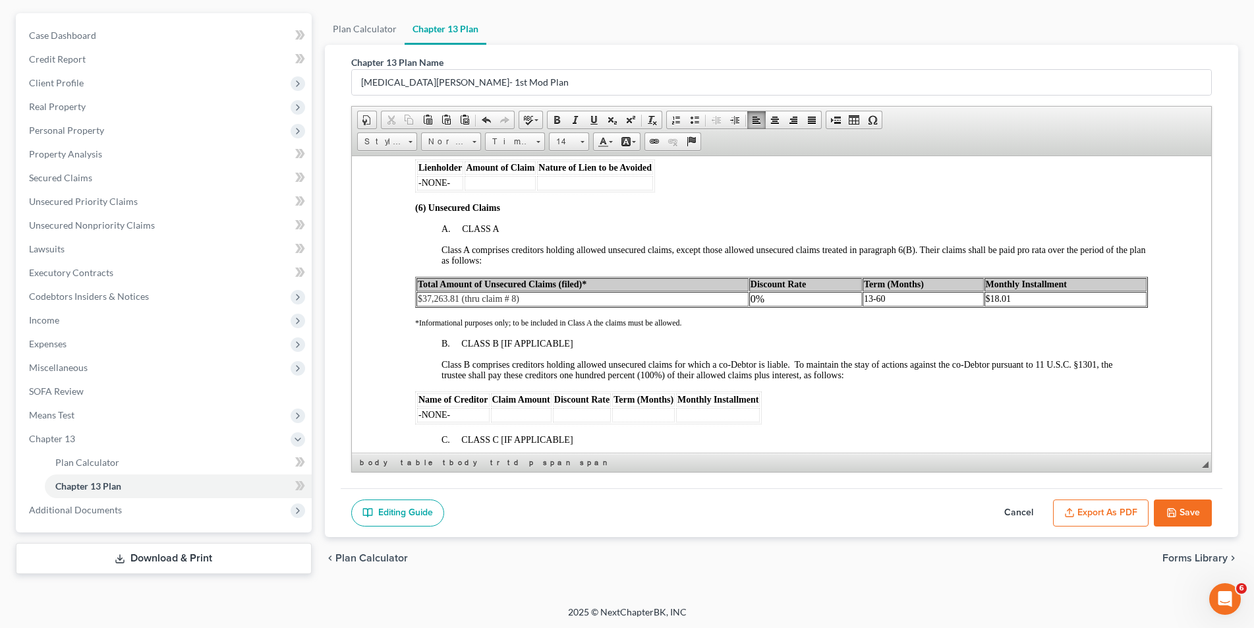
scroll to position [2064, 0]
click at [1004, 298] on p "$18.01" at bounding box center [1064, 298] width 159 height 11
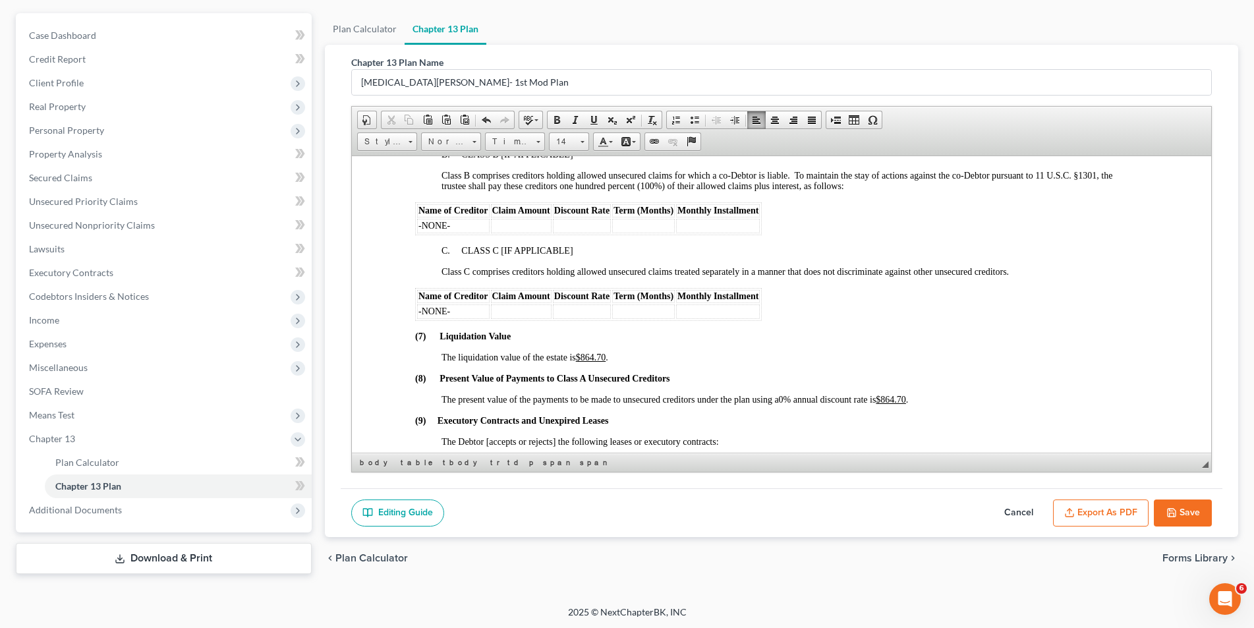
scroll to position [2327, 0]
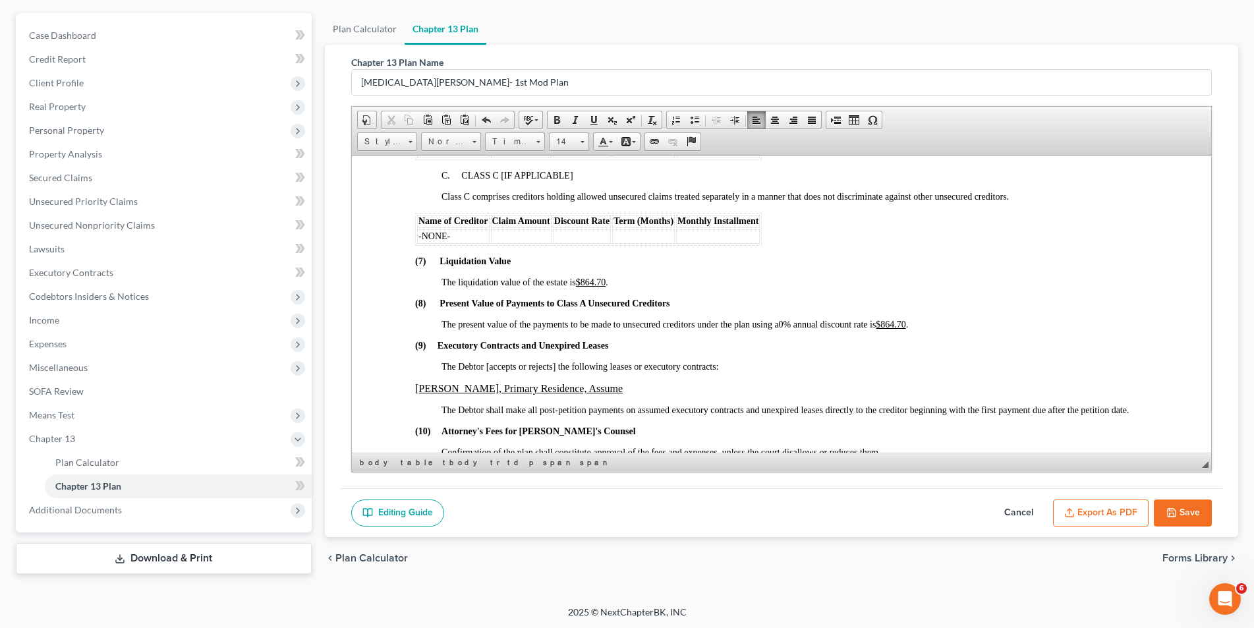
click at [905, 324] on u "$864.70" at bounding box center [890, 324] width 30 height 10
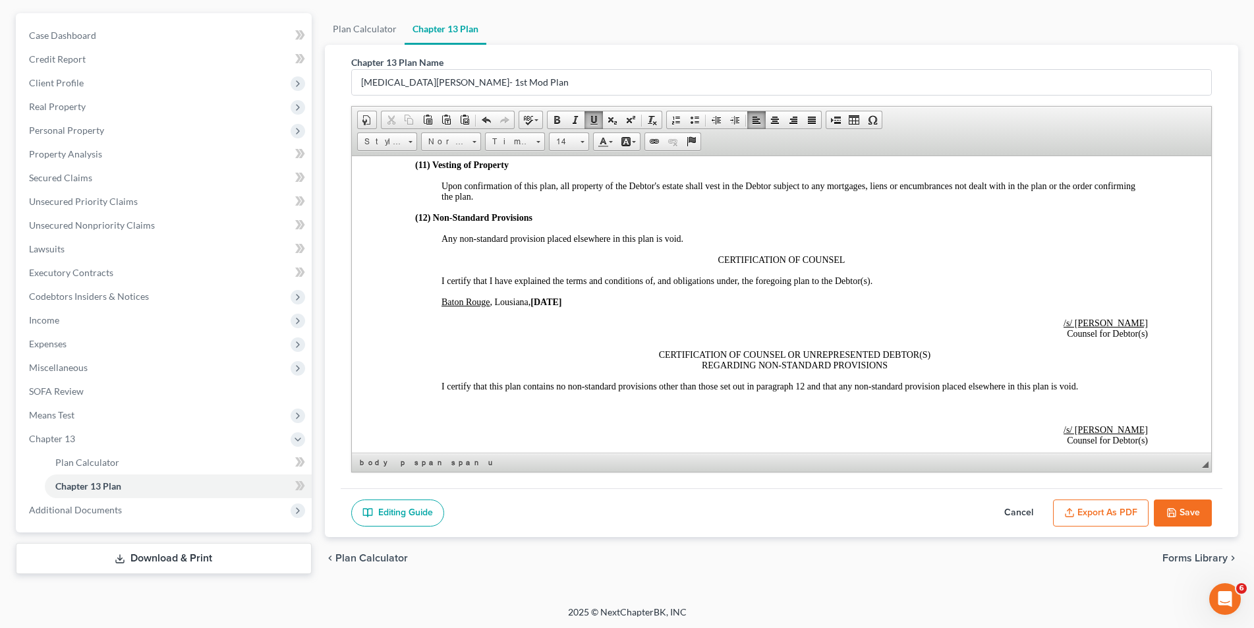
scroll to position [2657, 0]
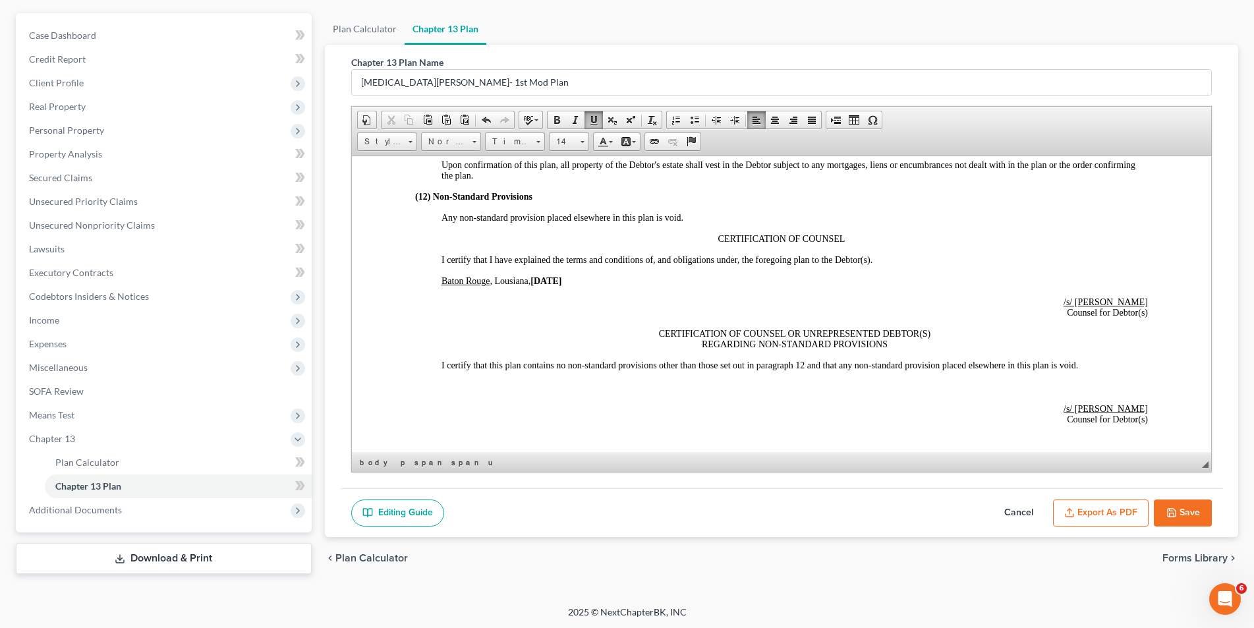
click at [1164, 511] on button "Save" at bounding box center [1183, 513] width 58 height 28
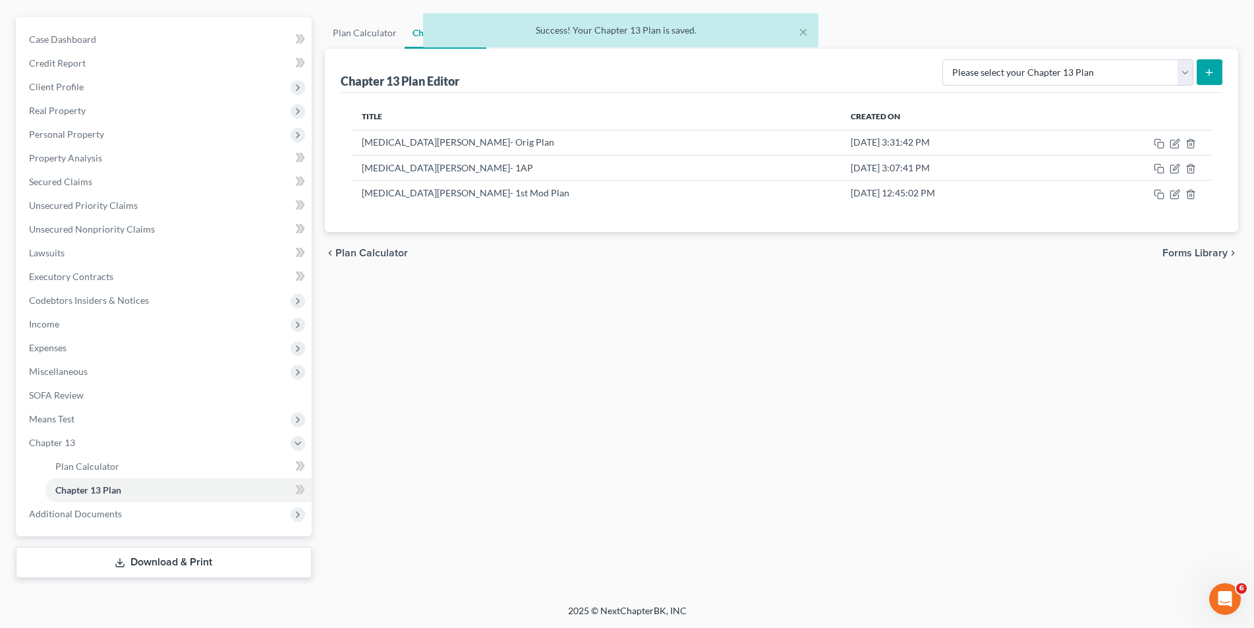
scroll to position [109, 0]
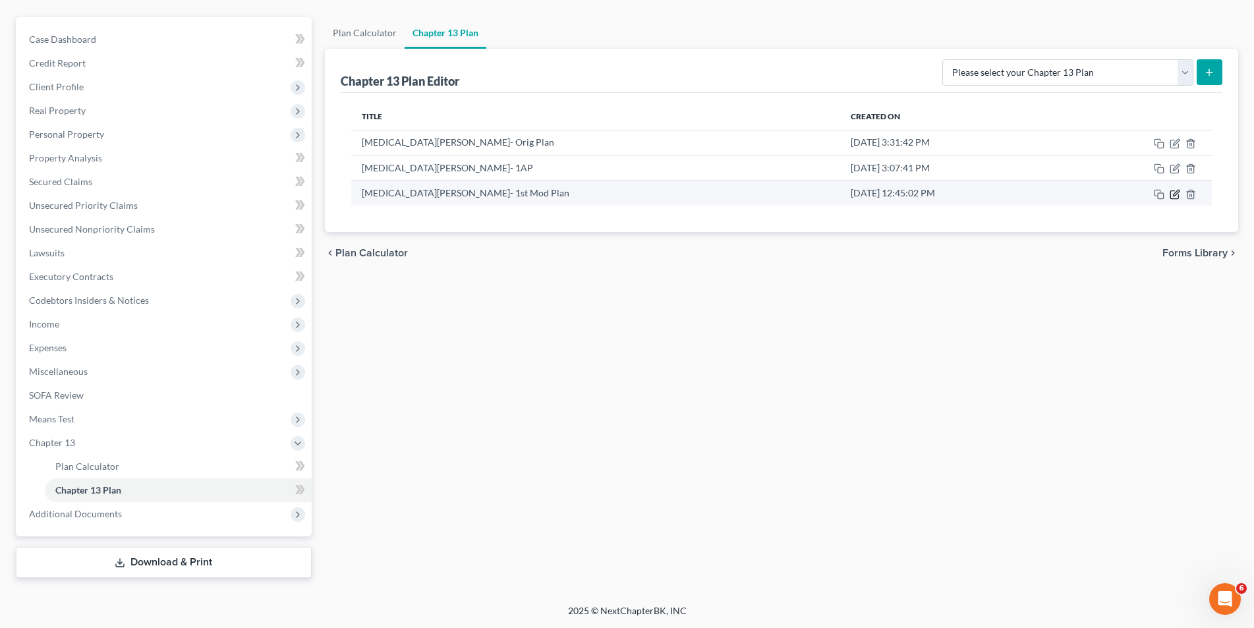
click at [1179, 192] on icon "button" at bounding box center [1175, 194] width 11 height 11
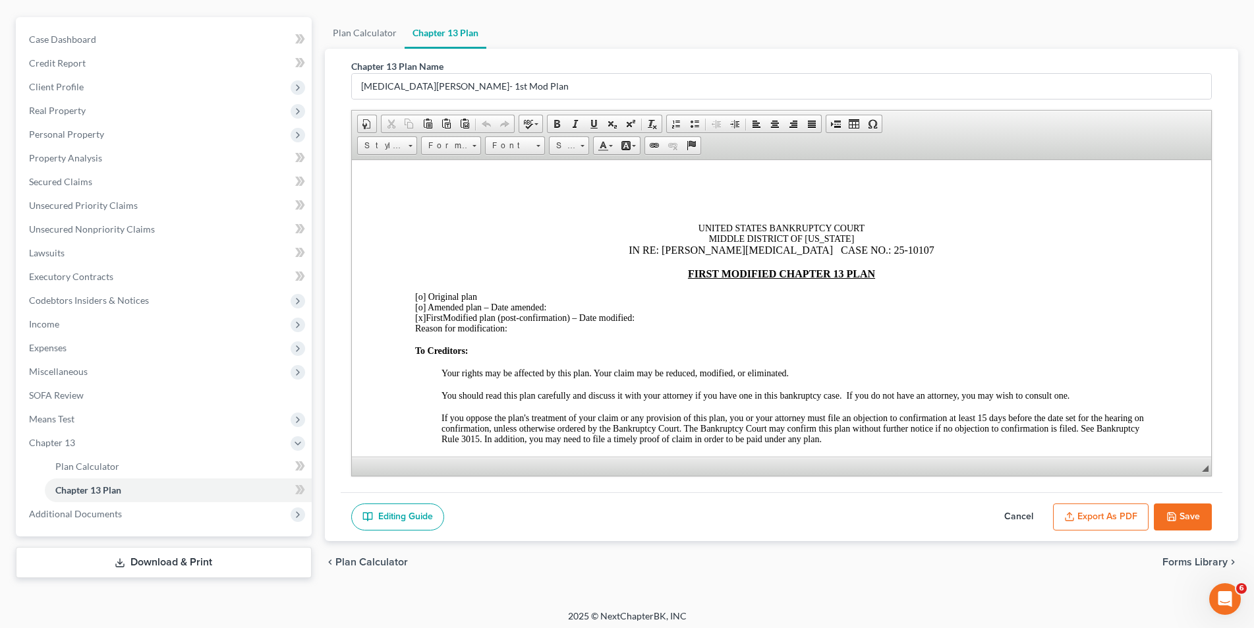
scroll to position [0, 0]
click at [546, 326] on div "Reason for modification:" at bounding box center [780, 328] width 733 height 11
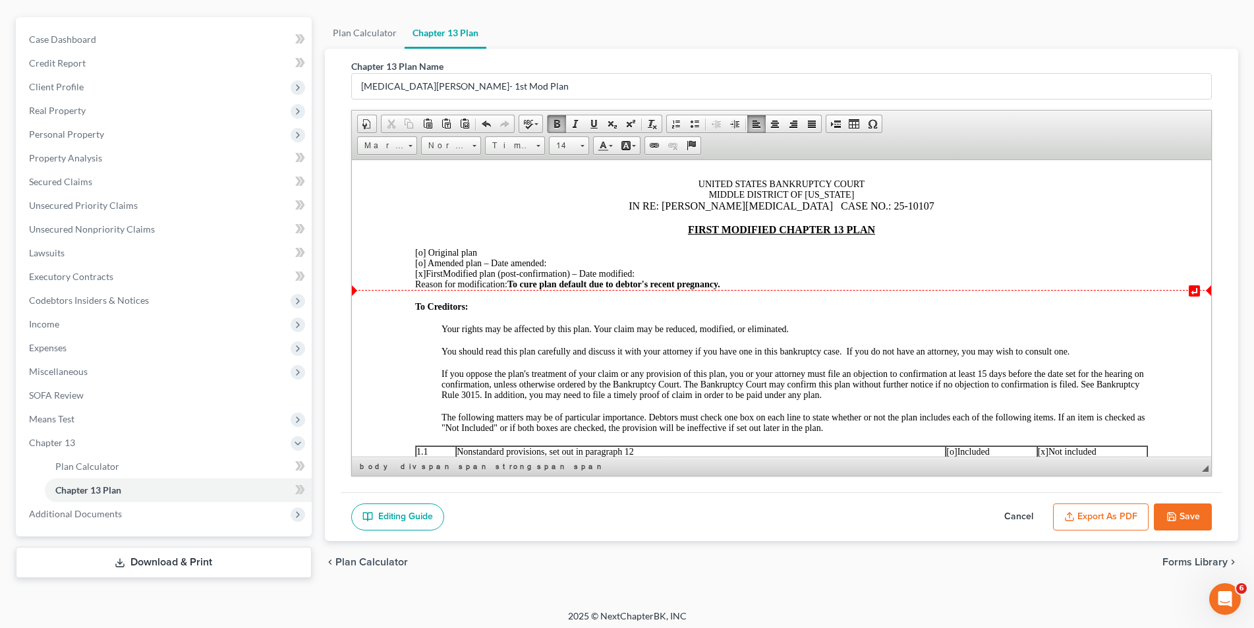
scroll to position [66, 0]
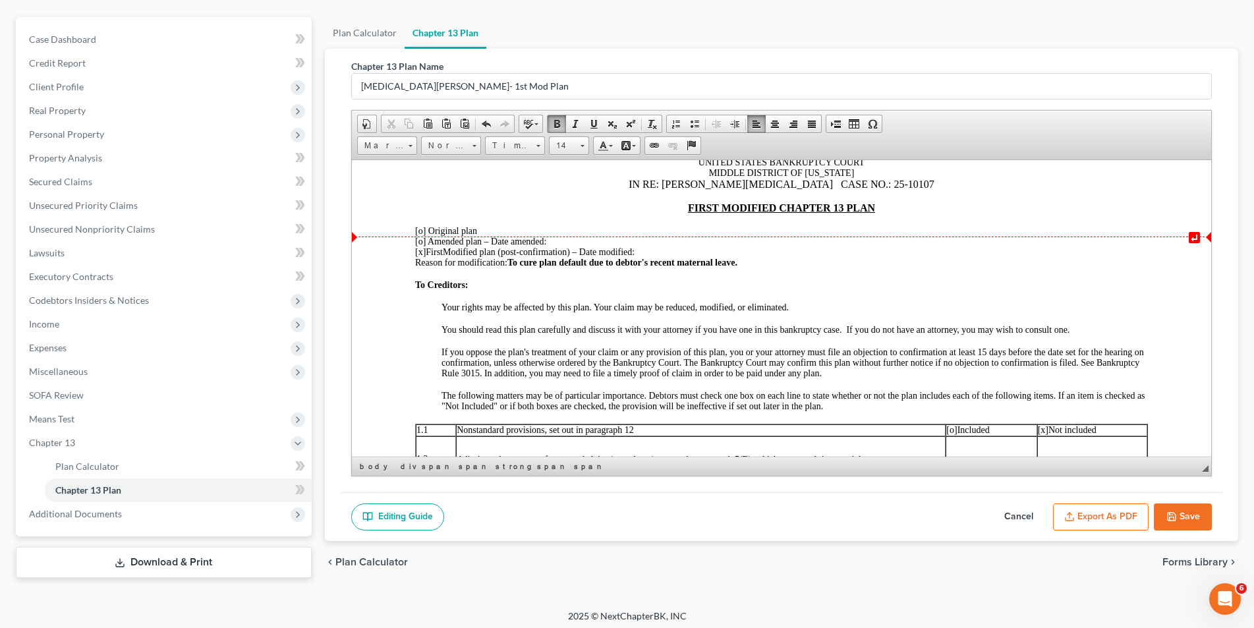
click at [657, 245] on div "[o] Amended plan – Date amended:" at bounding box center [780, 241] width 733 height 11
click at [653, 250] on div "[x] First Modified plan (post-confirmation) – Date modified:" at bounding box center [780, 251] width 733 height 11
